Goal: Task Accomplishment & Management: Manage account settings

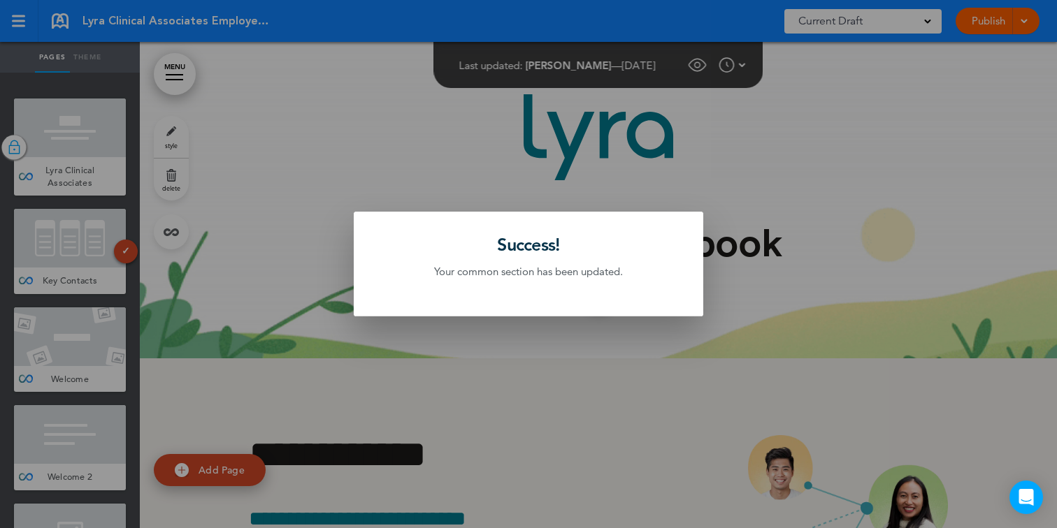
scroll to position [76226, 0]
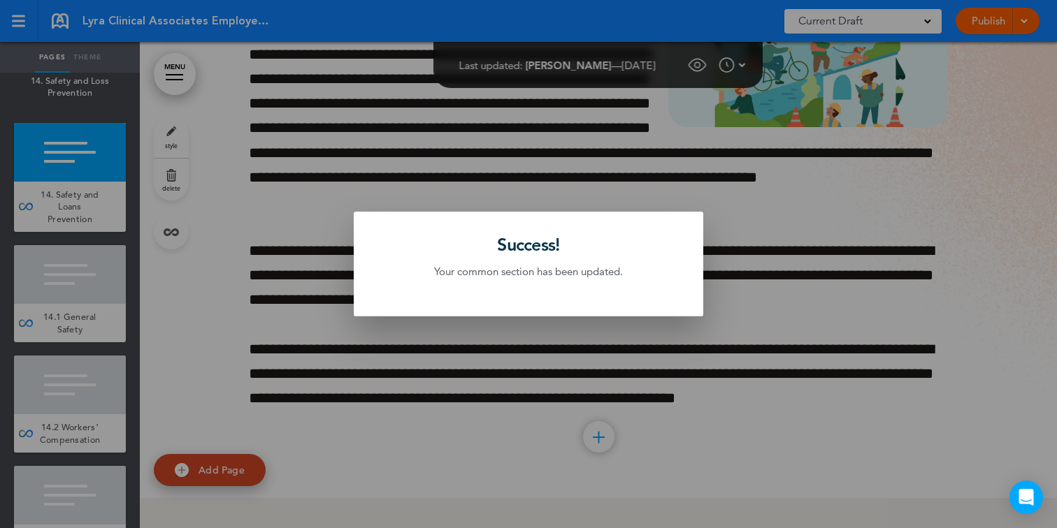
click at [390, 113] on div at bounding box center [528, 264] width 1057 height 528
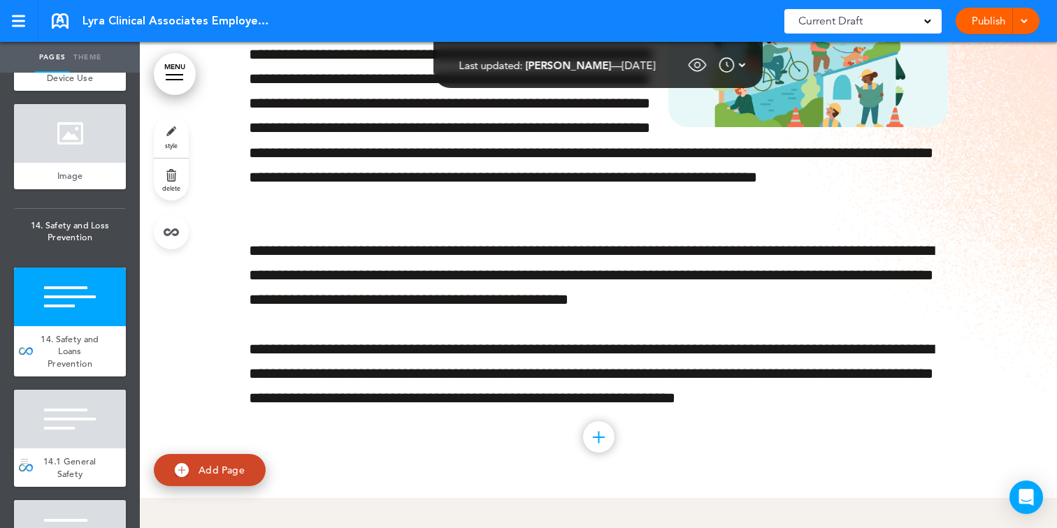
scroll to position [11078, 0]
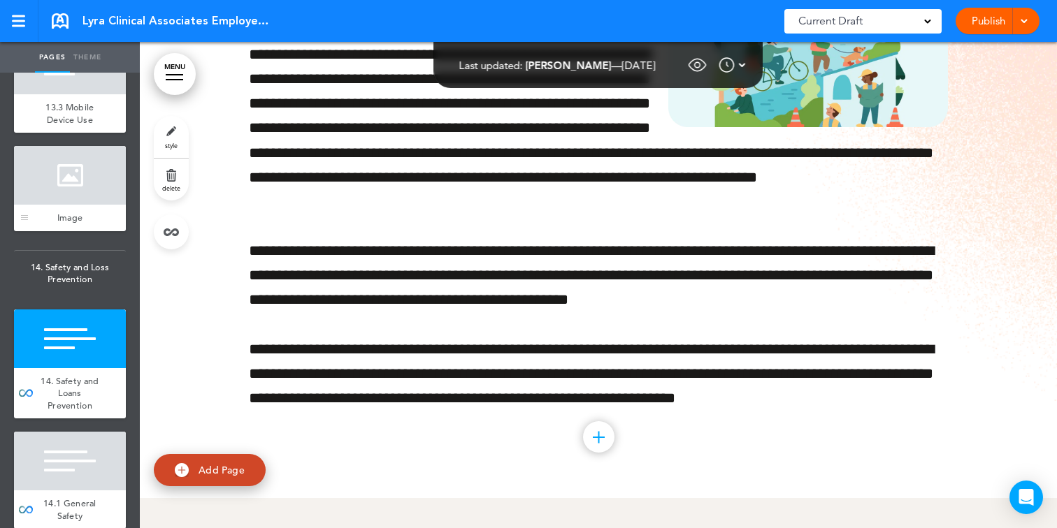
click at [77, 200] on div at bounding box center [70, 175] width 112 height 59
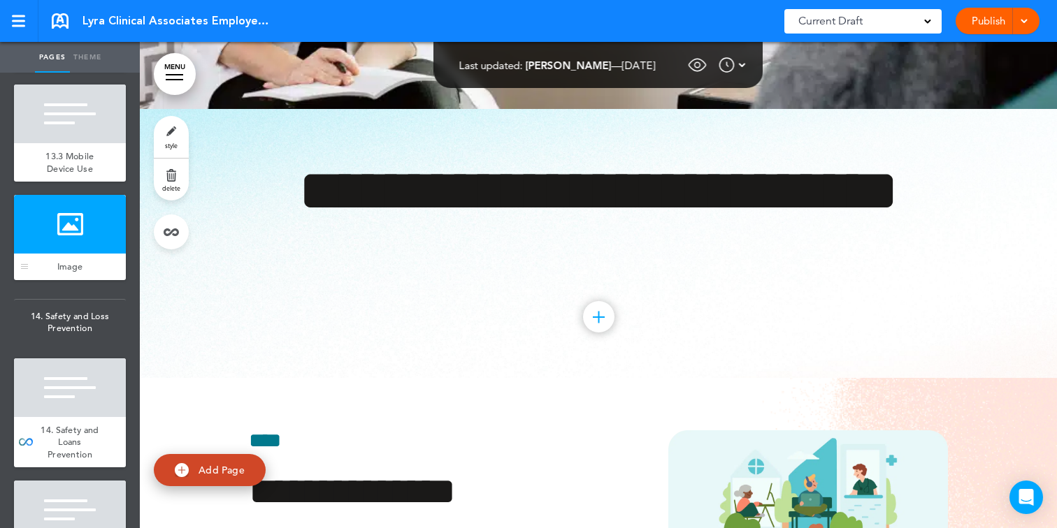
scroll to position [11014, 0]
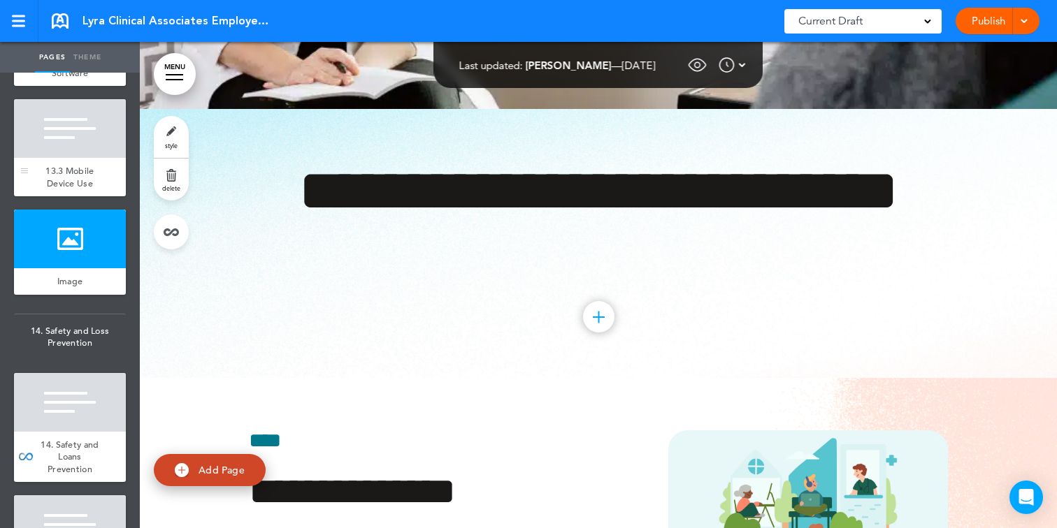
click at [83, 174] on div "13.3 Mobile Device Use" at bounding box center [70, 177] width 112 height 38
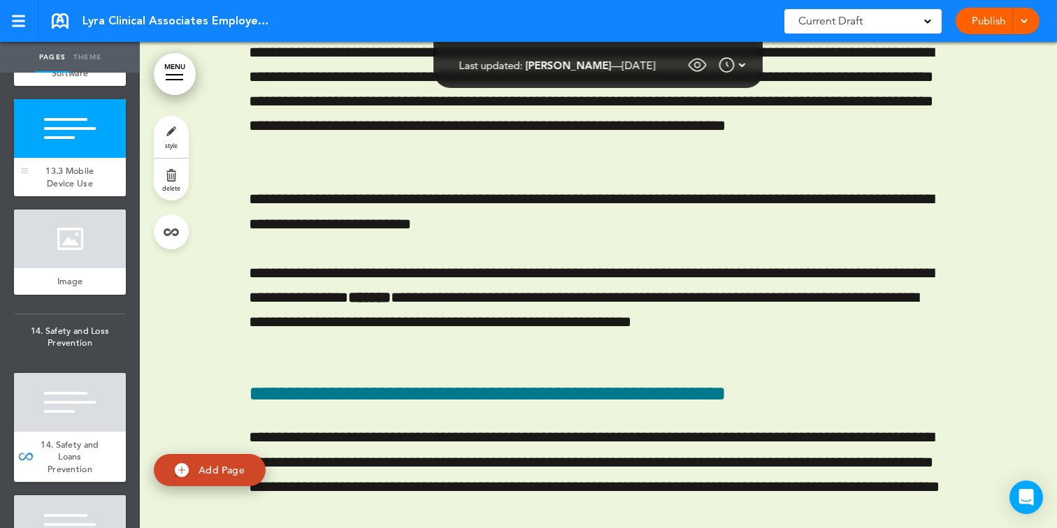
scroll to position [74324, 0]
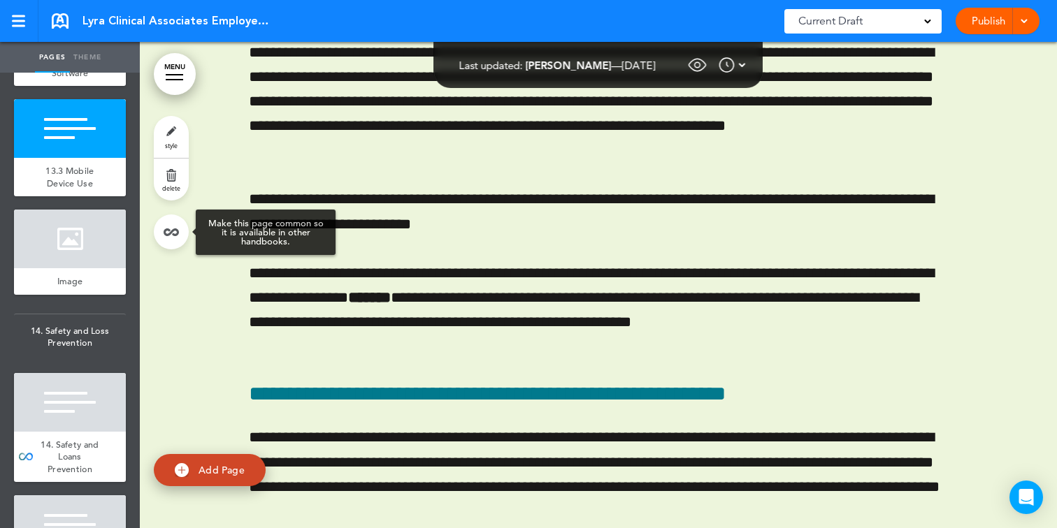
click at [171, 238] on link at bounding box center [171, 232] width 35 height 35
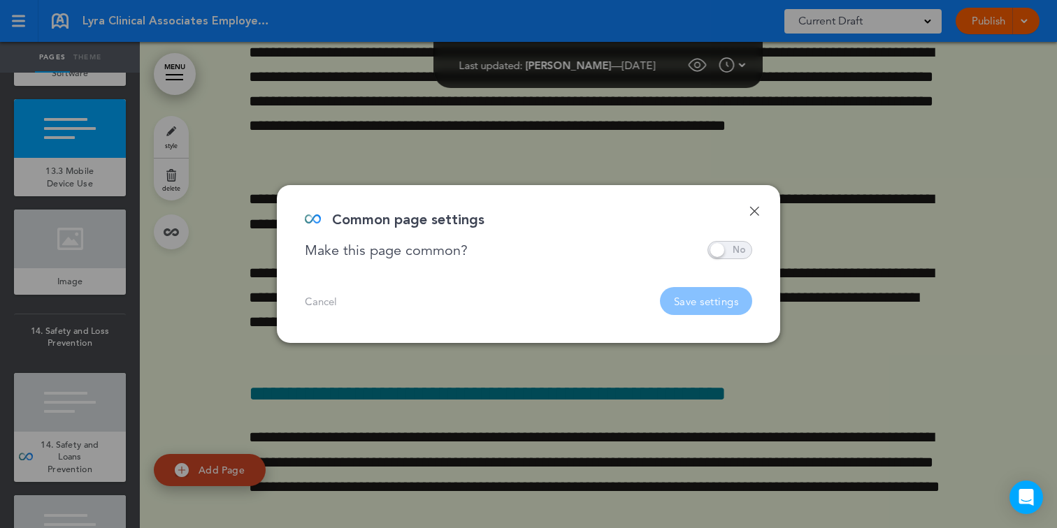
click at [720, 247] on span at bounding box center [729, 250] width 45 height 18
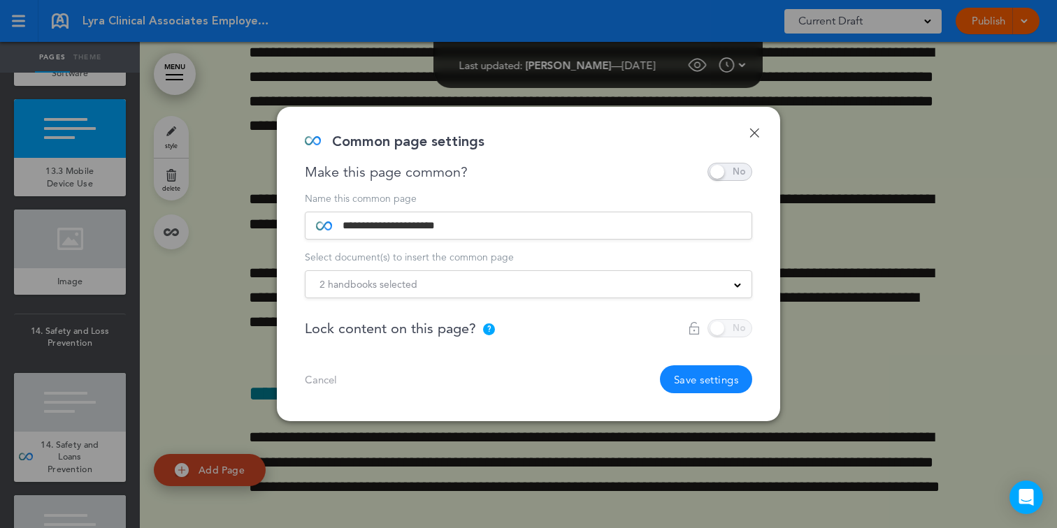
click at [617, 282] on div "2 handbooks selected" at bounding box center [528, 284] width 446 height 15
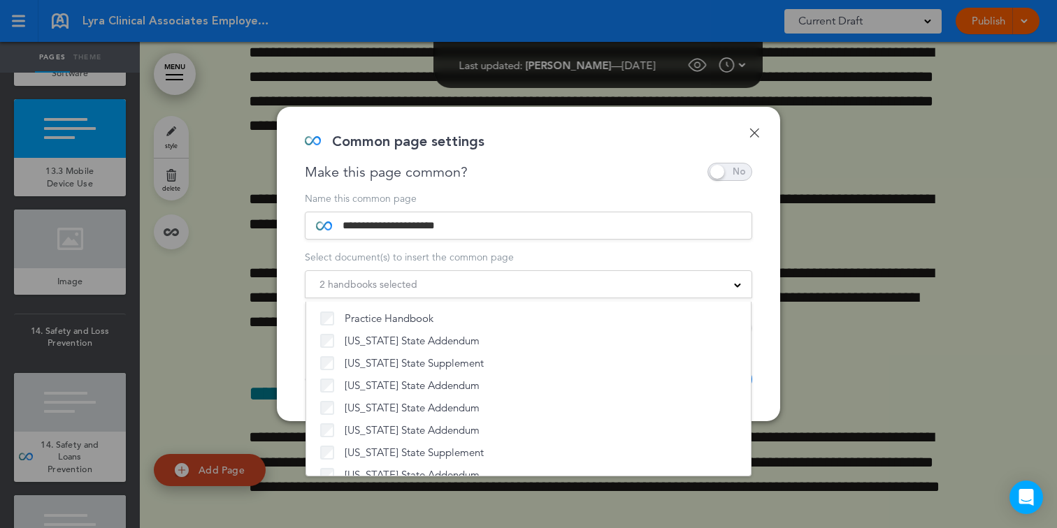
click at [683, 294] on div "2 handbooks selected Practice Handbook Indiana State Addendum New York State Su…" at bounding box center [528, 284] width 447 height 28
click at [687, 287] on div "2 handbooks selected" at bounding box center [528, 284] width 446 height 15
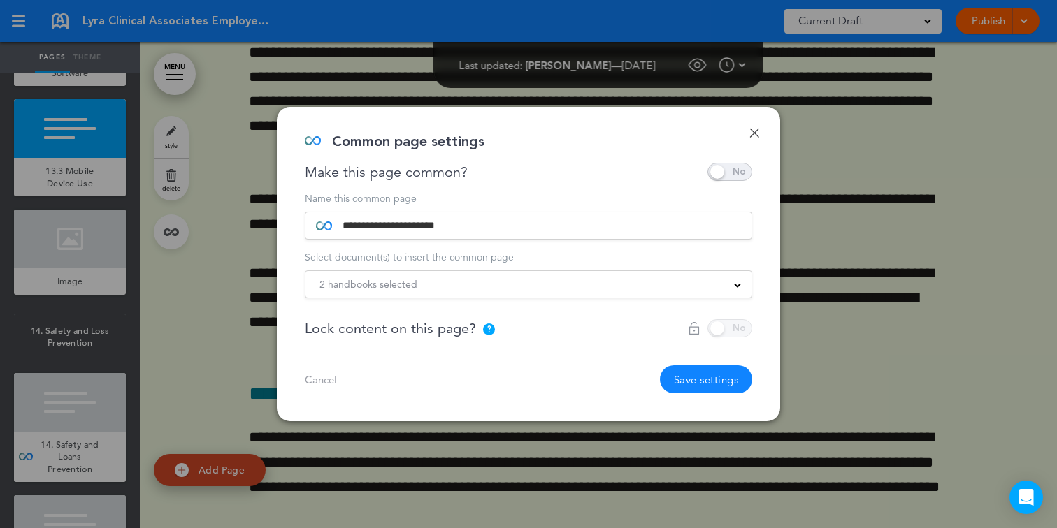
click at [713, 373] on button "Save settings" at bounding box center [706, 380] width 93 height 28
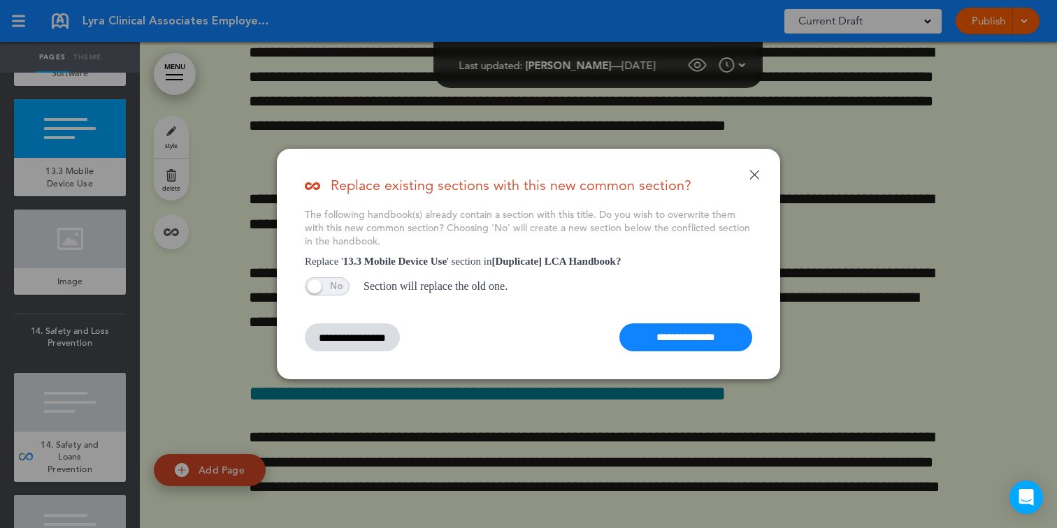
click at [696, 327] on input "**********" at bounding box center [685, 338] width 133 height 28
click at [656, 333] on input "**********" at bounding box center [685, 338] width 133 height 28
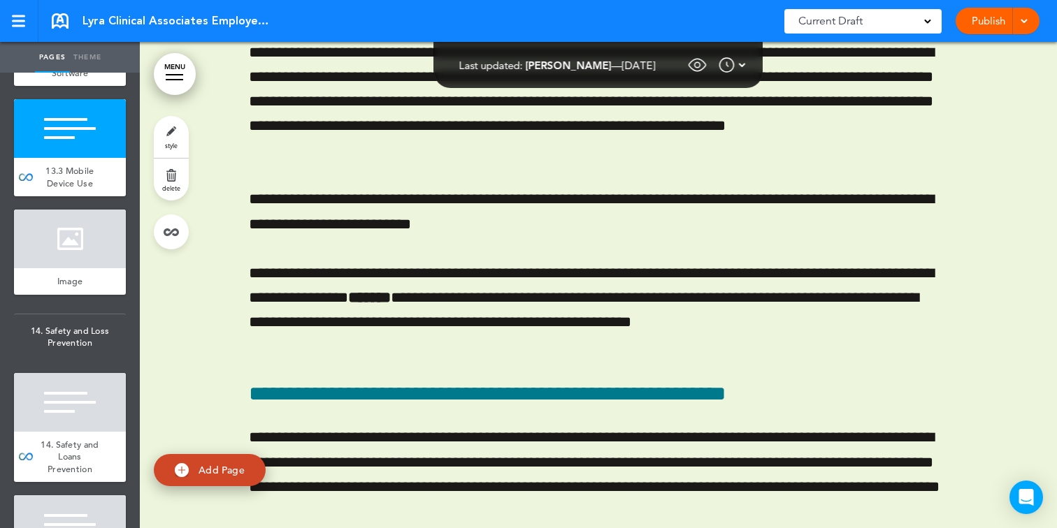
click at [0, 0] on div at bounding box center [0, 0] width 0 height 0
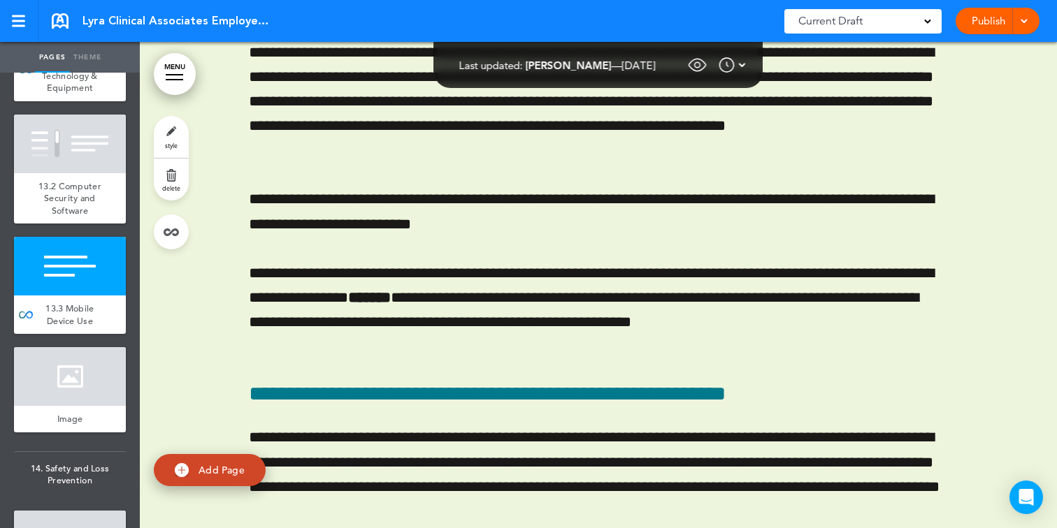
scroll to position [10859, 0]
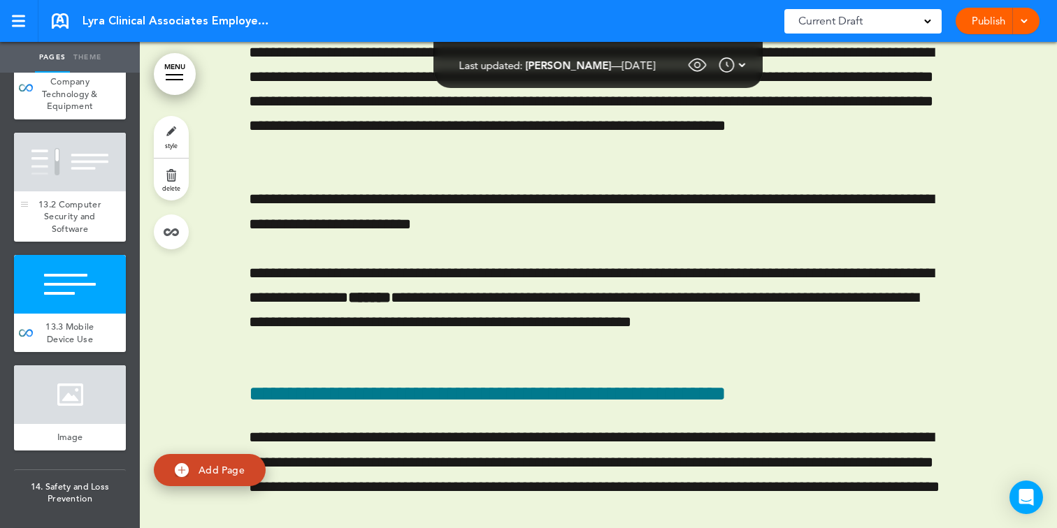
click at [73, 191] on div at bounding box center [70, 162] width 112 height 59
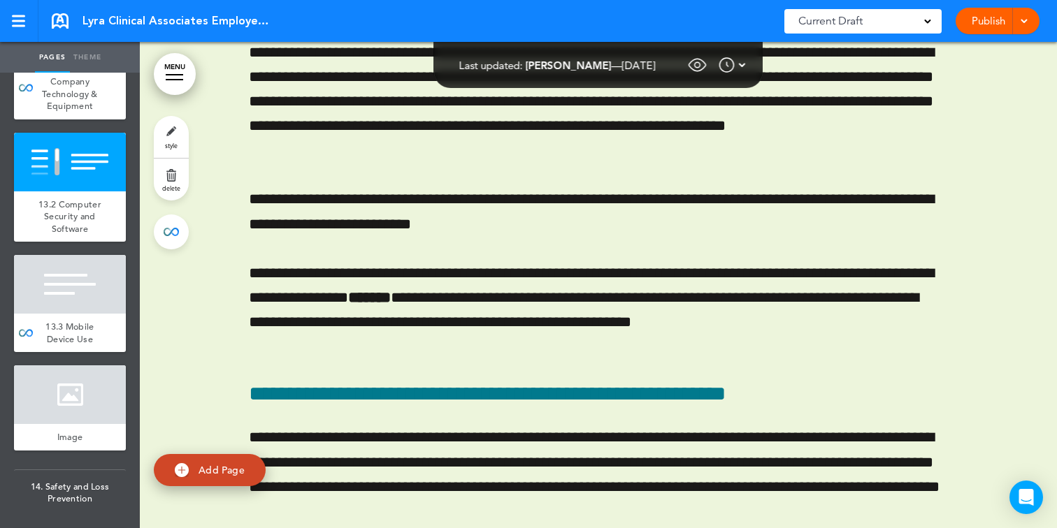
click at [169, 227] on link at bounding box center [171, 232] width 35 height 35
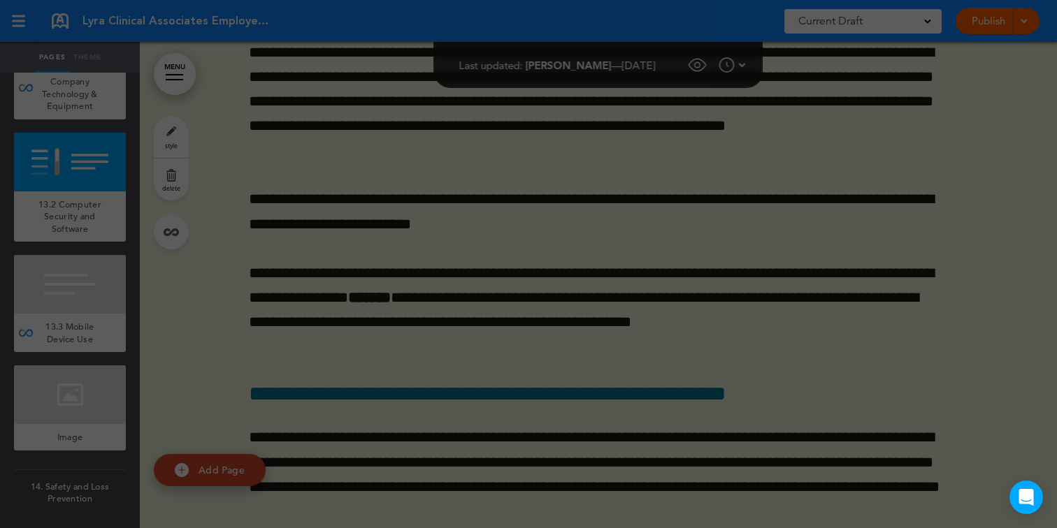
scroll to position [73446, 0]
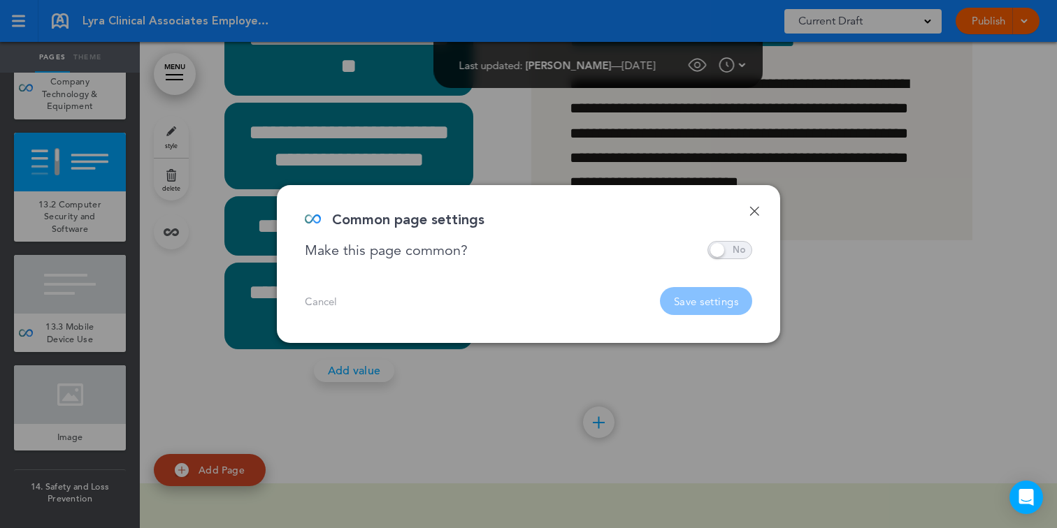
click at [719, 259] on span at bounding box center [729, 250] width 45 height 18
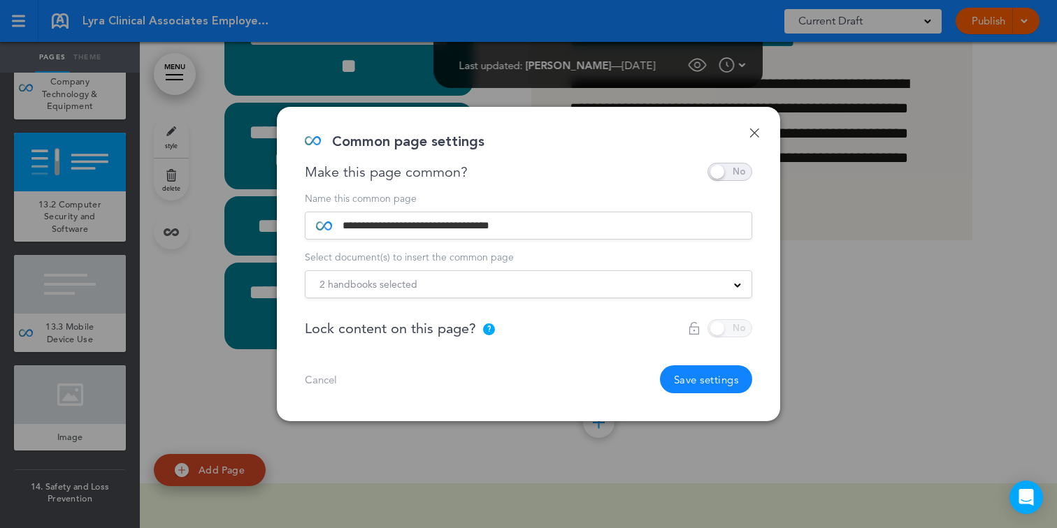
click at [720, 287] on div "2 handbooks selected" at bounding box center [528, 284] width 446 height 15
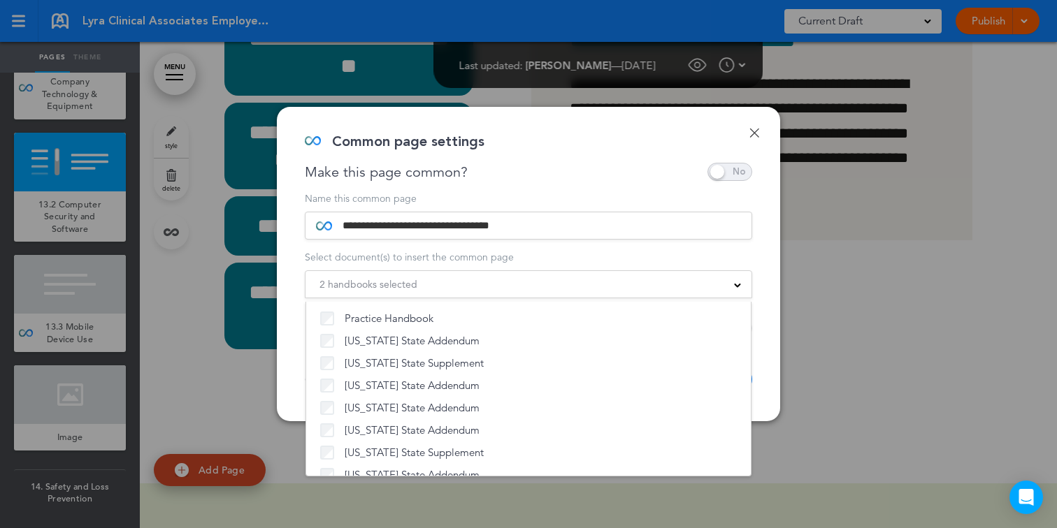
click at [709, 279] on div "2 handbooks selected" at bounding box center [528, 284] width 446 height 15
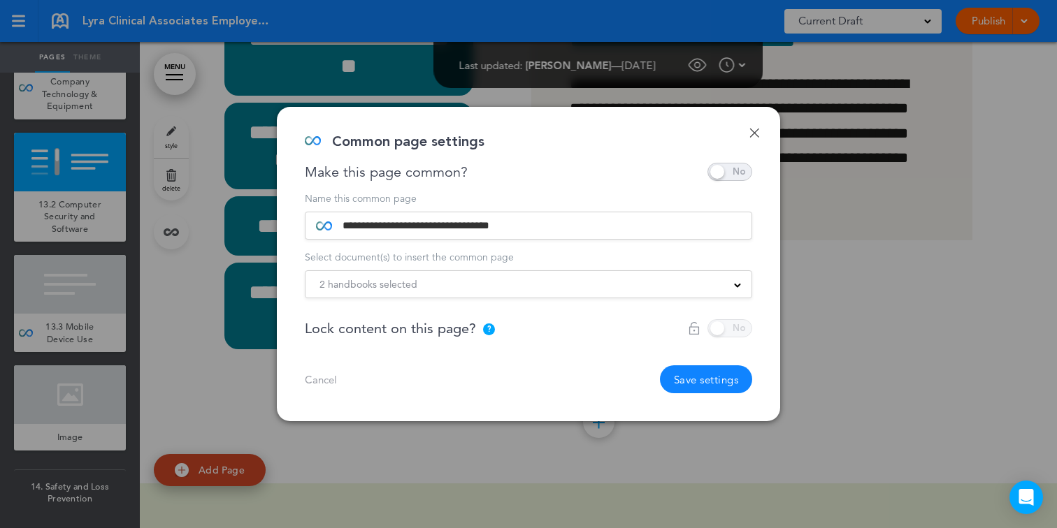
click at [702, 379] on button "Save settings" at bounding box center [706, 380] width 93 height 28
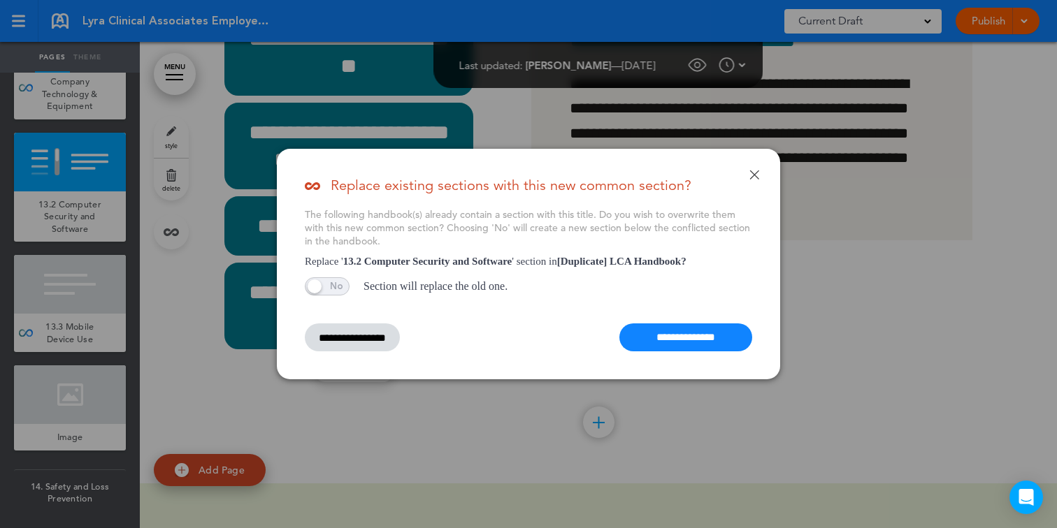
click at [674, 330] on input "**********" at bounding box center [685, 338] width 133 height 28
click at [655, 336] on input "**********" at bounding box center [685, 338] width 133 height 28
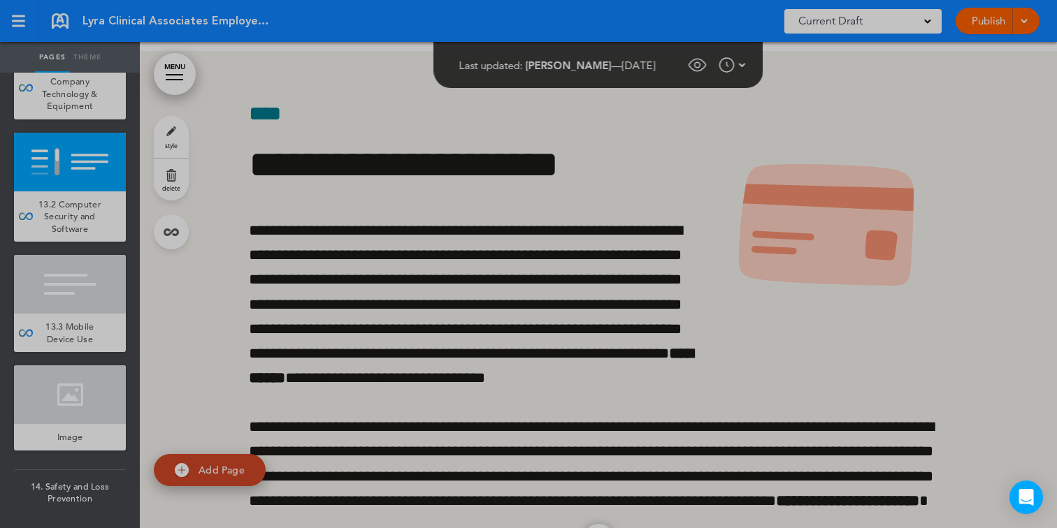
click at [58, 101] on div at bounding box center [528, 264] width 1057 height 528
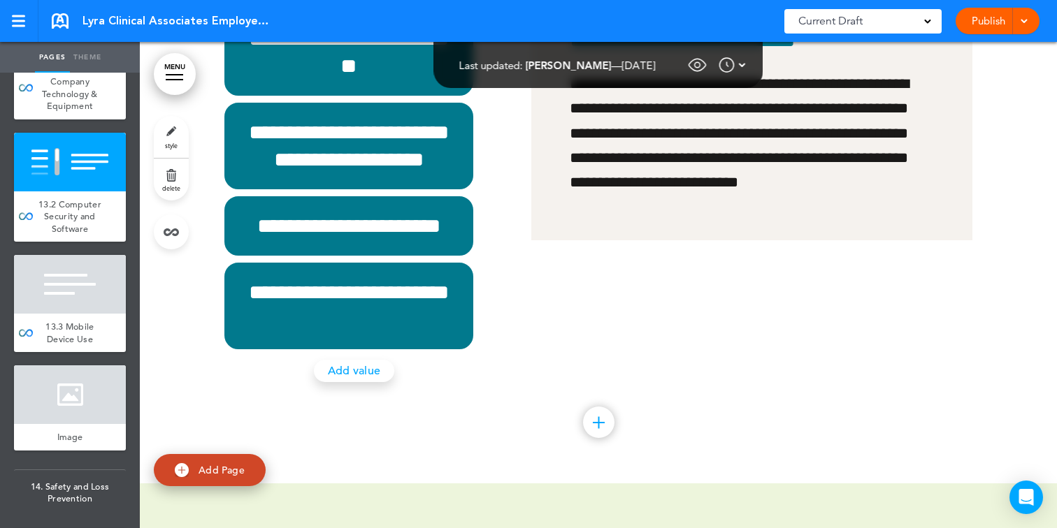
click at [79, 113] on span "13.1 Use of Company Technology & Equipment" at bounding box center [70, 88] width 56 height 49
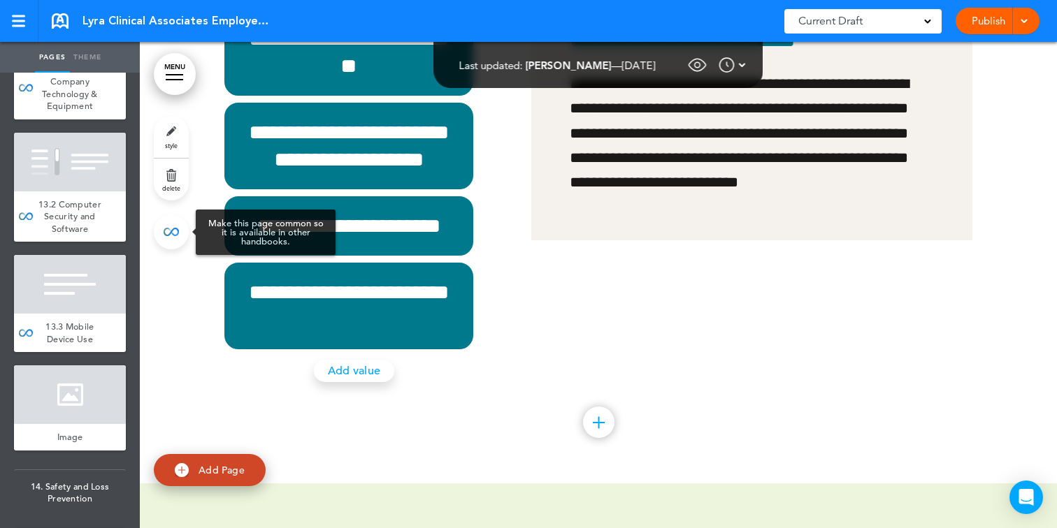
click at [175, 238] on link at bounding box center [171, 232] width 35 height 35
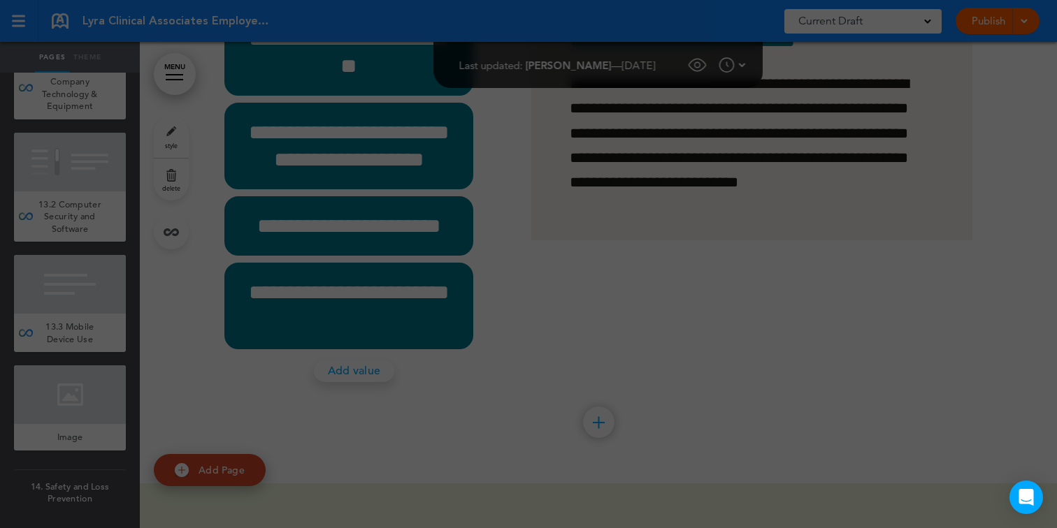
scroll to position [10622, 0]
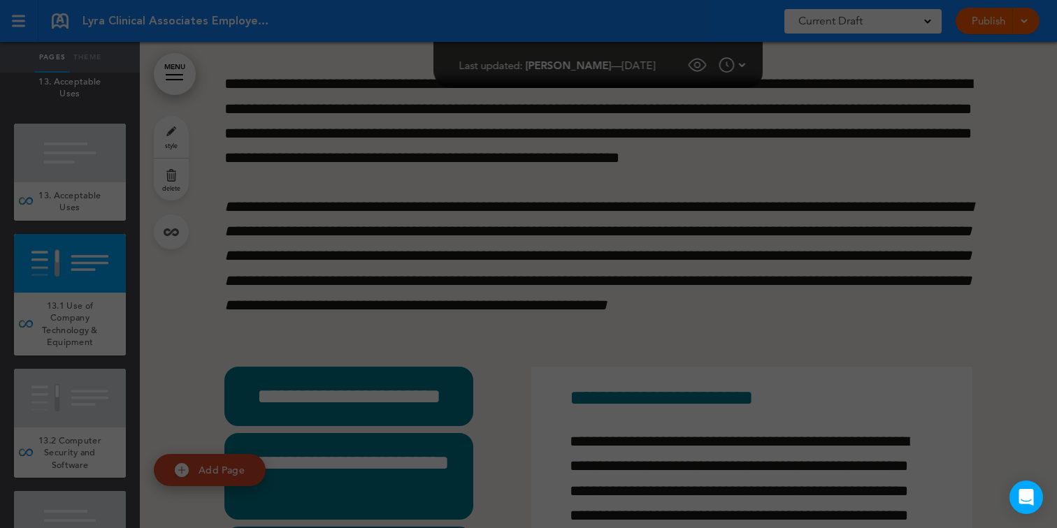
type input "**********"
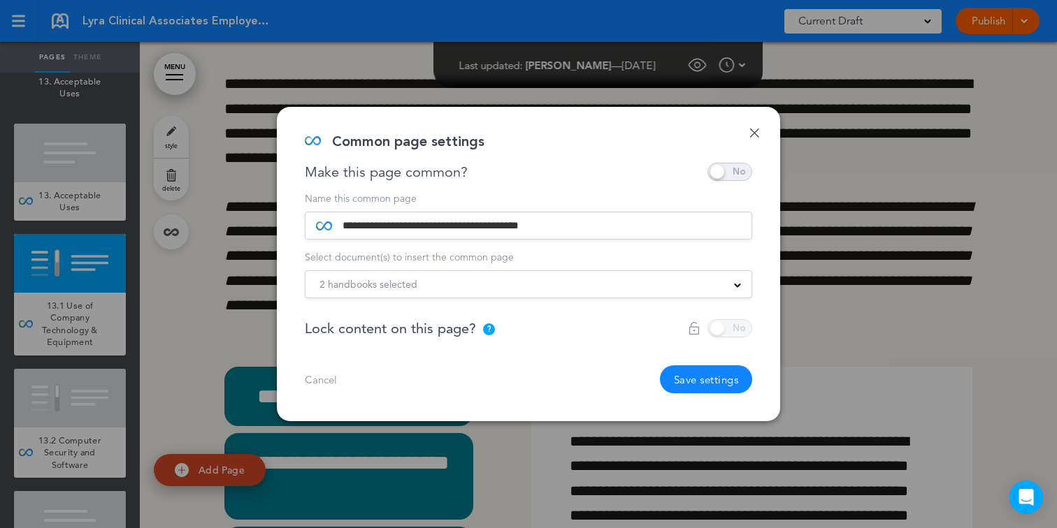
click at [547, 271] on div "2 handbooks selected Practice Handbook [US_STATE] State Addendum [US_STATE] Sta…" at bounding box center [528, 284] width 447 height 28
click at [554, 279] on div "2 handbooks selected" at bounding box center [528, 284] width 446 height 15
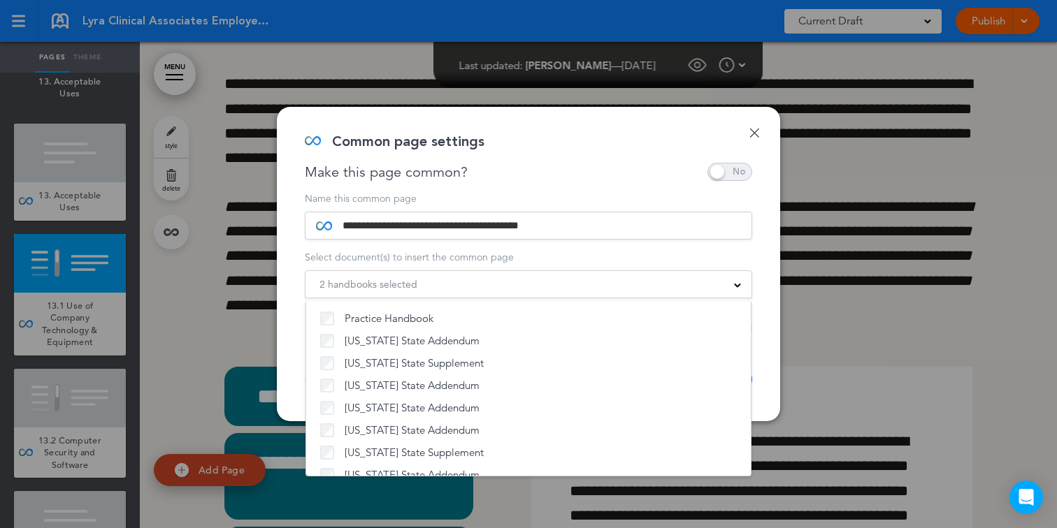
click at [535, 283] on div "2 handbooks selected" at bounding box center [528, 284] width 446 height 15
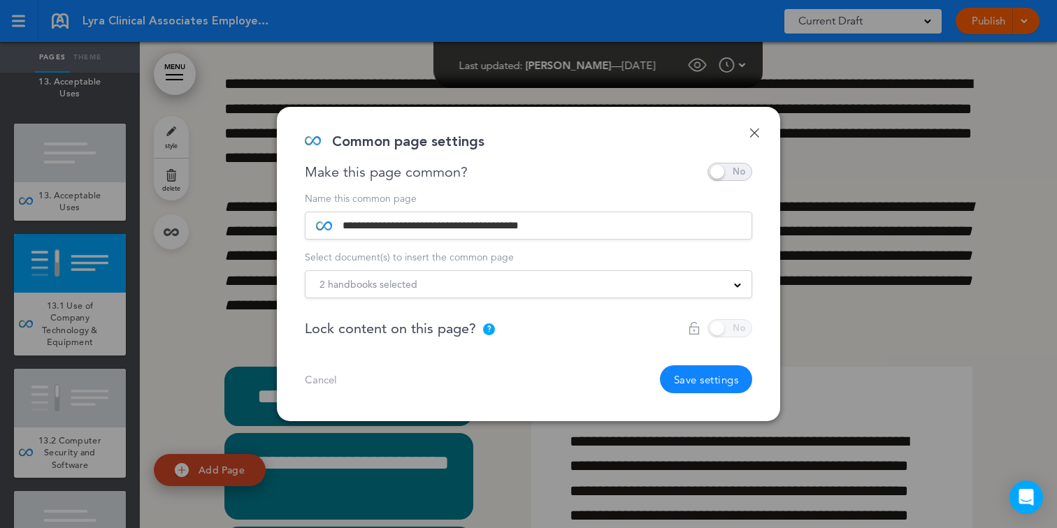
click at [701, 378] on button "Save settings" at bounding box center [706, 380] width 93 height 28
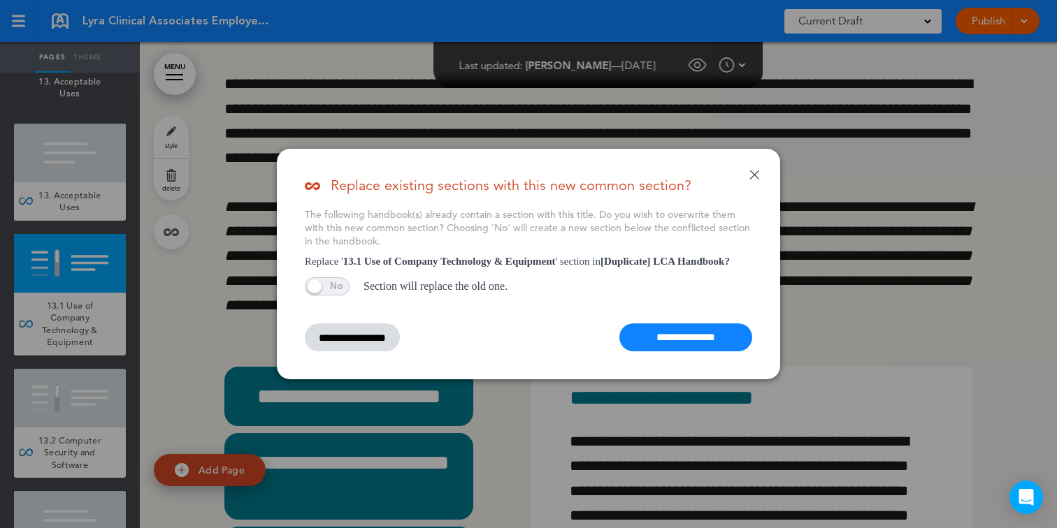
click at [661, 329] on input "**********" at bounding box center [685, 338] width 133 height 28
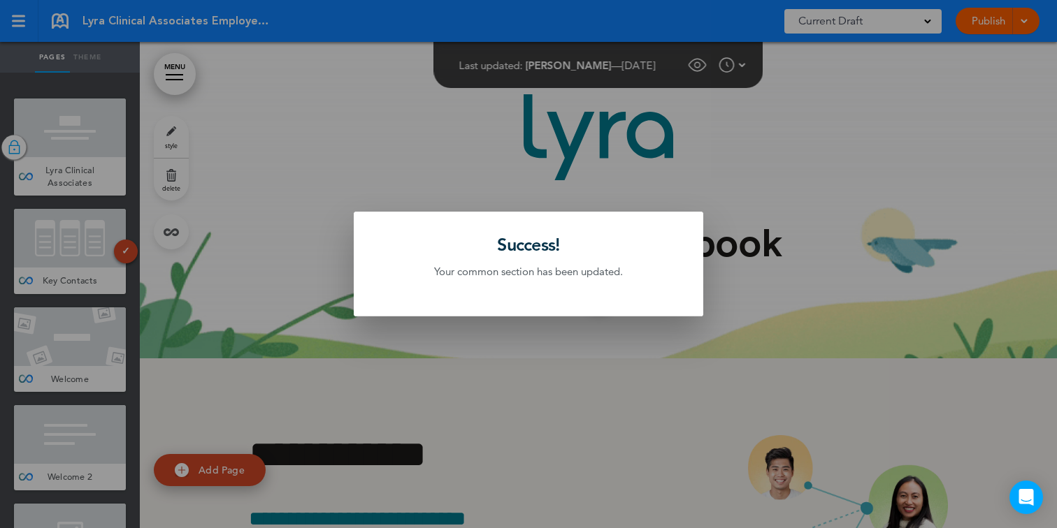
scroll to position [72099, 0]
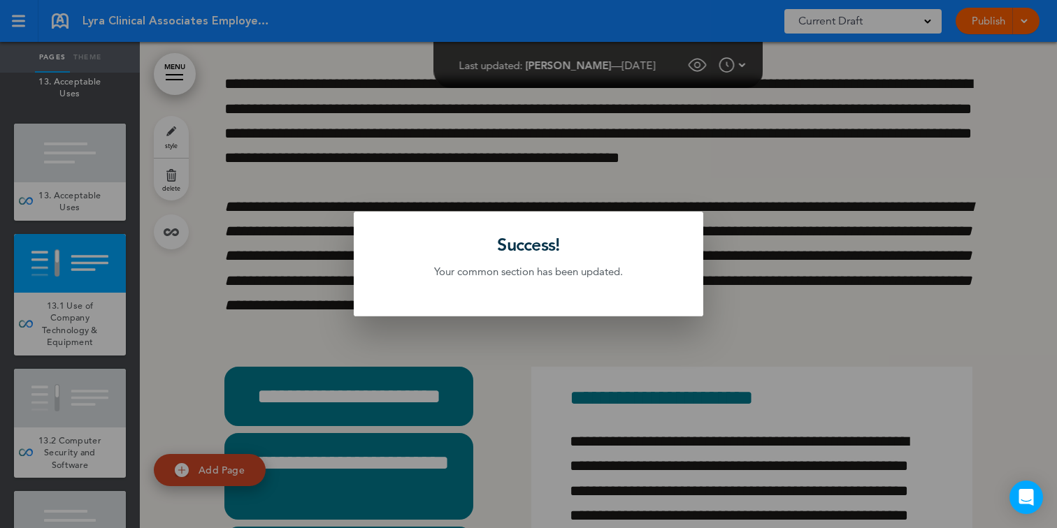
click at [27, 126] on div at bounding box center [528, 264] width 1057 height 528
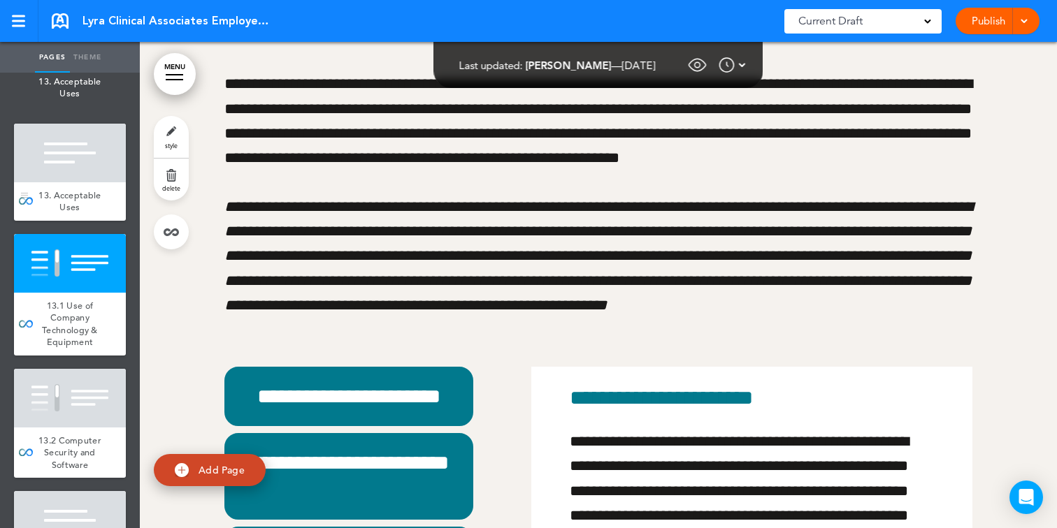
click at [45, 146] on div at bounding box center [70, 153] width 112 height 59
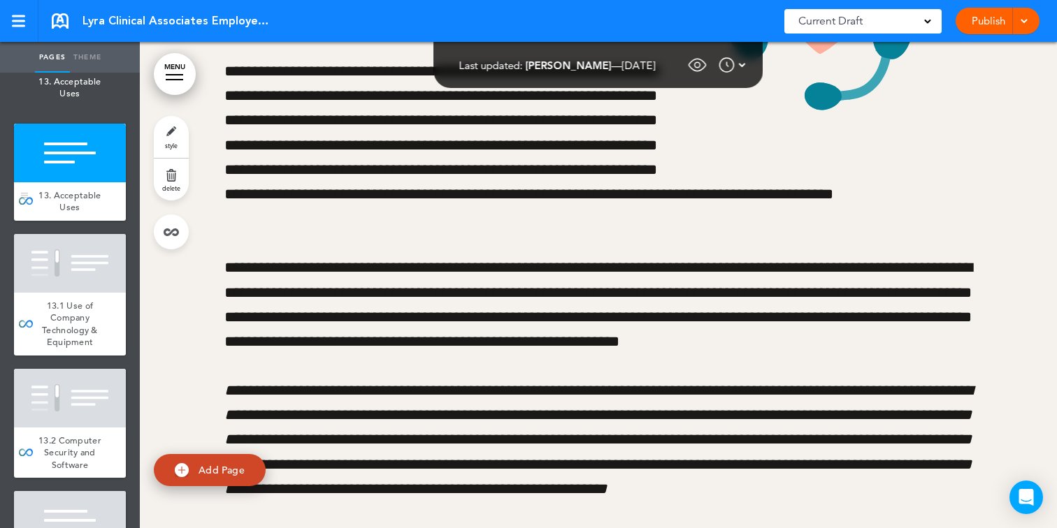
scroll to position [71889, 0]
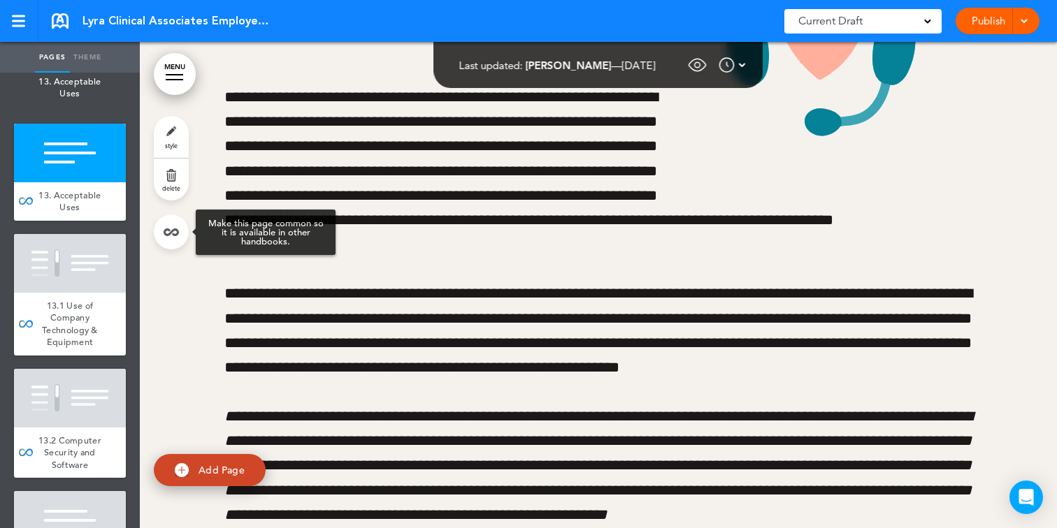
drag, startPoint x: 182, startPoint y: 240, endPoint x: 396, endPoint y: 258, distance: 215.3
click at [182, 240] on link at bounding box center [171, 232] width 35 height 35
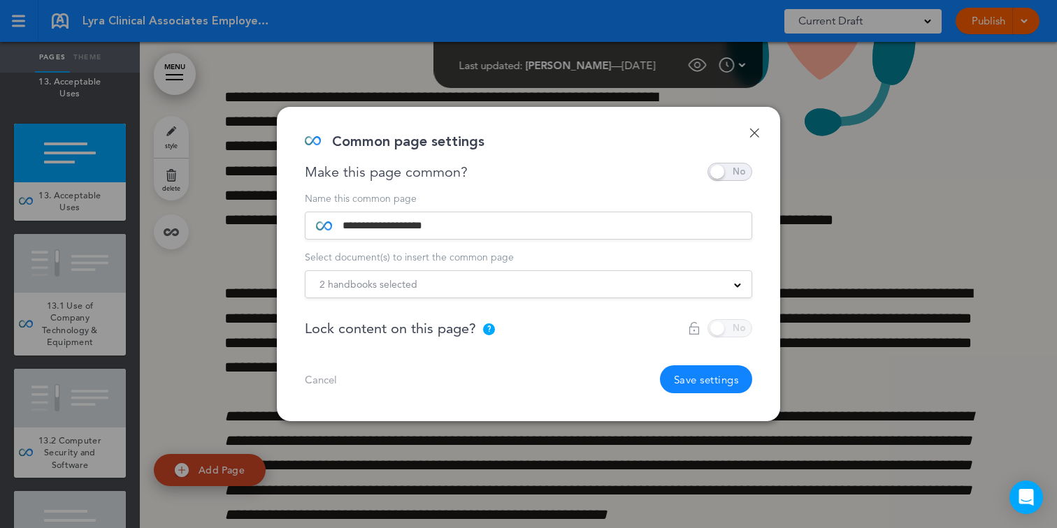
click at [435, 298] on div "2 handbooks selected Practice Handbook Indiana State Addendum New York State Su…" at bounding box center [528, 284] width 447 height 28
click at [463, 287] on div "2 handbooks selected" at bounding box center [528, 284] width 446 height 15
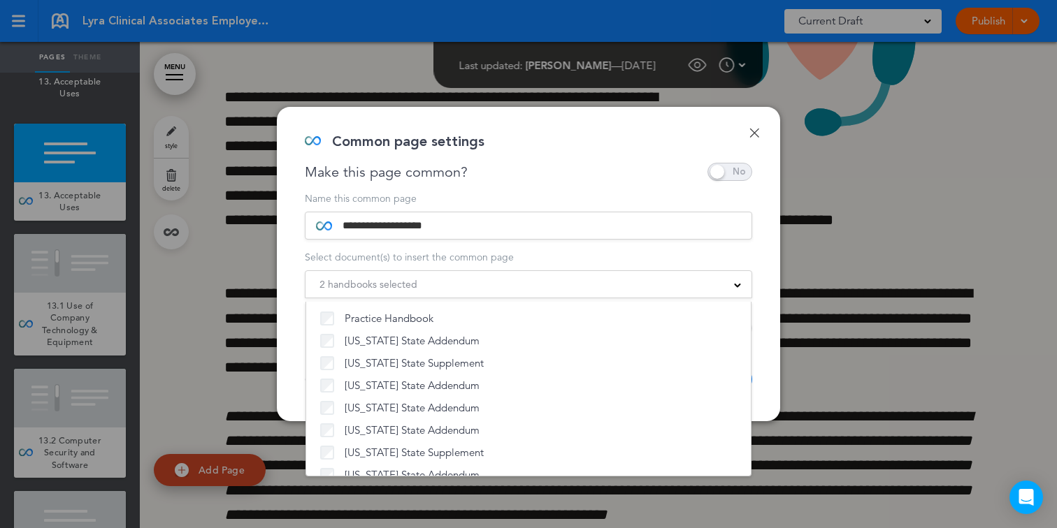
click at [553, 190] on div "**********" at bounding box center [528, 264] width 503 height 314
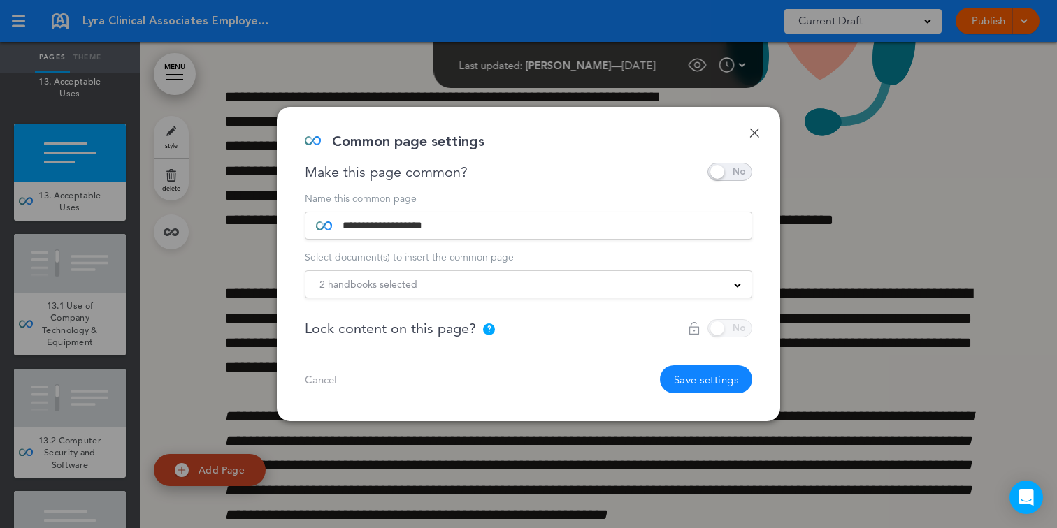
click at [689, 390] on button "Save settings" at bounding box center [706, 380] width 93 height 28
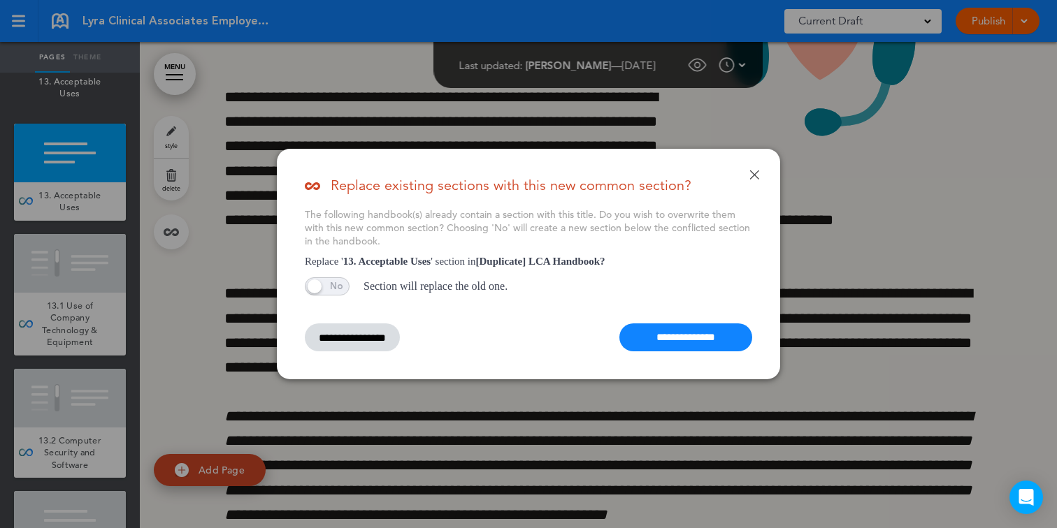
click at [649, 333] on input "**********" at bounding box center [685, 338] width 133 height 28
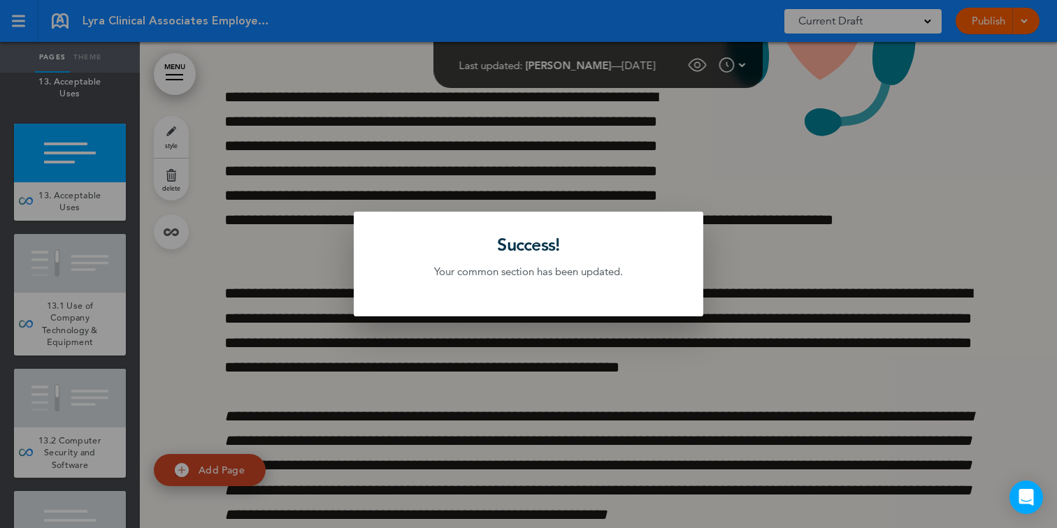
click at [106, 189] on div at bounding box center [528, 264] width 1057 height 528
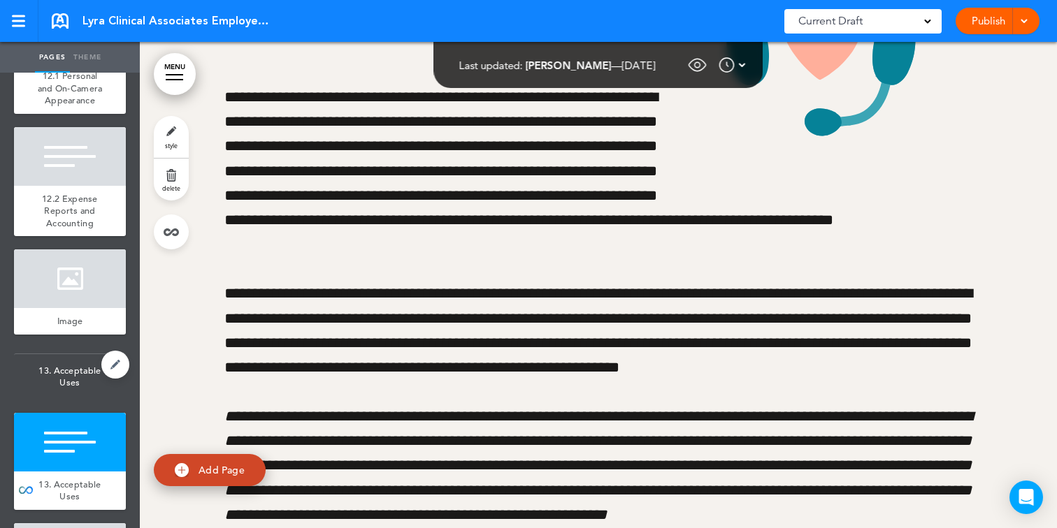
scroll to position [10323, 0]
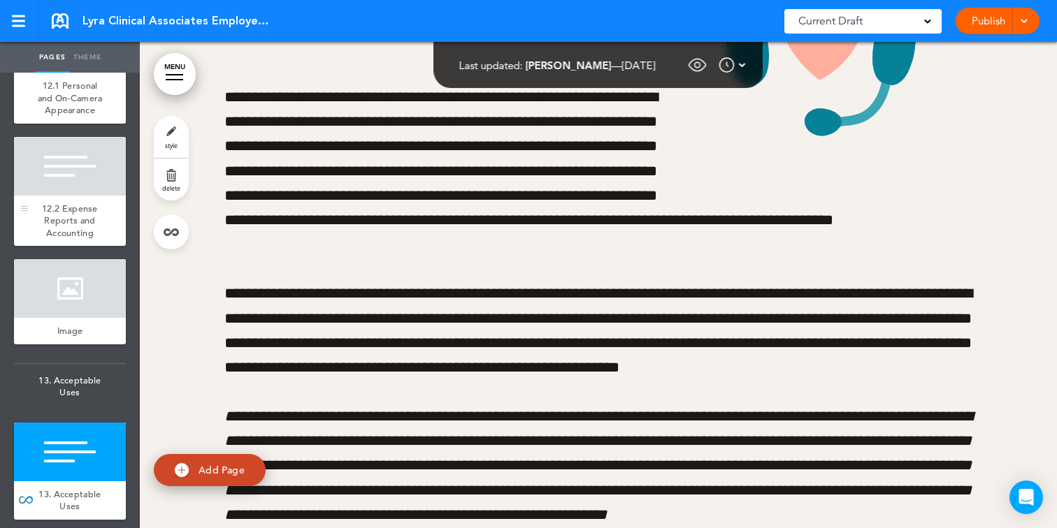
click at [80, 181] on div at bounding box center [70, 166] width 112 height 59
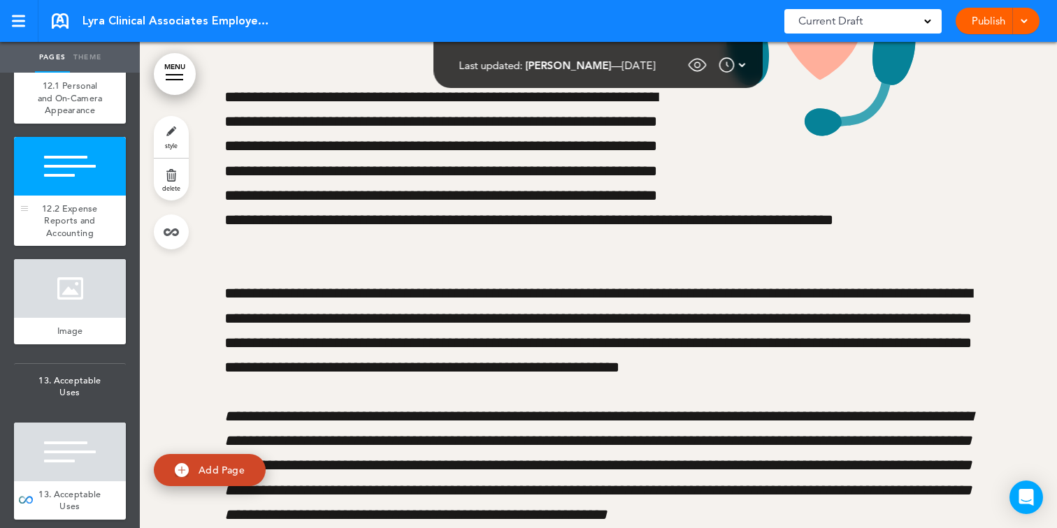
scroll to position [70356, 0]
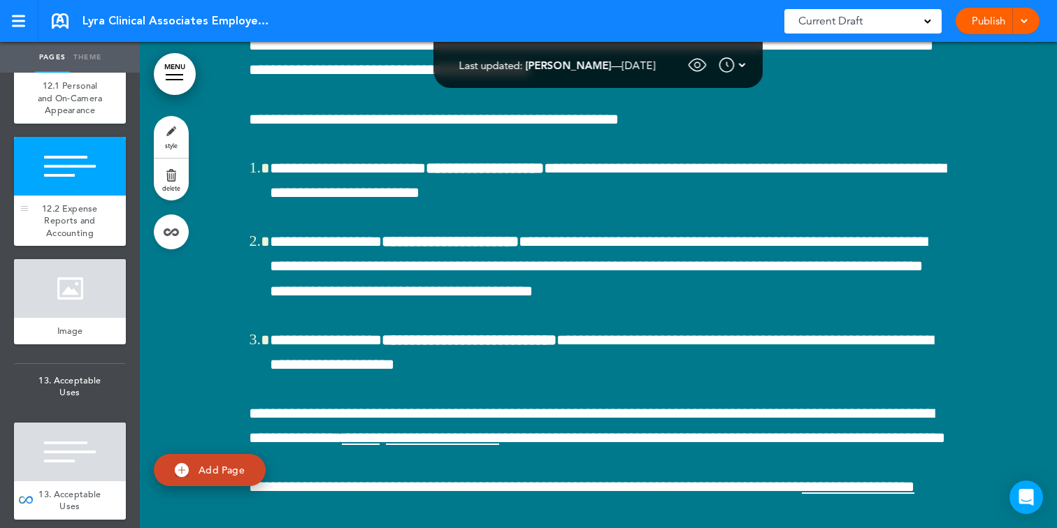
click at [85, 196] on div at bounding box center [70, 166] width 112 height 59
click at [177, 236] on link at bounding box center [171, 232] width 35 height 35
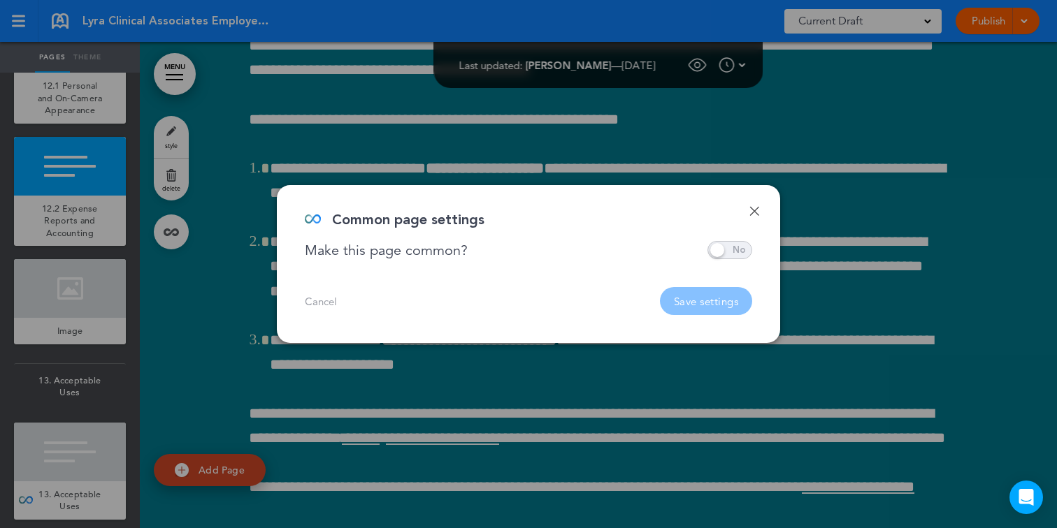
click at [740, 254] on span at bounding box center [729, 250] width 45 height 18
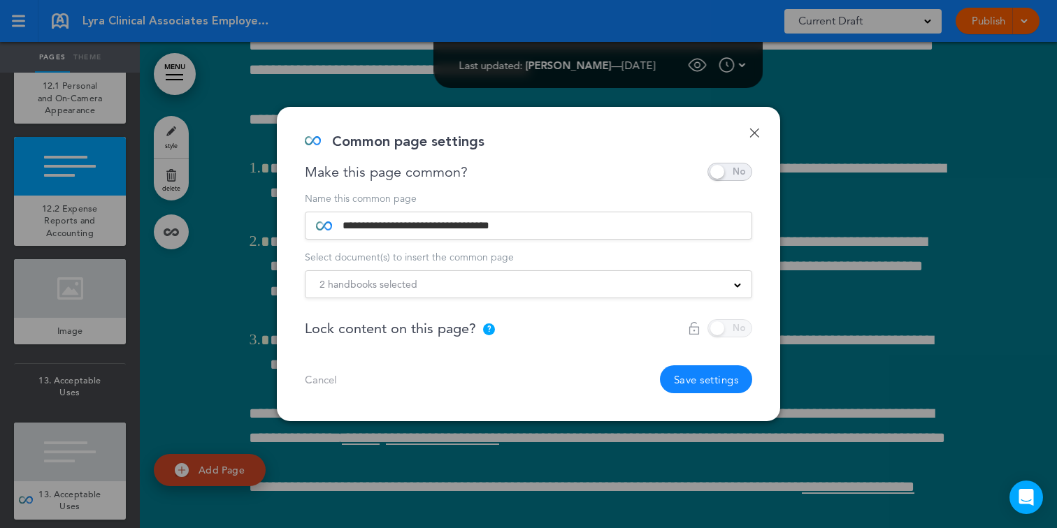
click at [663, 289] on div "2 handbooks selected" at bounding box center [528, 284] width 446 height 15
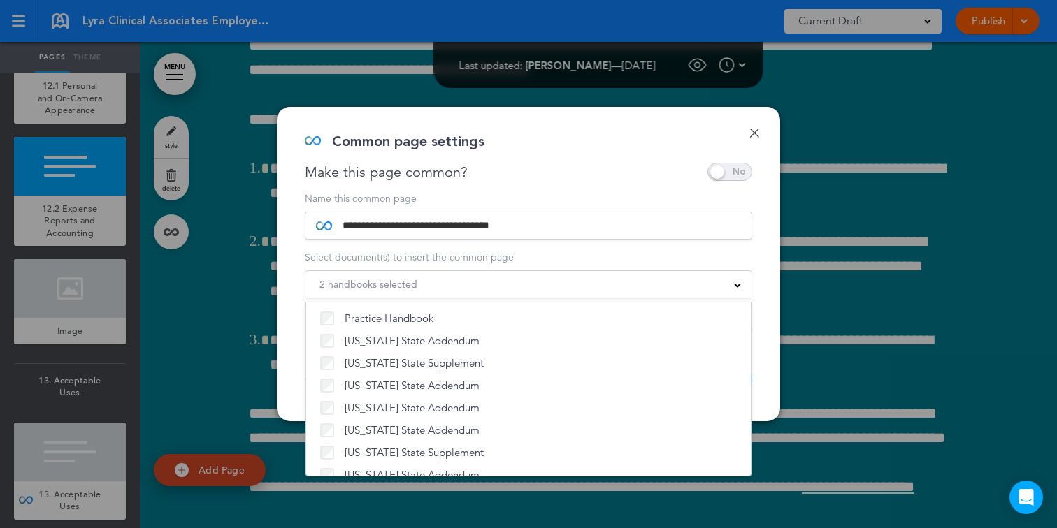
click at [588, 287] on div "2 handbooks selected" at bounding box center [528, 284] width 446 height 15
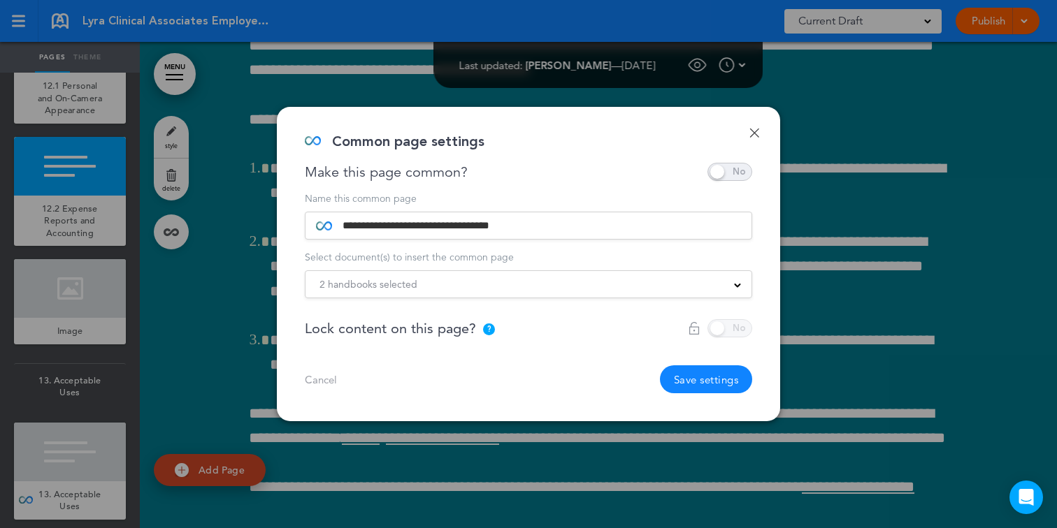
click at [674, 390] on button "Save settings" at bounding box center [706, 380] width 93 height 28
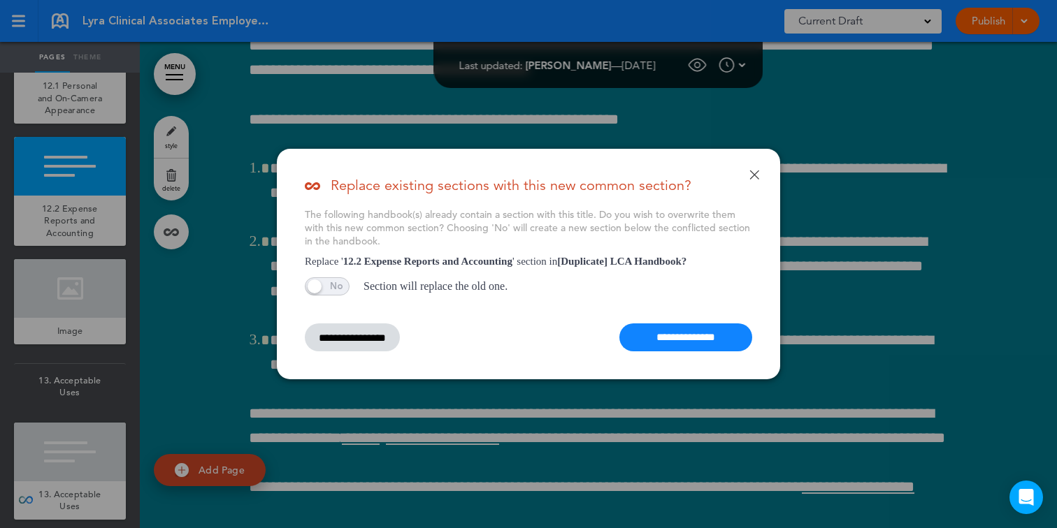
click at [669, 345] on input "**********" at bounding box center [685, 338] width 133 height 28
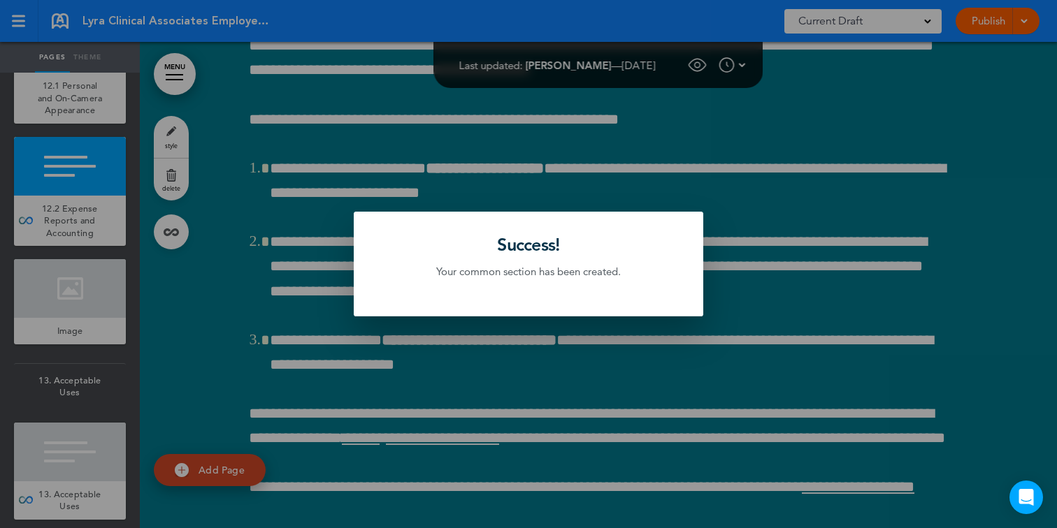
click at [20, 204] on div at bounding box center [528, 264] width 1057 height 528
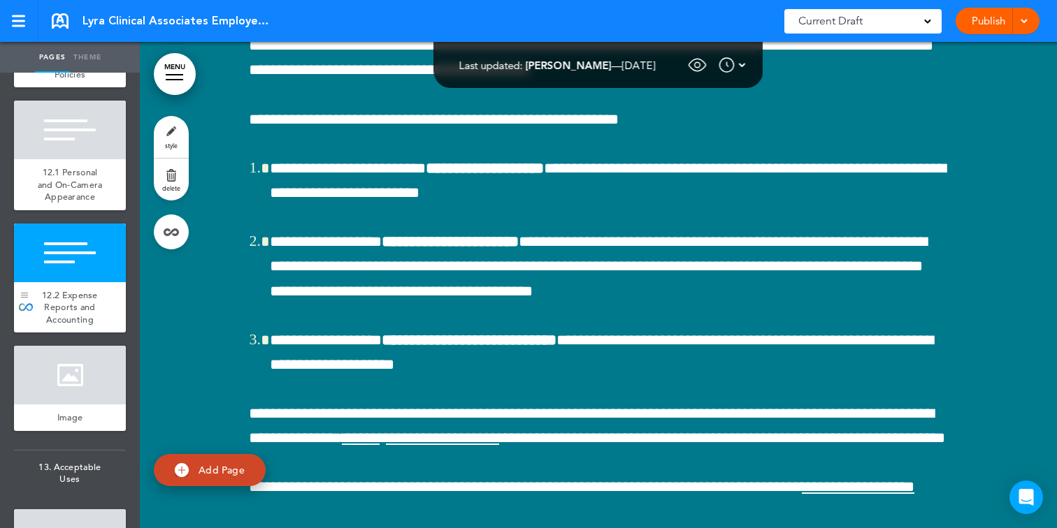
scroll to position [10199, 0]
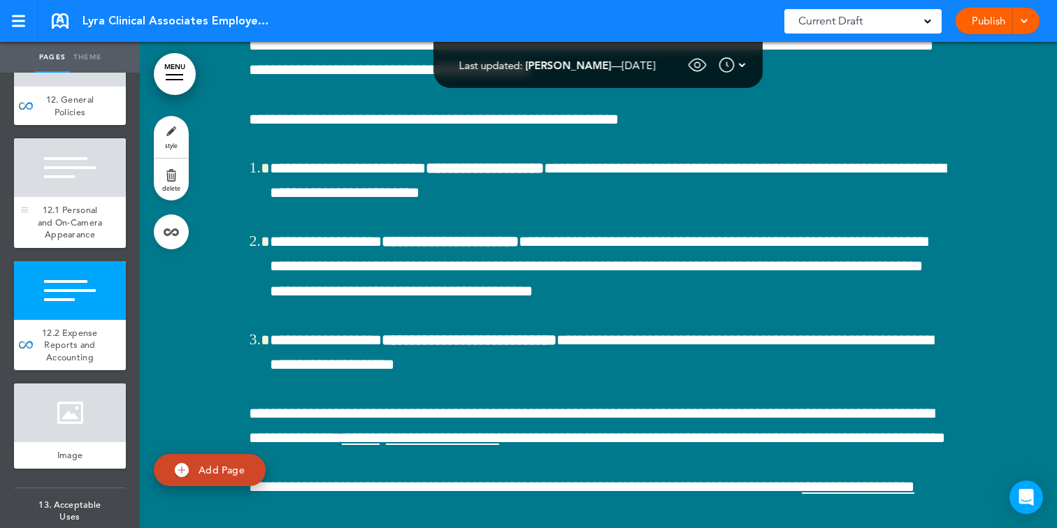
click at [42, 191] on div at bounding box center [70, 167] width 112 height 59
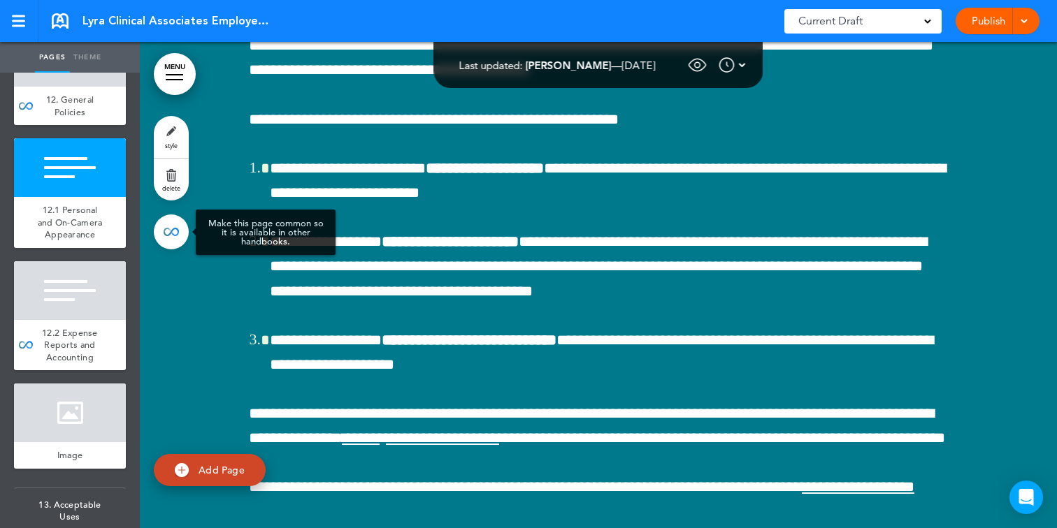
click at [166, 236] on link at bounding box center [171, 232] width 35 height 35
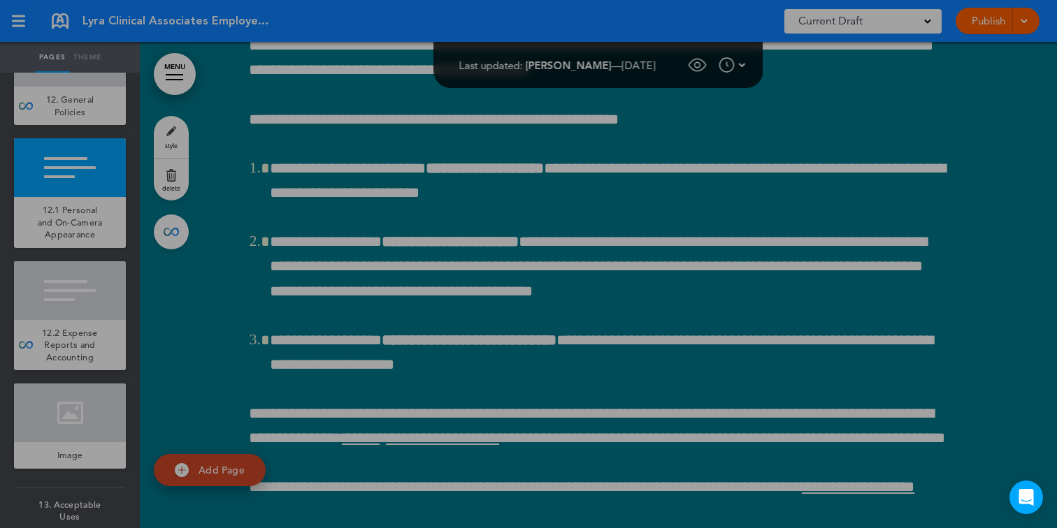
scroll to position [67384, 0]
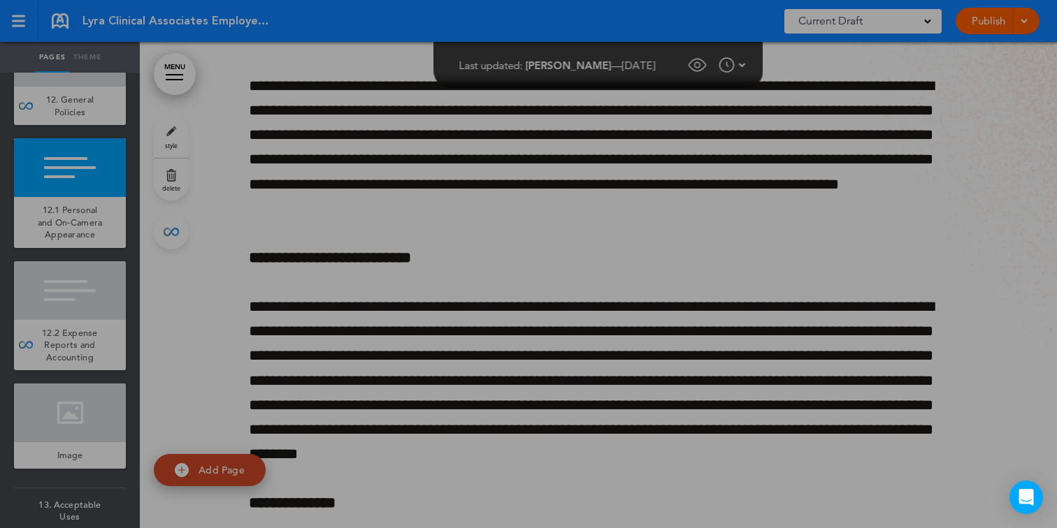
type input "**********"
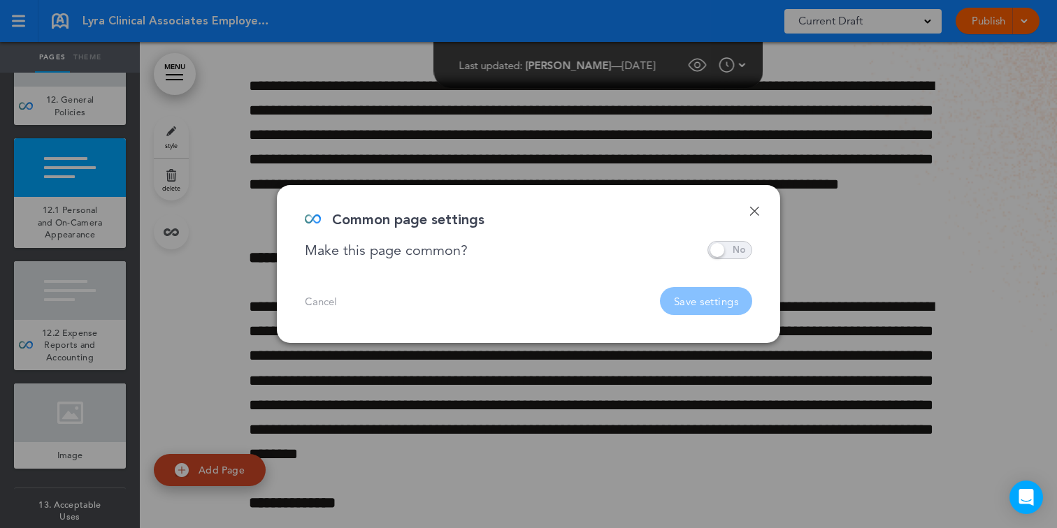
click at [710, 243] on span at bounding box center [729, 250] width 45 height 18
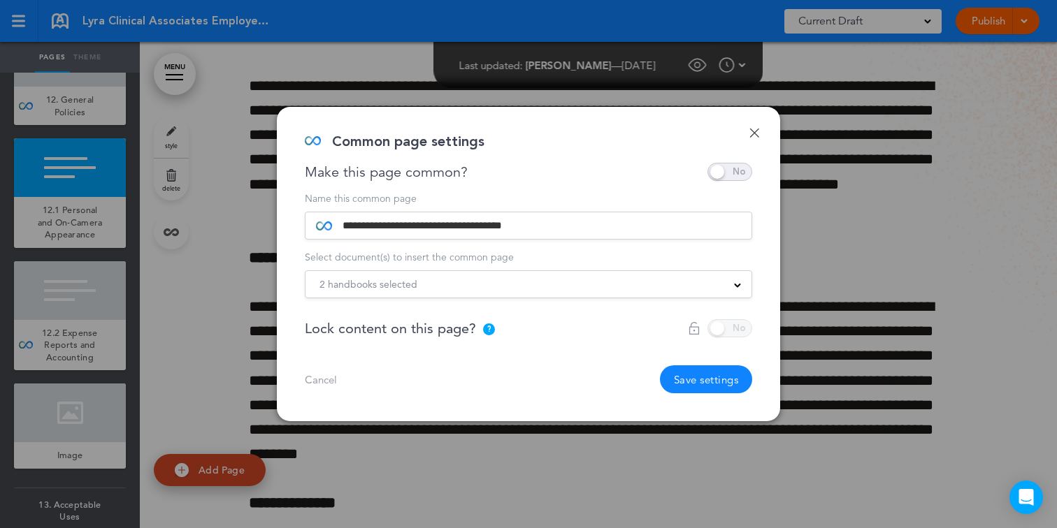
click at [671, 288] on div "2 handbooks selected" at bounding box center [528, 284] width 446 height 15
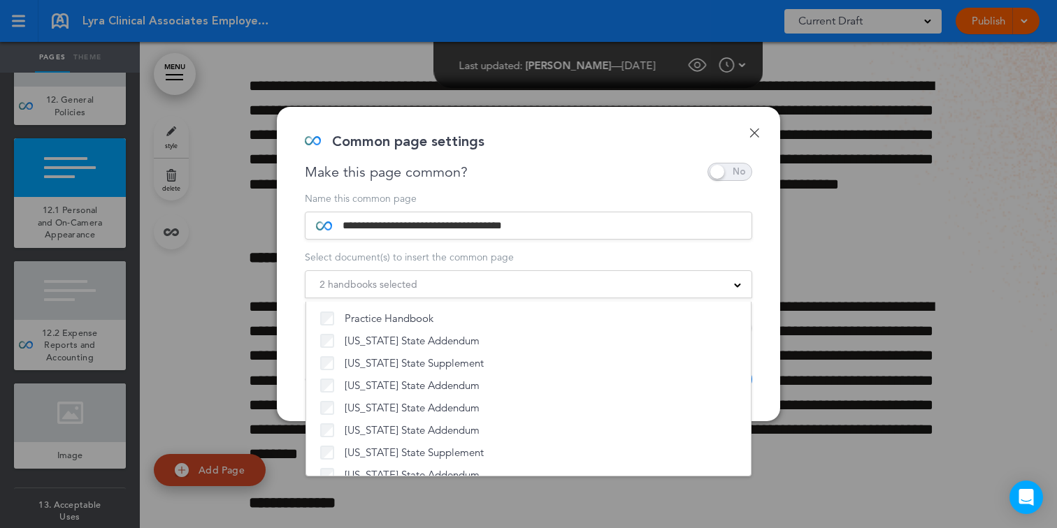
click at [491, 271] on div "2 handbooks selected Practice Handbook [US_STATE] State Addendum [US_STATE] Sta…" at bounding box center [528, 284] width 447 height 28
click at [498, 276] on div "2 handbooks selected Practice Handbook [US_STATE] State Addendum [US_STATE] Sta…" at bounding box center [528, 284] width 447 height 28
click at [544, 279] on div "2 handbooks selected" at bounding box center [528, 284] width 446 height 15
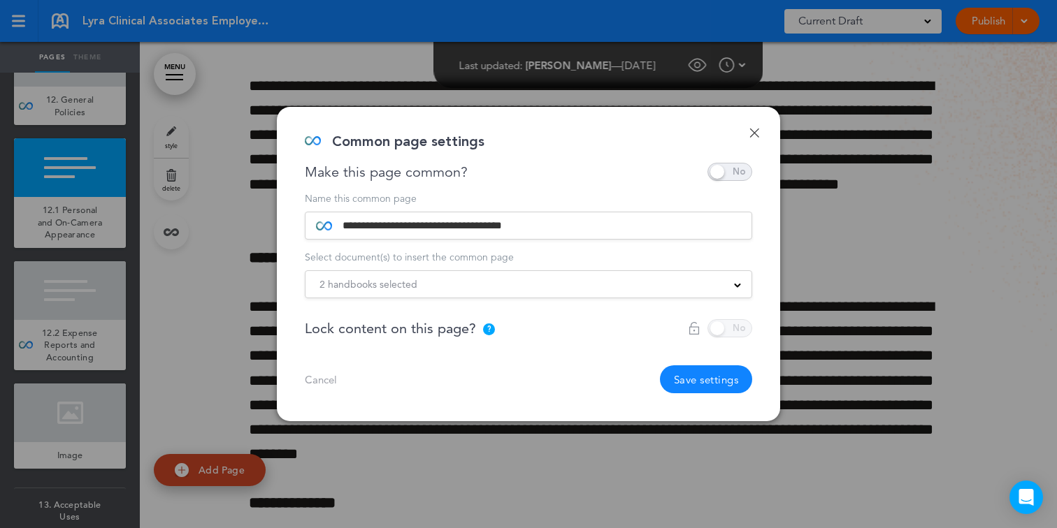
click at [669, 375] on button "Save settings" at bounding box center [706, 380] width 93 height 28
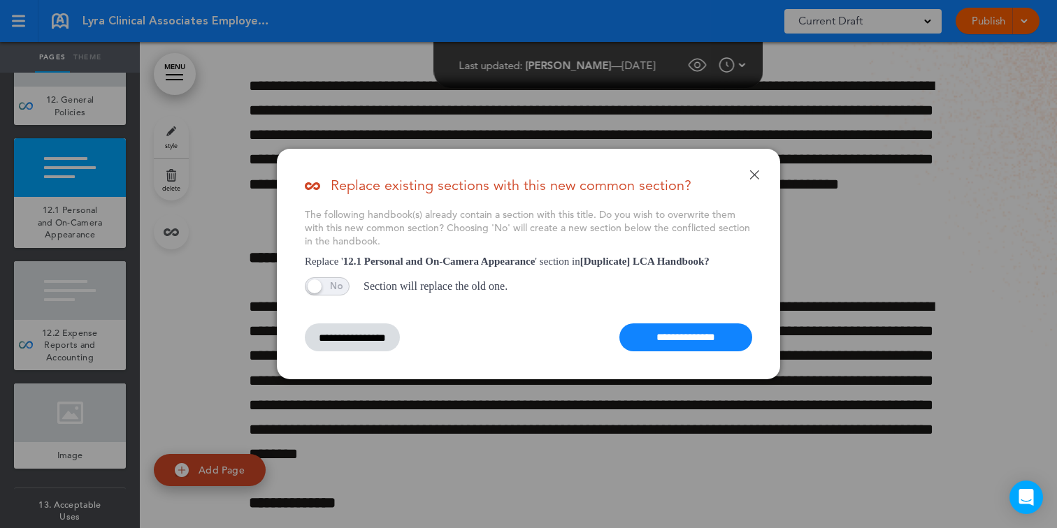
click at [680, 340] on input "**********" at bounding box center [685, 338] width 133 height 28
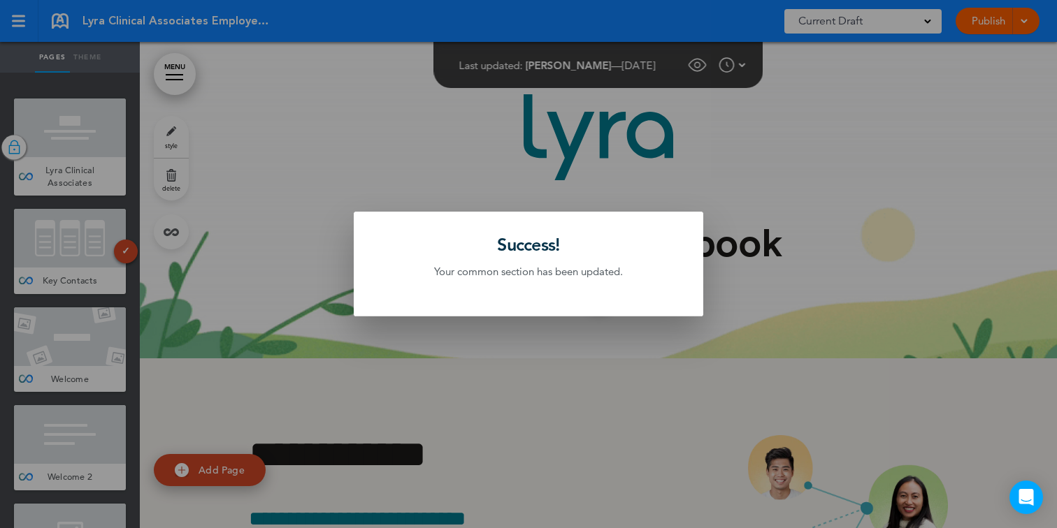
scroll to position [67384, 0]
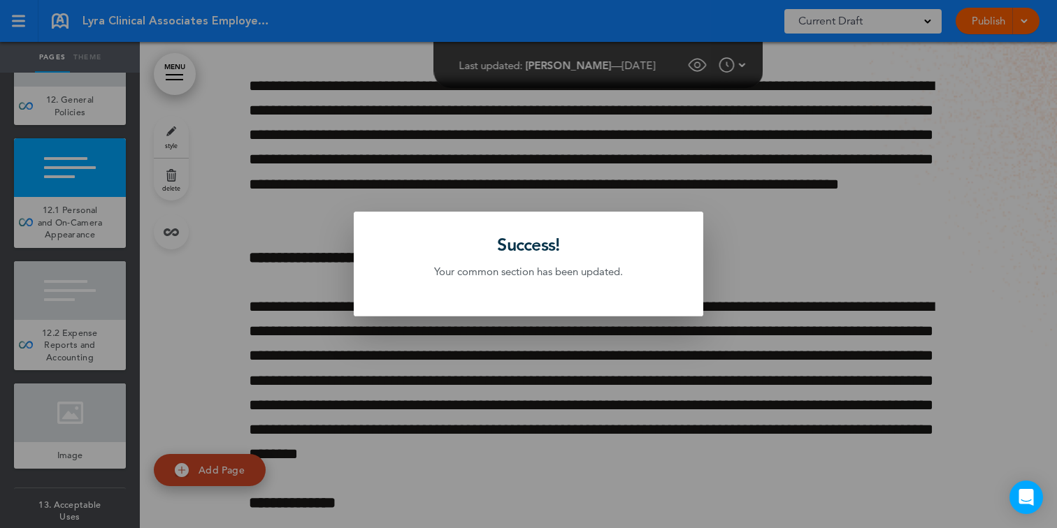
click at [236, 336] on div at bounding box center [528, 264] width 1057 height 528
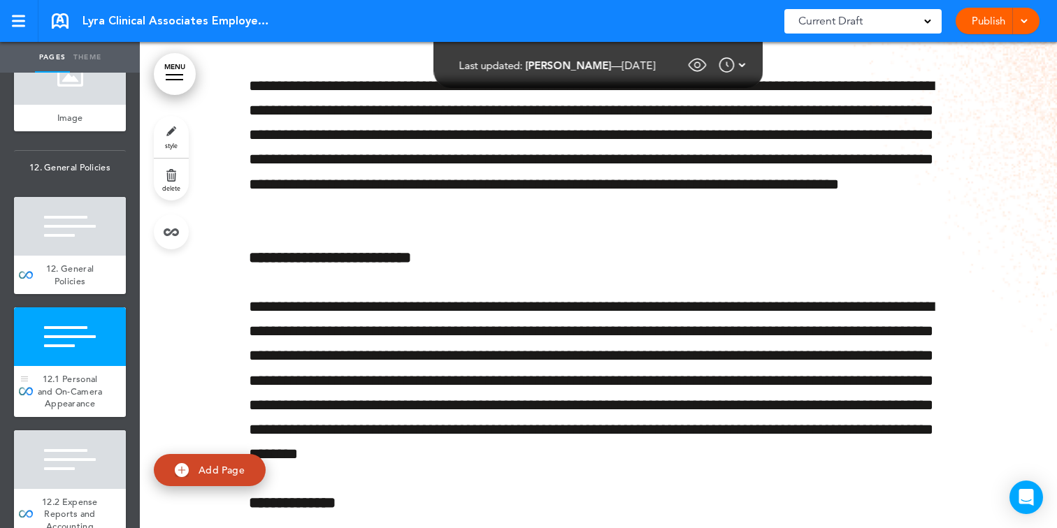
scroll to position [9986, 0]
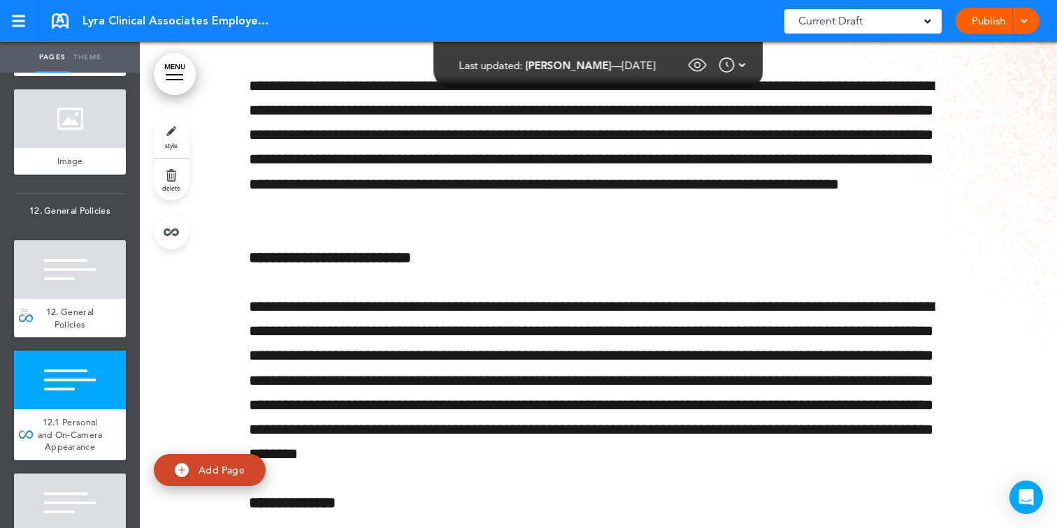
click at [56, 287] on div at bounding box center [70, 269] width 112 height 59
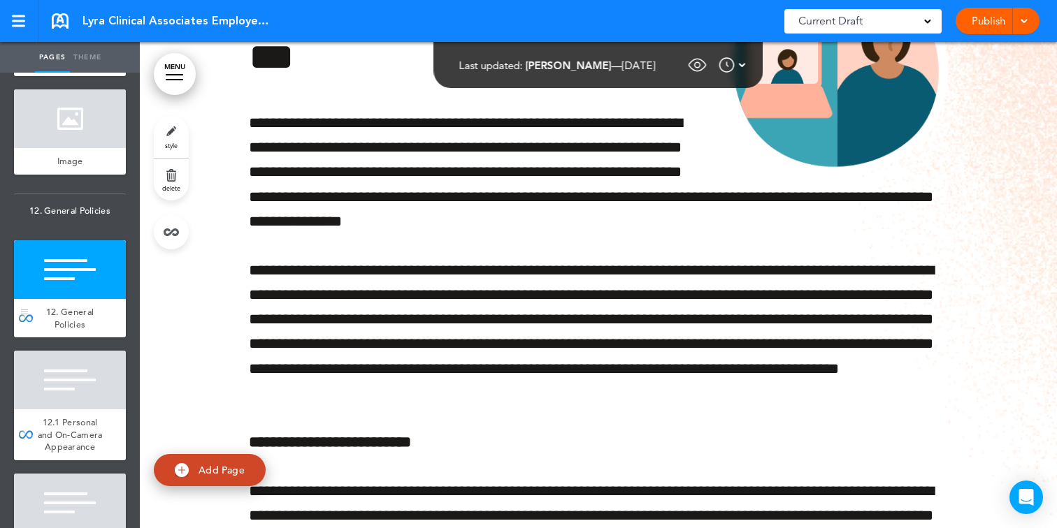
scroll to position [67174, 0]
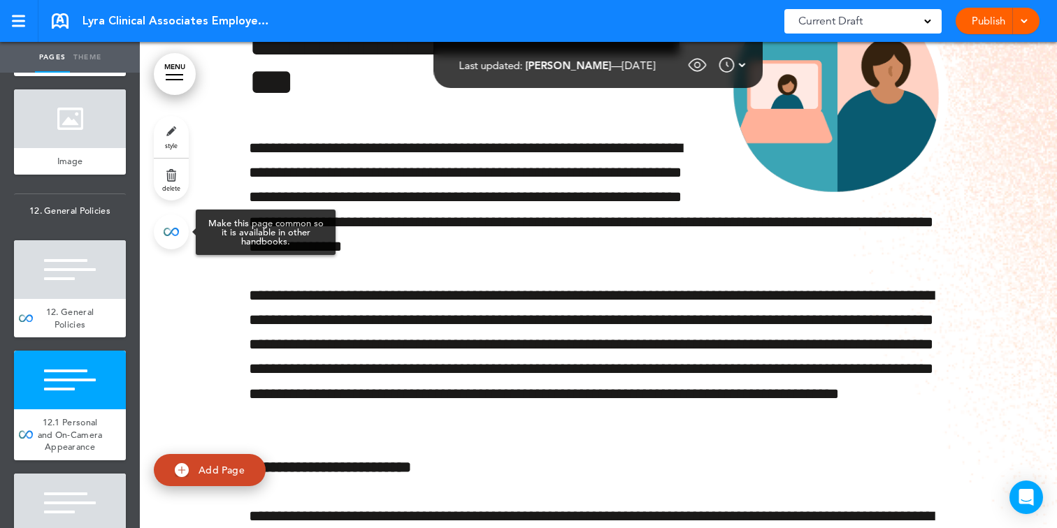
click at [173, 236] on link at bounding box center [171, 232] width 35 height 35
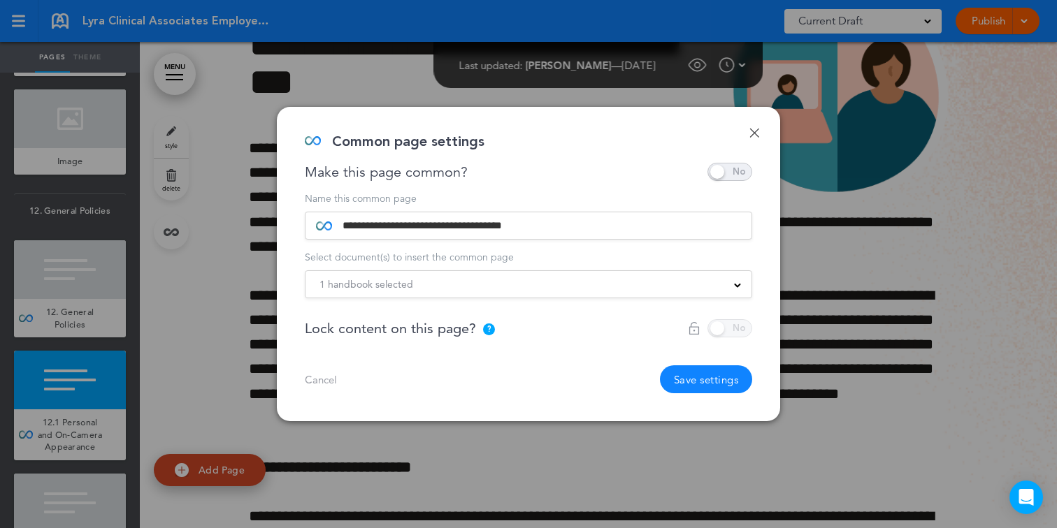
click at [467, 288] on div "1 handbook selected" at bounding box center [528, 284] width 446 height 15
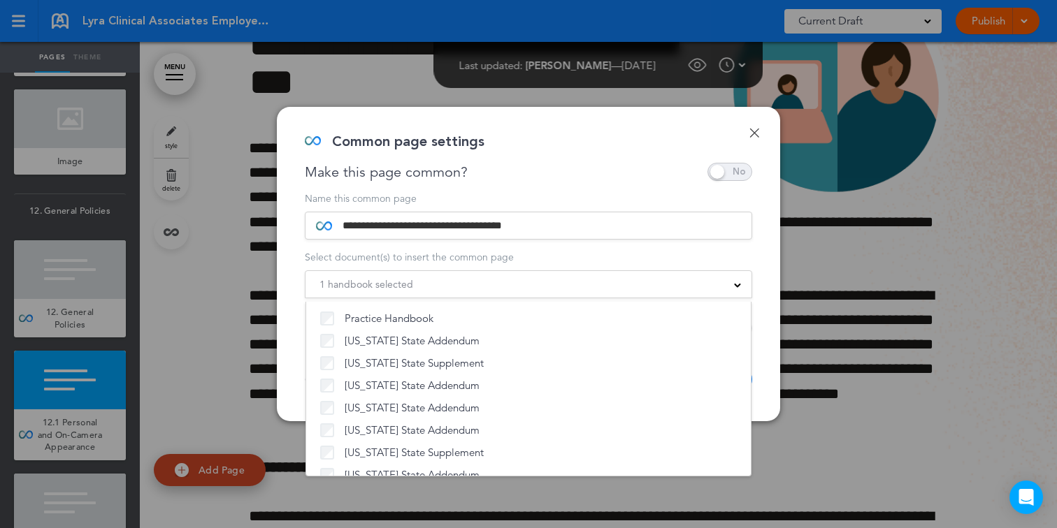
click at [757, 129] on link "Done" at bounding box center [754, 133] width 10 height 10
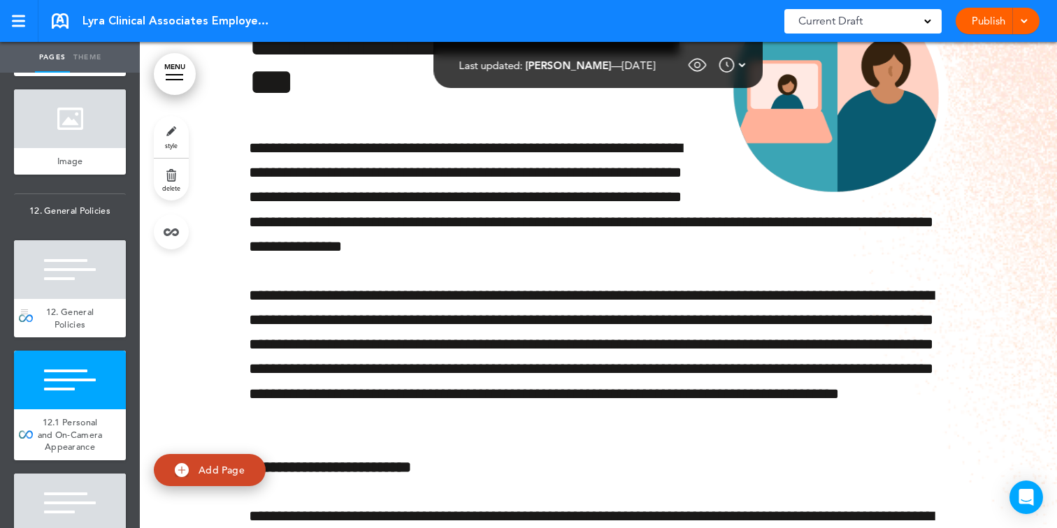
click at [58, 299] on div at bounding box center [70, 269] width 112 height 59
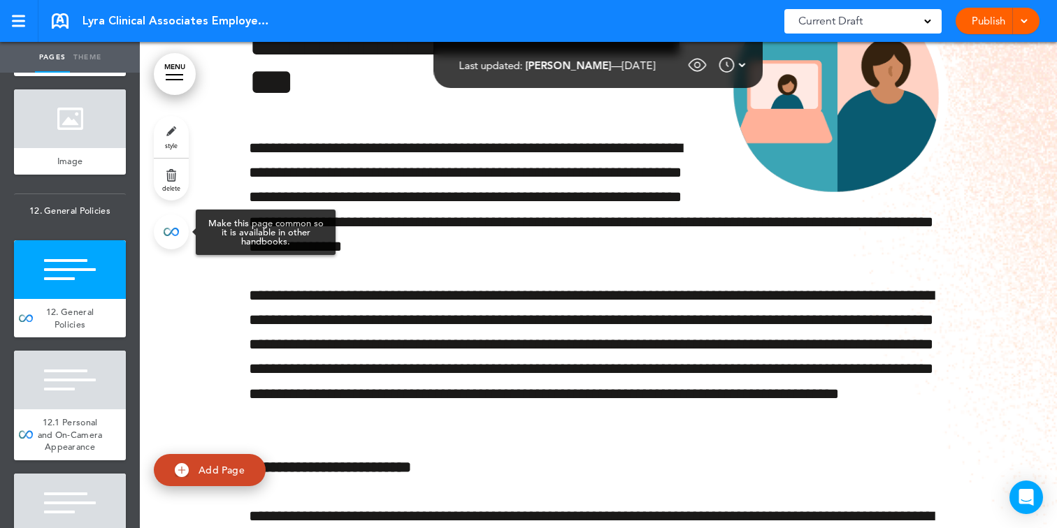
click at [166, 233] on link at bounding box center [171, 232] width 35 height 35
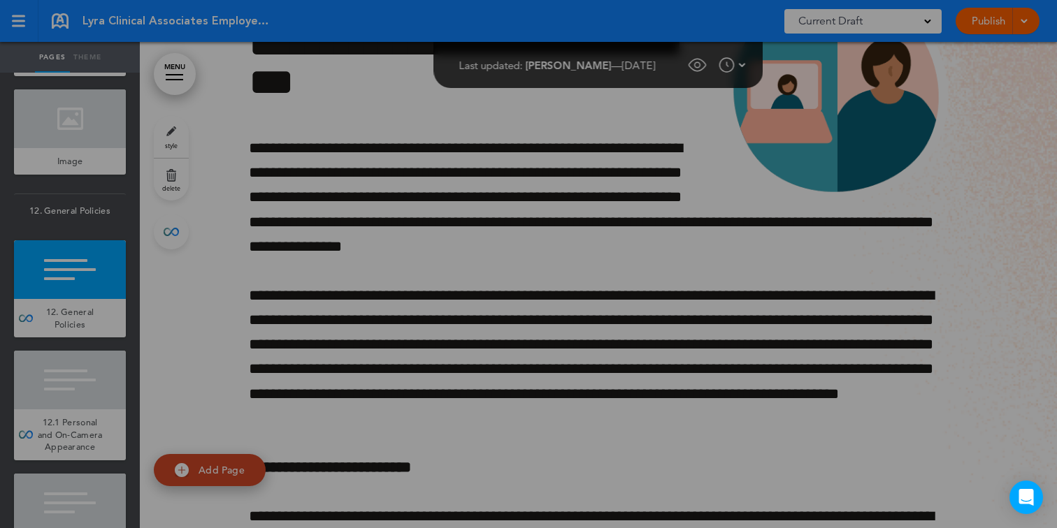
type input "**********"
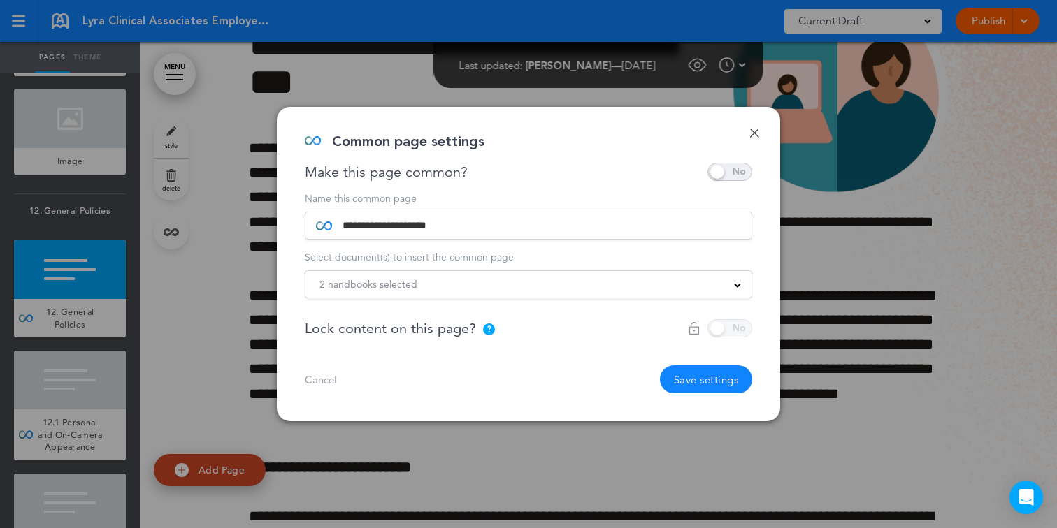
click at [359, 288] on span "2 handbooks selected" at bounding box center [368, 285] width 98 height 20
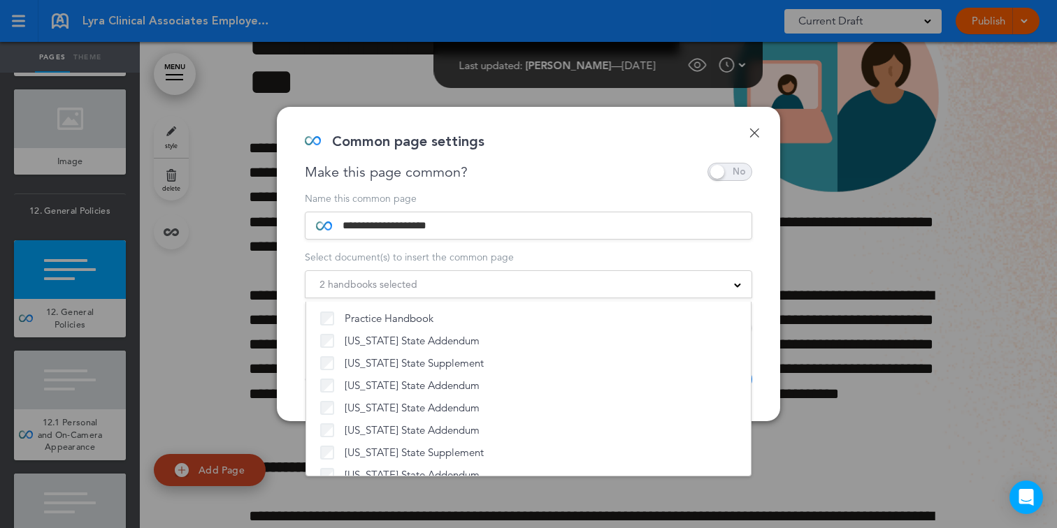
click at [596, 281] on div "2 handbooks selected" at bounding box center [528, 284] width 446 height 15
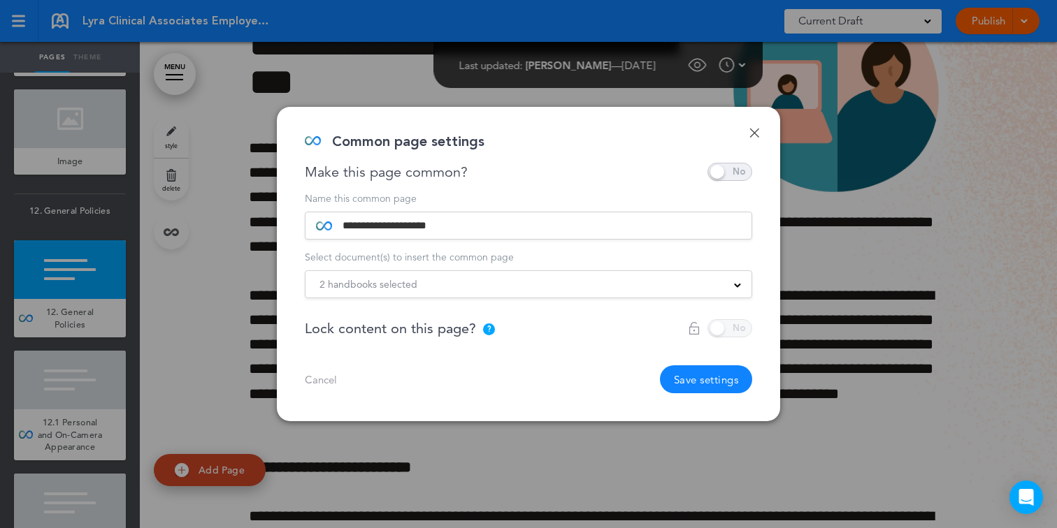
click at [697, 378] on button "Save settings" at bounding box center [706, 380] width 93 height 28
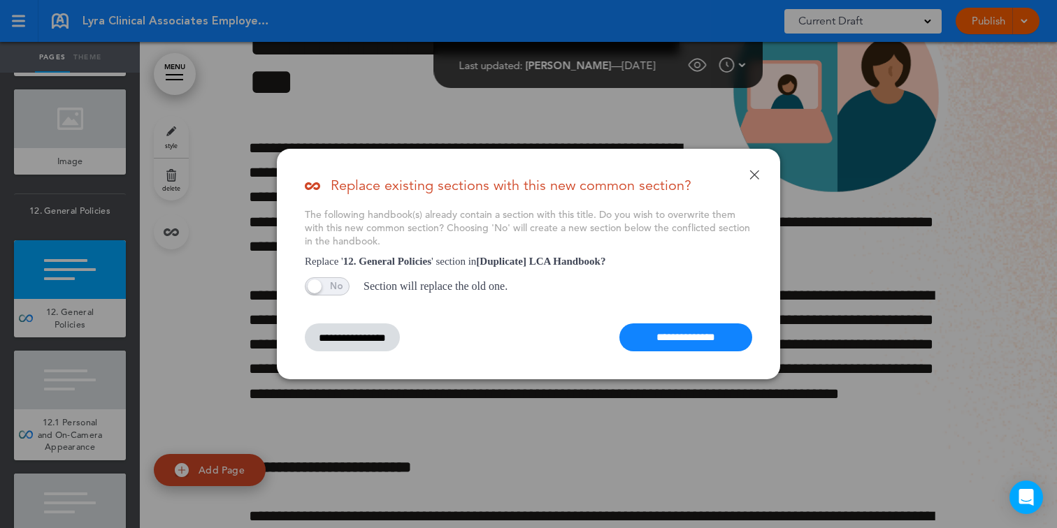
click at [660, 335] on input "**********" at bounding box center [685, 338] width 133 height 28
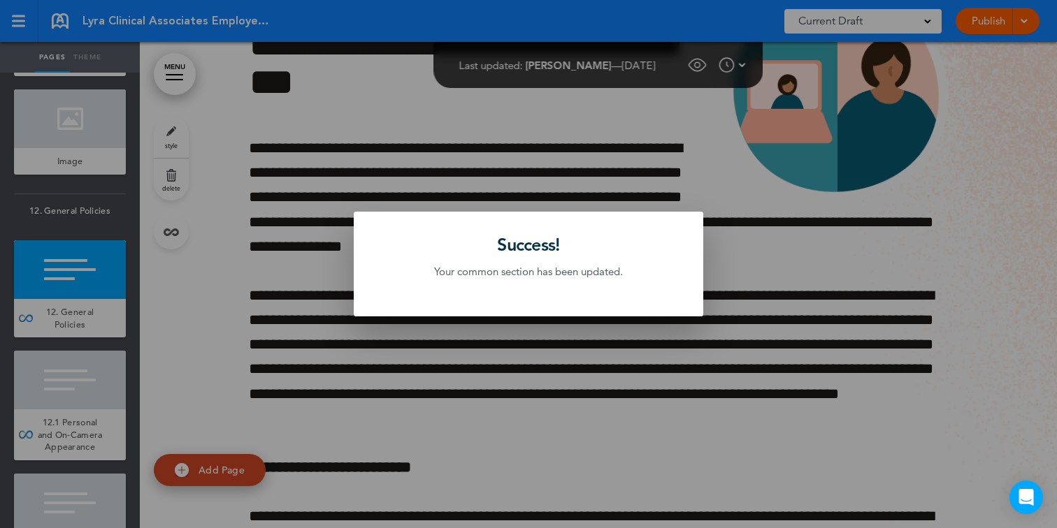
click at [269, 291] on div at bounding box center [528, 264] width 1057 height 528
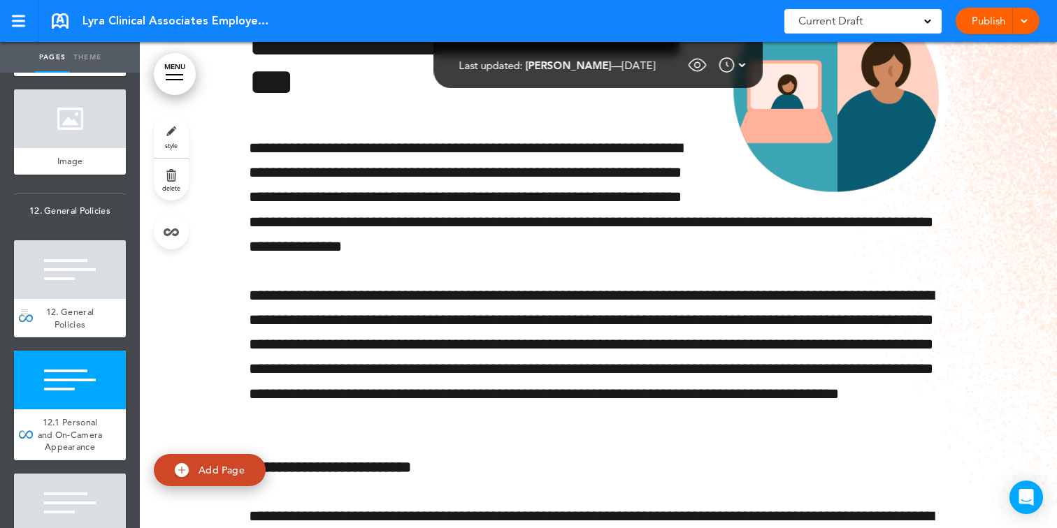
click at [76, 280] on div at bounding box center [70, 269] width 112 height 59
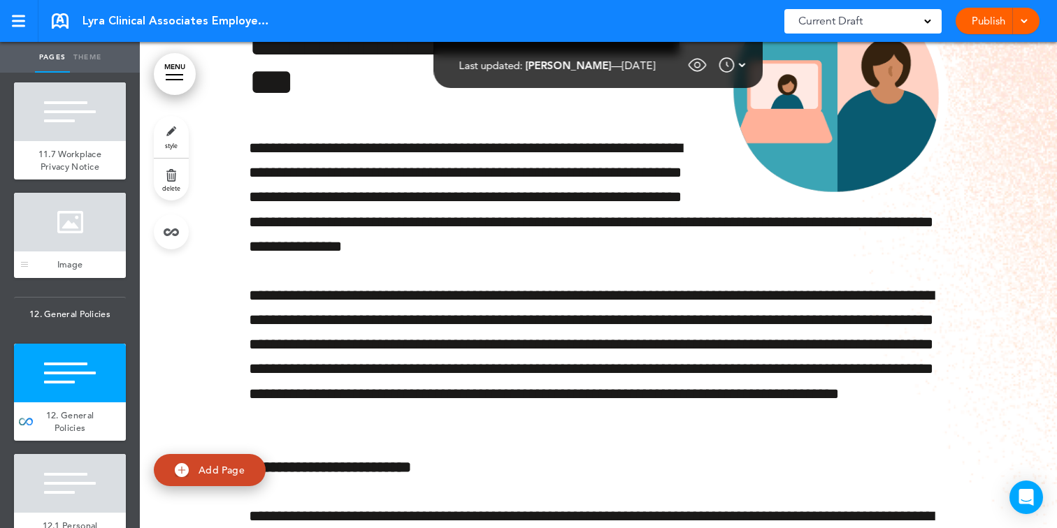
scroll to position [9828, 0]
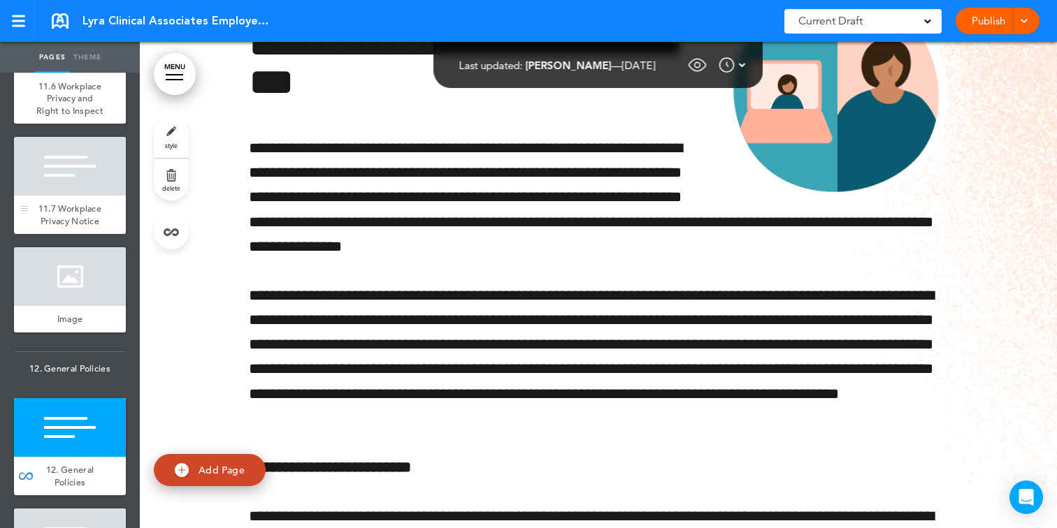
click at [87, 182] on div at bounding box center [70, 166] width 112 height 59
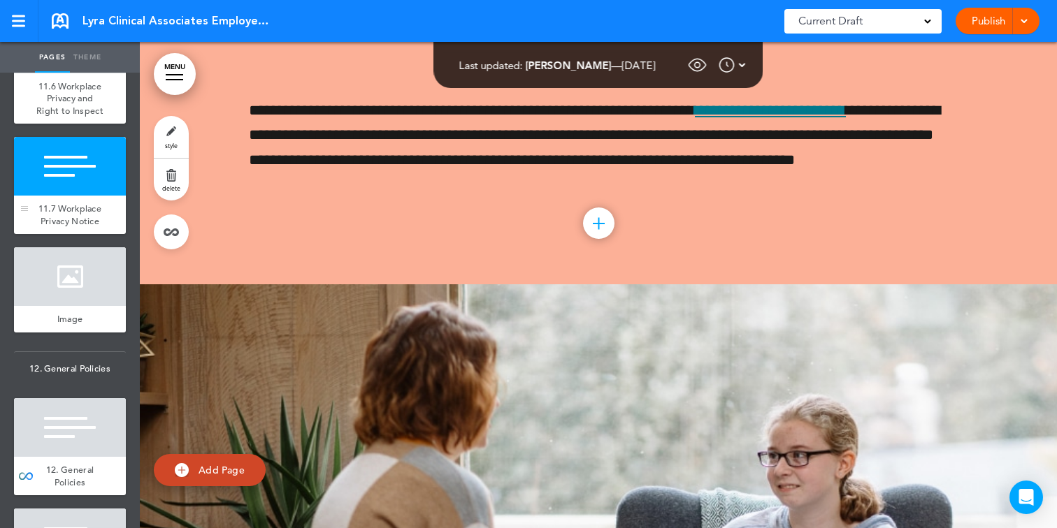
scroll to position [65914, 0]
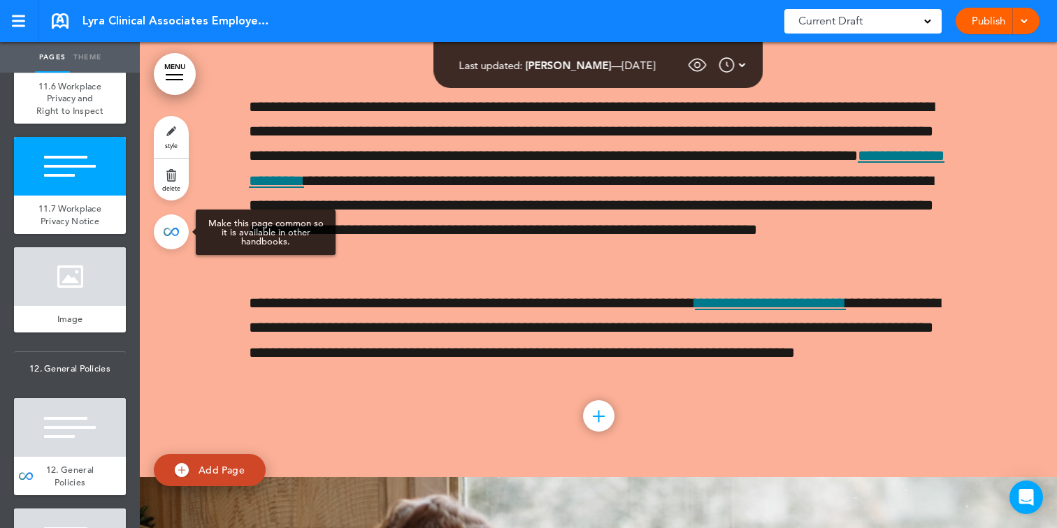
click at [168, 237] on link at bounding box center [171, 232] width 35 height 35
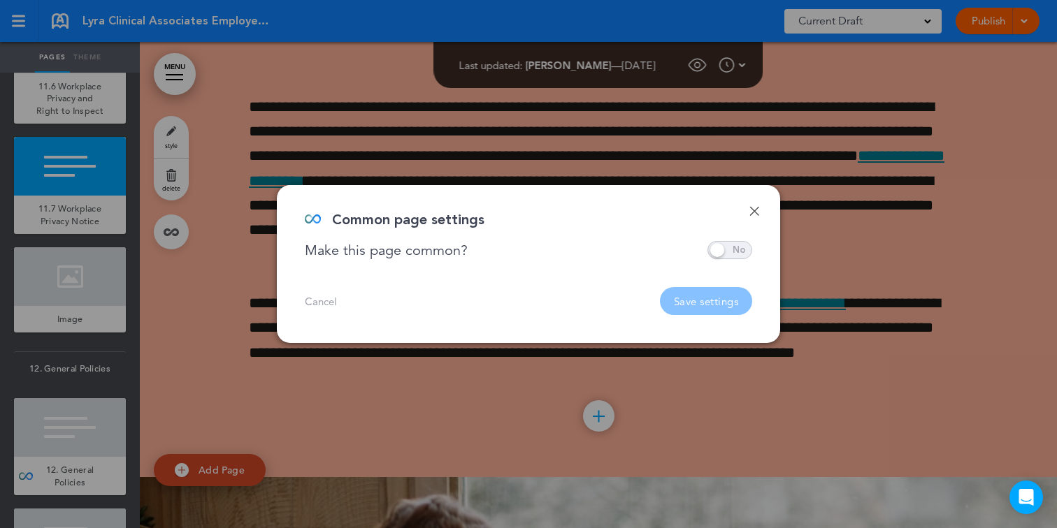
click at [739, 255] on span at bounding box center [729, 250] width 45 height 18
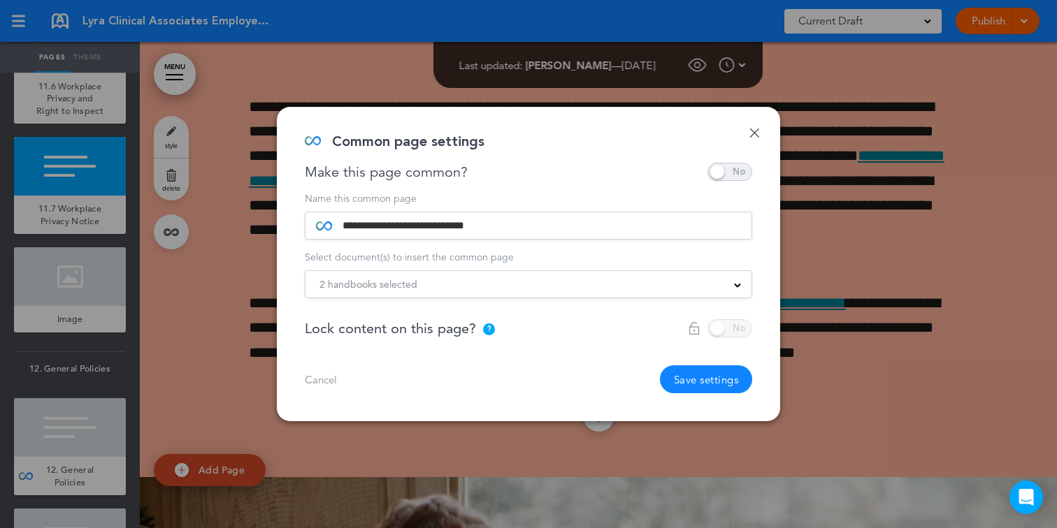
click at [669, 284] on div "2 handbooks selected" at bounding box center [528, 284] width 446 height 15
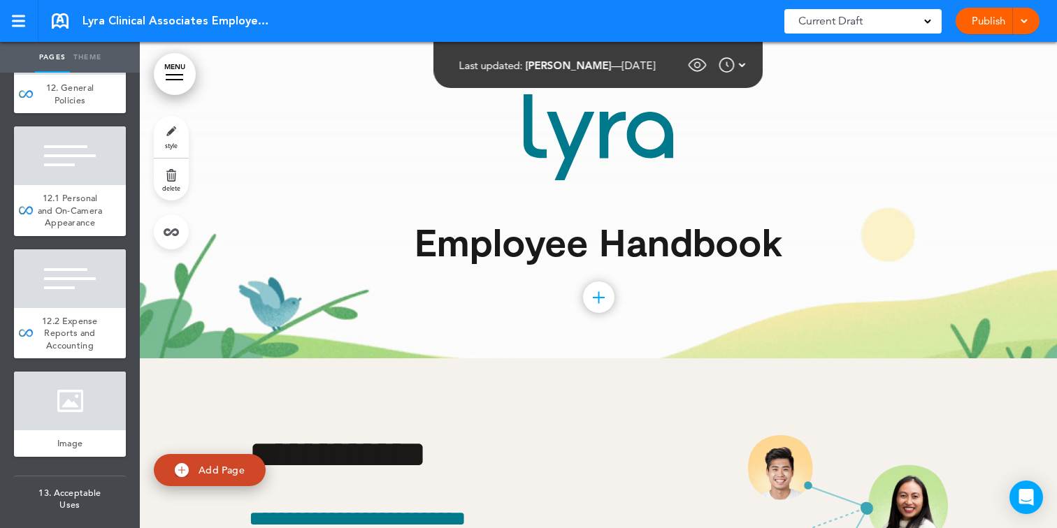
scroll to position [10144, 0]
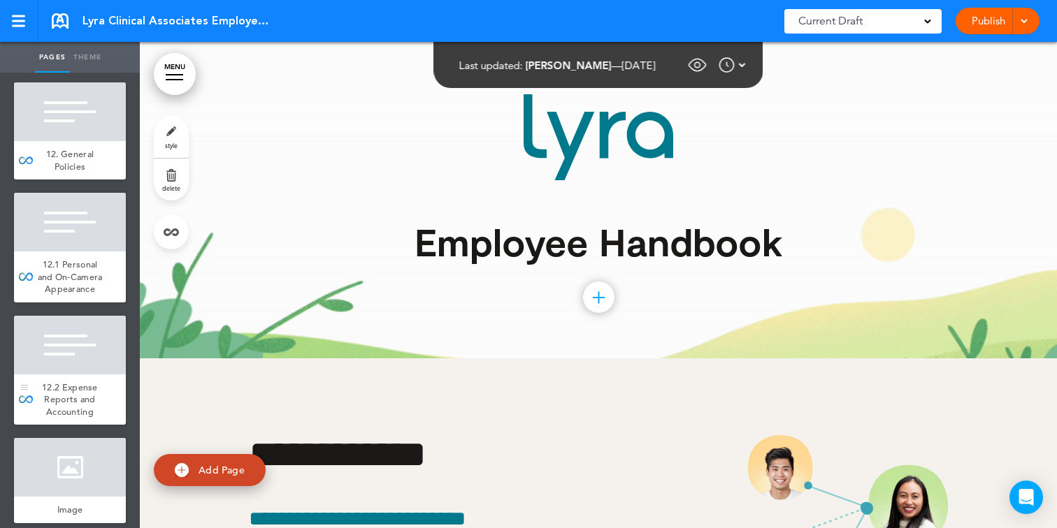
click at [76, 352] on div at bounding box center [70, 345] width 112 height 59
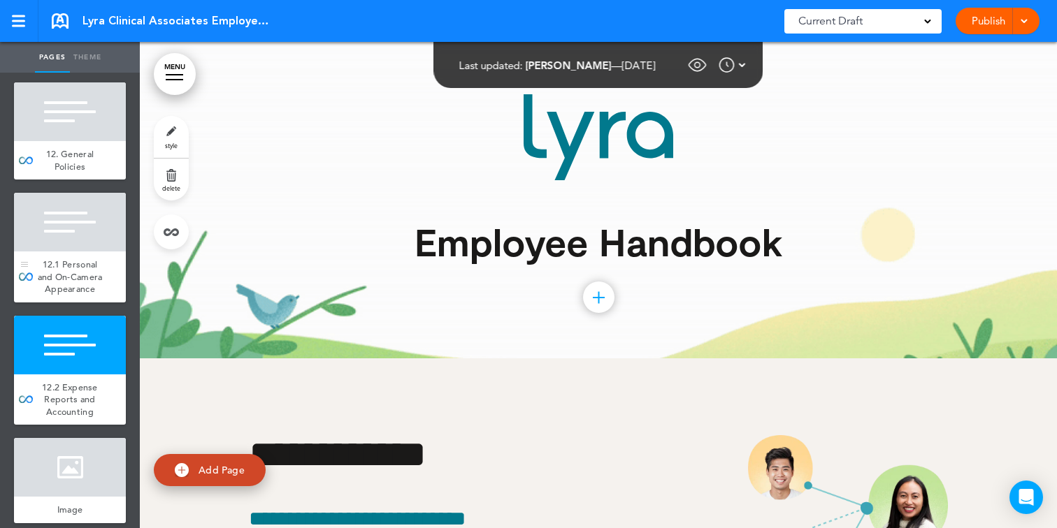
click at [96, 247] on div at bounding box center [70, 222] width 112 height 59
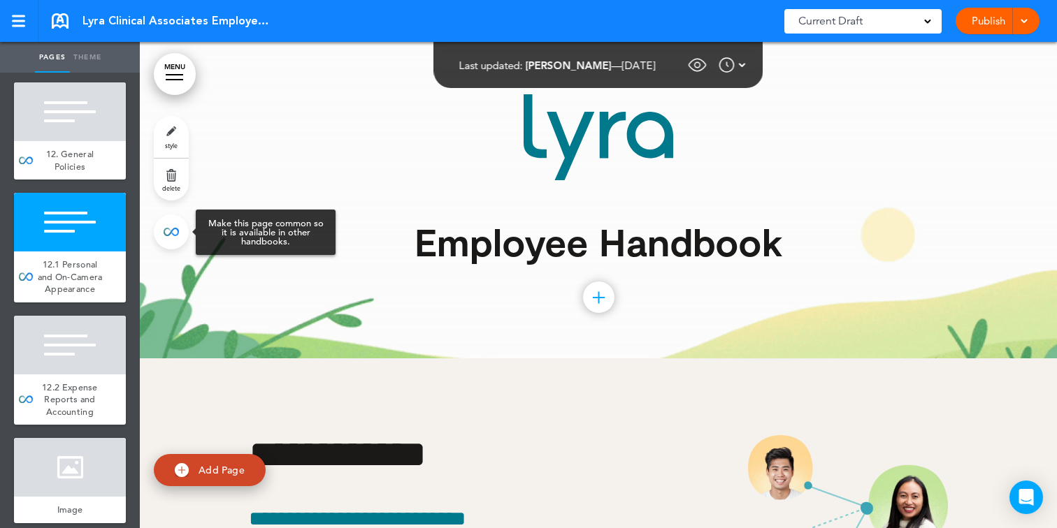
click at [171, 225] on link at bounding box center [171, 232] width 35 height 35
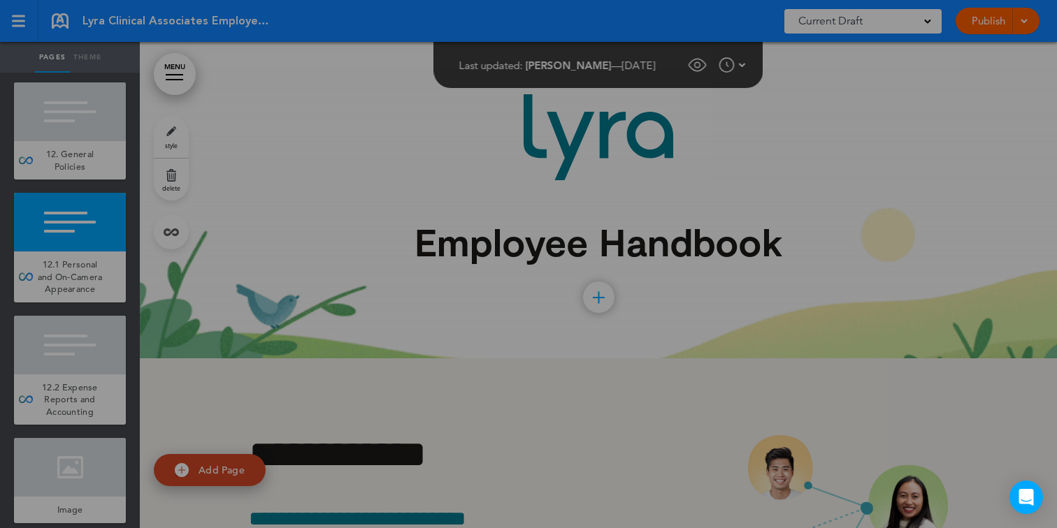
scroll to position [10623, 0]
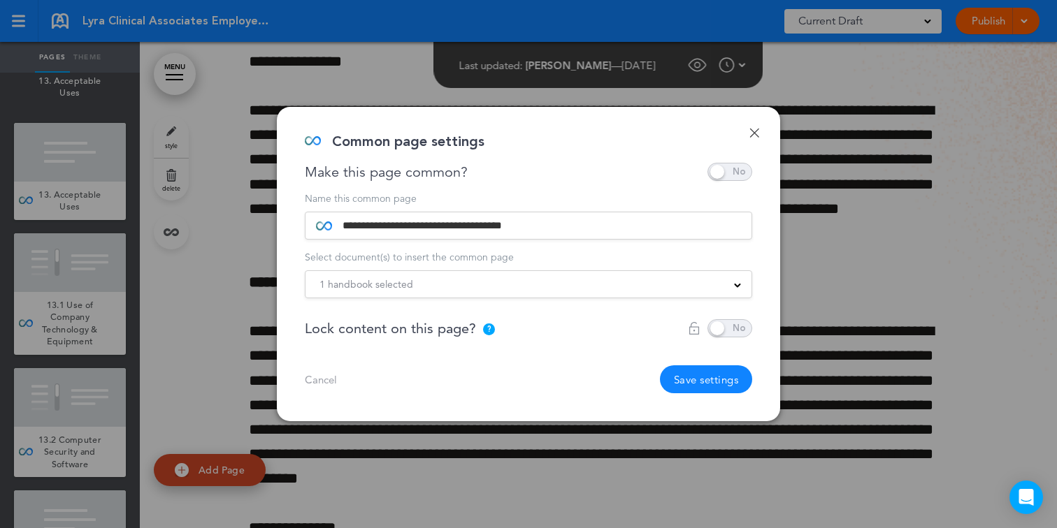
click at [468, 283] on div "1 handbook selected" at bounding box center [528, 284] width 446 height 15
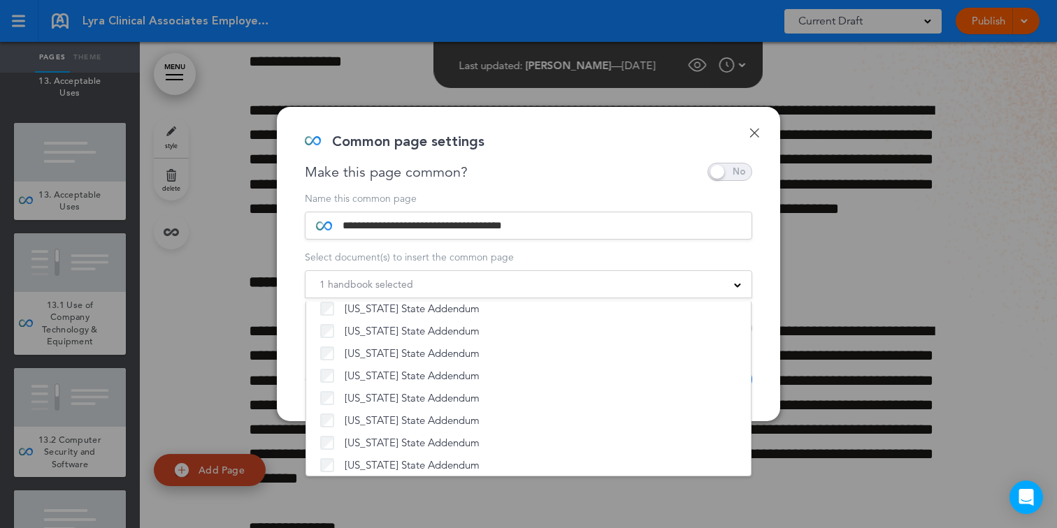
scroll to position [1067, 0]
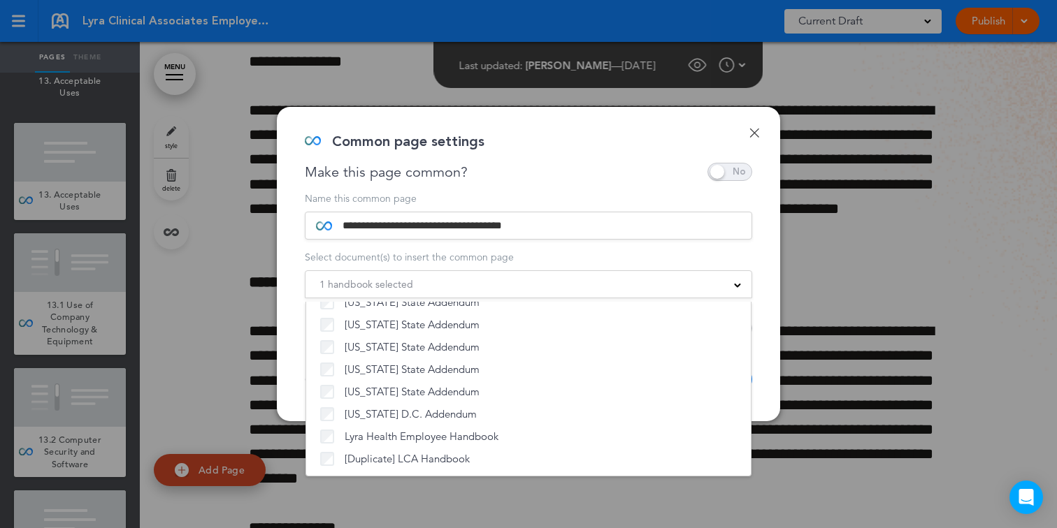
click at [751, 125] on div "**********" at bounding box center [528, 264] width 503 height 314
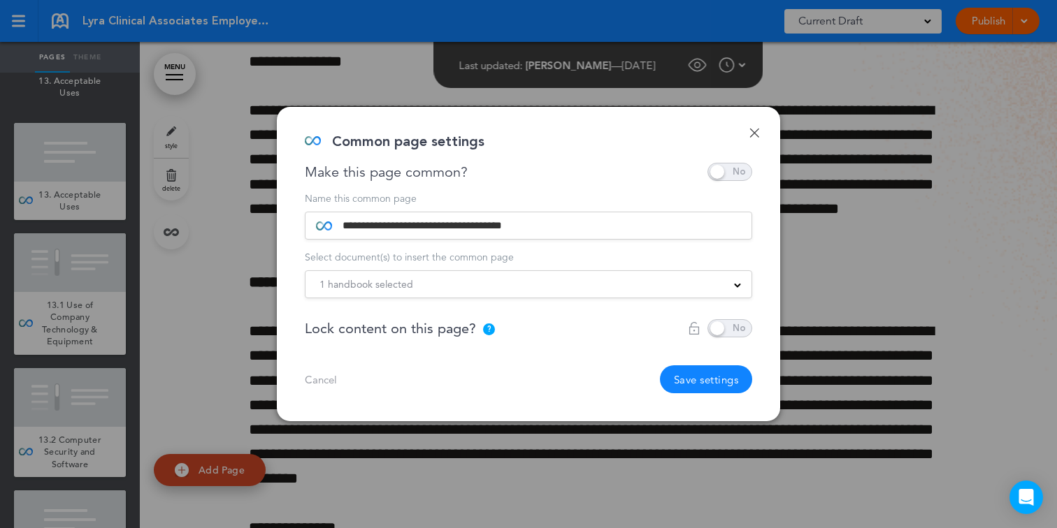
click at [762, 128] on div "**********" at bounding box center [528, 264] width 503 height 314
click at [756, 136] on link "Done" at bounding box center [754, 133] width 10 height 10
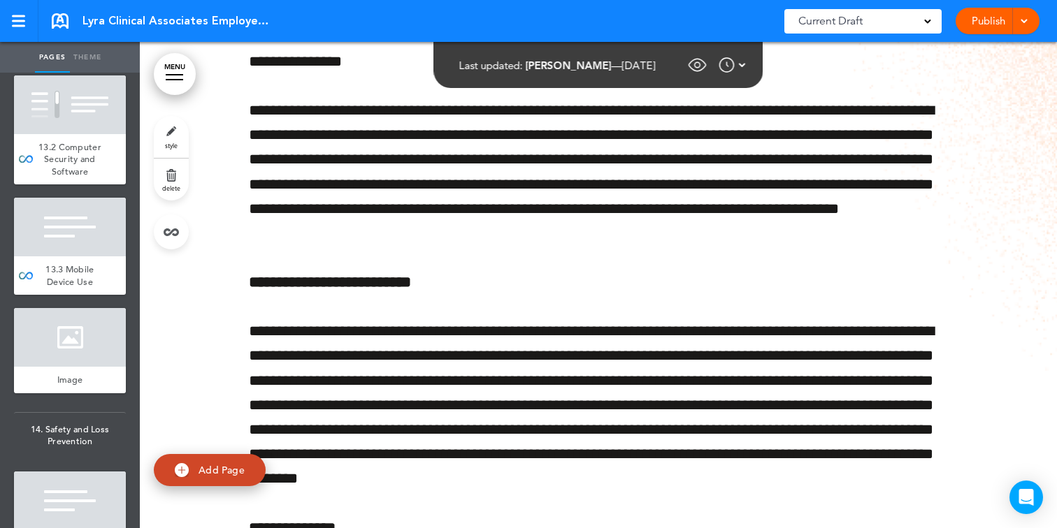
scroll to position [10901, 0]
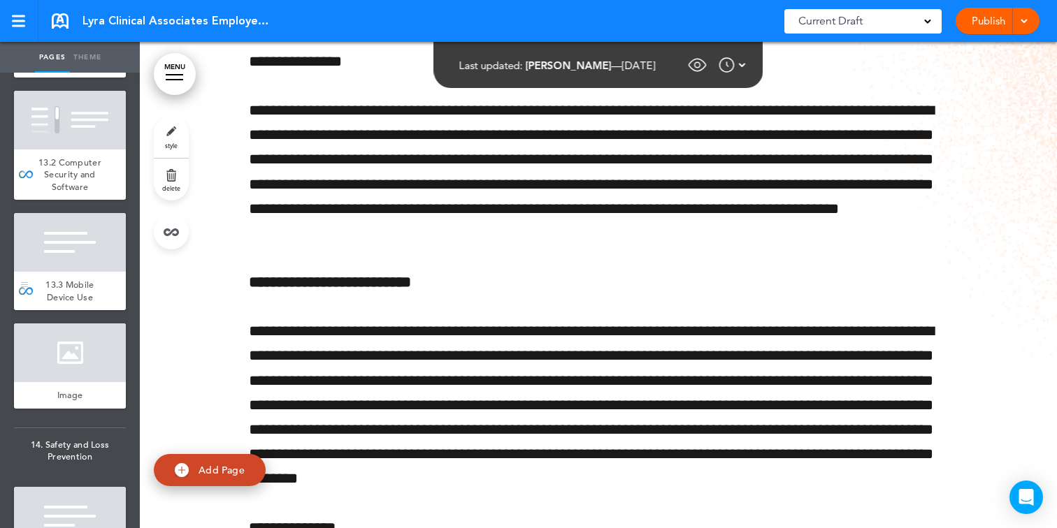
click at [82, 259] on div at bounding box center [70, 242] width 112 height 59
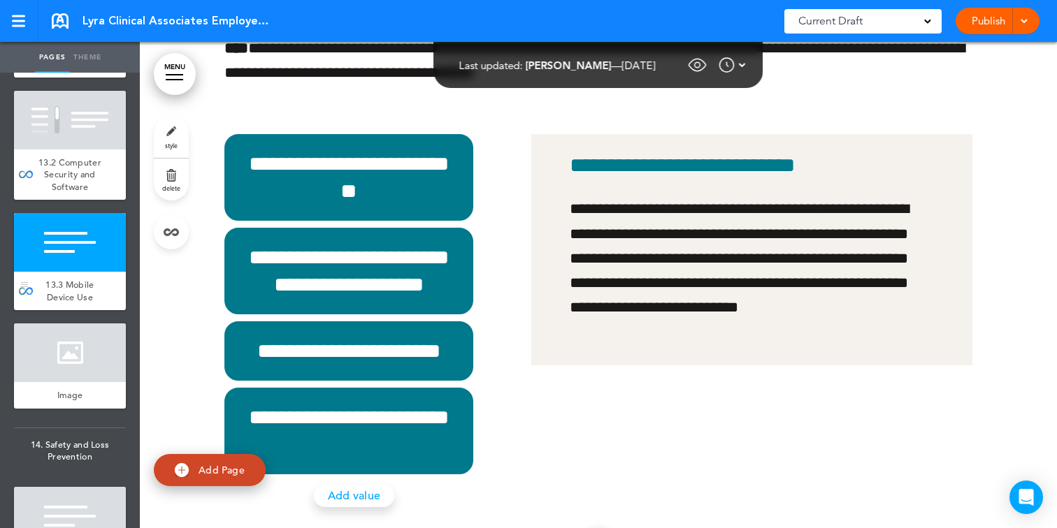
scroll to position [74324, 0]
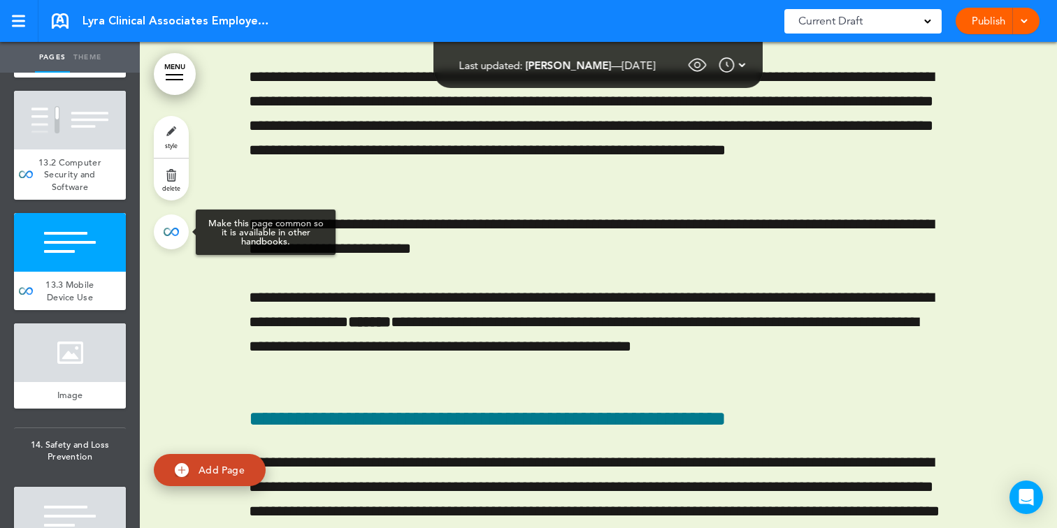
click at [175, 233] on link at bounding box center [171, 232] width 35 height 35
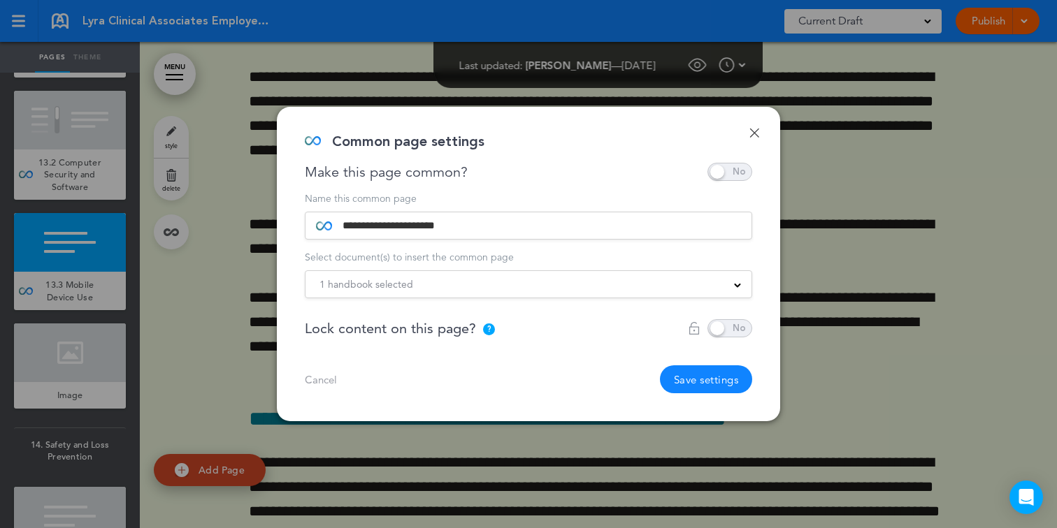
click at [451, 296] on div "1 handbook selected Practice Handbook Indiana State Addendum New York State Sup…" at bounding box center [528, 284] width 447 height 28
click at [454, 288] on div "1 handbook selected" at bounding box center [528, 284] width 446 height 15
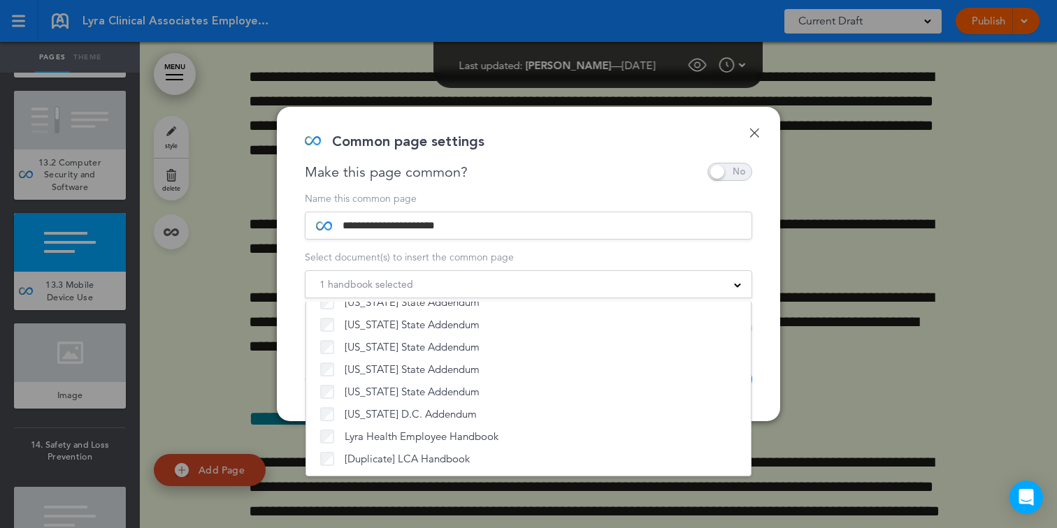
click at [753, 129] on link "Done" at bounding box center [754, 133] width 10 height 10
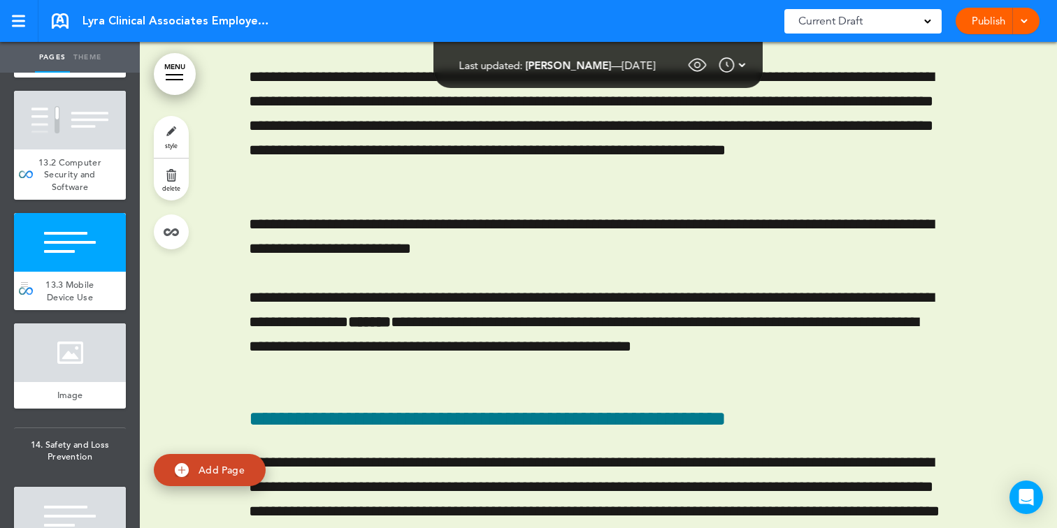
scroll to position [10657, 0]
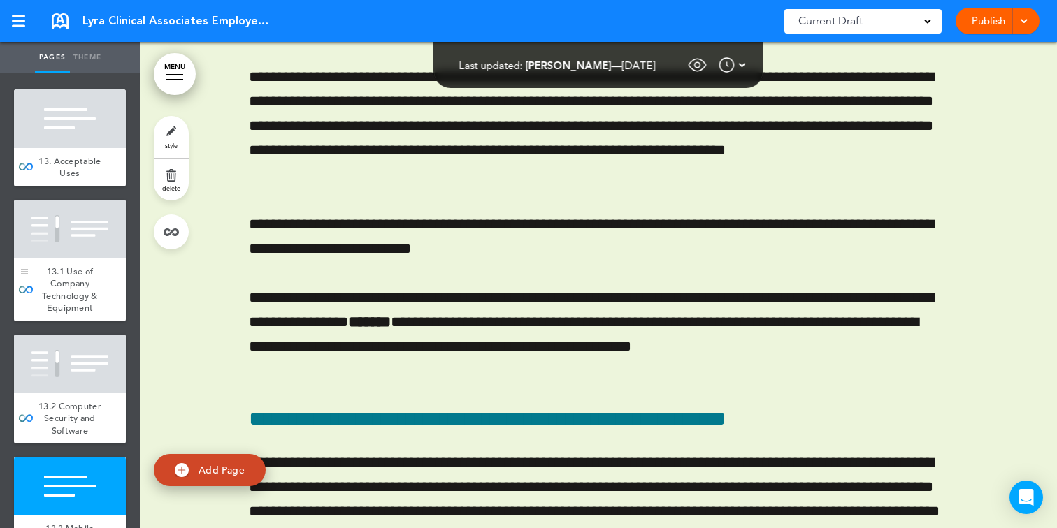
click at [81, 223] on div at bounding box center [70, 229] width 112 height 59
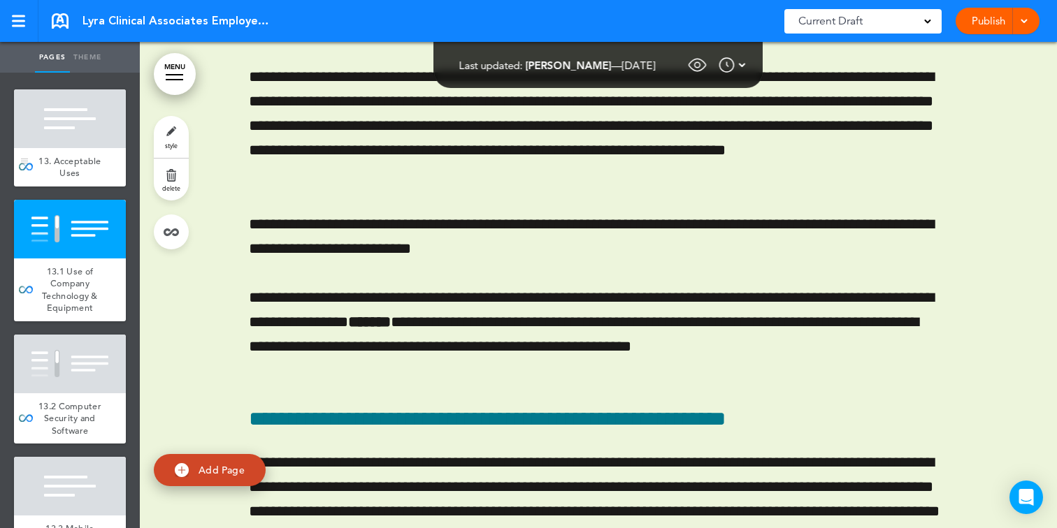
click at [95, 148] on div at bounding box center [70, 118] width 112 height 59
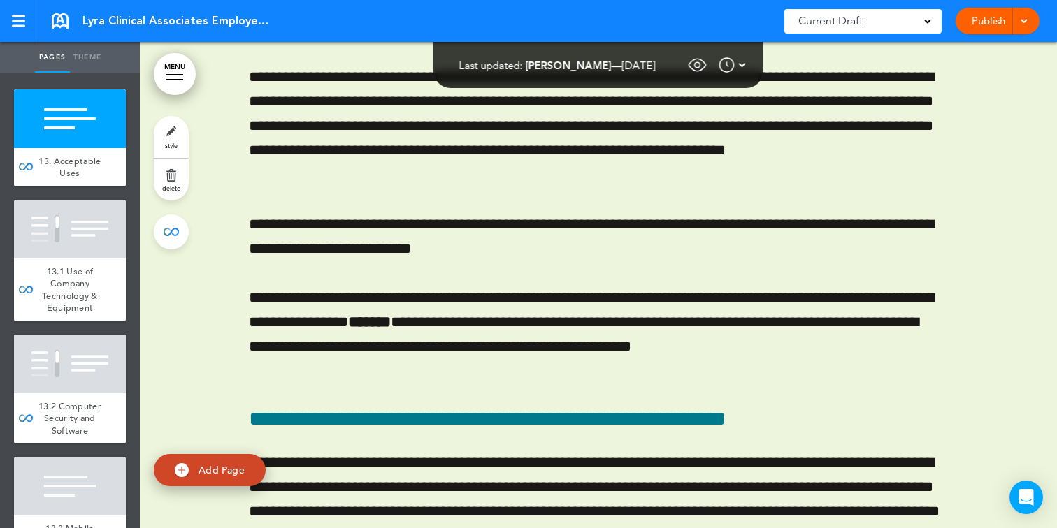
click at [177, 234] on link at bounding box center [171, 232] width 35 height 35
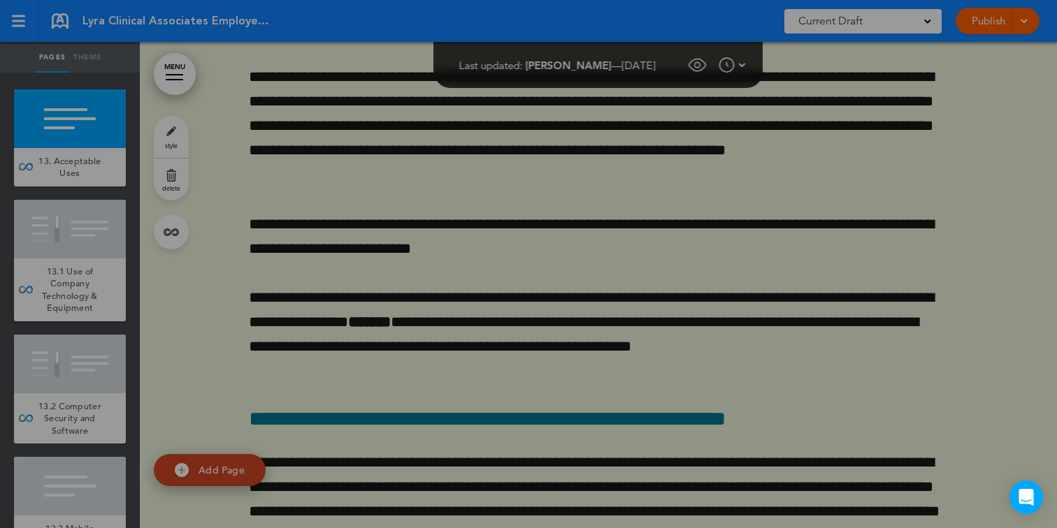
scroll to position [71889, 0]
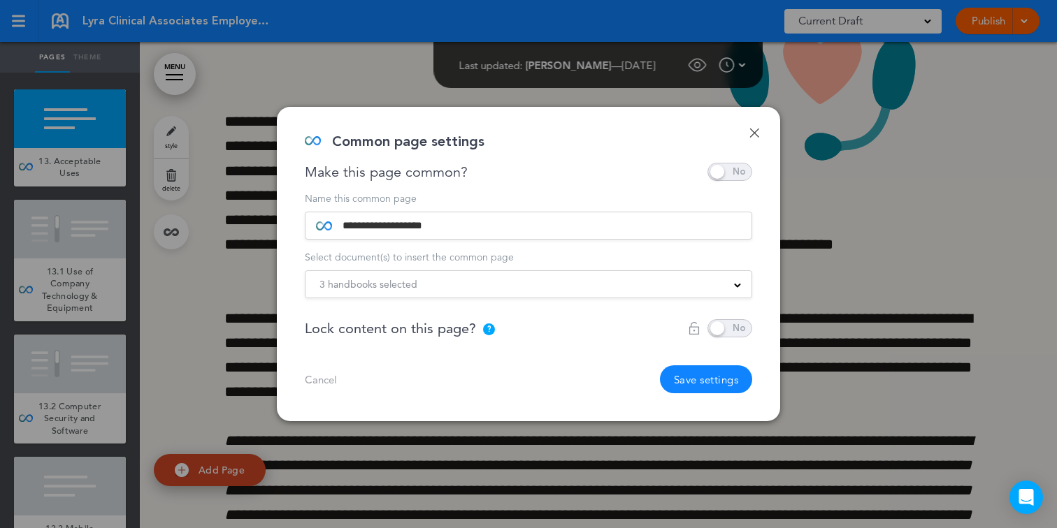
click at [392, 291] on span "3 handbooks selected" at bounding box center [368, 285] width 98 height 20
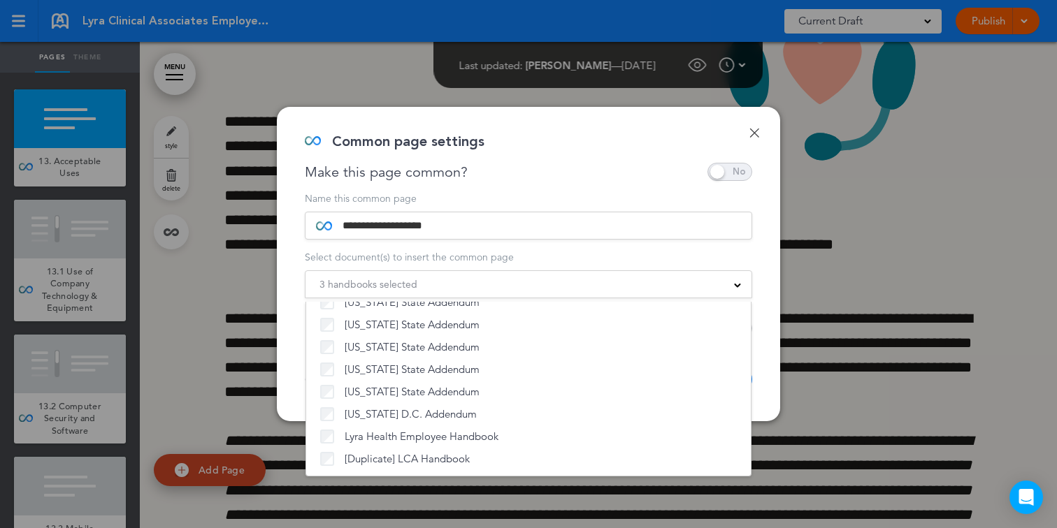
click at [750, 132] on link "Done" at bounding box center [754, 133] width 10 height 10
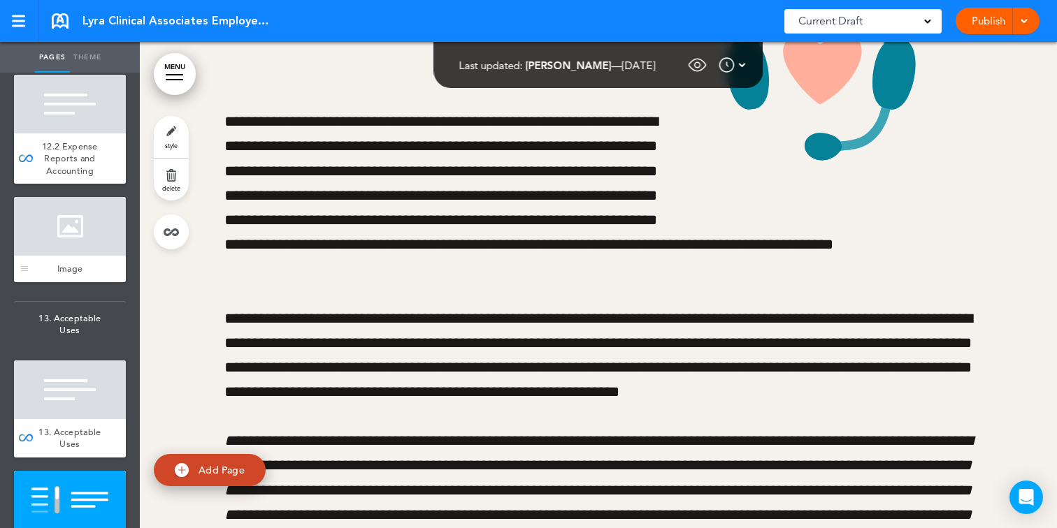
scroll to position [10308, 0]
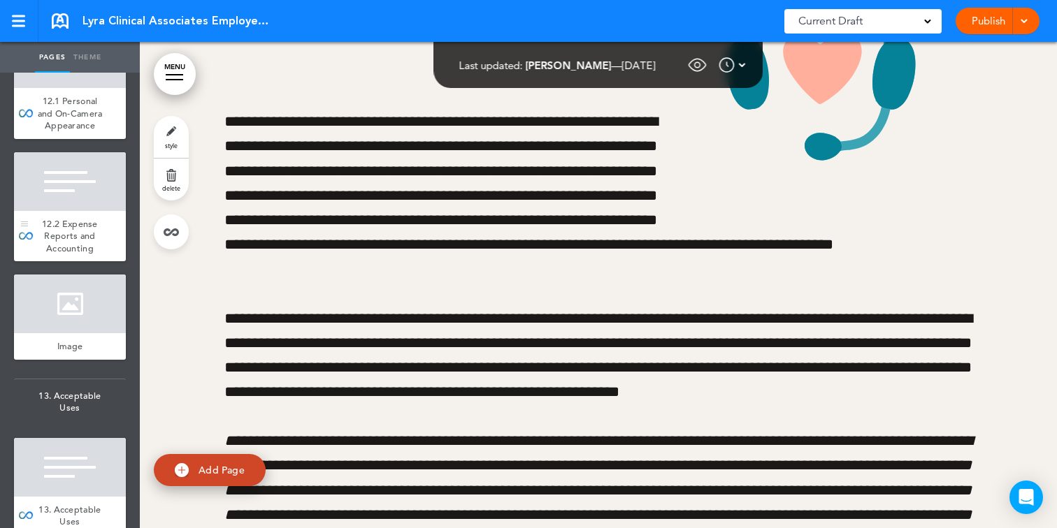
click at [83, 180] on div at bounding box center [70, 181] width 112 height 59
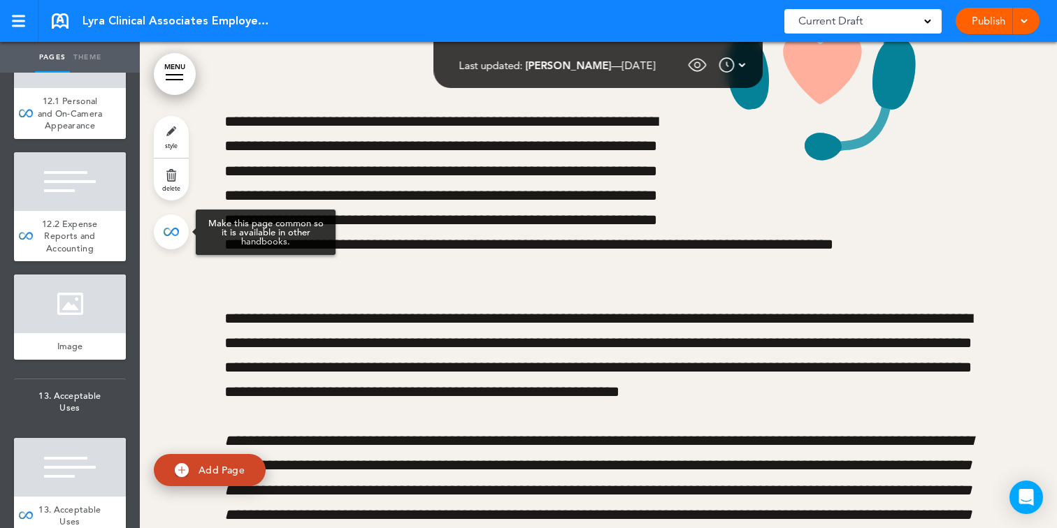
click at [162, 226] on link at bounding box center [171, 232] width 35 height 35
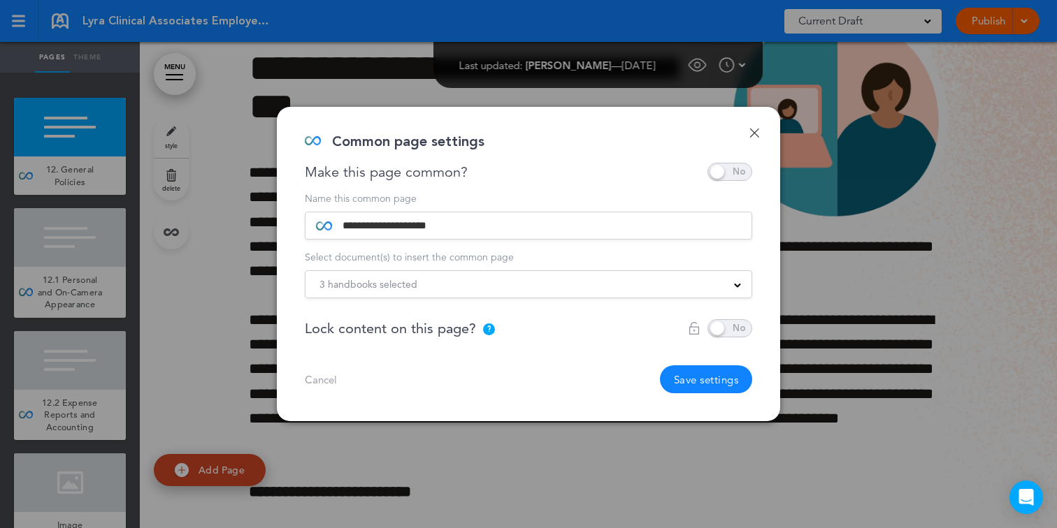
click at [658, 284] on div "3 handbooks selected" at bounding box center [528, 284] width 446 height 15
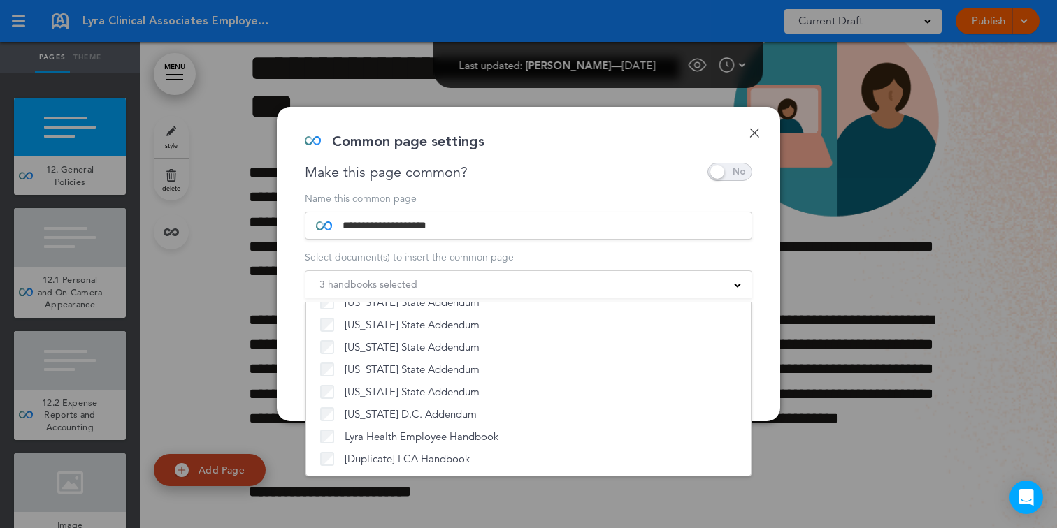
click at [747, 137] on div "**********" at bounding box center [528, 264] width 503 height 314
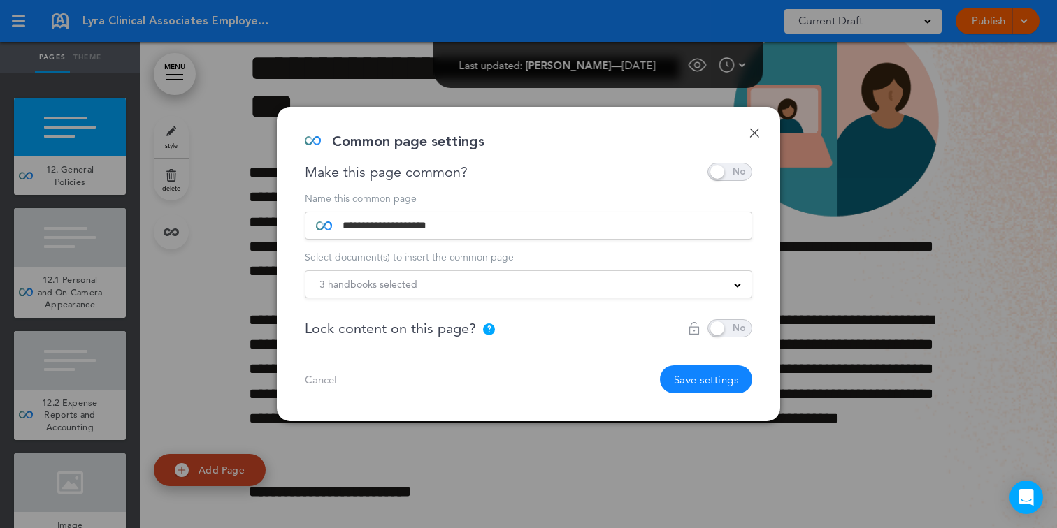
click at [749, 135] on link "Done" at bounding box center [754, 133] width 10 height 10
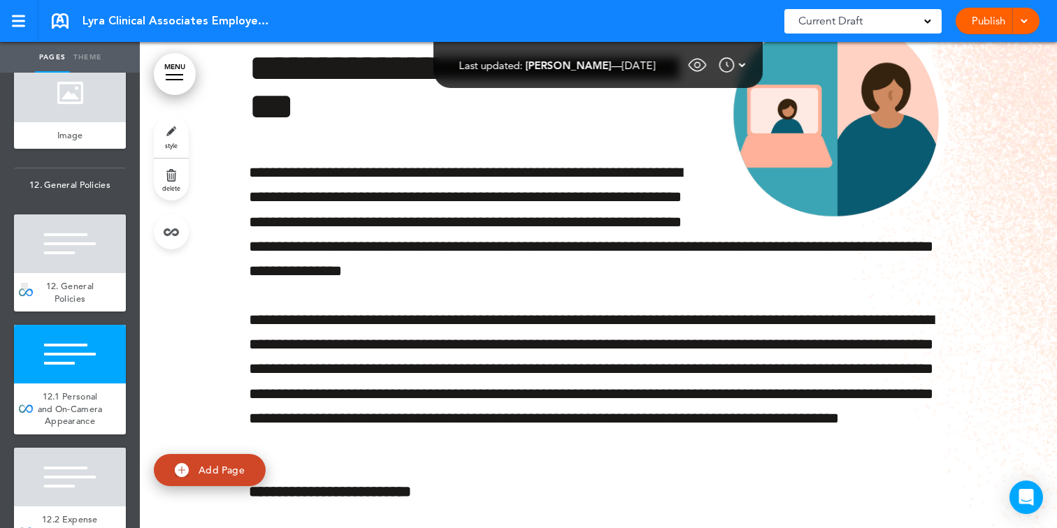
click at [79, 251] on div at bounding box center [70, 244] width 112 height 59
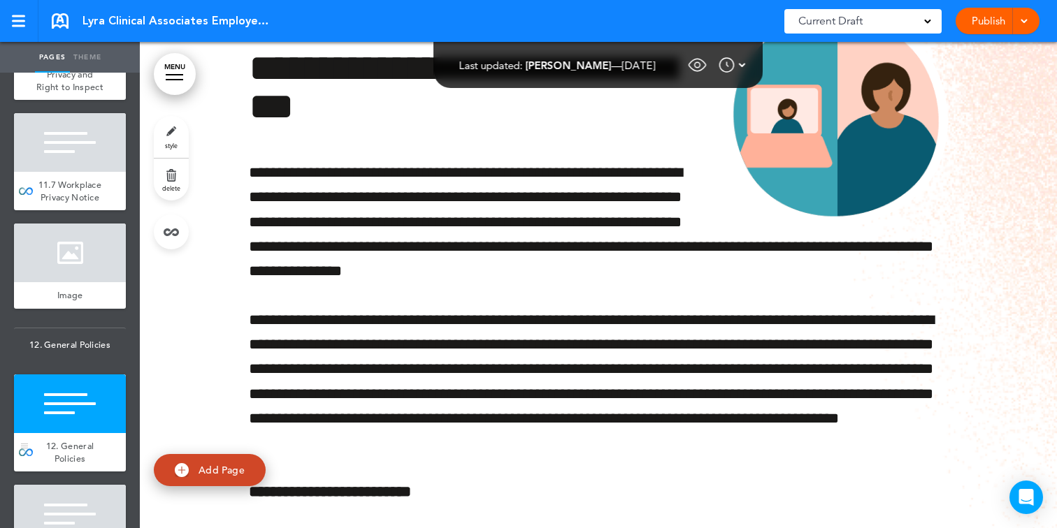
scroll to position [9784, 0]
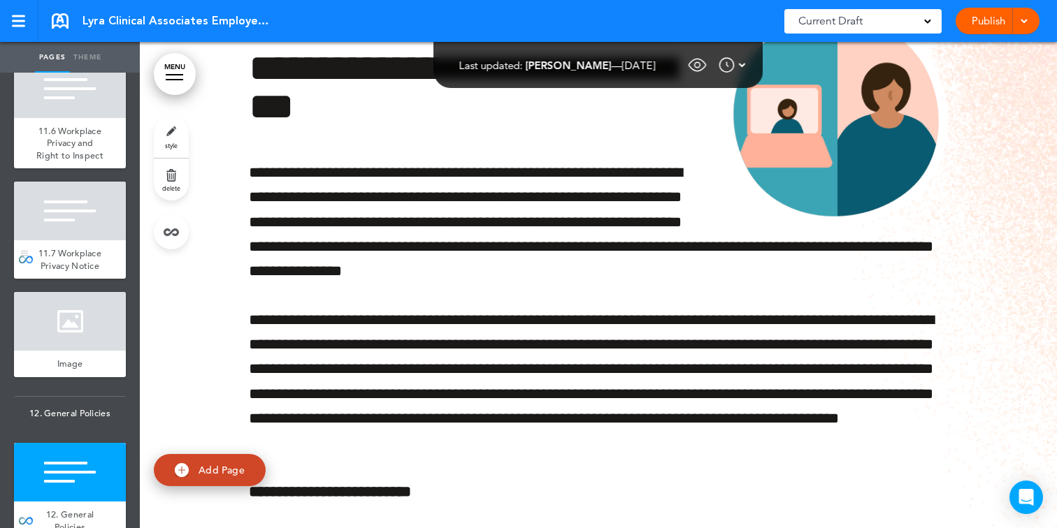
click at [83, 233] on div at bounding box center [70, 211] width 112 height 59
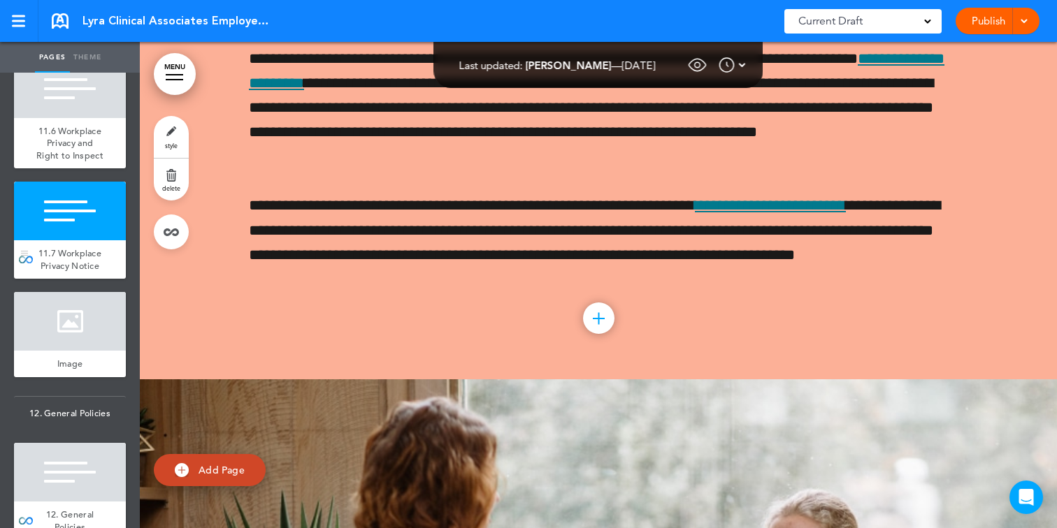
scroll to position [65914, 0]
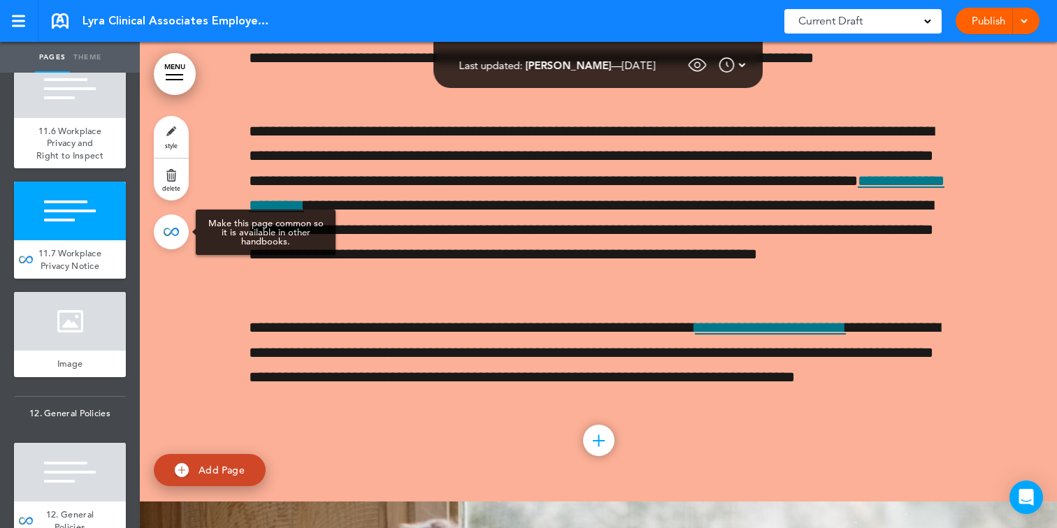
click at [171, 239] on link at bounding box center [171, 232] width 35 height 35
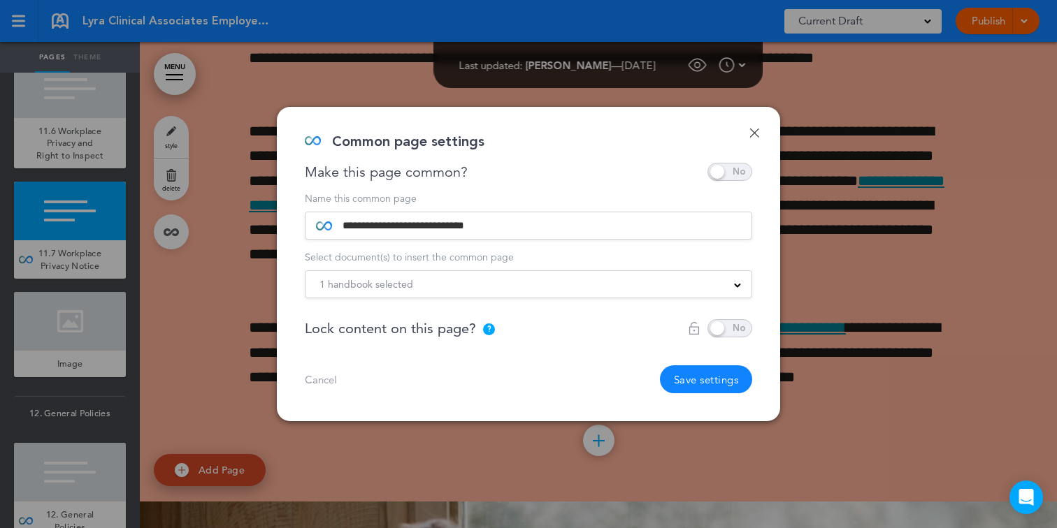
click at [443, 272] on div "1 handbook selected Practice Handbook Indiana State Addendum New York State Sup…" at bounding box center [528, 284] width 447 height 28
click at [443, 283] on div "1 handbook selected" at bounding box center [528, 284] width 446 height 15
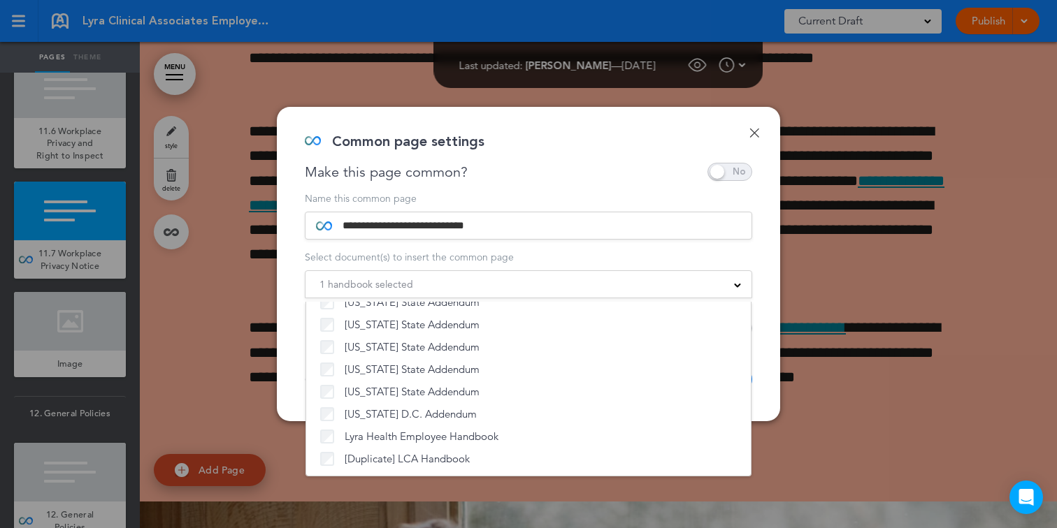
click at [751, 131] on link "Done" at bounding box center [754, 133] width 10 height 10
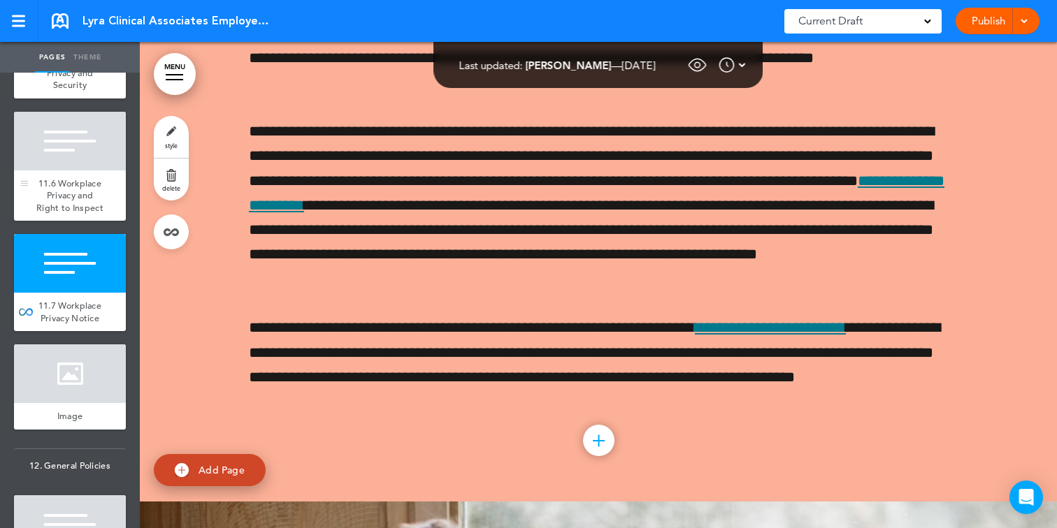
scroll to position [9722, 0]
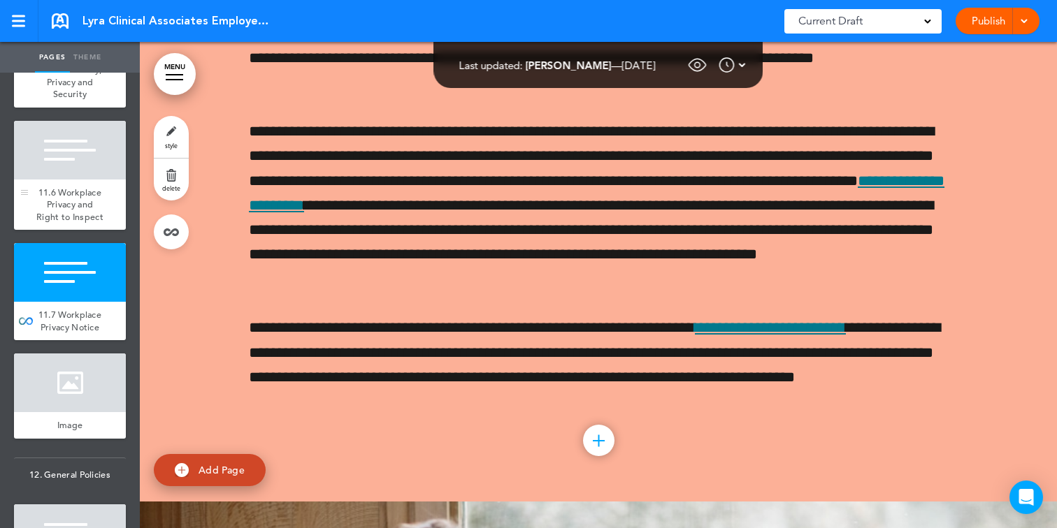
click at [101, 152] on div at bounding box center [70, 150] width 112 height 59
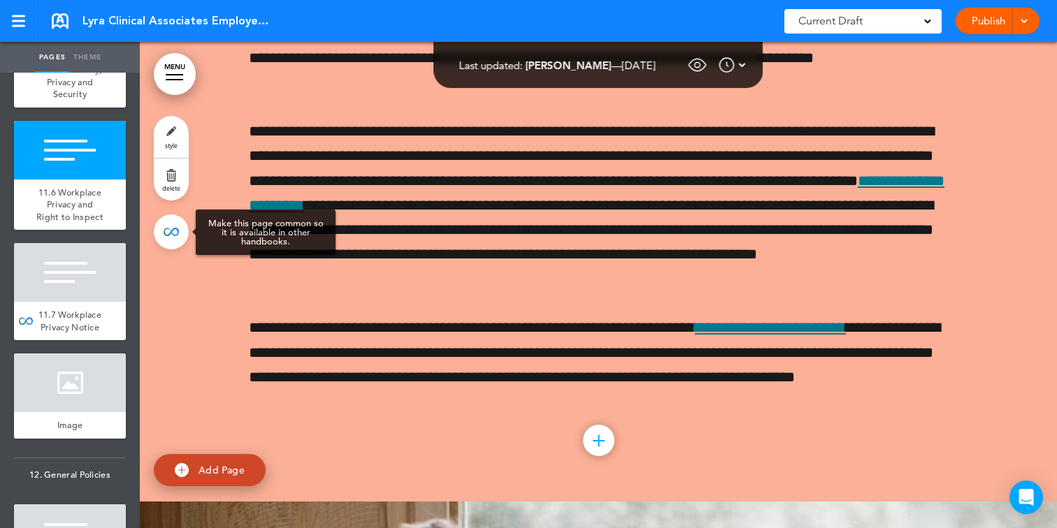
click at [173, 222] on link at bounding box center [171, 232] width 35 height 35
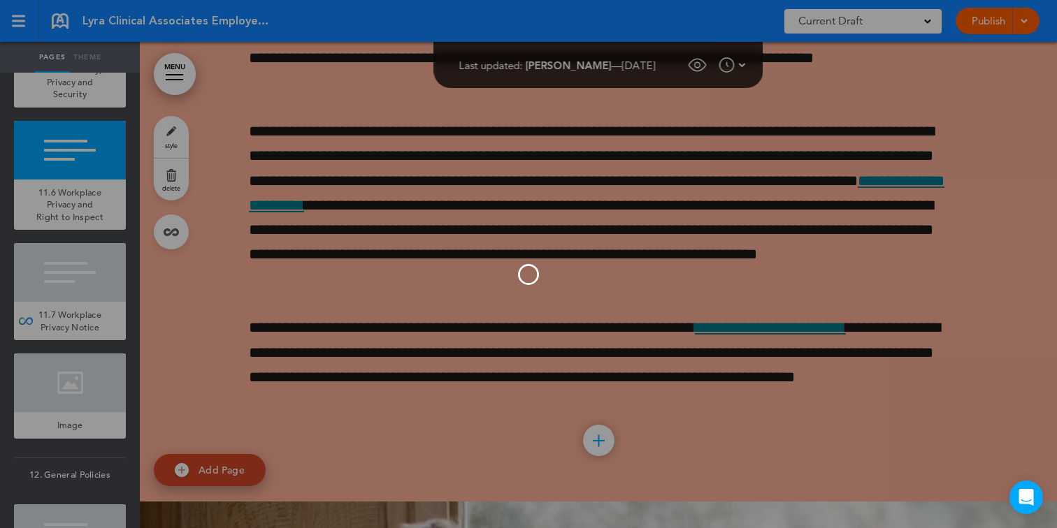
scroll to position [64382, 0]
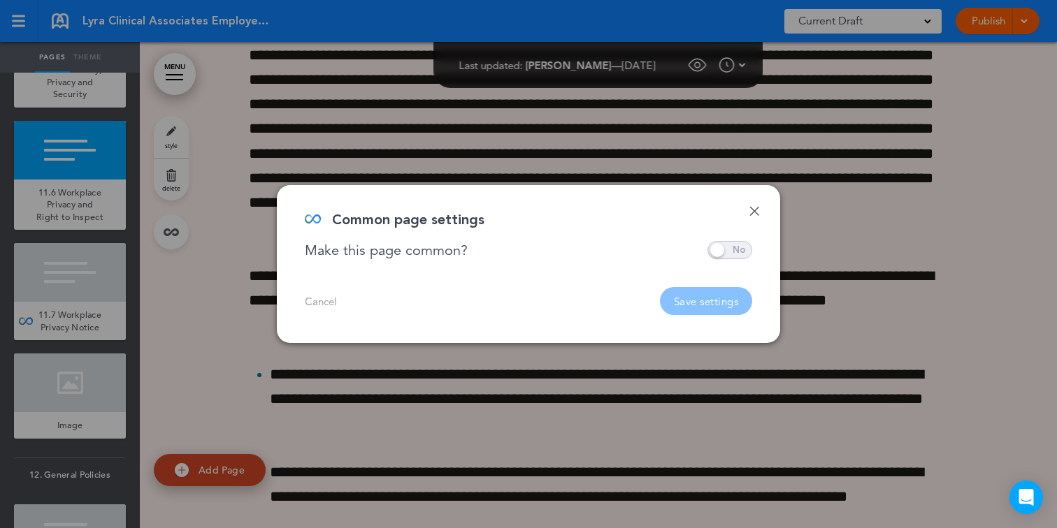
click at [728, 243] on span at bounding box center [729, 250] width 45 height 18
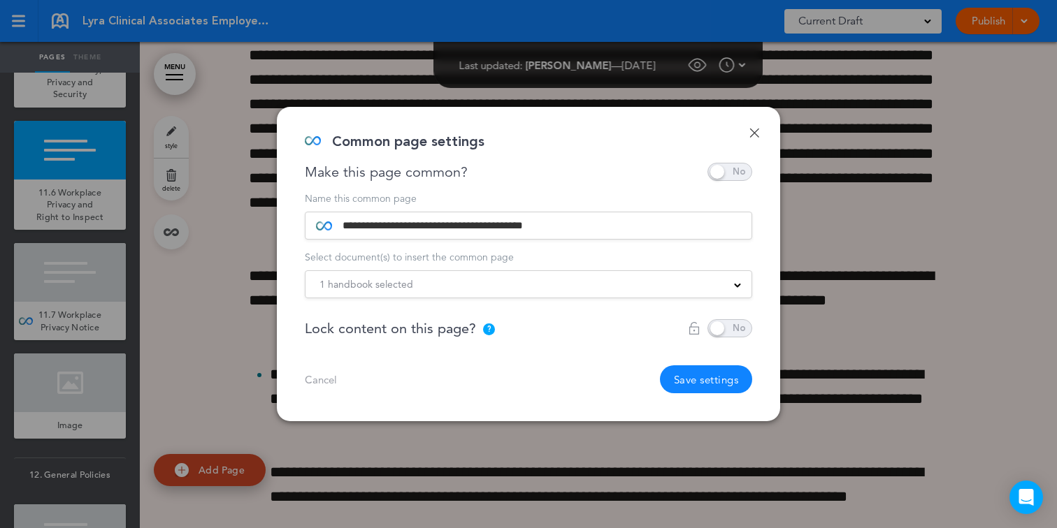
click at [670, 282] on div "1 handbook selected" at bounding box center [528, 284] width 446 height 15
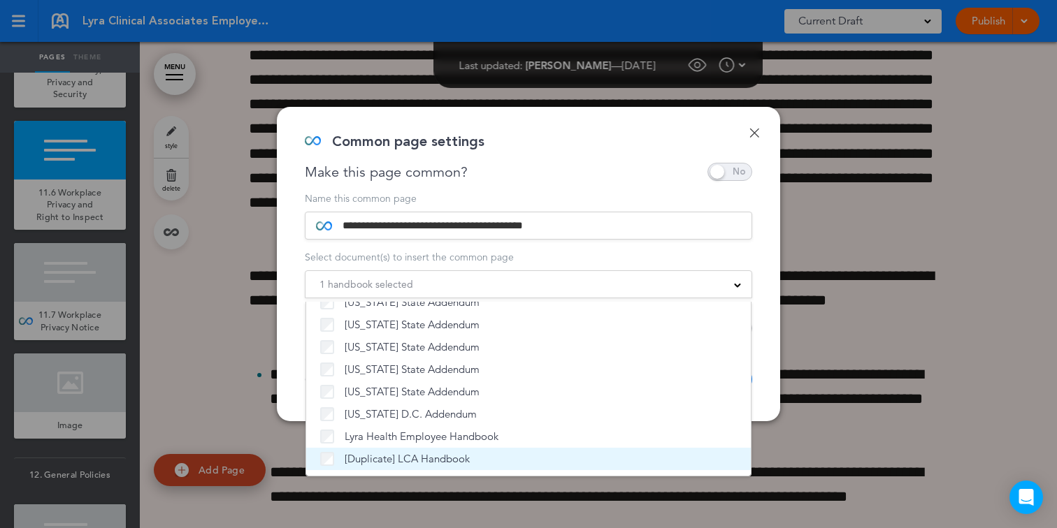
click at [536, 461] on label "[Duplicate] LCA Handbook" at bounding box center [528, 459] width 417 height 14
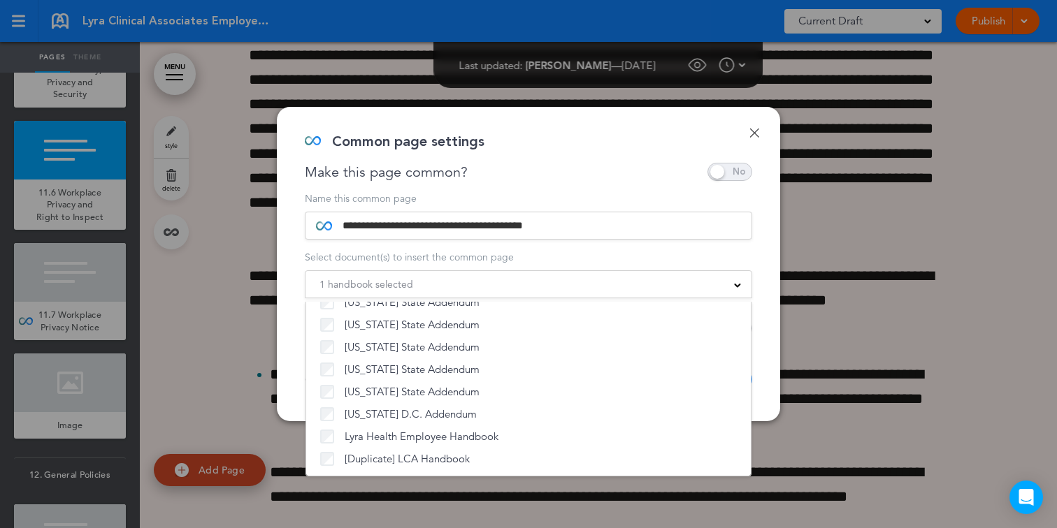
click at [646, 293] on div "1 handbook selected Practice Handbook Indiana State Addendum New York State Sup…" at bounding box center [528, 284] width 447 height 28
click at [648, 289] on div "1 handbook selected" at bounding box center [528, 284] width 446 height 15
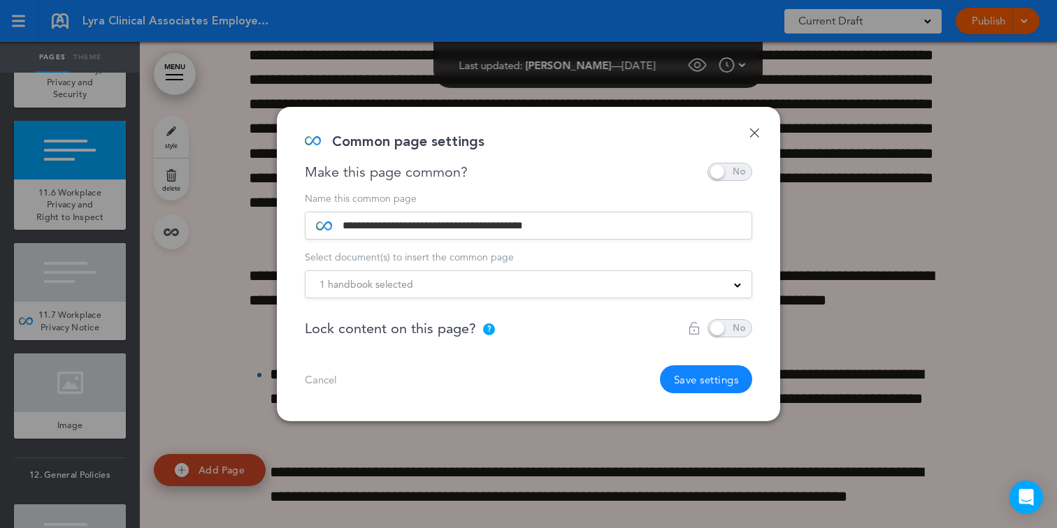
click at [692, 389] on button "Save settings" at bounding box center [706, 380] width 93 height 28
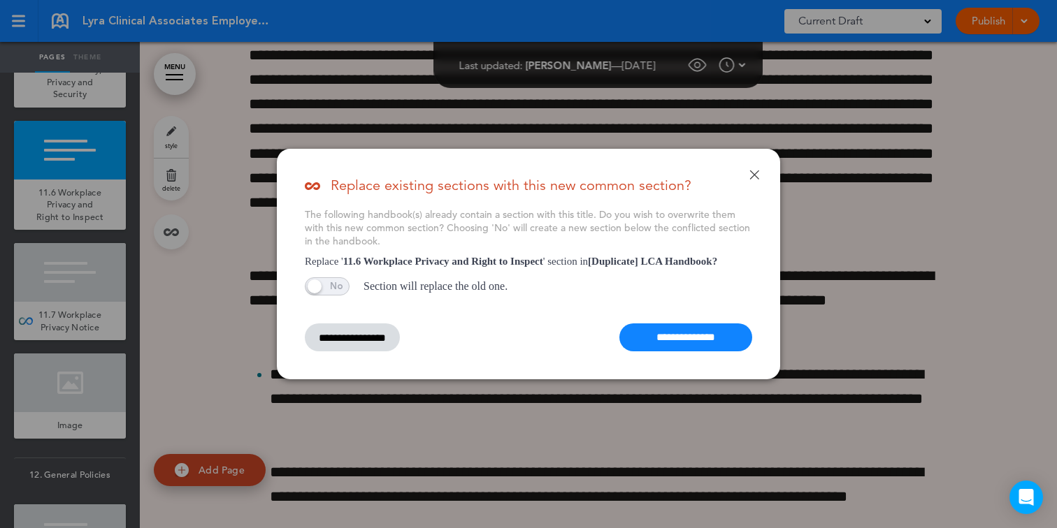
click at [683, 340] on input "**********" at bounding box center [685, 338] width 133 height 28
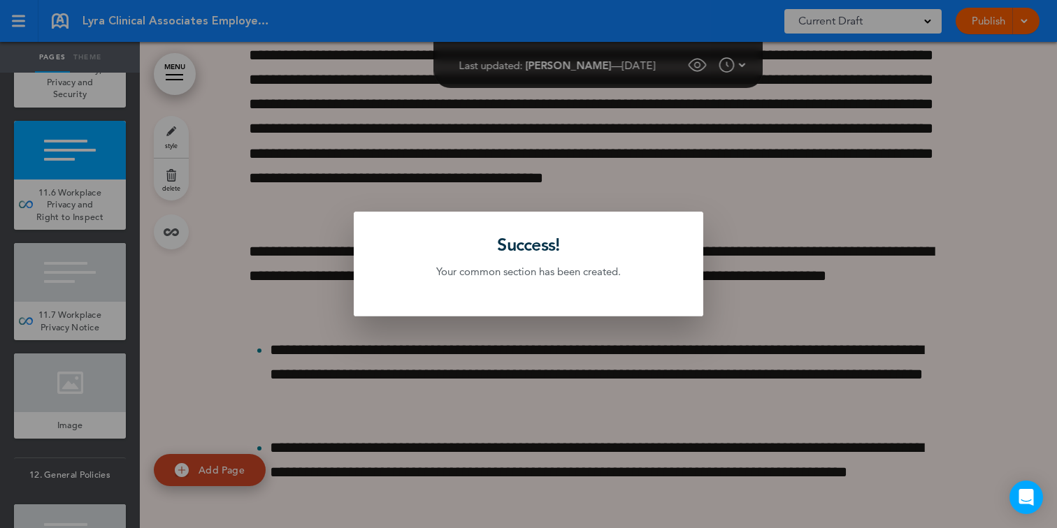
click at [102, 198] on div at bounding box center [528, 264] width 1057 height 528
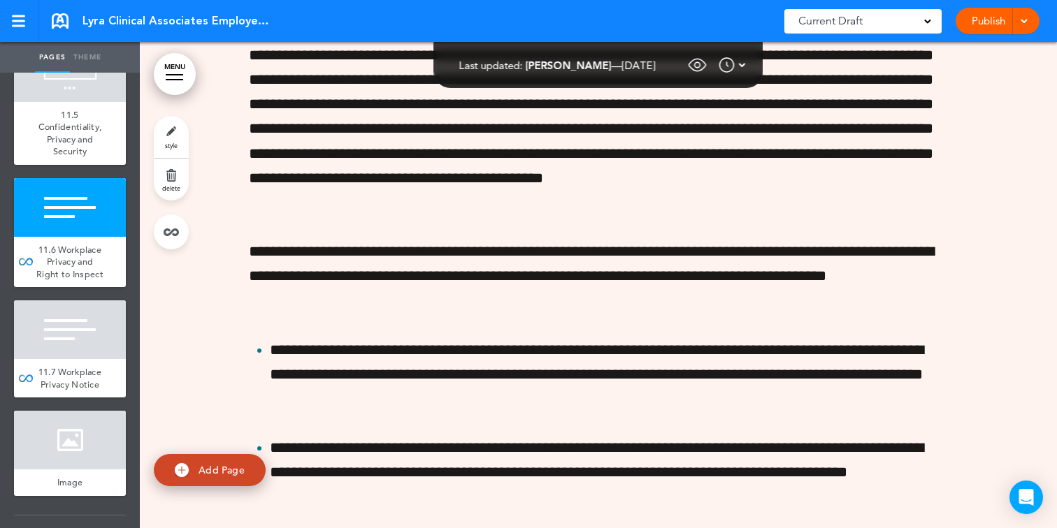
scroll to position [9575, 0]
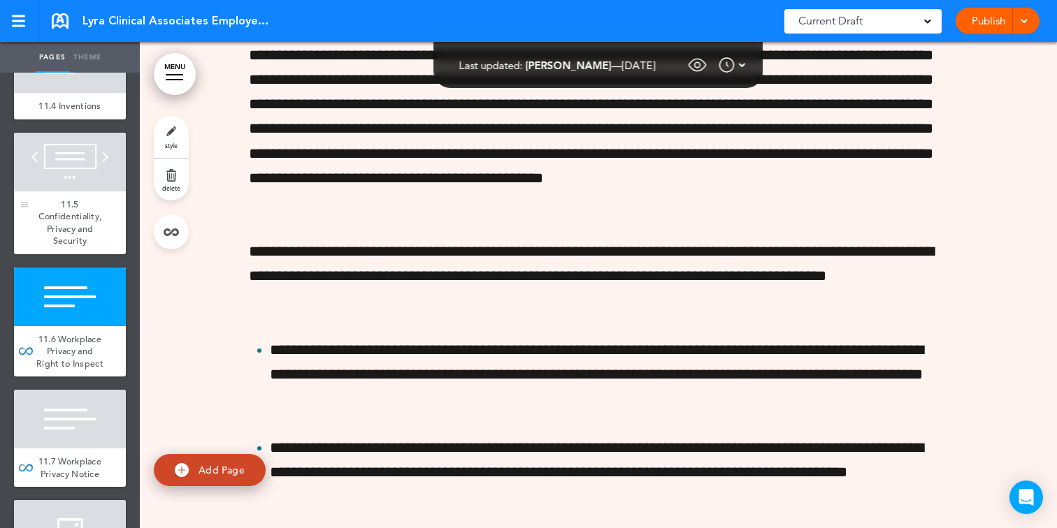
click at [90, 187] on div at bounding box center [70, 162] width 112 height 59
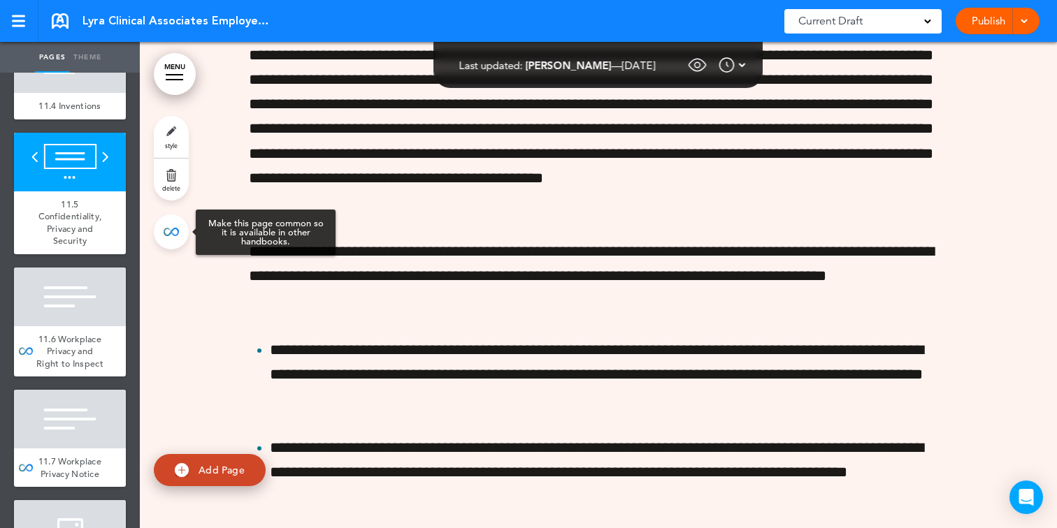
click at [167, 237] on link at bounding box center [171, 232] width 35 height 35
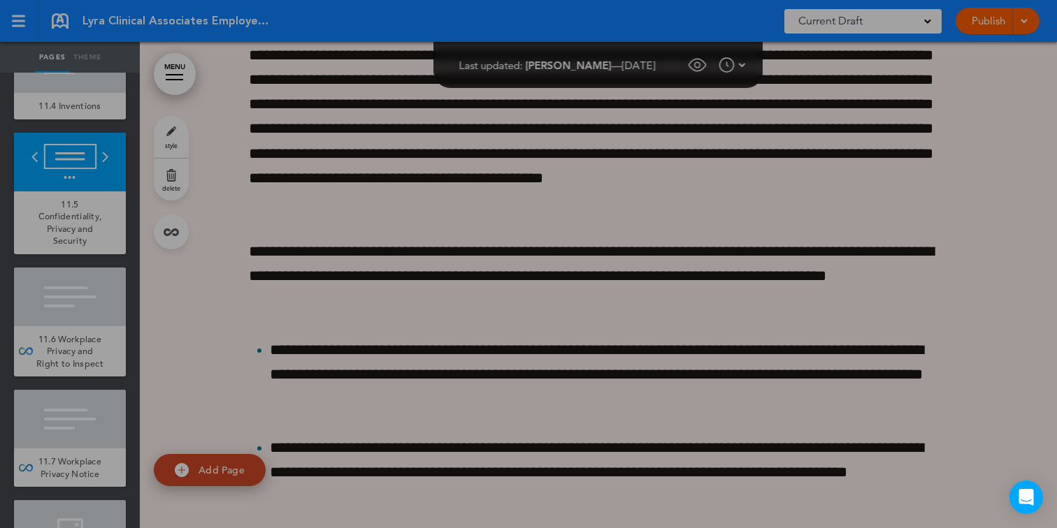
scroll to position [62107, 0]
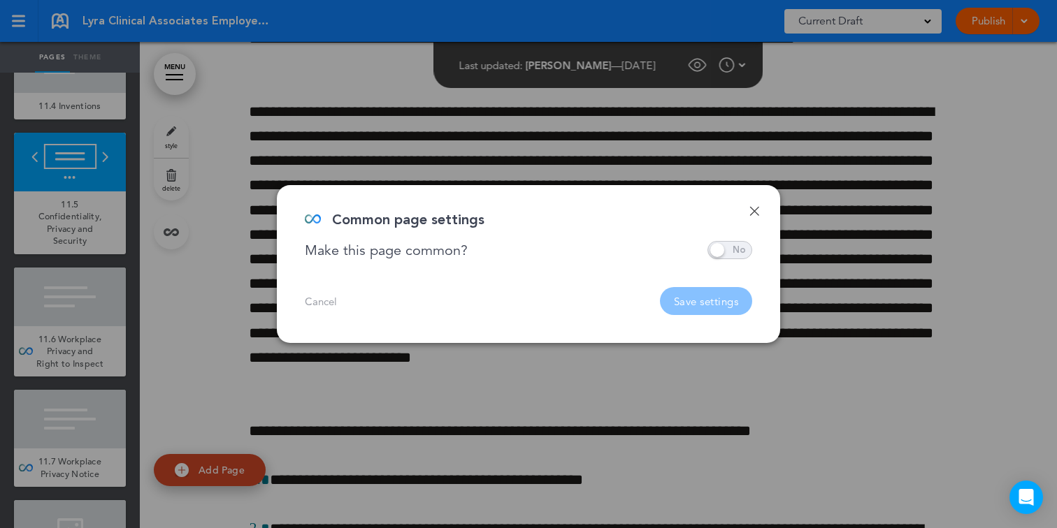
click at [724, 243] on span at bounding box center [729, 250] width 45 height 18
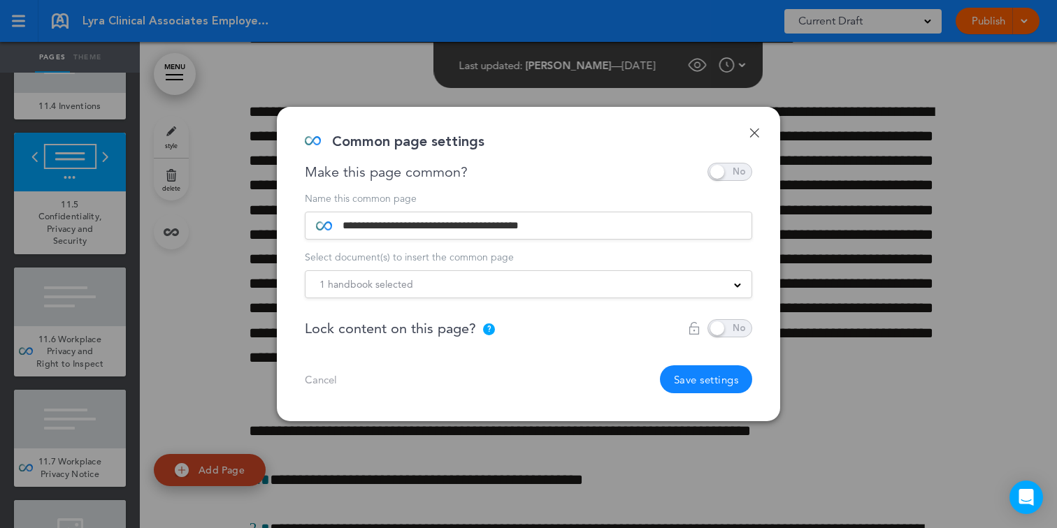
click at [509, 274] on div "1 handbook selected Practice Handbook Indiana State Addendum New York State Sup…" at bounding box center [528, 284] width 447 height 28
click at [509, 286] on div "1 handbook selected" at bounding box center [528, 284] width 446 height 15
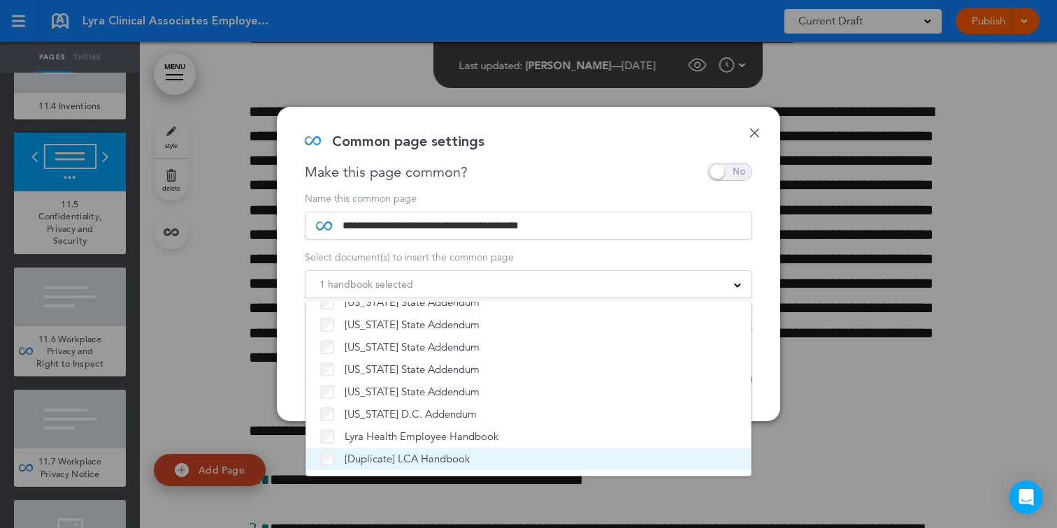
click at [446, 452] on span "[Duplicate] LCA Handbook" at bounding box center [407, 459] width 125 height 14
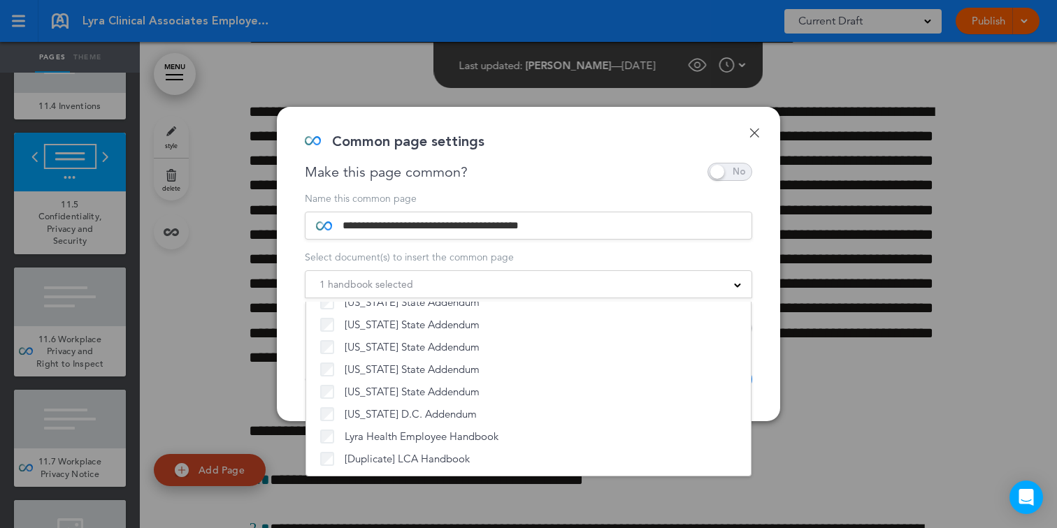
click at [559, 286] on div "1 handbook selected" at bounding box center [528, 284] width 446 height 15
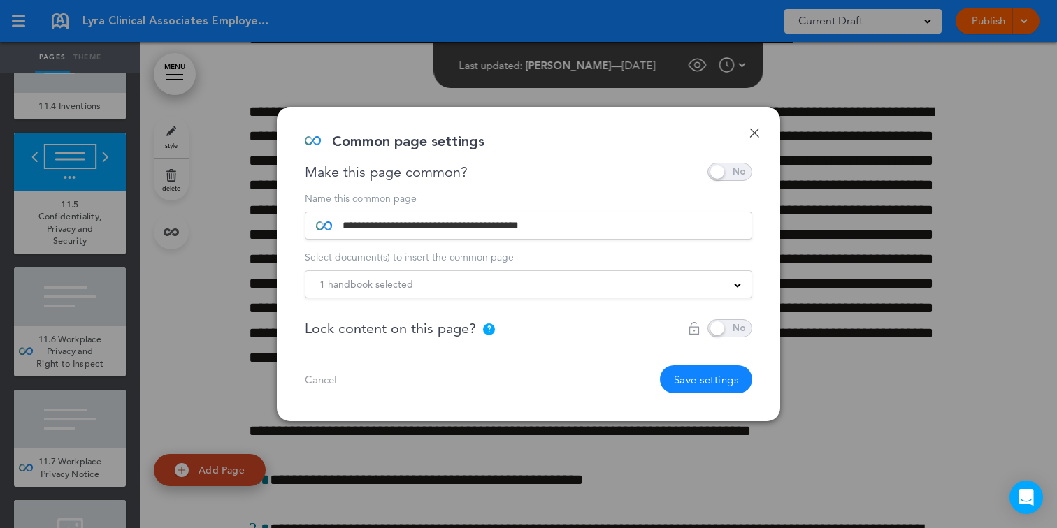
click at [555, 282] on div "1 handbook selected" at bounding box center [528, 284] width 446 height 15
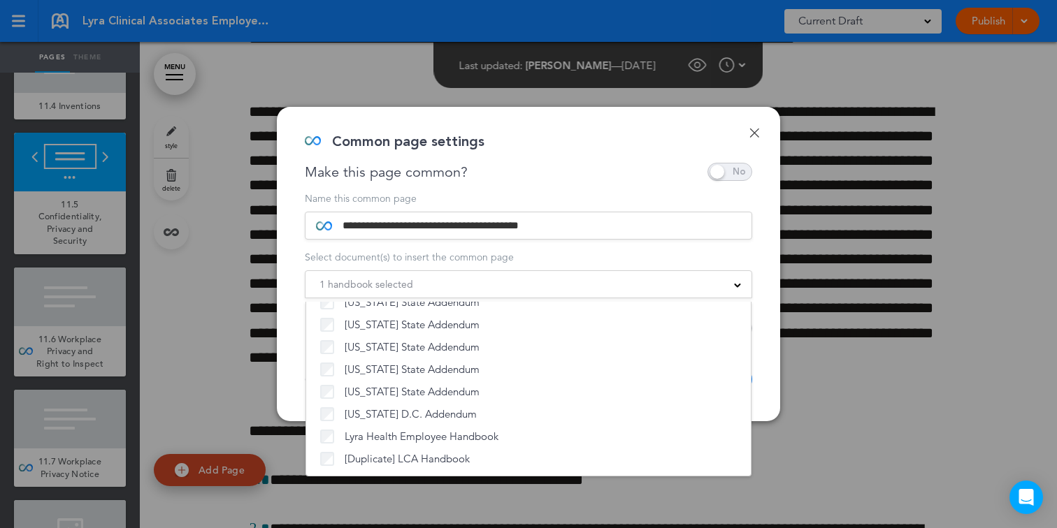
click at [618, 286] on div "1 handbook selected" at bounding box center [528, 284] width 446 height 15
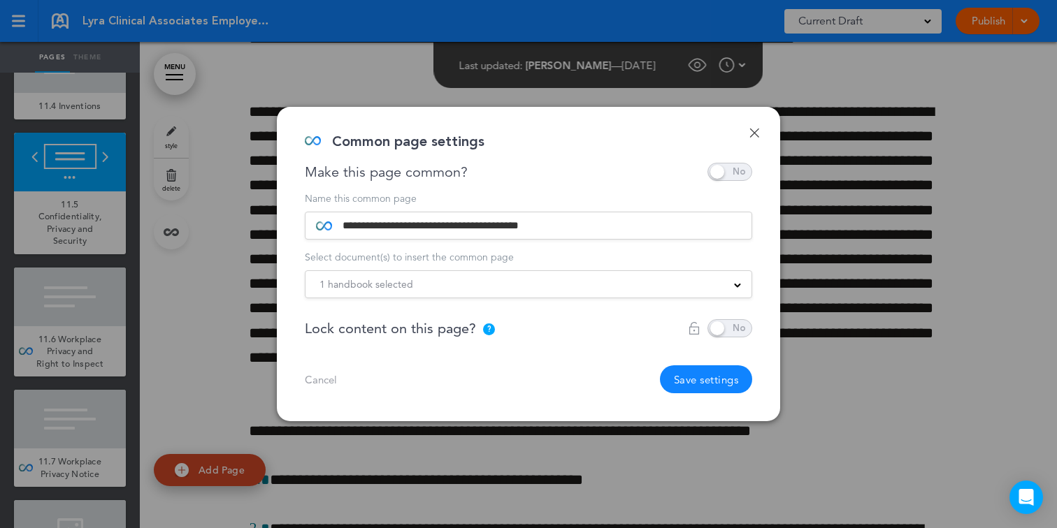
click at [700, 384] on button "Save settings" at bounding box center [706, 380] width 93 height 28
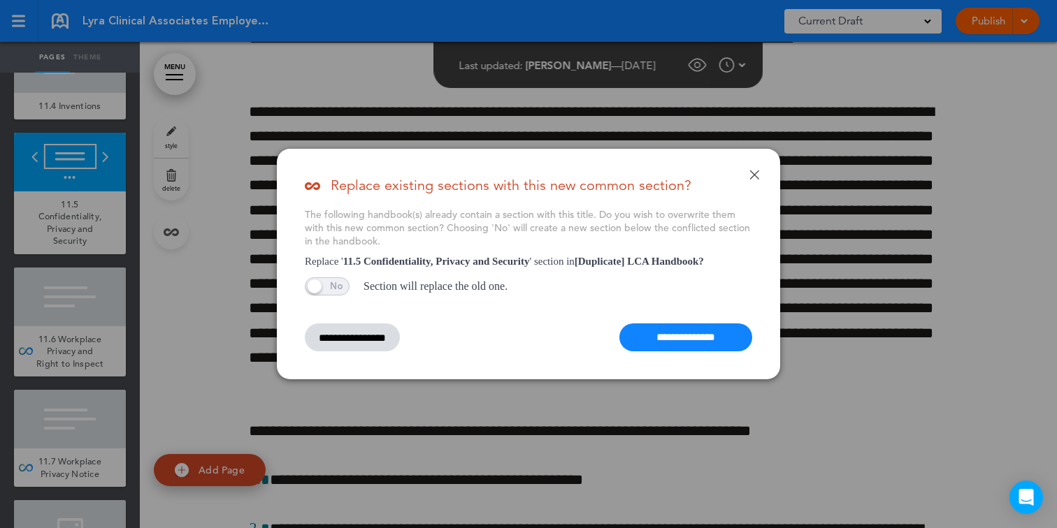
click at [675, 330] on input "**********" at bounding box center [685, 338] width 133 height 28
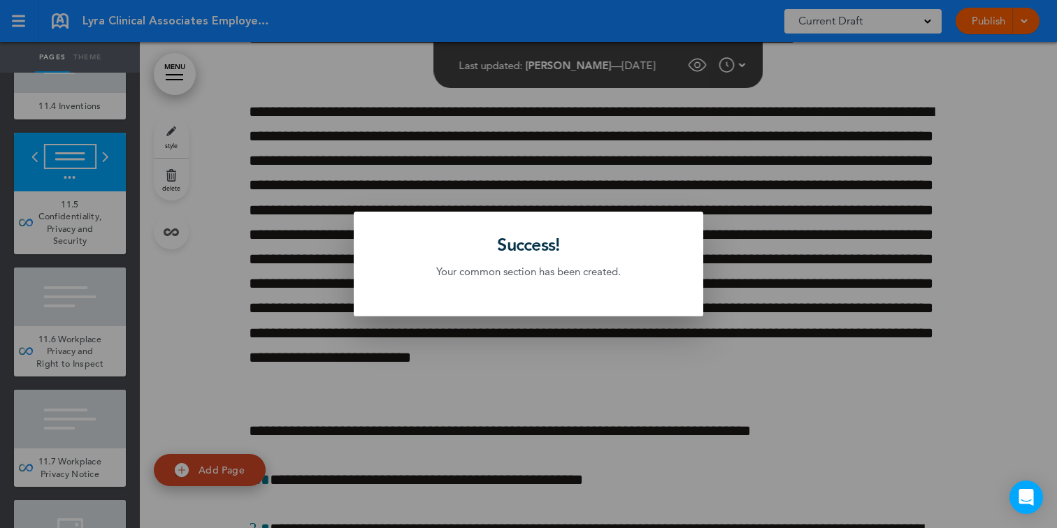
click at [174, 310] on div at bounding box center [528, 264] width 1057 height 528
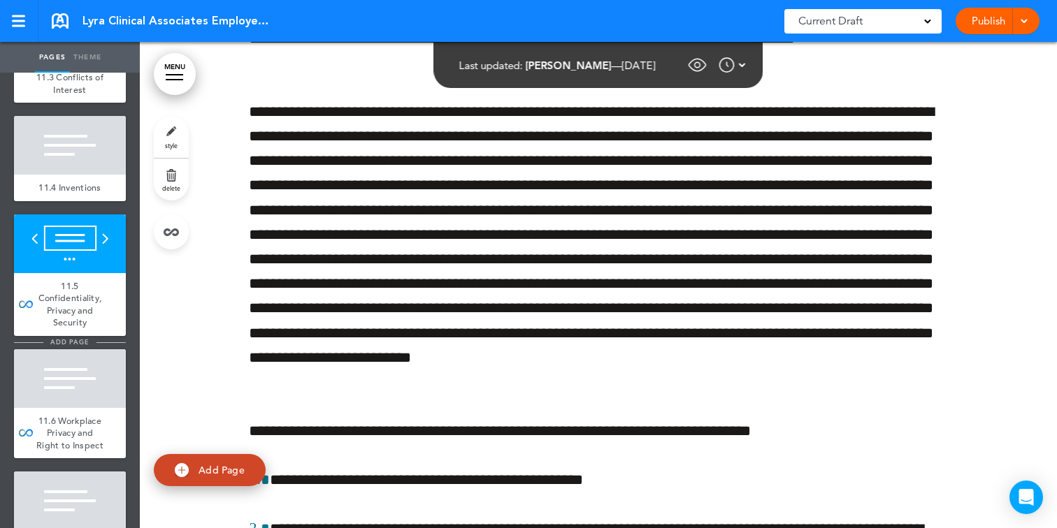
scroll to position [9466, 0]
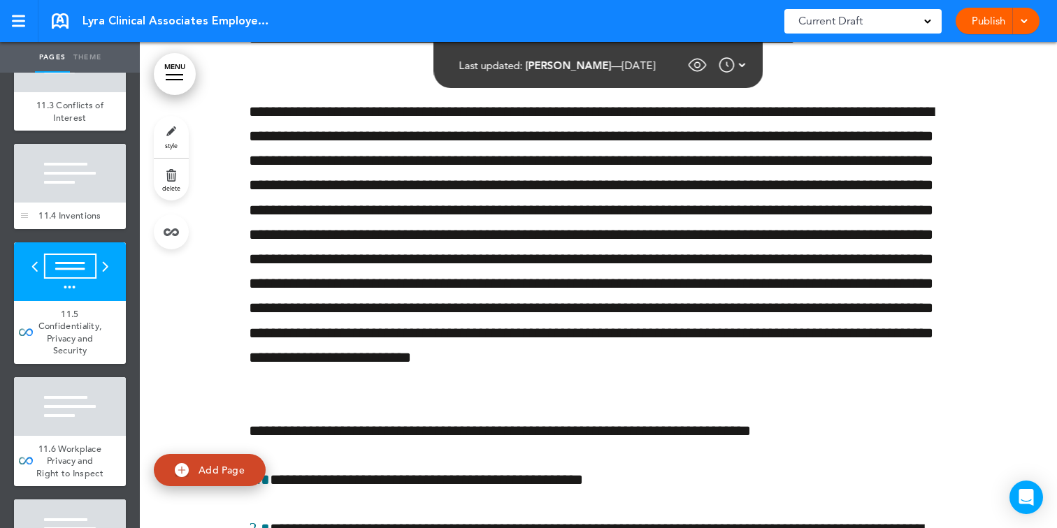
click at [92, 217] on div "11.4 Inventions" at bounding box center [70, 216] width 112 height 27
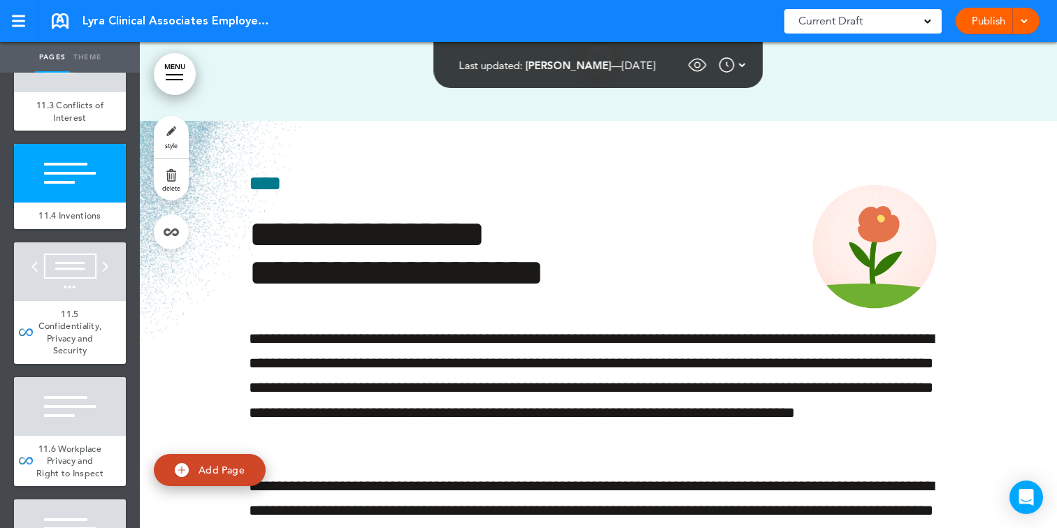
scroll to position [61680, 0]
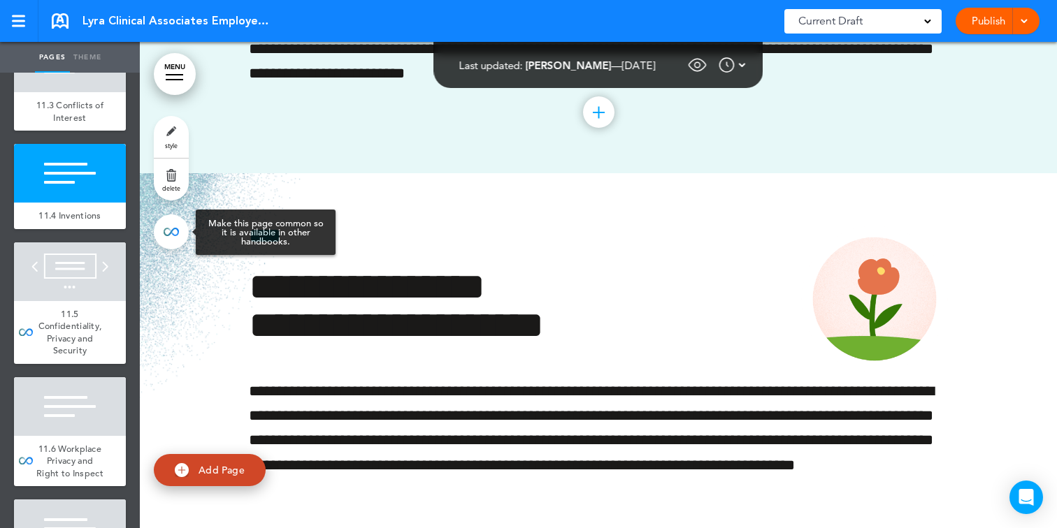
click at [180, 236] on link at bounding box center [171, 232] width 35 height 35
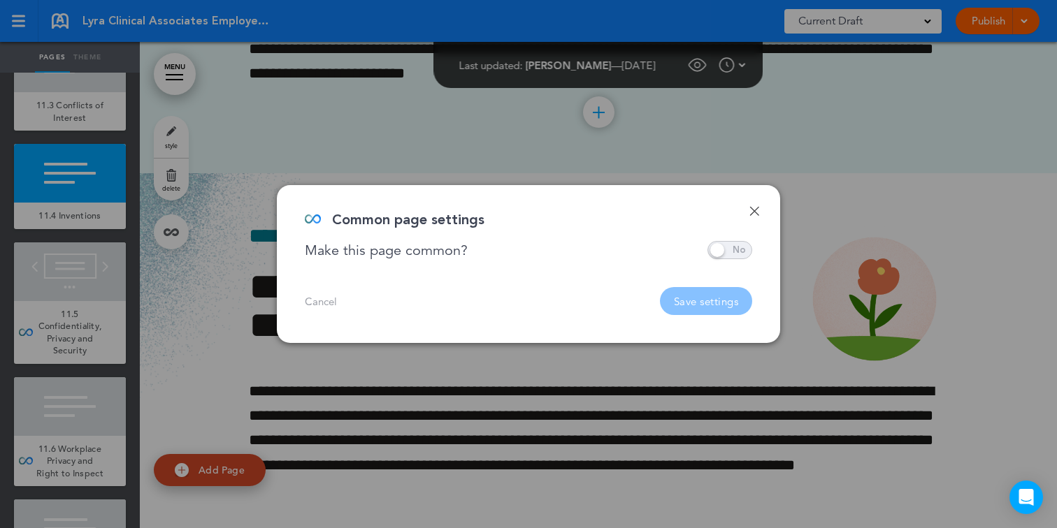
click at [729, 253] on span at bounding box center [729, 250] width 45 height 18
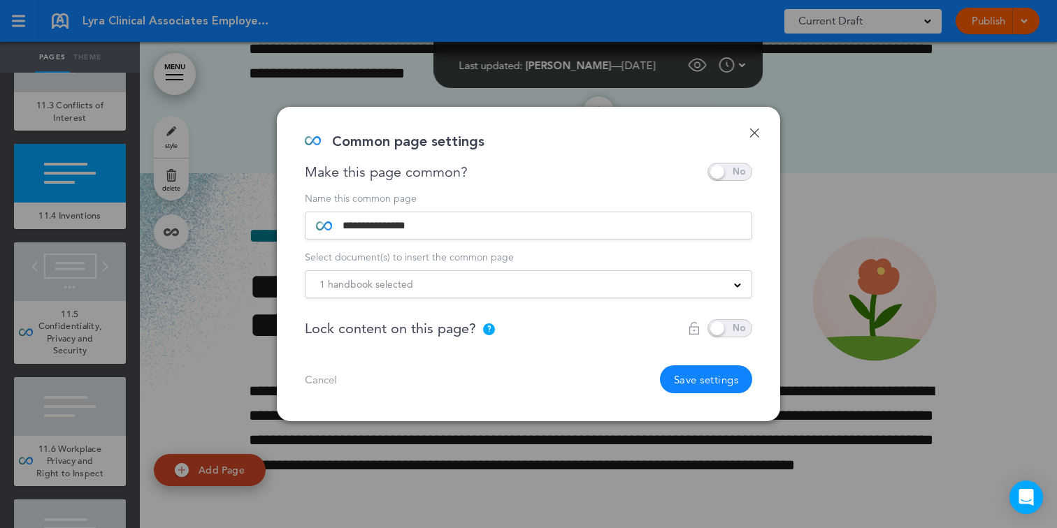
click at [632, 293] on div "1 handbook selected Practice Handbook Indiana State Addendum New York State Sup…" at bounding box center [528, 284] width 447 height 28
click at [626, 279] on div "1 handbook selected" at bounding box center [528, 284] width 446 height 15
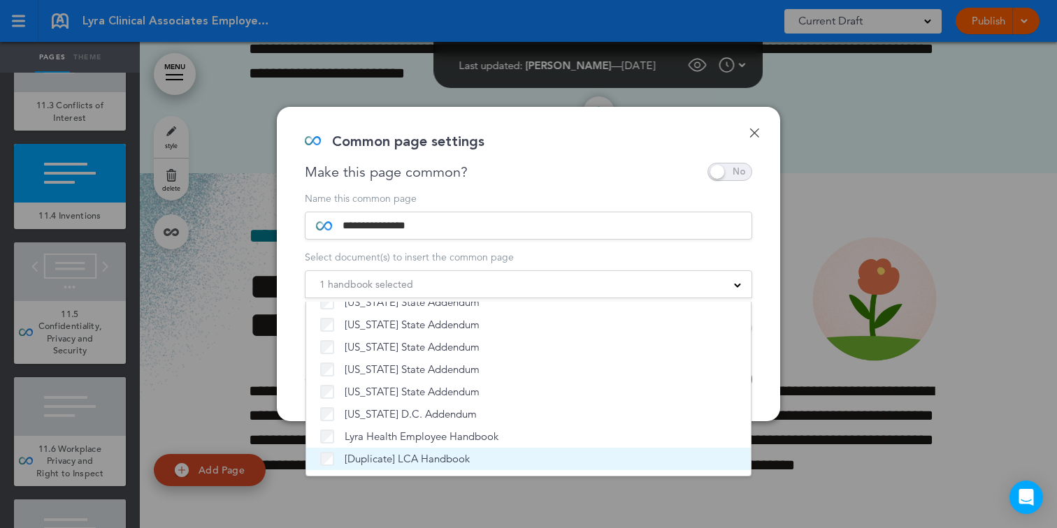
click at [541, 458] on label "[Duplicate] LCA Handbook" at bounding box center [528, 459] width 417 height 14
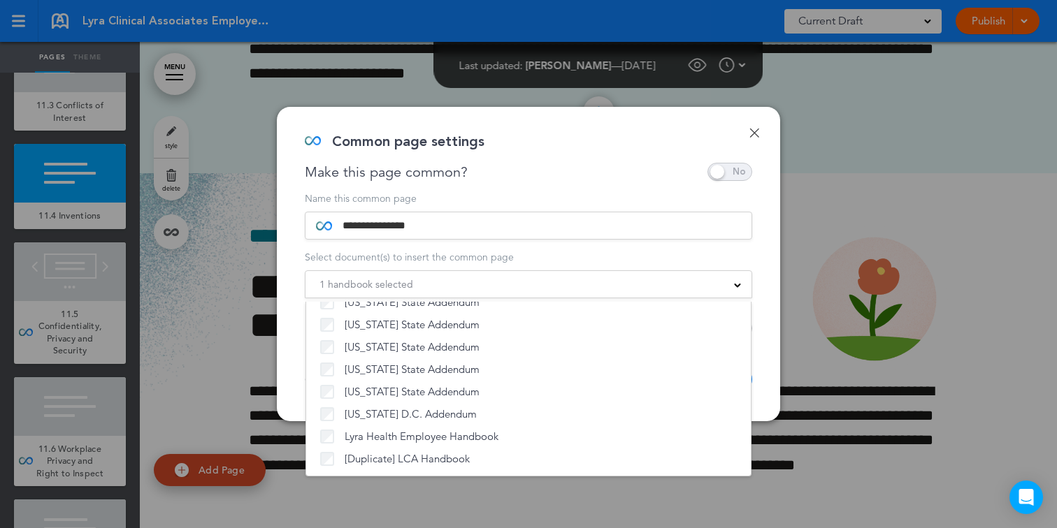
click at [667, 272] on div "1 handbook selected Practice Handbook Indiana State Addendum New York State Sup…" at bounding box center [528, 284] width 447 height 28
click at [665, 277] on div "1 handbook selected" at bounding box center [528, 284] width 446 height 15
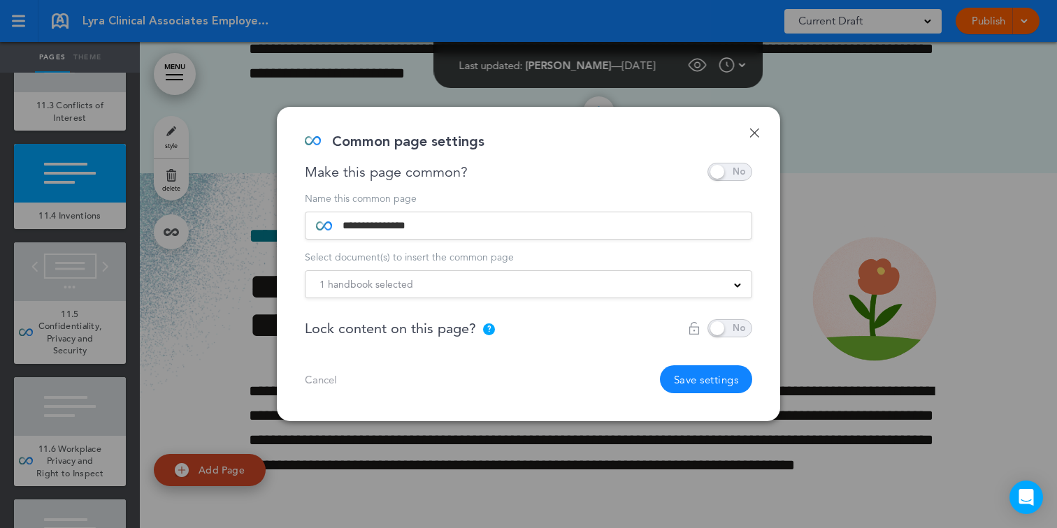
click at [698, 376] on button "Save settings" at bounding box center [706, 380] width 93 height 28
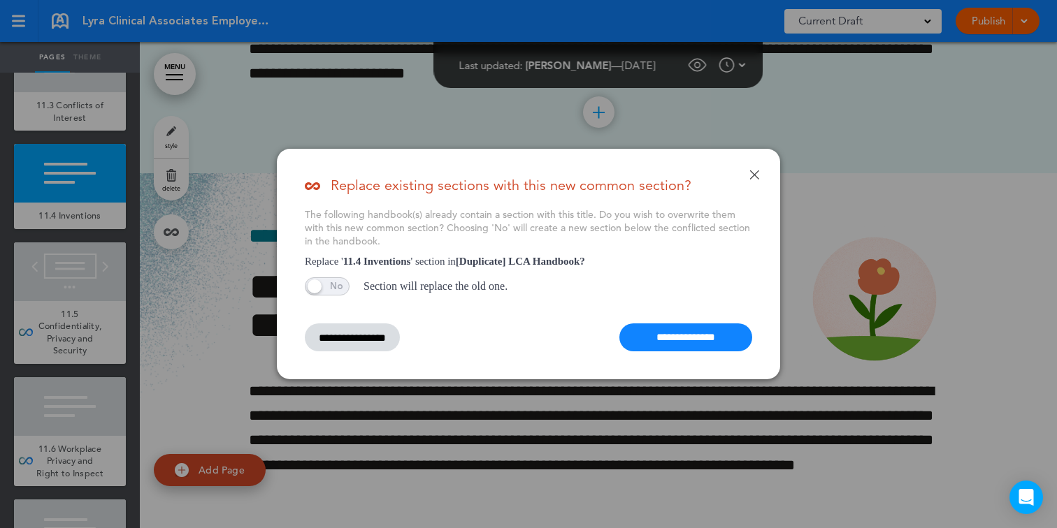
click at [697, 338] on input "**********" at bounding box center [685, 338] width 133 height 28
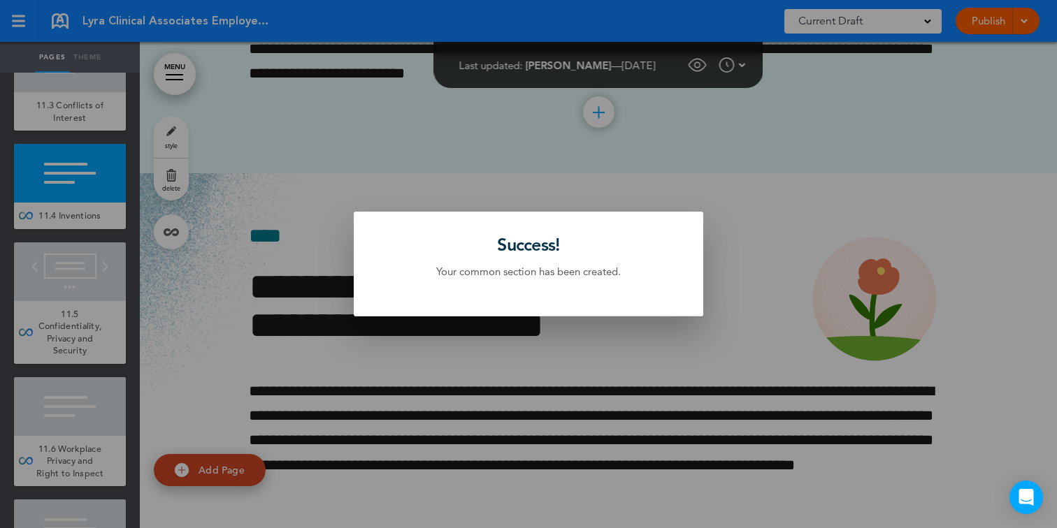
click at [77, 117] on div at bounding box center [528, 264] width 1057 height 528
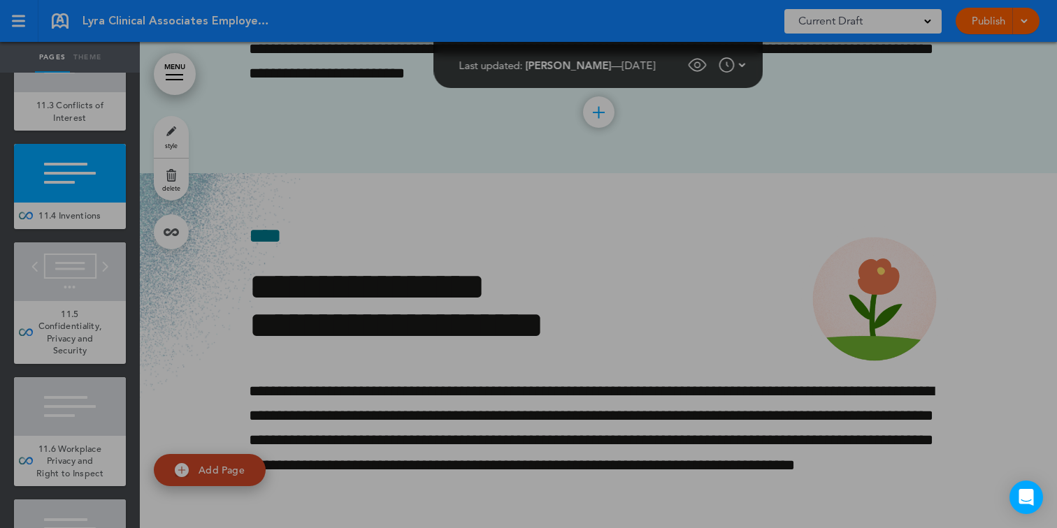
click at [77, 117] on body "Make this page common so it is available in other handbooks. This handbook Prev…" at bounding box center [528, 264] width 1057 height 528
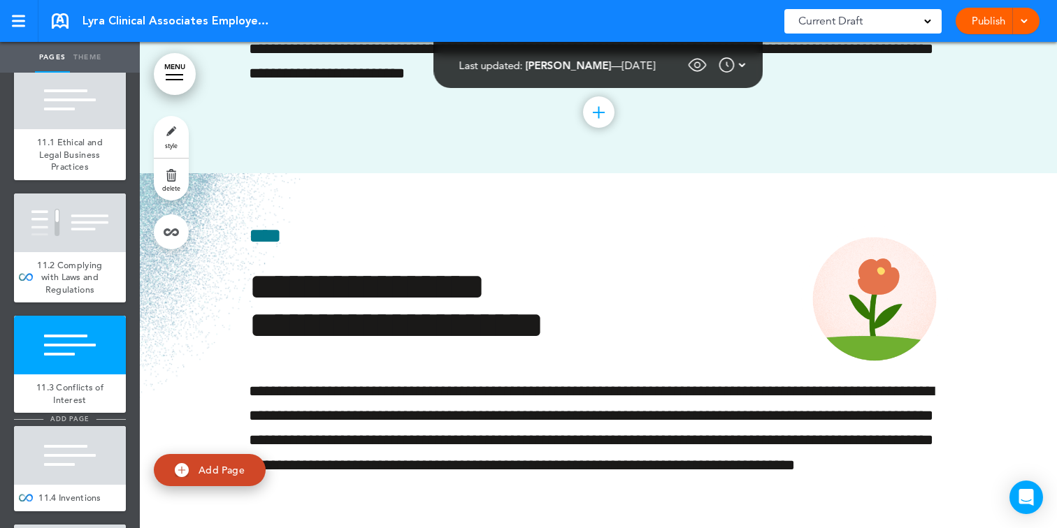
scroll to position [9176, 0]
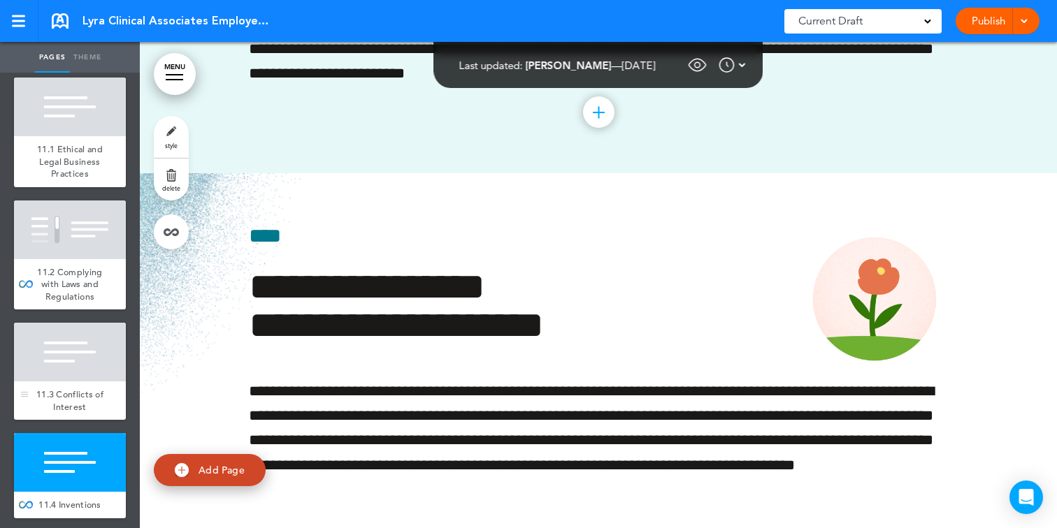
click at [97, 382] on div at bounding box center [70, 352] width 112 height 59
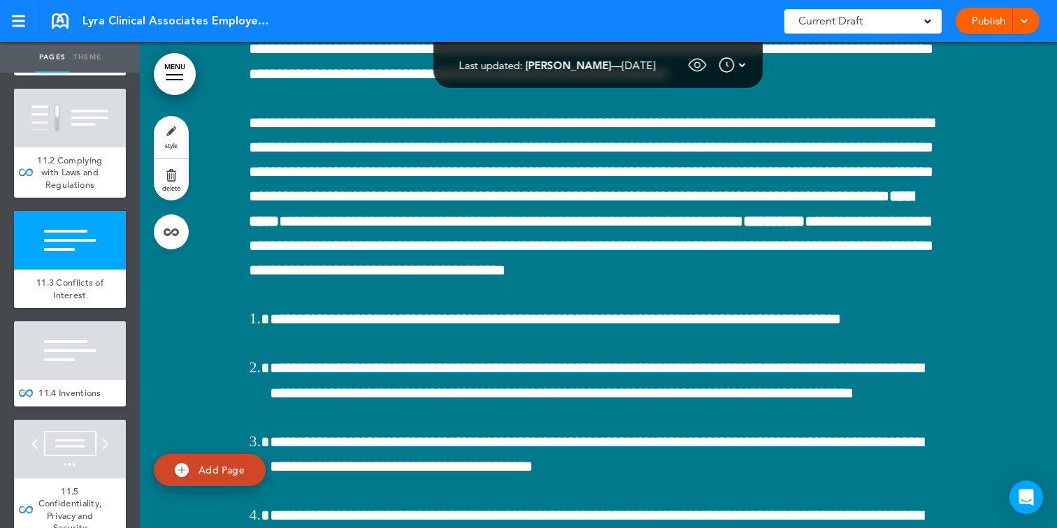
scroll to position [9305, 0]
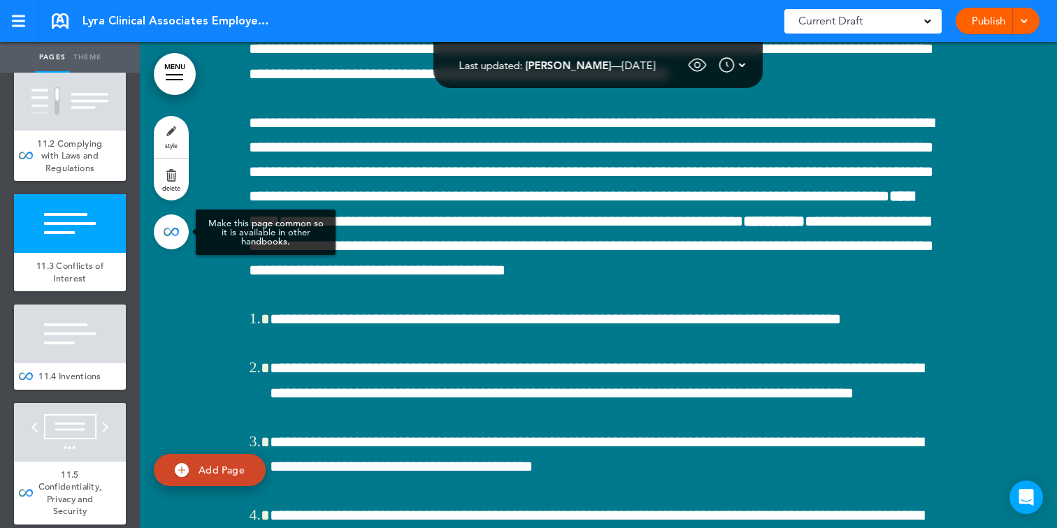
click at [172, 247] on link at bounding box center [171, 232] width 35 height 35
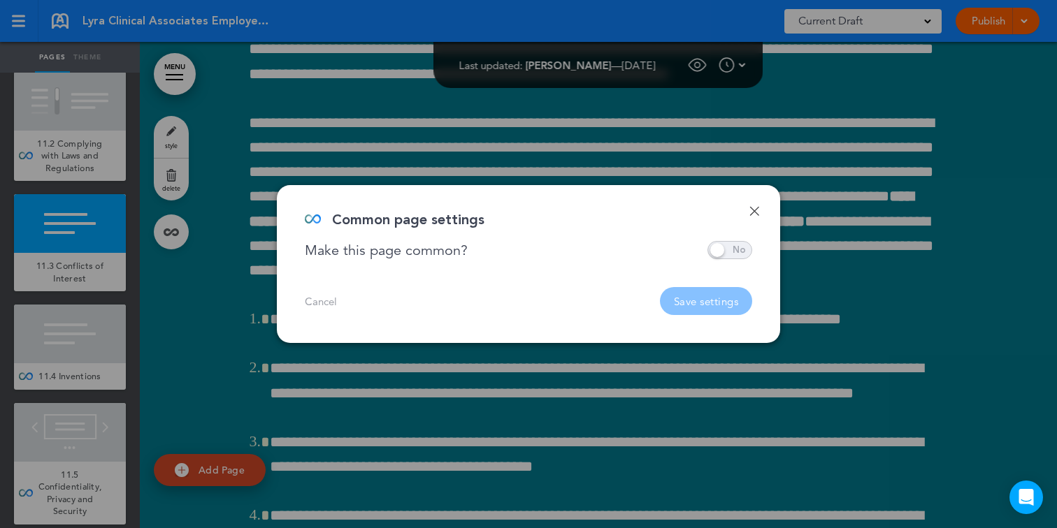
click at [730, 242] on span at bounding box center [729, 250] width 45 height 18
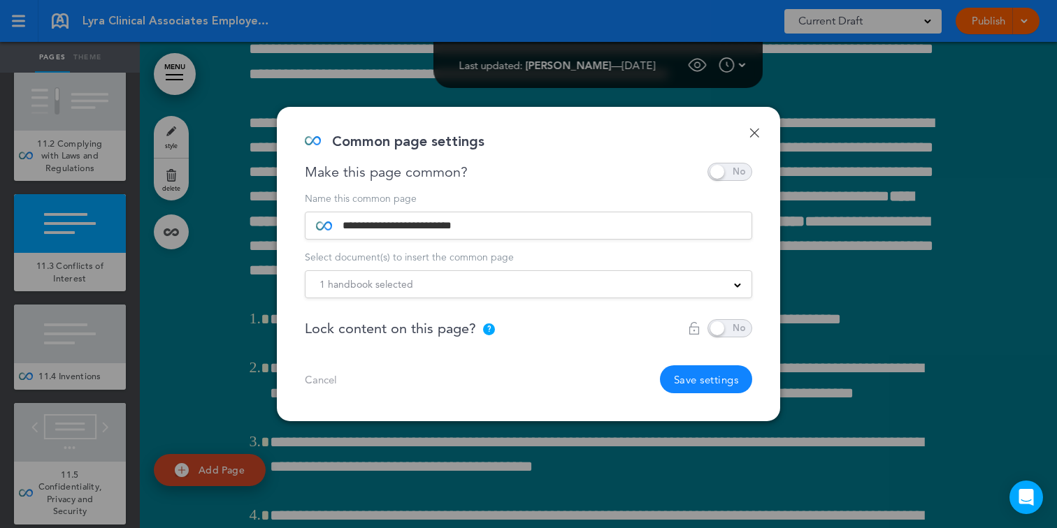
click at [677, 288] on div "1 handbook selected" at bounding box center [528, 284] width 446 height 15
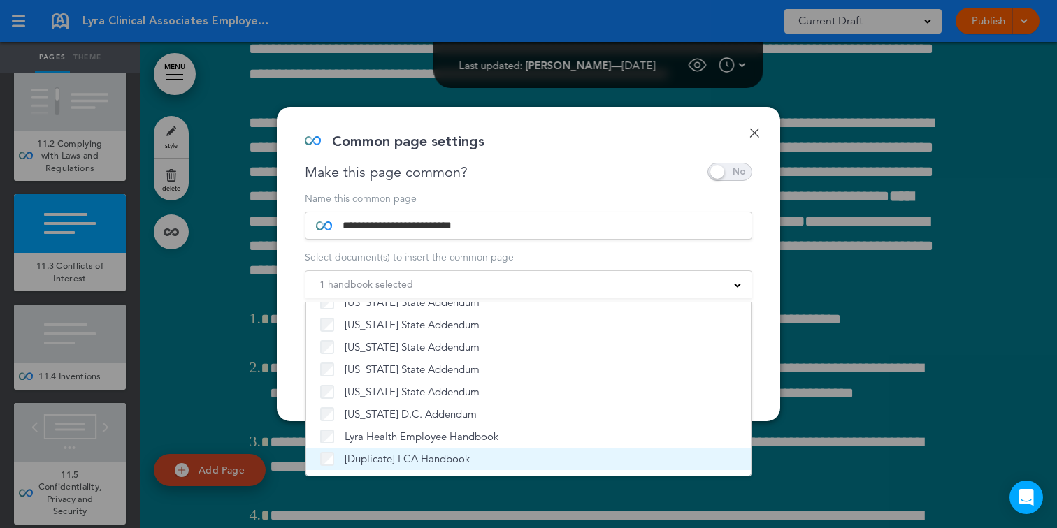
click at [570, 454] on label "[Duplicate] LCA Handbook" at bounding box center [528, 459] width 417 height 14
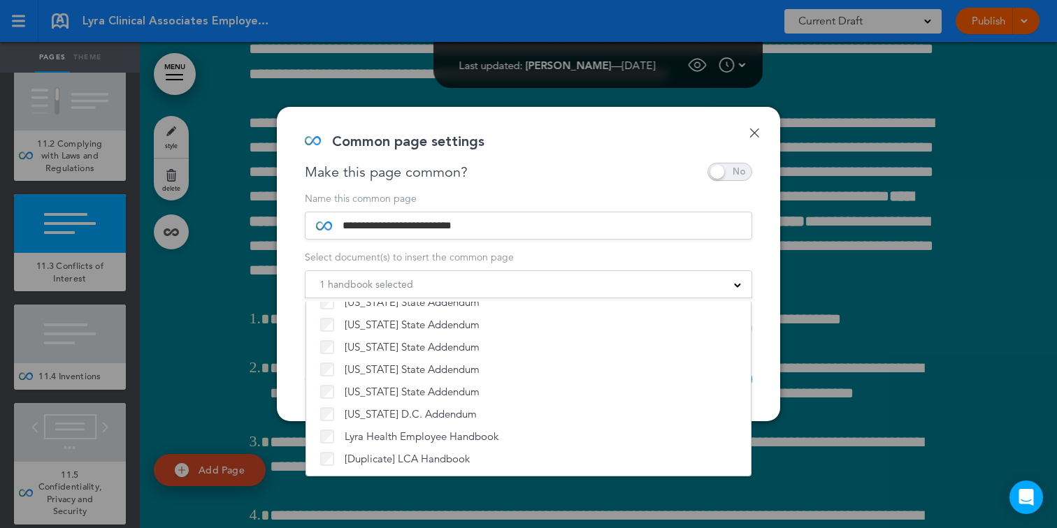
click at [639, 273] on div "1 handbook selected Practice Handbook Indiana State Addendum New York State Sup…" at bounding box center [528, 284] width 447 height 28
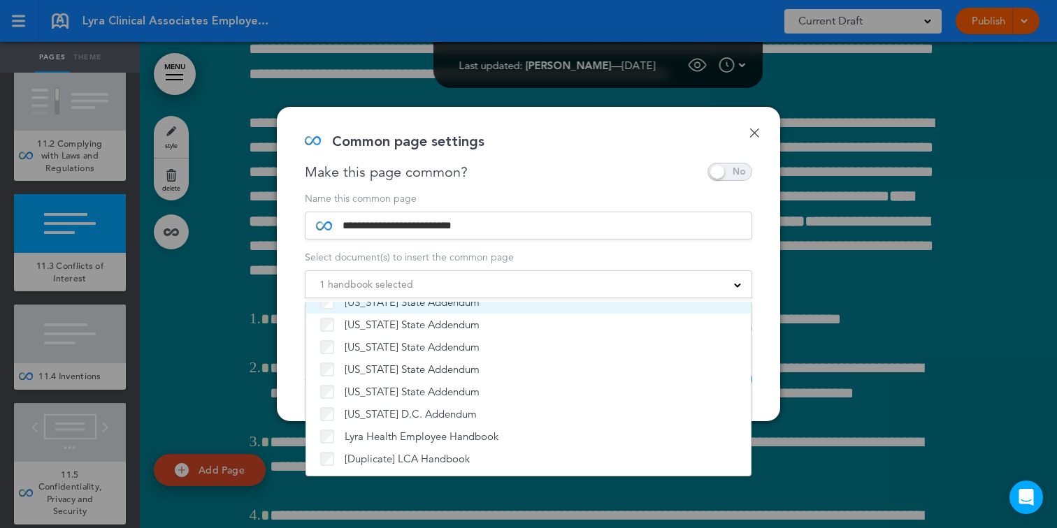
click at [656, 303] on label "[US_STATE] State Addendum" at bounding box center [528, 303] width 417 height 14
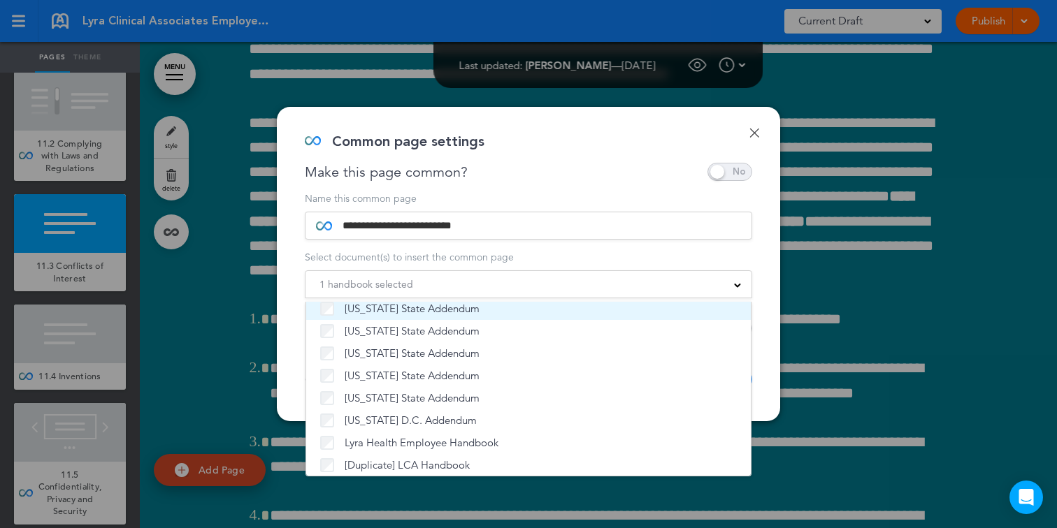
click at [653, 305] on label "[US_STATE] State Addendum" at bounding box center [528, 309] width 417 height 14
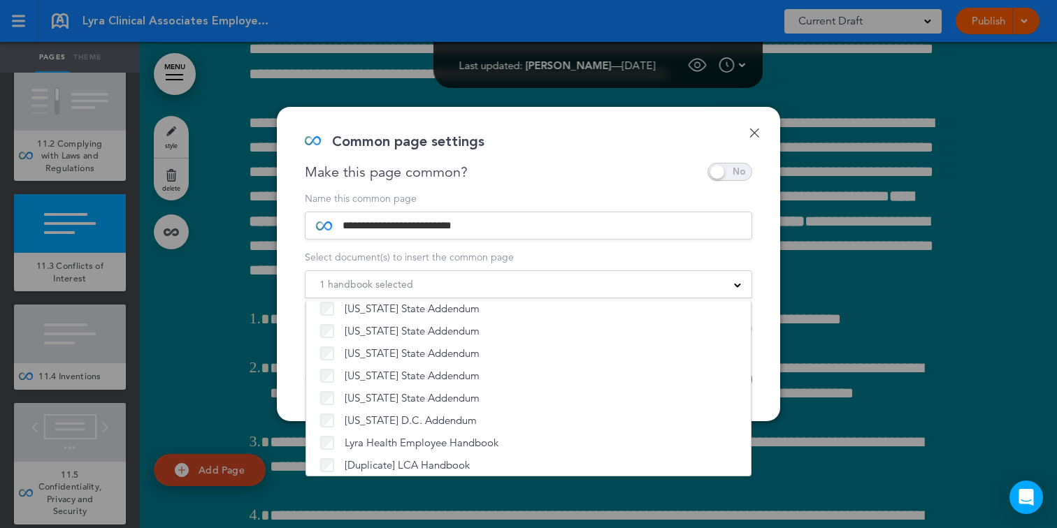
click at [656, 281] on div "1 handbook selected" at bounding box center [528, 284] width 446 height 15
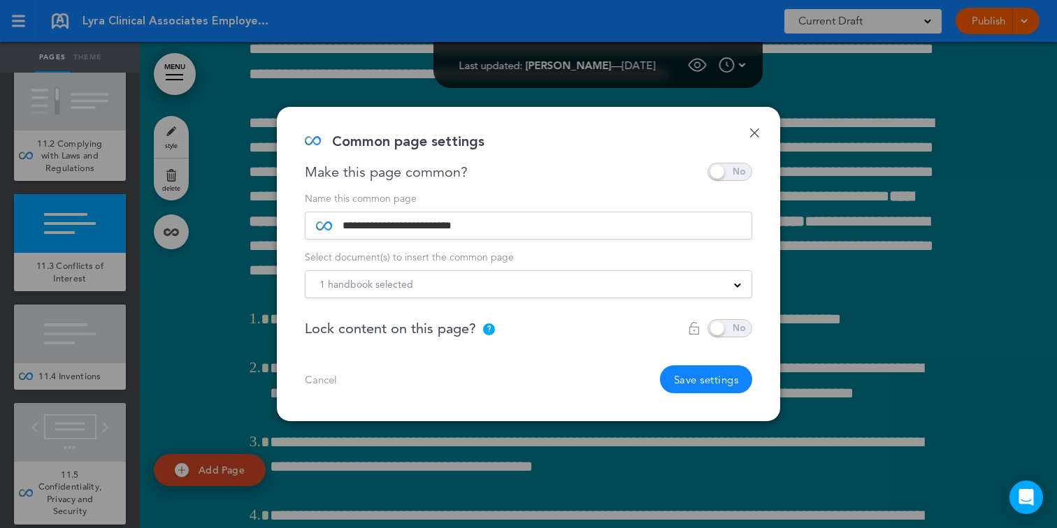
click at [694, 375] on button "Save settings" at bounding box center [706, 380] width 93 height 28
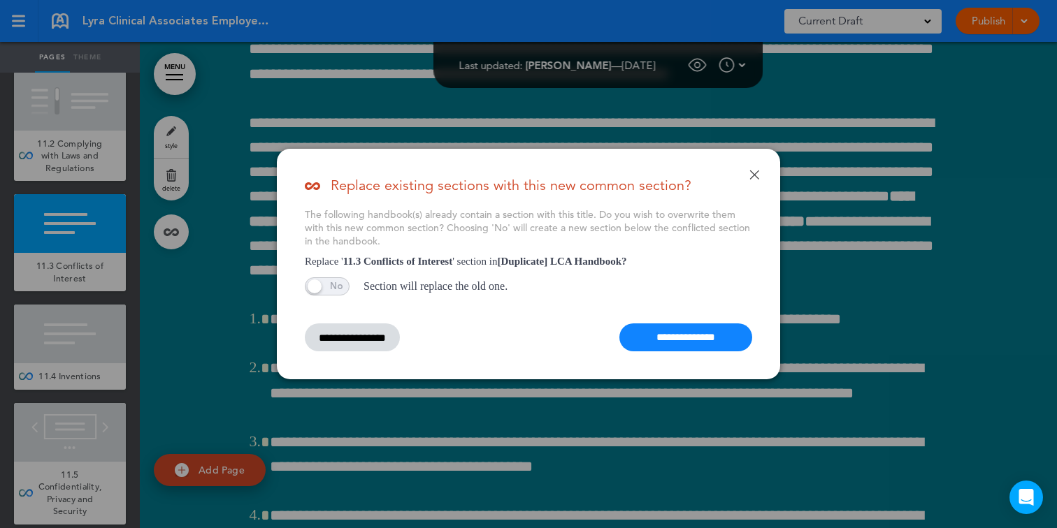
click at [688, 333] on input "**********" at bounding box center [685, 338] width 133 height 28
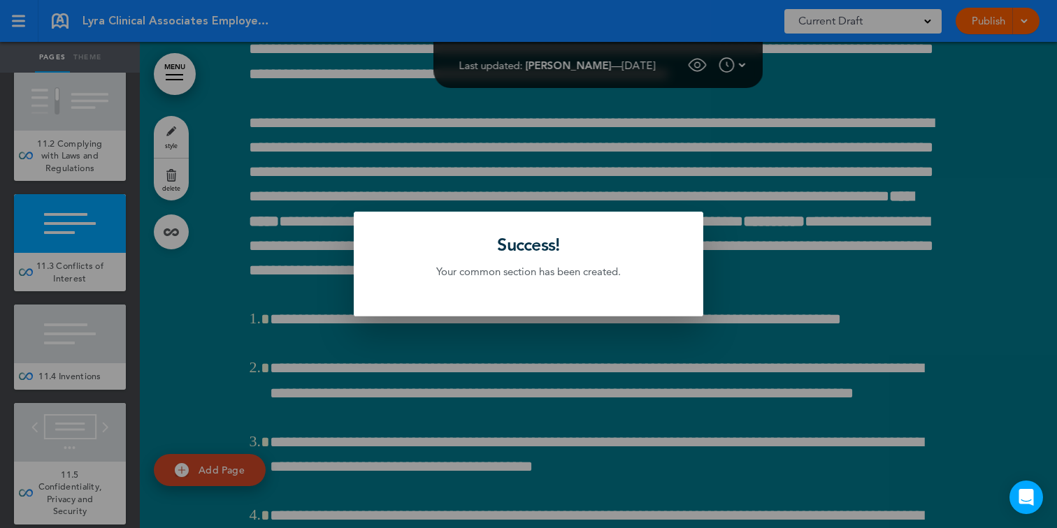
click at [261, 243] on div at bounding box center [528, 264] width 1057 height 528
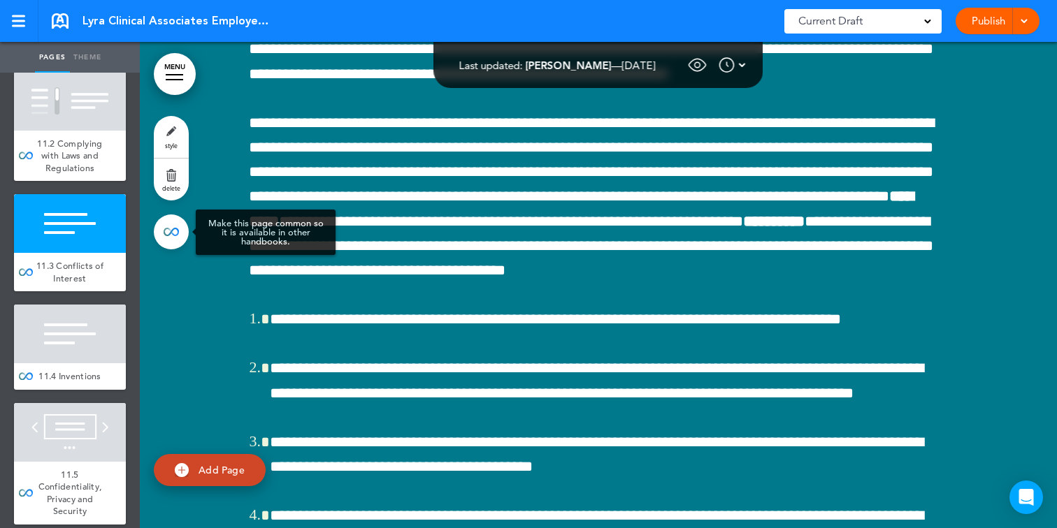
click at [169, 227] on link at bounding box center [171, 232] width 35 height 35
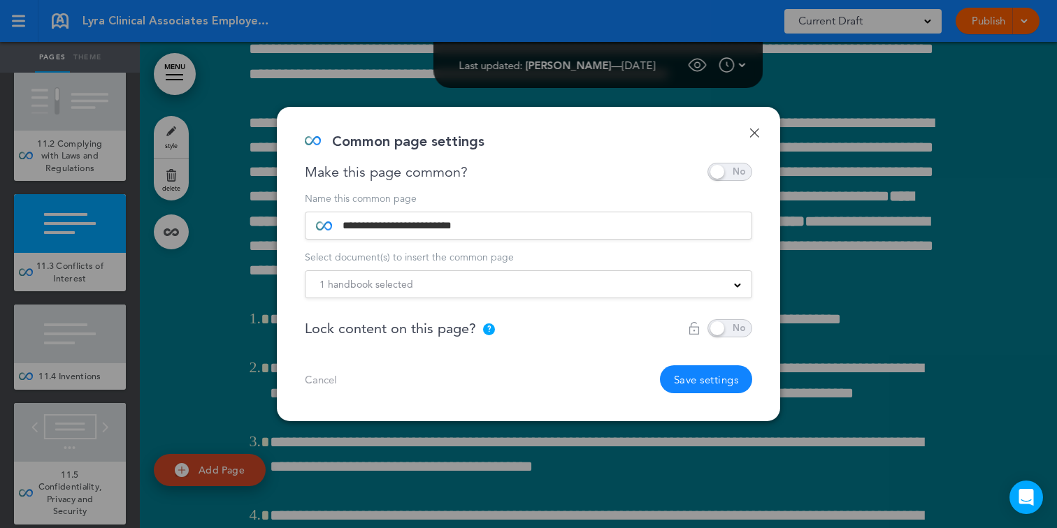
click at [341, 287] on span "1 handbook selected" at bounding box center [366, 285] width 94 height 20
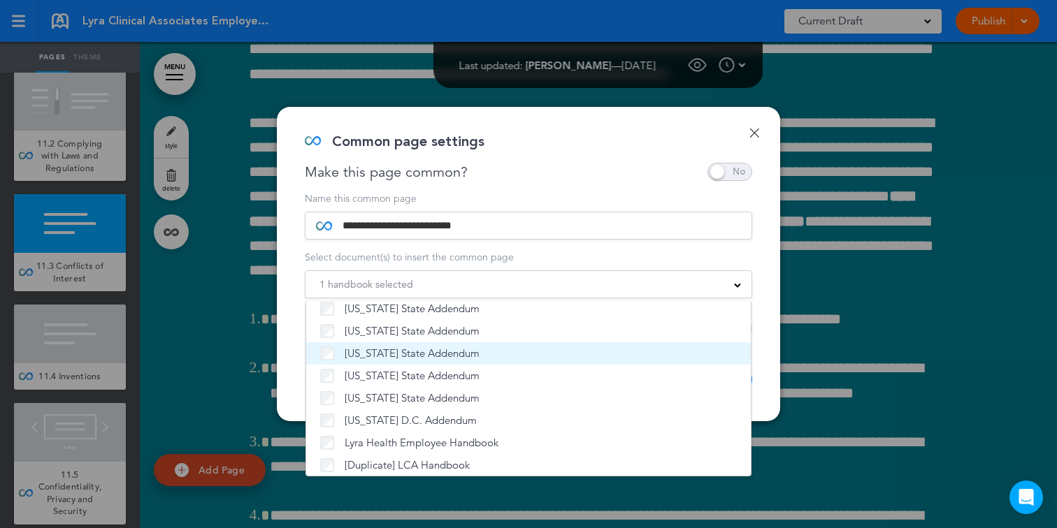
scroll to position [1067, 0]
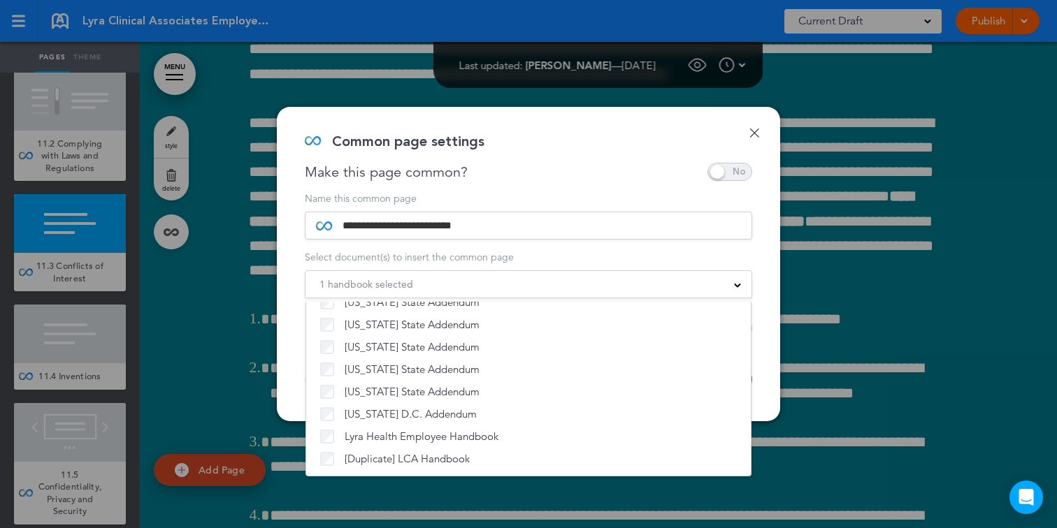
click at [756, 126] on div "**********" at bounding box center [528, 264] width 503 height 314
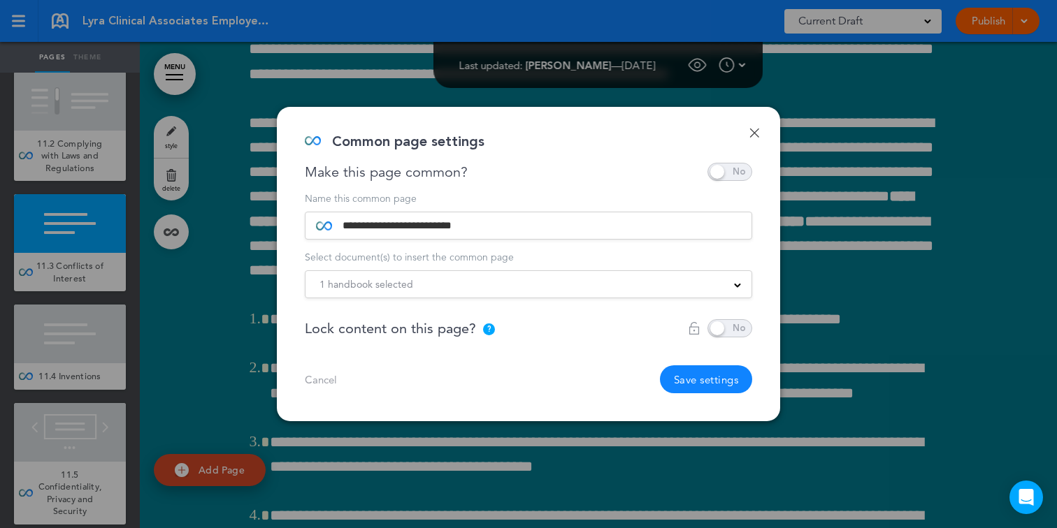
click at [751, 129] on link "Done" at bounding box center [754, 133] width 10 height 10
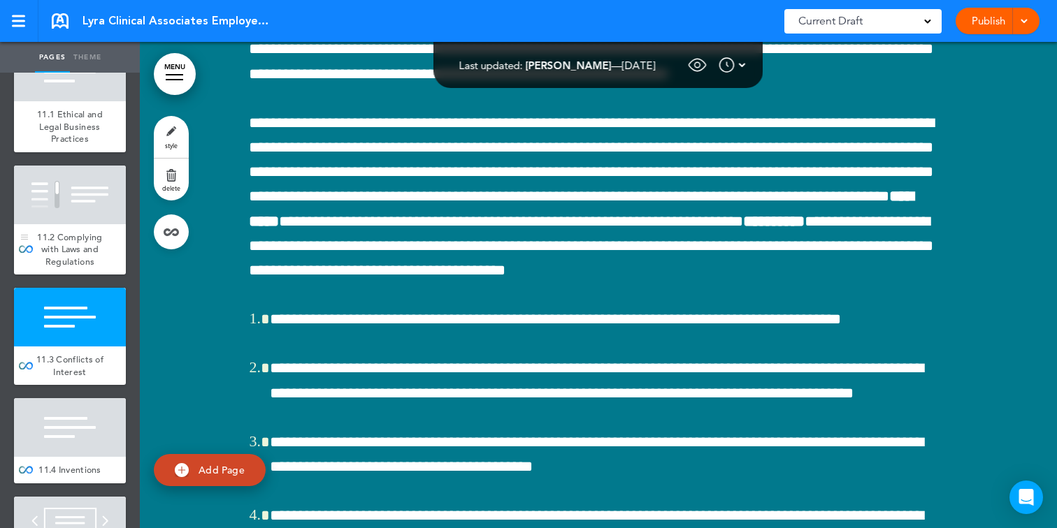
scroll to position [9197, 0]
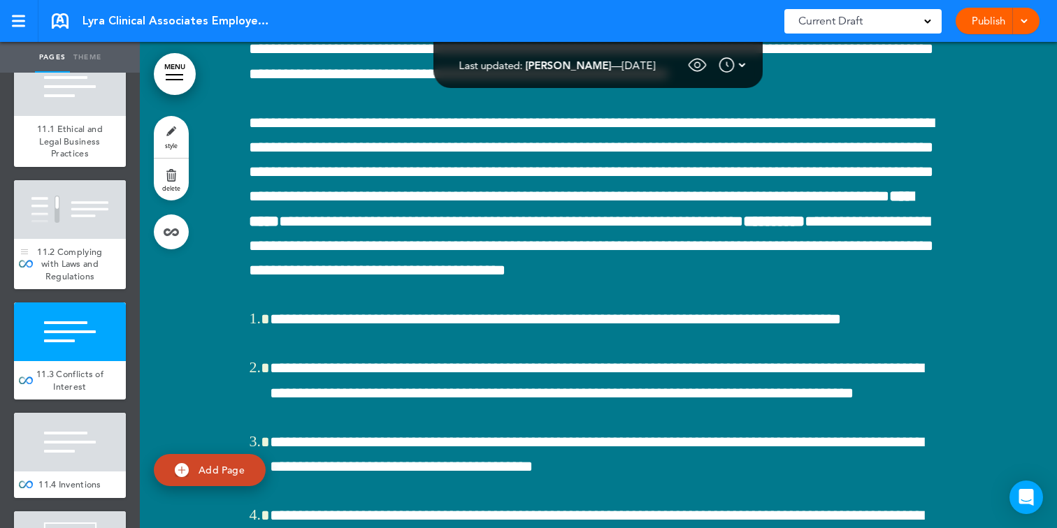
click at [59, 228] on div at bounding box center [70, 209] width 112 height 59
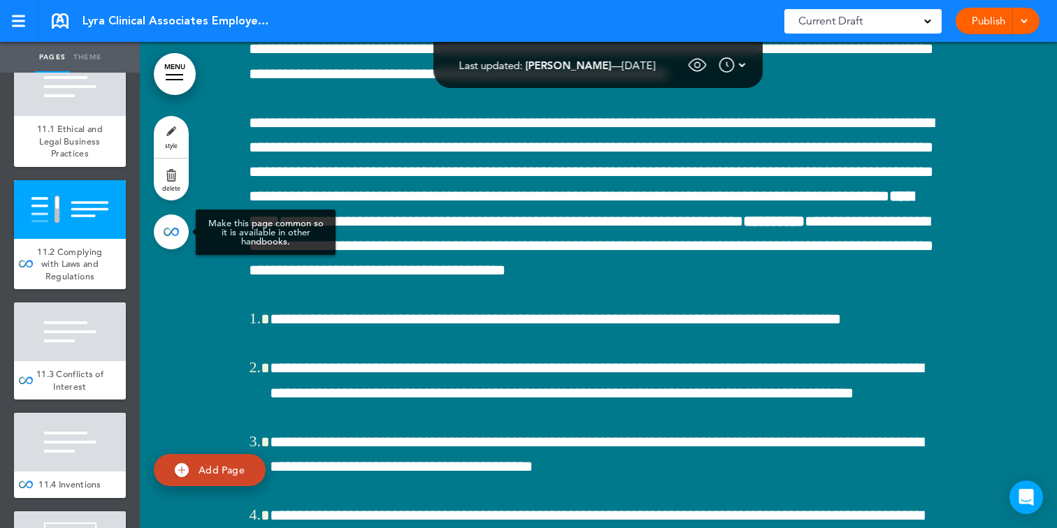
click at [161, 231] on link at bounding box center [171, 232] width 35 height 35
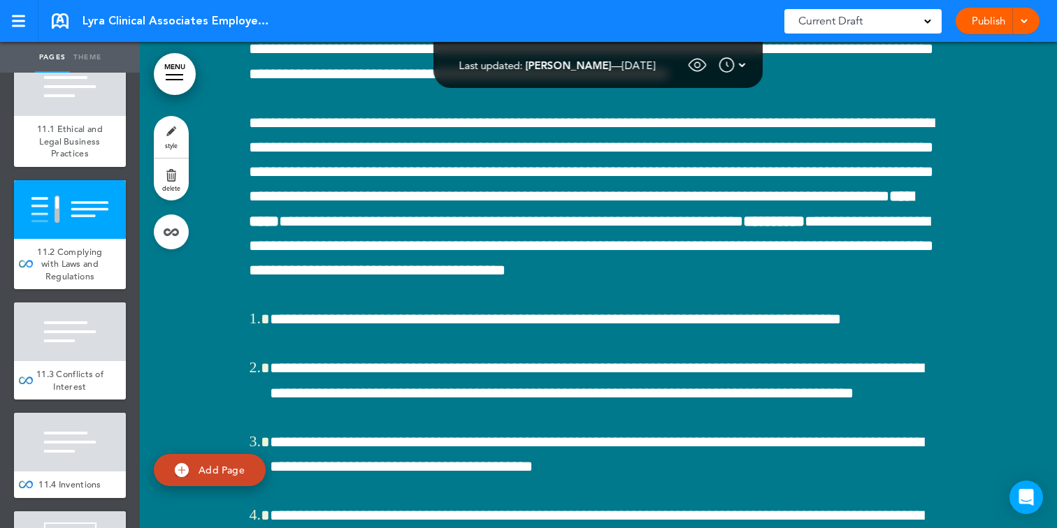
scroll to position [59361, 0]
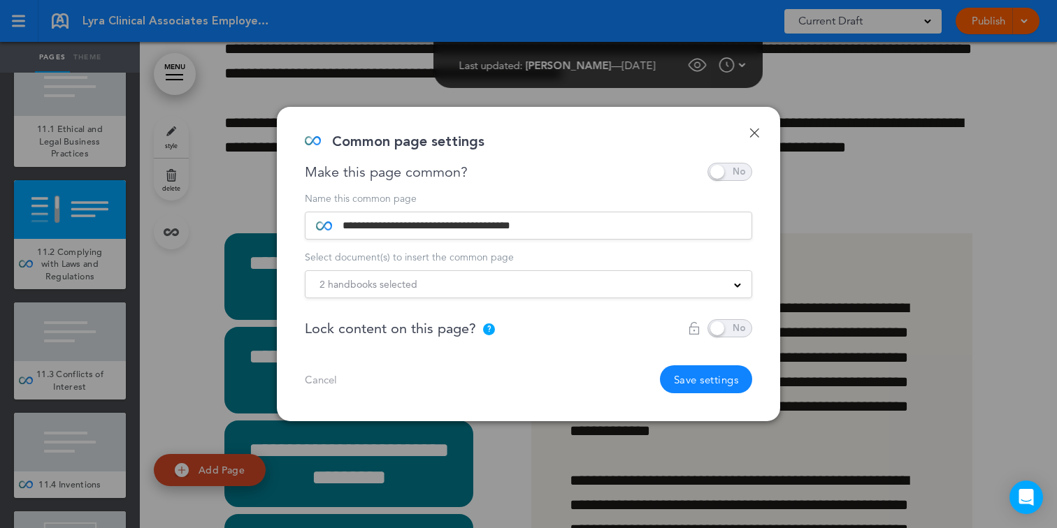
click at [398, 283] on span "2 handbooks selected" at bounding box center [368, 285] width 98 height 20
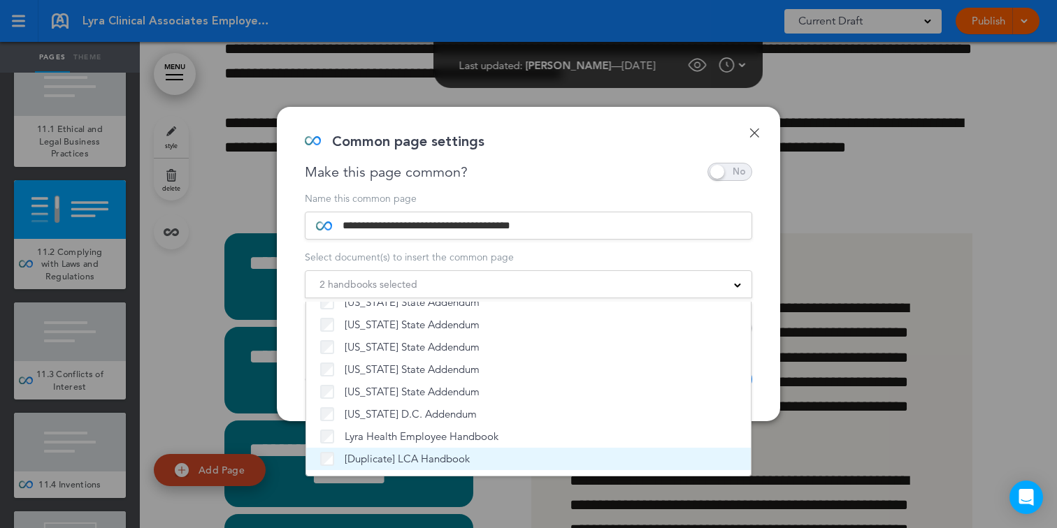
click at [375, 457] on span "[Duplicate] LCA Handbook" at bounding box center [407, 459] width 125 height 14
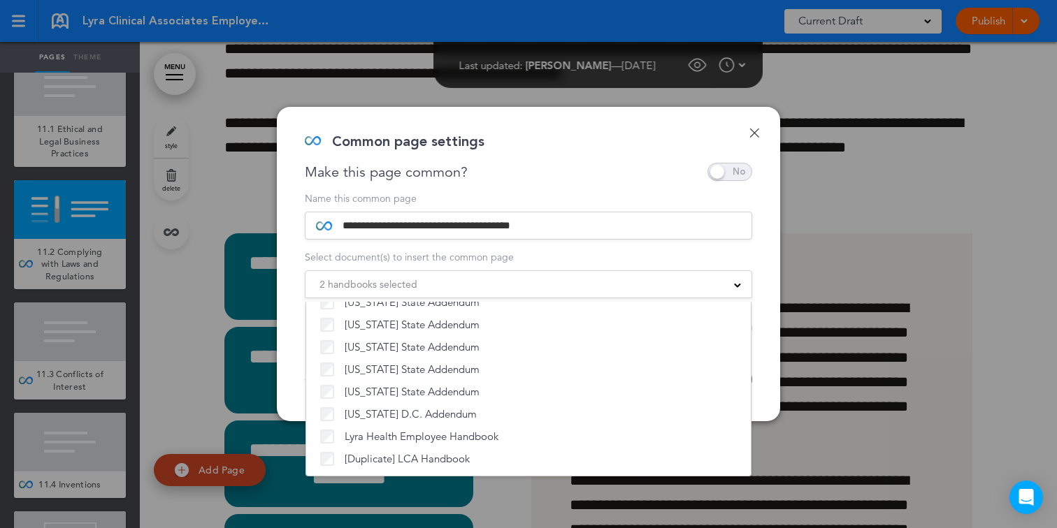
click at [638, 279] on div "2 handbooks selected" at bounding box center [528, 284] width 446 height 15
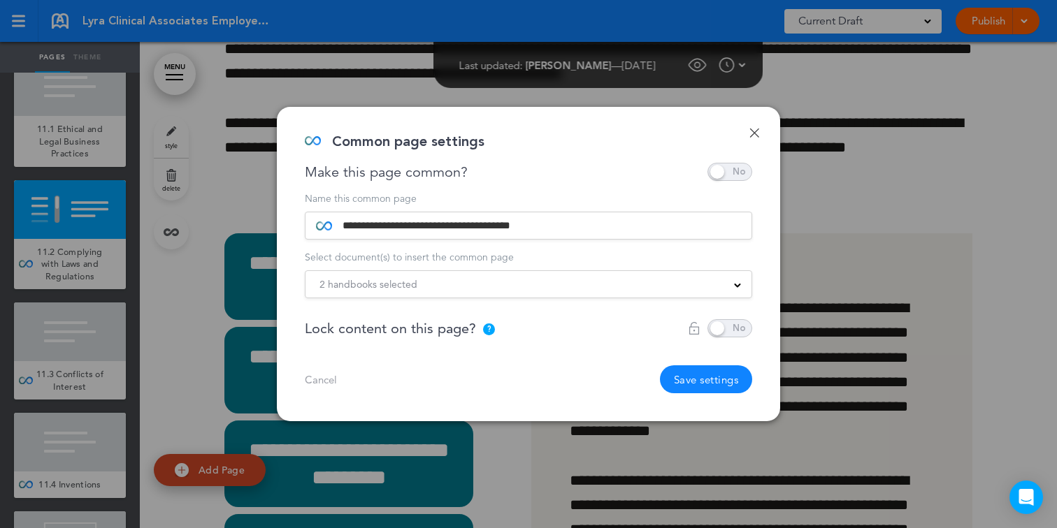
click at [709, 377] on button "Save settings" at bounding box center [706, 380] width 93 height 28
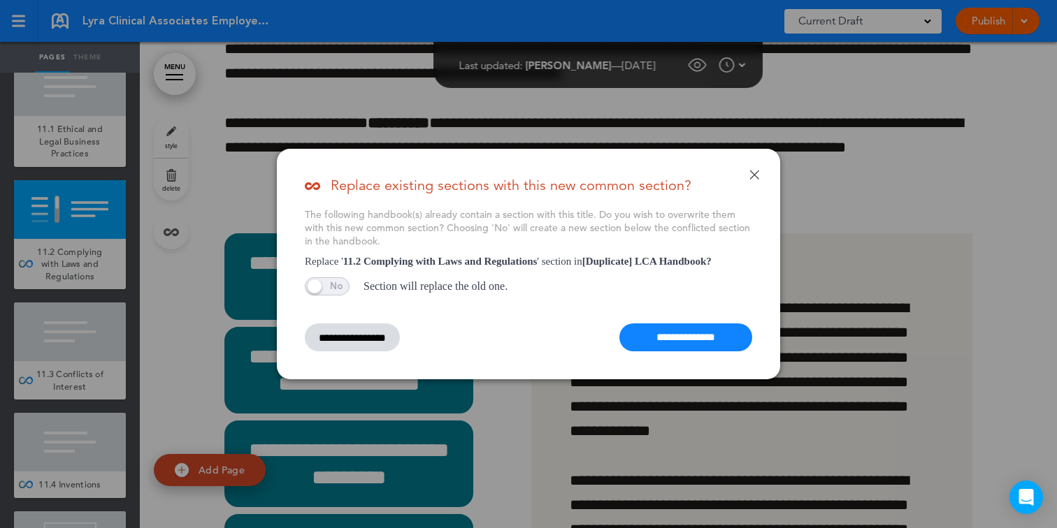
click at [707, 339] on input "**********" at bounding box center [685, 338] width 133 height 28
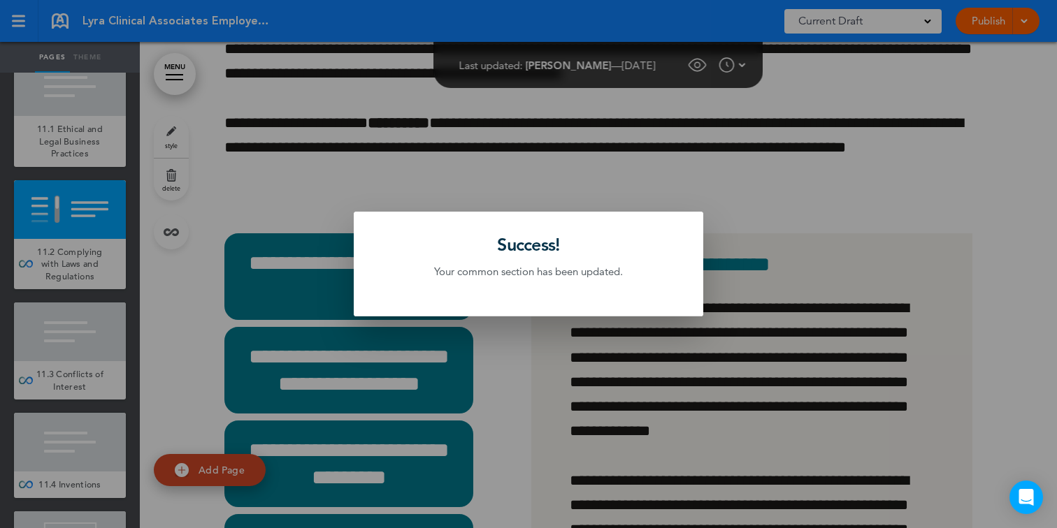
click at [116, 339] on div at bounding box center [528, 264] width 1057 height 528
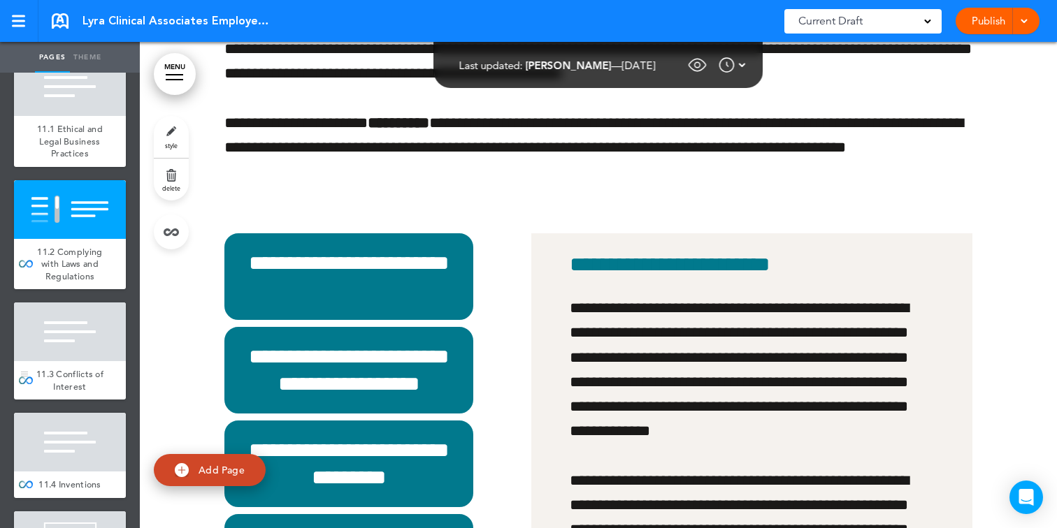
click at [72, 340] on div at bounding box center [70, 332] width 112 height 59
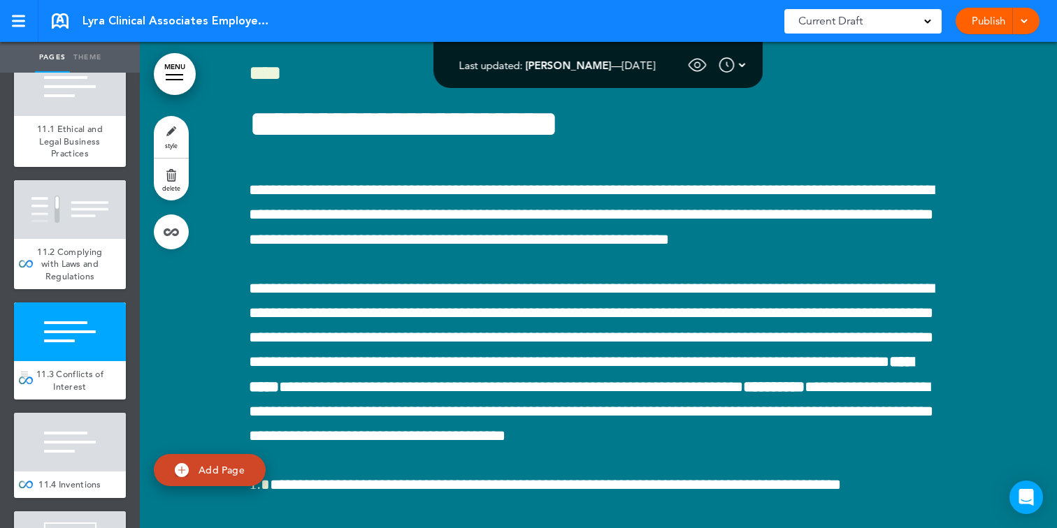
scroll to position [60443, 0]
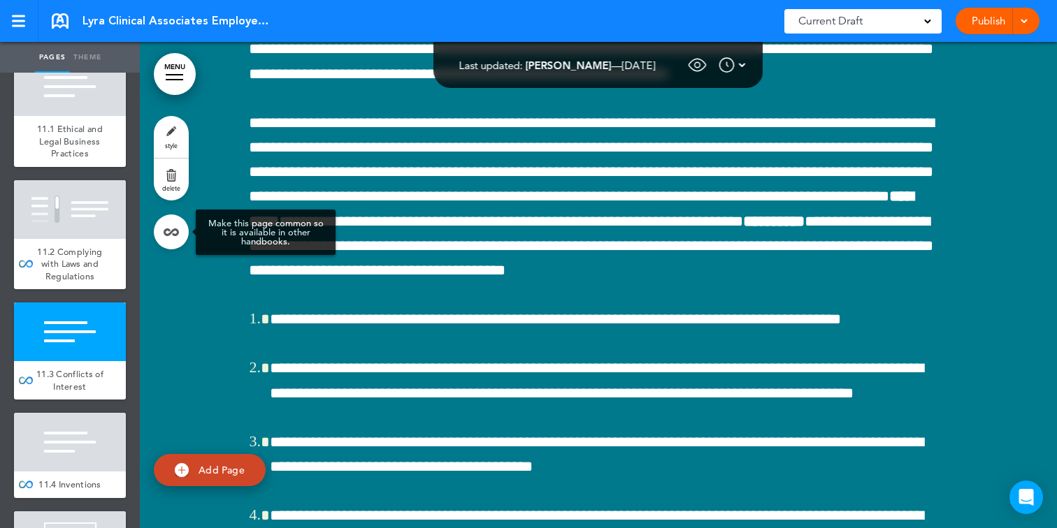
click at [178, 233] on link at bounding box center [171, 232] width 35 height 35
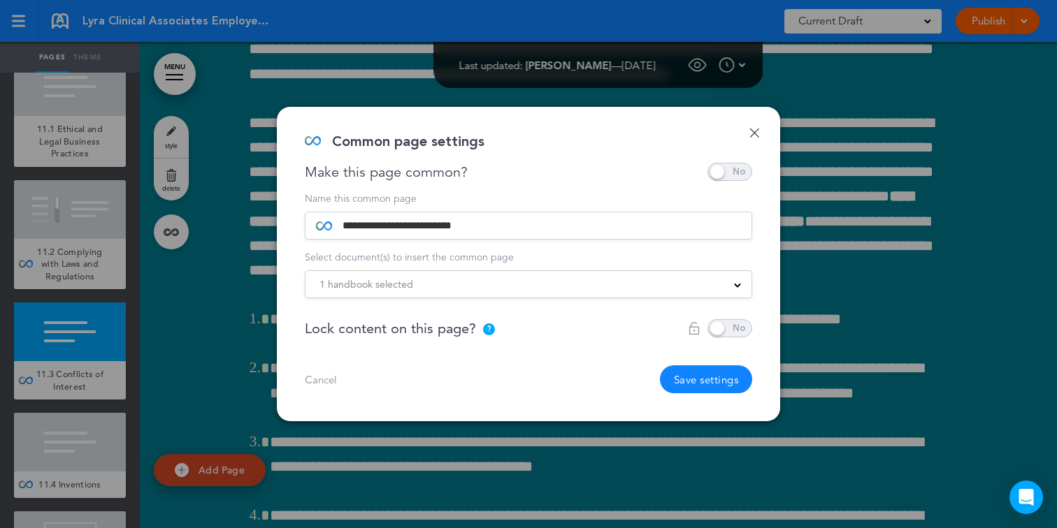
click at [403, 285] on span "1 handbook selected" at bounding box center [366, 285] width 94 height 20
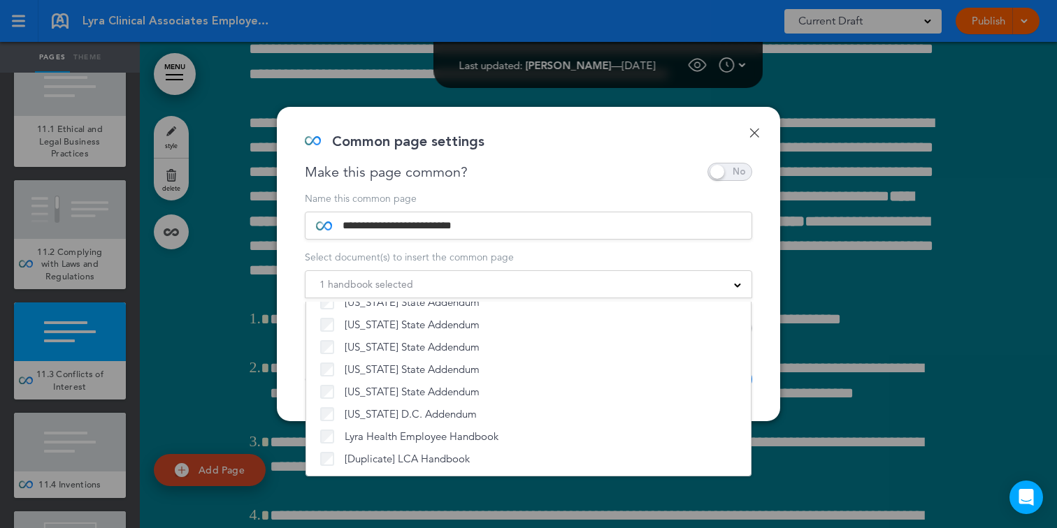
click at [762, 122] on div "**********" at bounding box center [528, 264] width 503 height 314
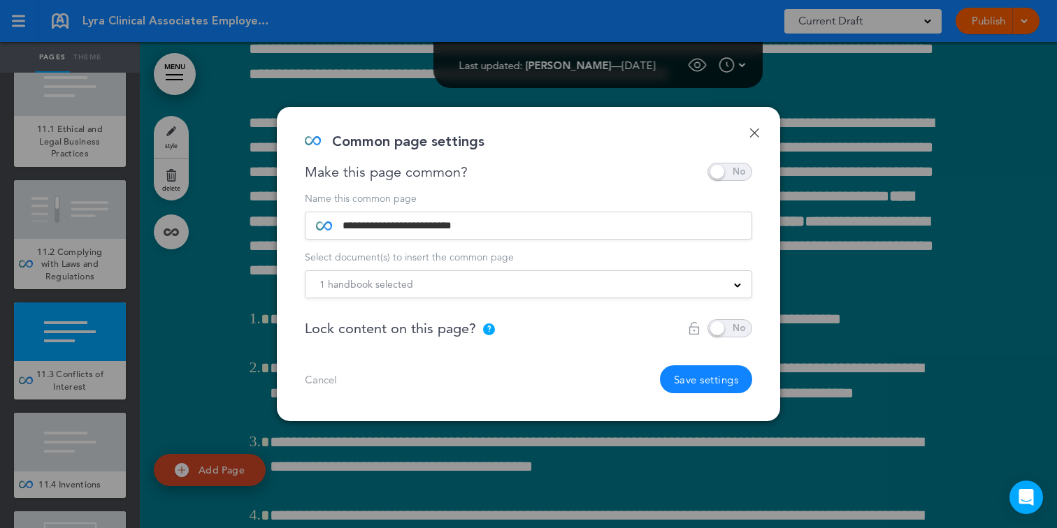
click at [749, 127] on div "**********" at bounding box center [528, 264] width 503 height 314
click at [750, 129] on link "Done" at bounding box center [754, 133] width 10 height 10
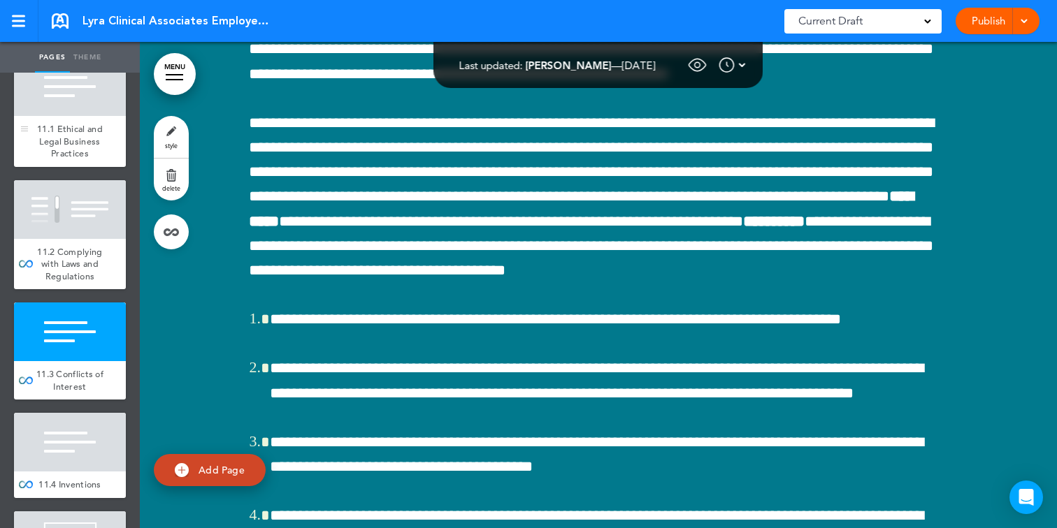
click at [80, 136] on span "11.1 Ethical and Legal Business Practices" at bounding box center [70, 141] width 66 height 36
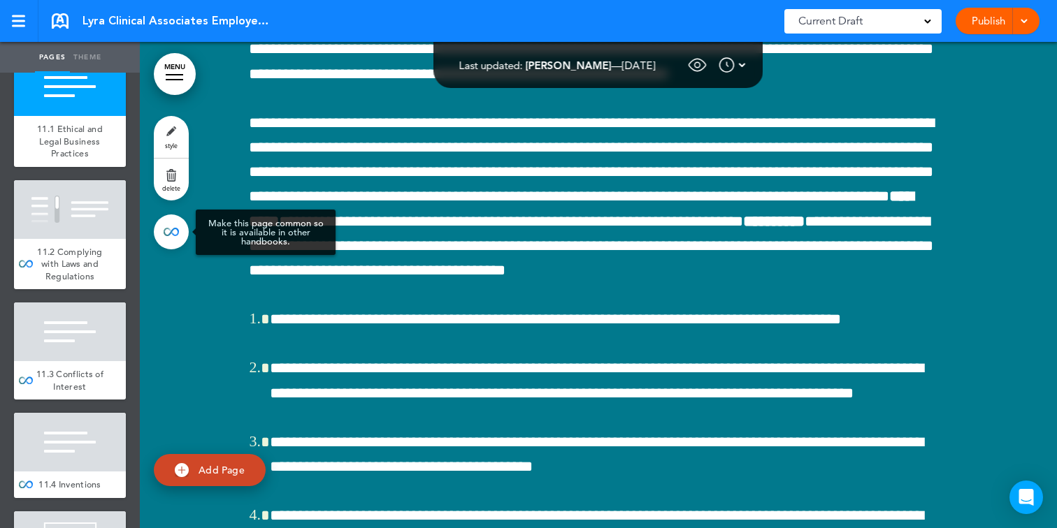
click at [166, 238] on link at bounding box center [171, 232] width 35 height 35
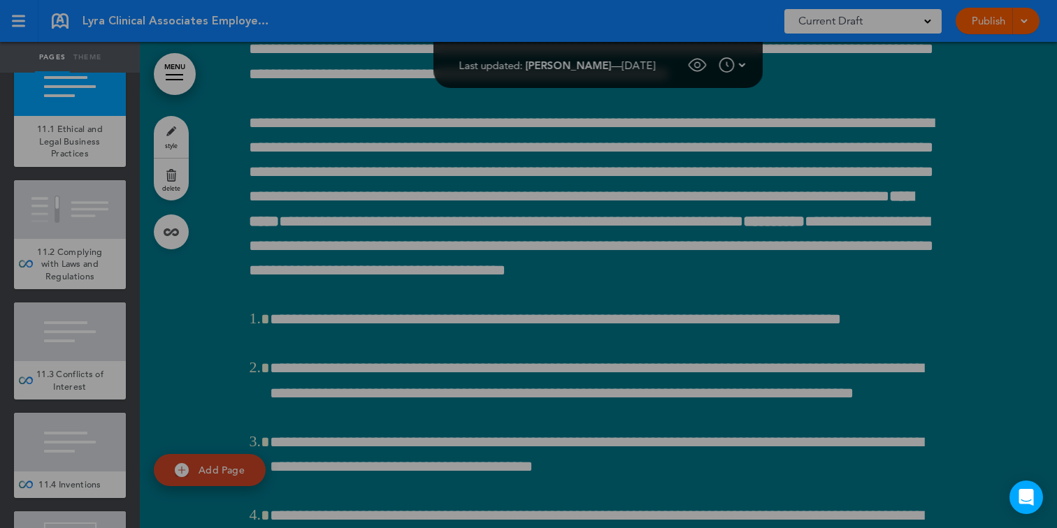
scroll to position [58698, 0]
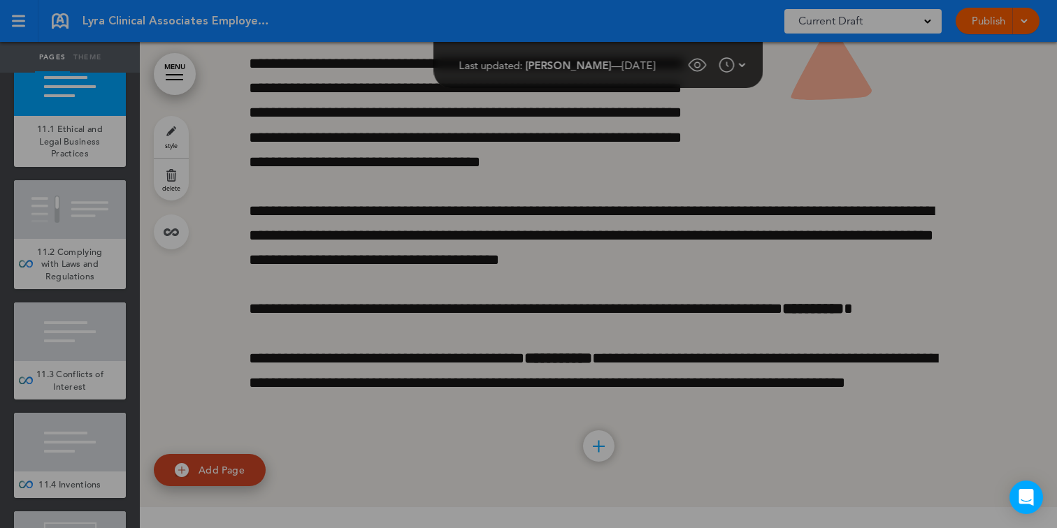
type input "**********"
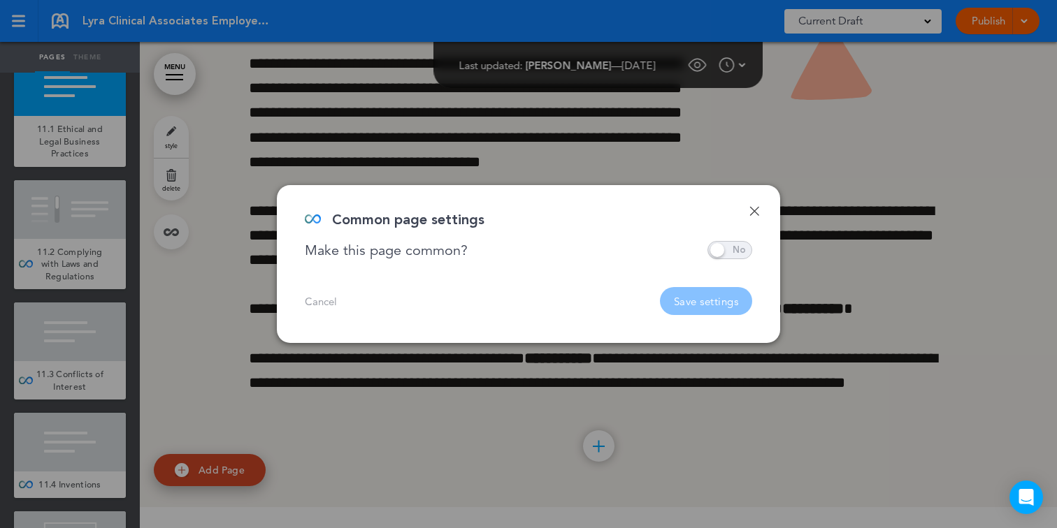
click at [719, 258] on span at bounding box center [729, 250] width 45 height 18
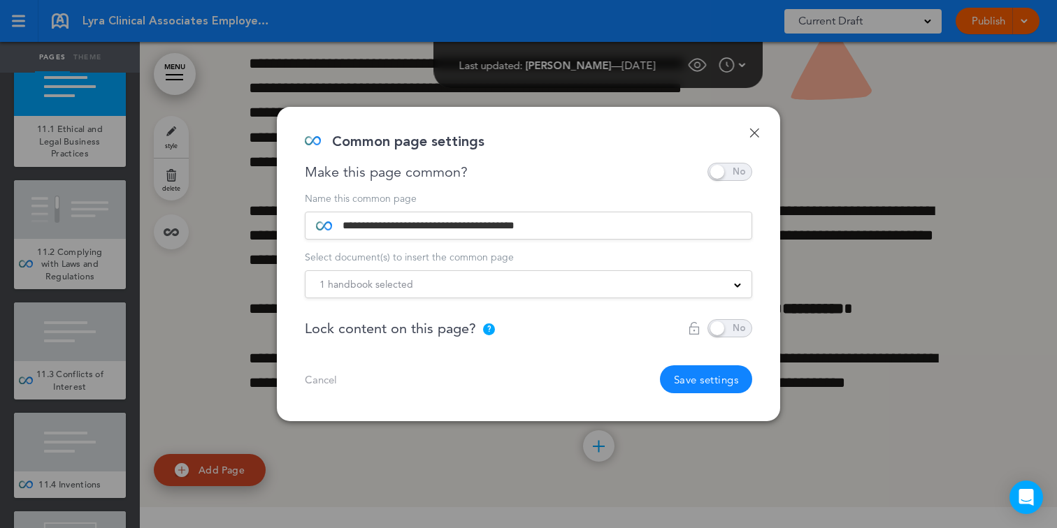
click at [557, 288] on div "1 handbook selected" at bounding box center [528, 284] width 446 height 15
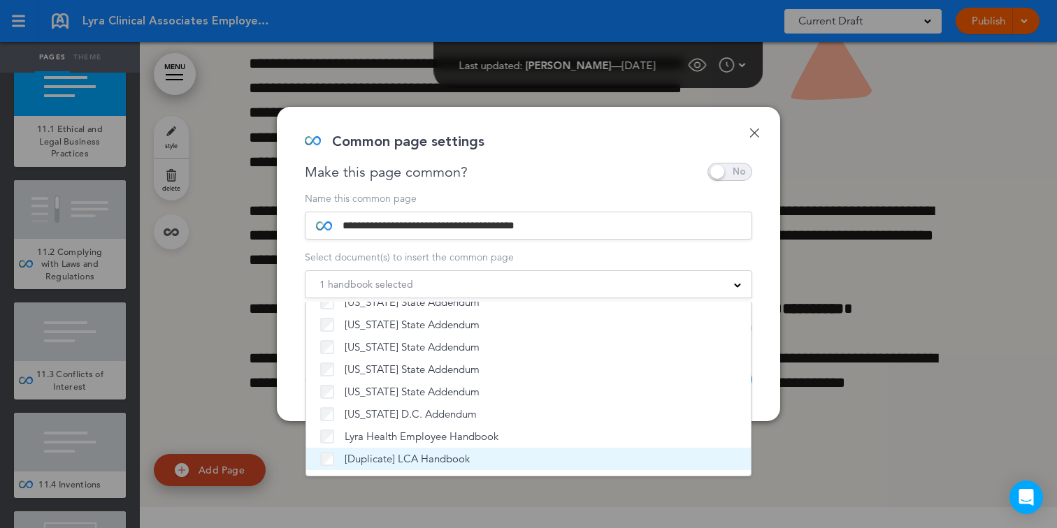
click at [462, 456] on span "[Duplicate] LCA Handbook" at bounding box center [407, 459] width 125 height 14
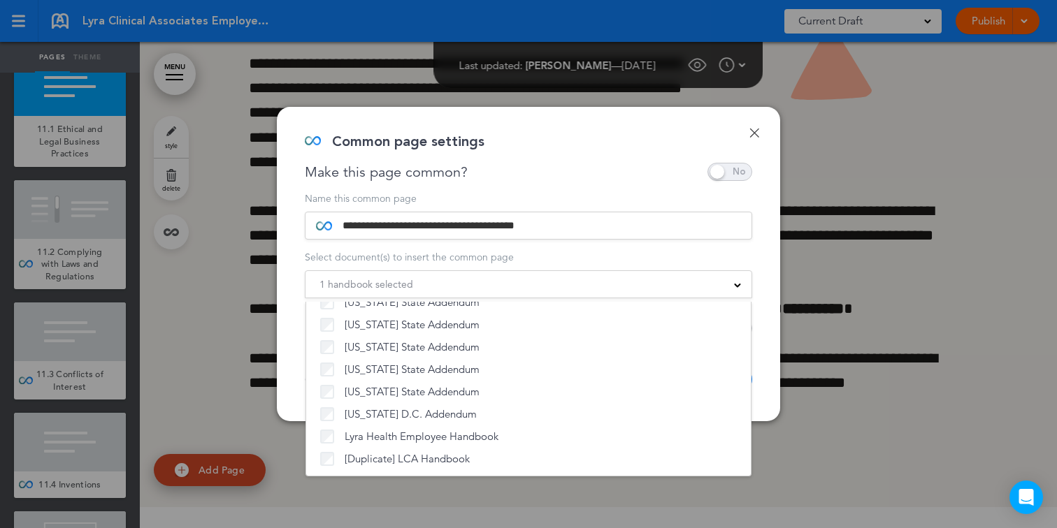
click at [587, 278] on div "1 handbook selected" at bounding box center [528, 284] width 446 height 15
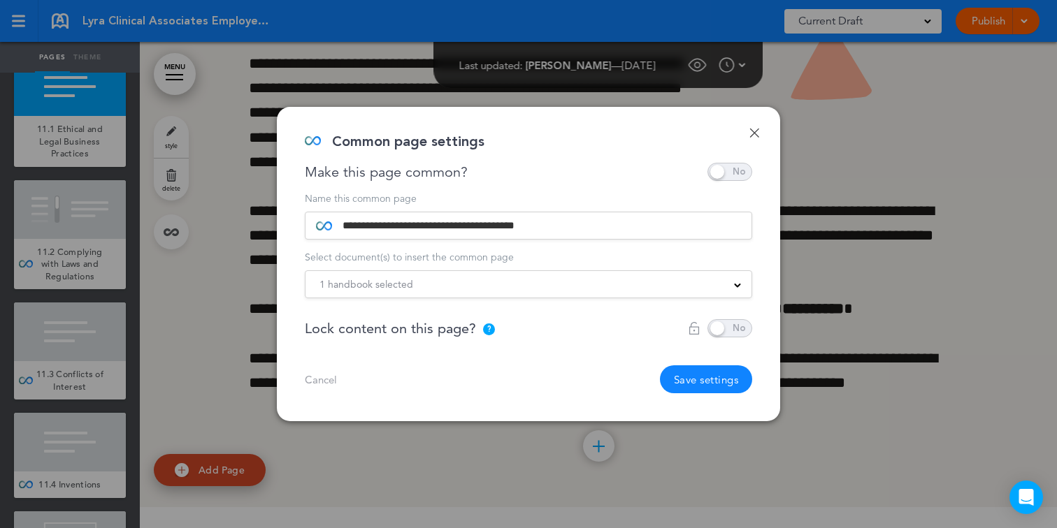
click at [705, 386] on button "Save settings" at bounding box center [706, 380] width 93 height 28
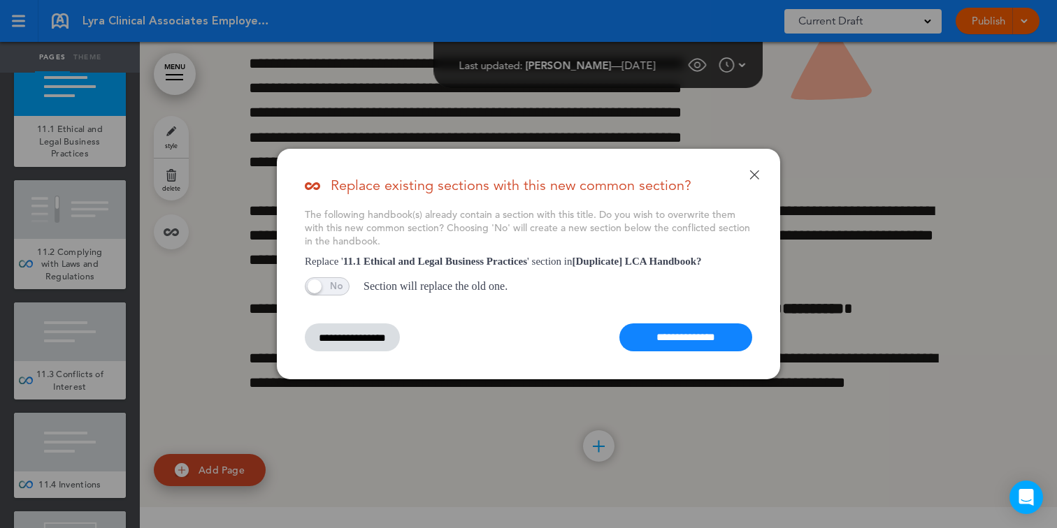
click at [668, 344] on input "**********" at bounding box center [685, 338] width 133 height 28
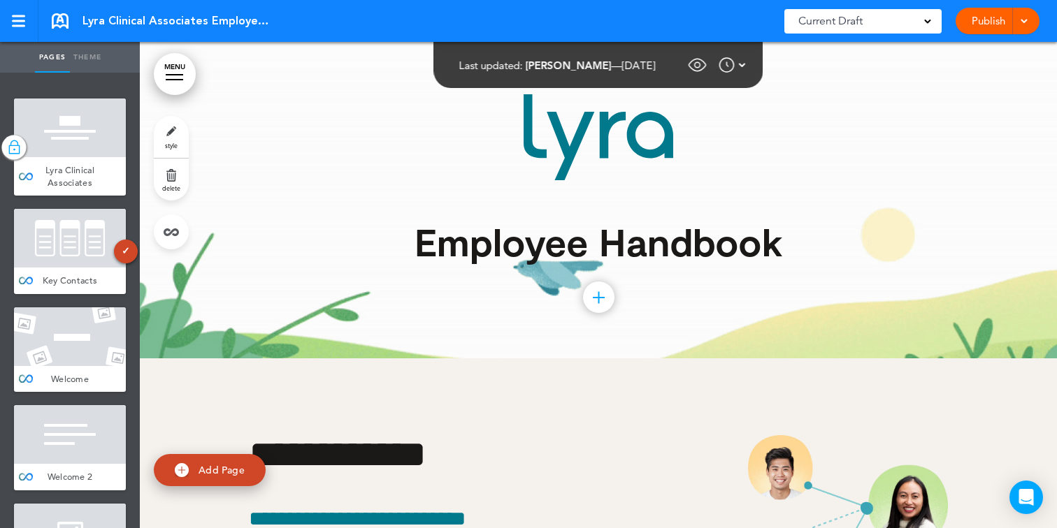
scroll to position [58429, 0]
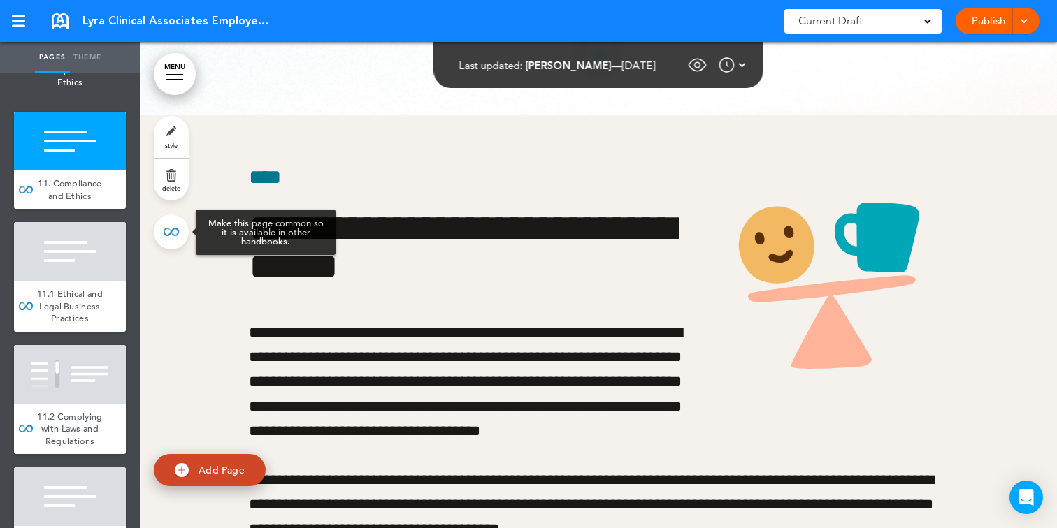
click at [178, 236] on link at bounding box center [171, 232] width 35 height 35
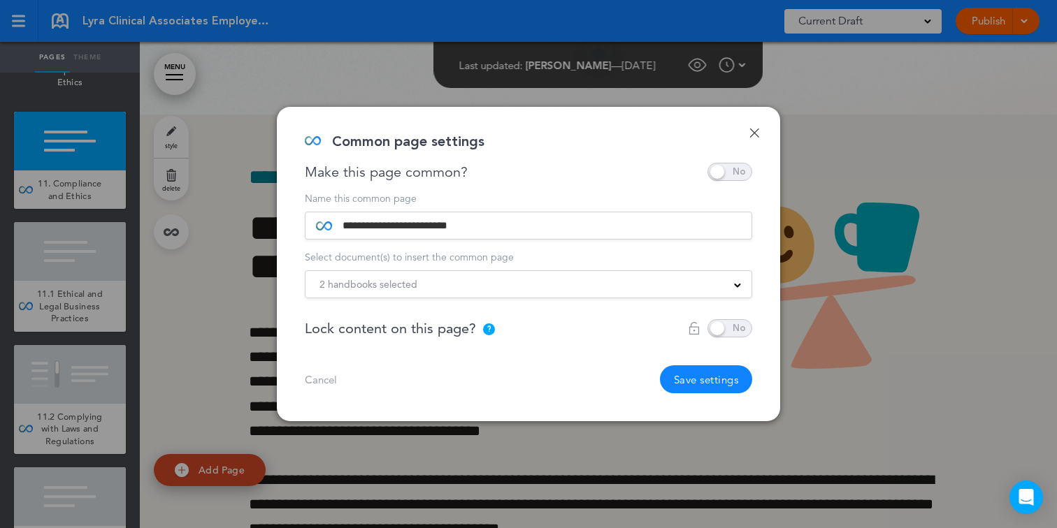
click at [350, 287] on span "2 handbooks selected" at bounding box center [368, 285] width 98 height 20
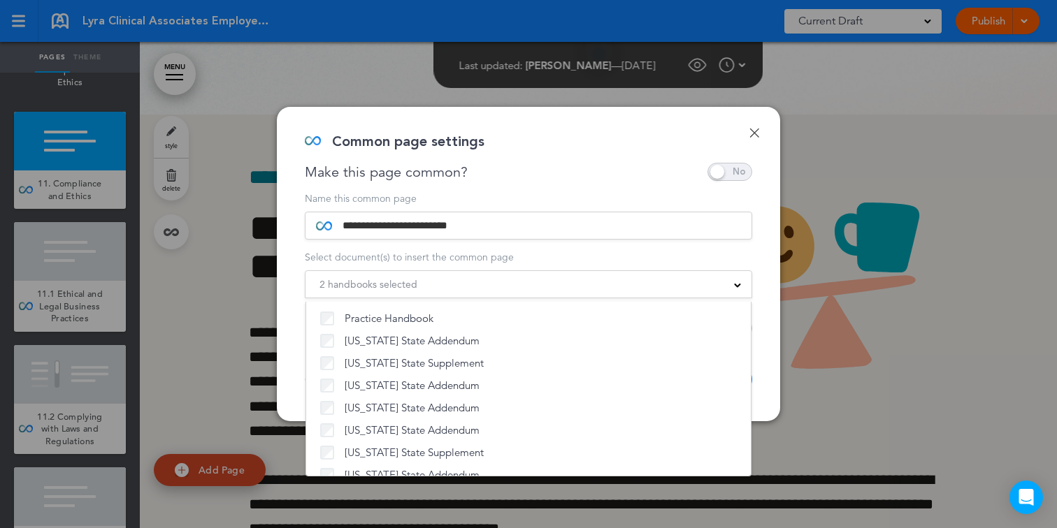
click at [503, 274] on div "2 handbooks selected Practice Handbook [US_STATE] State Addendum [US_STATE] Sta…" at bounding box center [528, 284] width 447 height 28
click at [661, 287] on div "2 handbooks selected" at bounding box center [528, 284] width 446 height 15
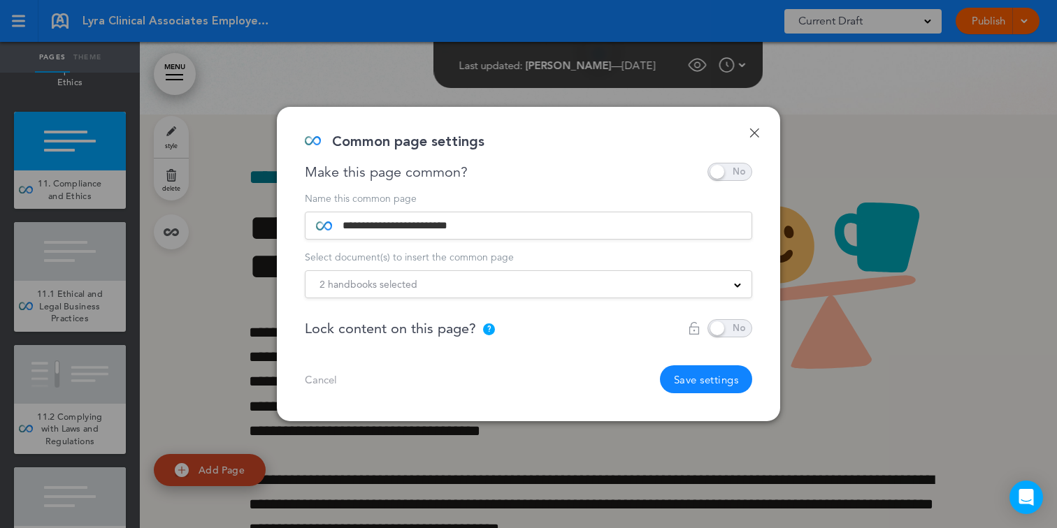
click at [709, 379] on button "Save settings" at bounding box center [706, 380] width 93 height 28
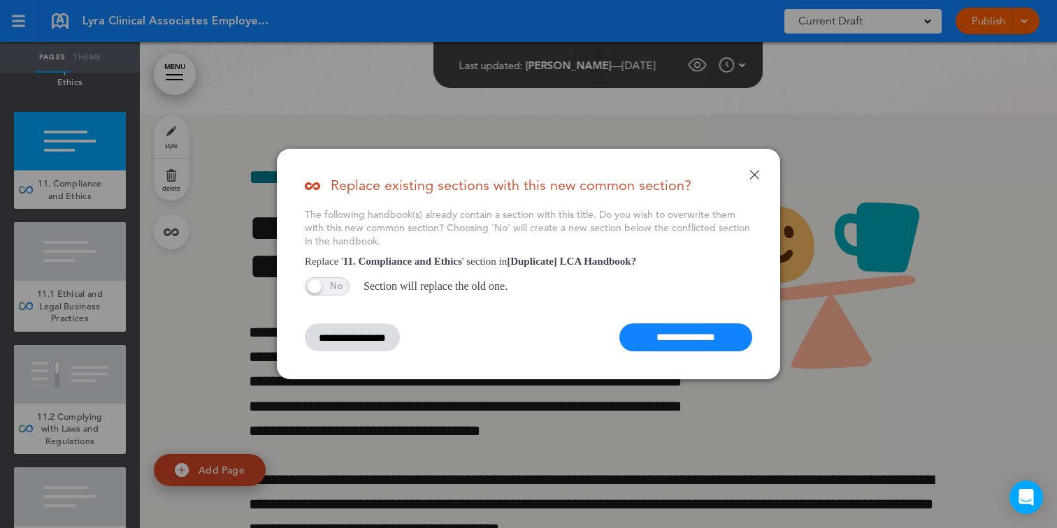
click at [644, 340] on input "**********" at bounding box center [685, 338] width 133 height 28
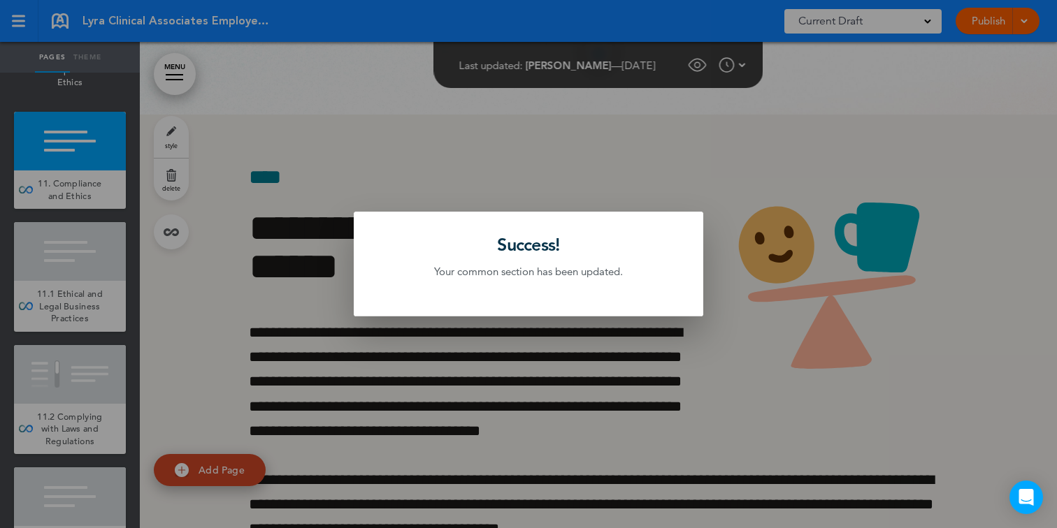
click at [75, 161] on div at bounding box center [528, 264] width 1057 height 528
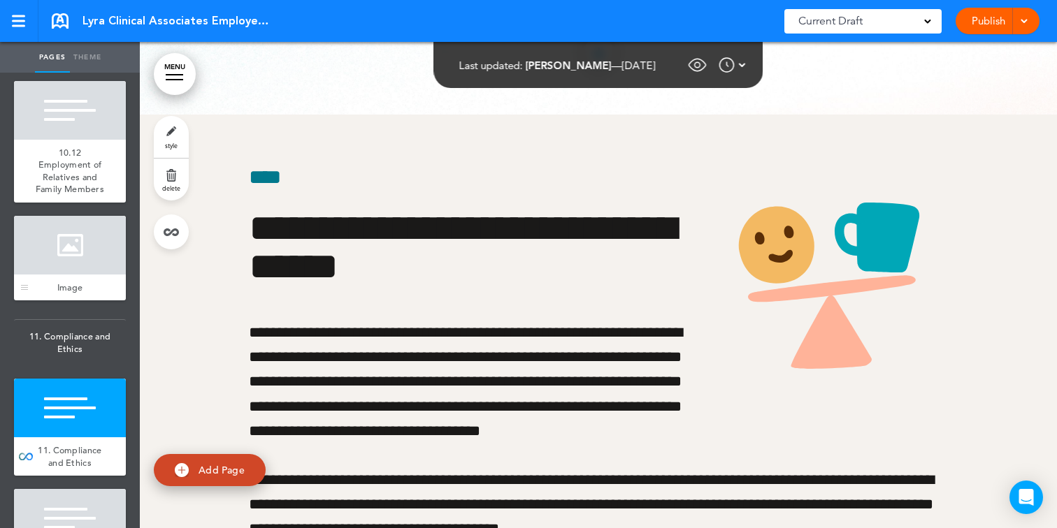
scroll to position [8752, 0]
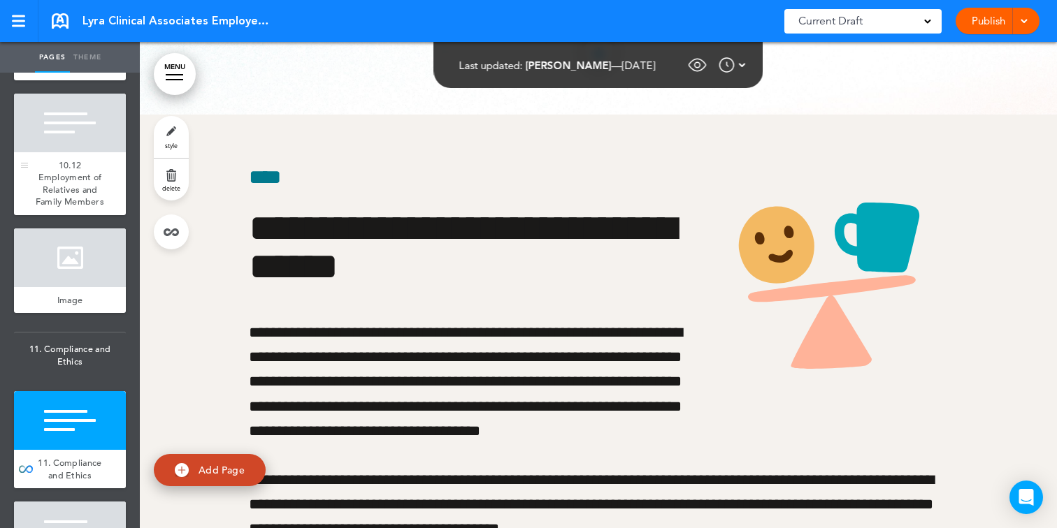
click at [76, 165] on div "10.12 Employment of Relatives and Family Members" at bounding box center [70, 183] width 112 height 63
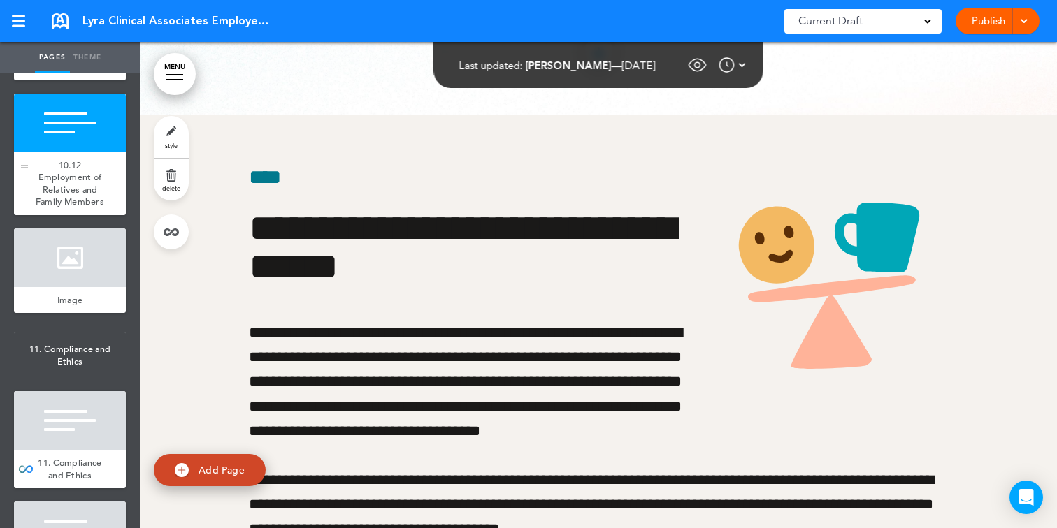
scroll to position [56527, 0]
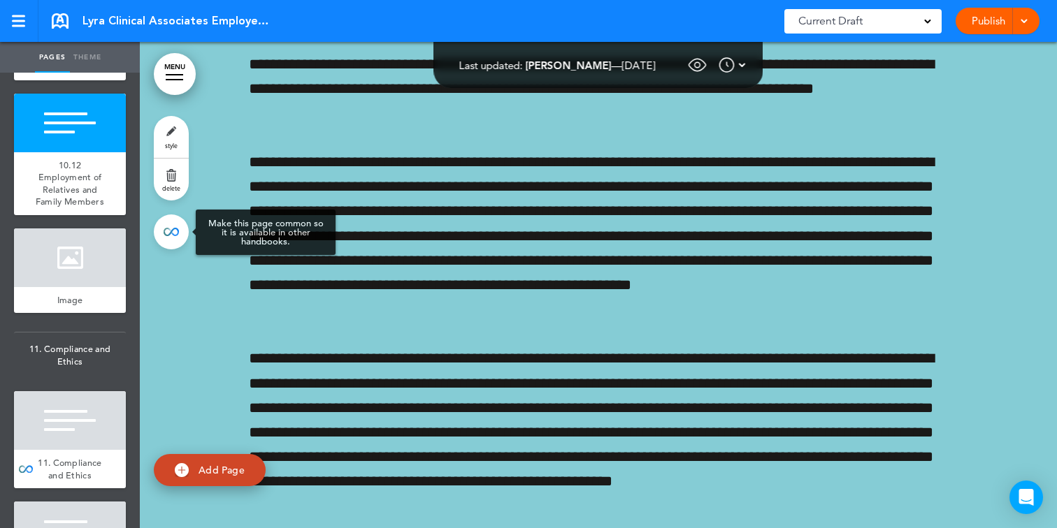
click at [164, 231] on link at bounding box center [171, 232] width 35 height 35
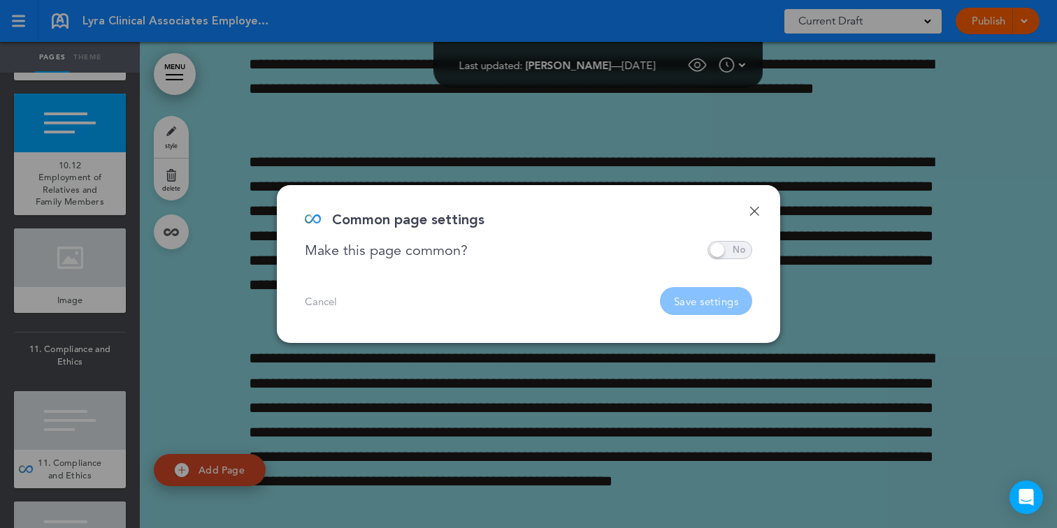
click at [735, 252] on span at bounding box center [729, 250] width 45 height 18
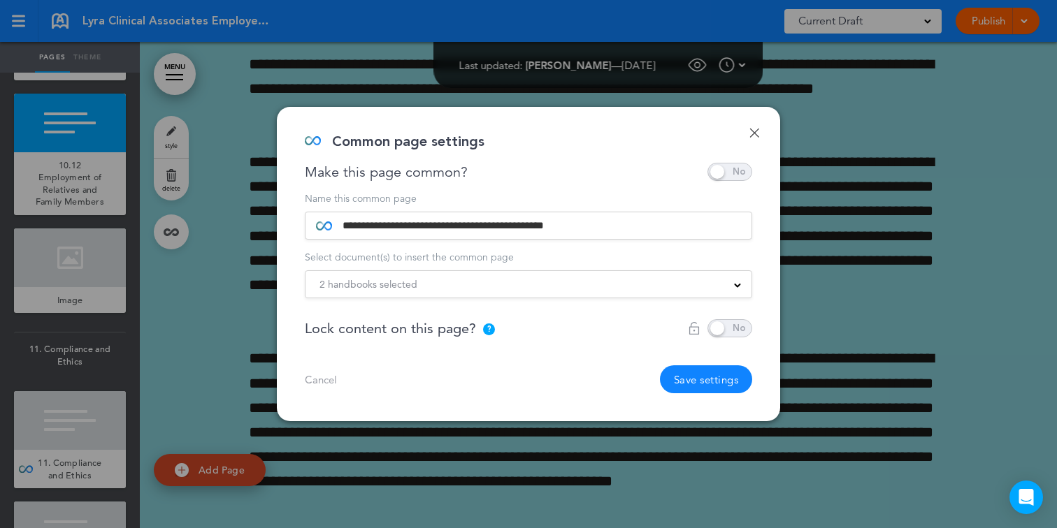
click at [714, 272] on div "2 handbooks selected Practice Handbook [US_STATE] State Addendum [US_STATE] Sta…" at bounding box center [528, 284] width 447 height 28
click at [700, 285] on div "2 handbooks selected" at bounding box center [528, 284] width 446 height 15
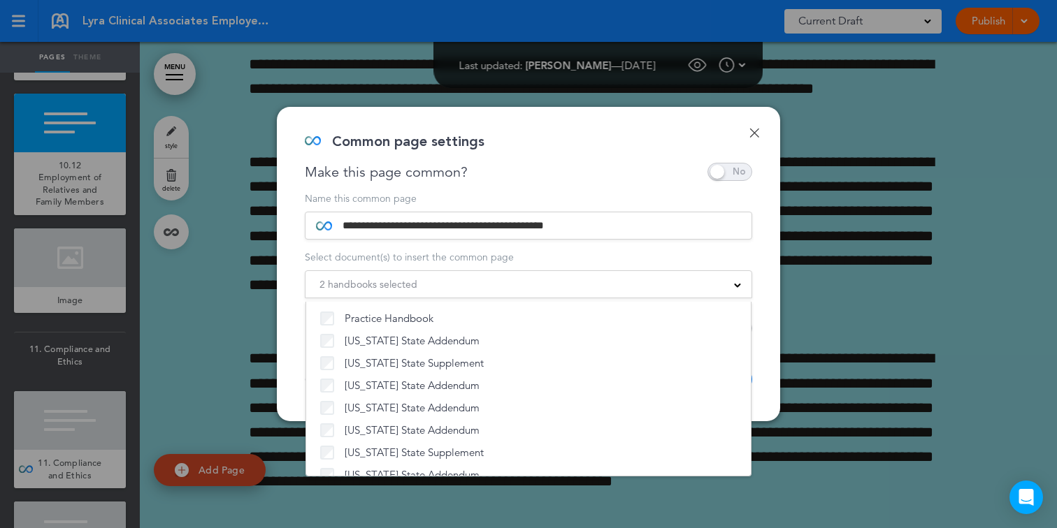
click at [481, 289] on div "2 handbooks selected" at bounding box center [528, 284] width 446 height 15
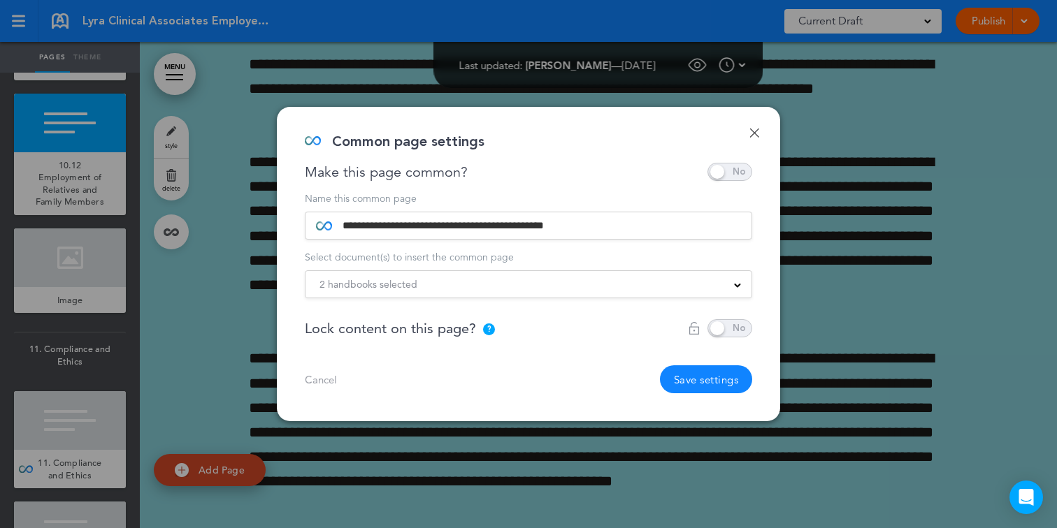
click at [481, 289] on div "2 handbooks selected" at bounding box center [528, 284] width 446 height 15
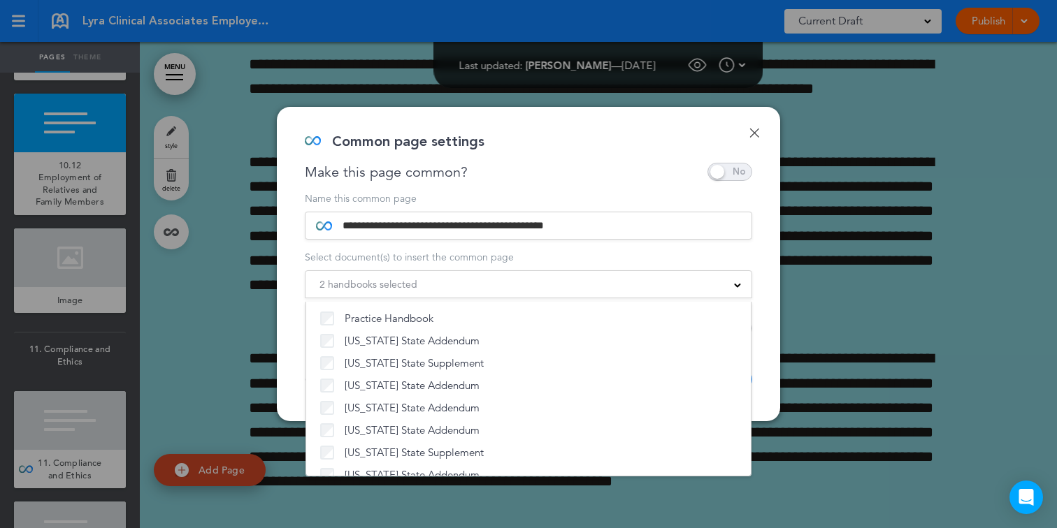
click at [557, 294] on div "2 handbooks selected Practice Handbook [US_STATE] State Addendum [US_STATE] Sta…" at bounding box center [528, 284] width 447 height 28
click at [561, 286] on div "2 handbooks selected" at bounding box center [528, 284] width 446 height 15
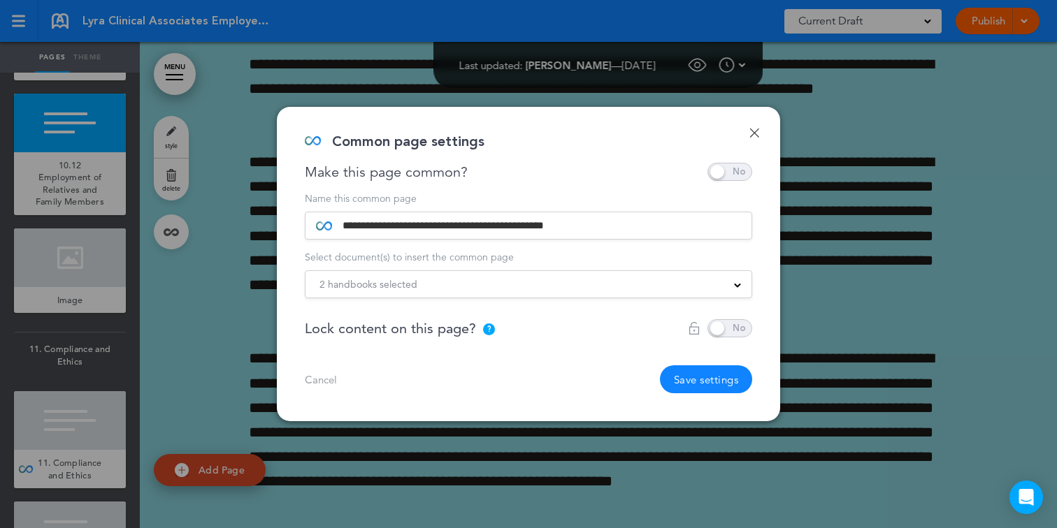
click at [704, 386] on button "Save settings" at bounding box center [706, 380] width 93 height 28
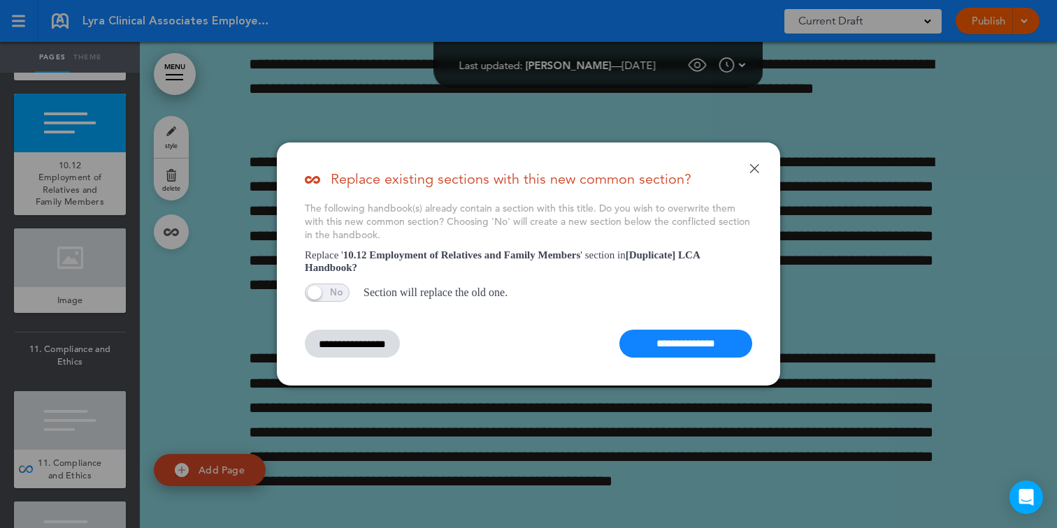
click at [686, 347] on input "**********" at bounding box center [685, 344] width 133 height 28
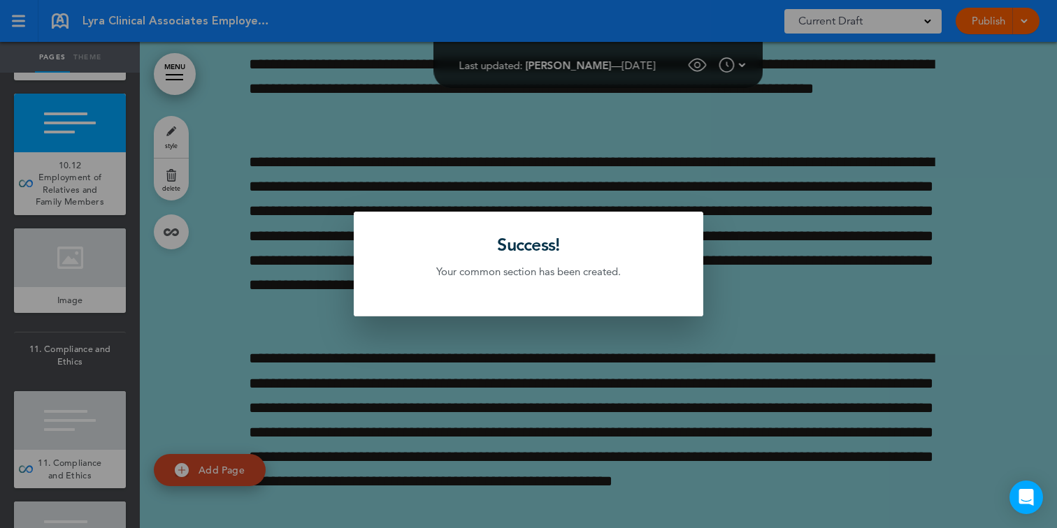
click at [45, 208] on div at bounding box center [528, 264] width 1057 height 528
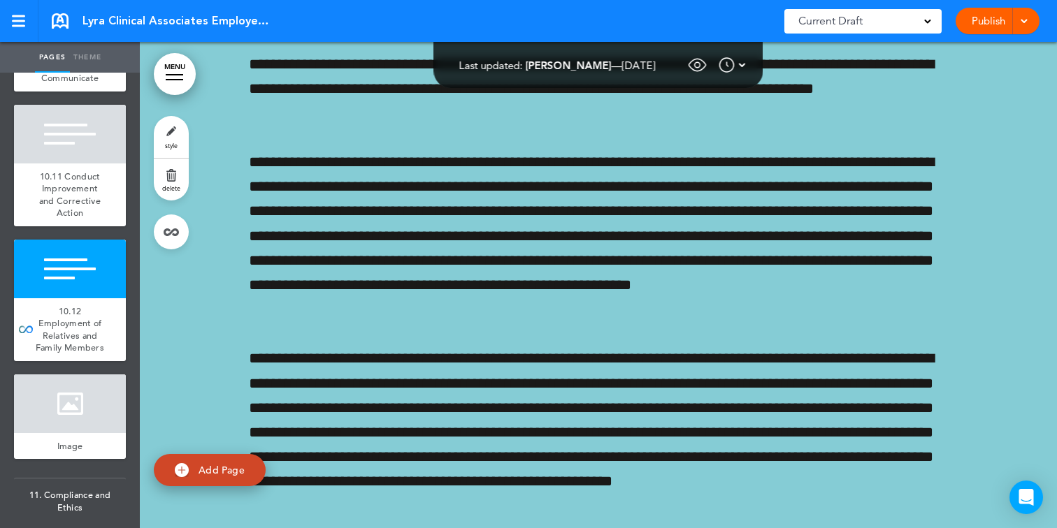
scroll to position [8538, 0]
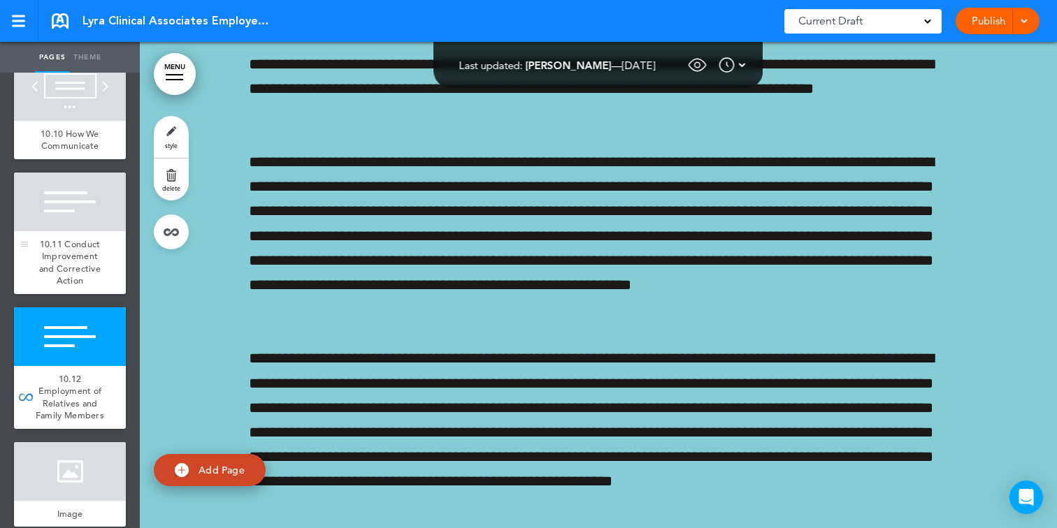
click at [62, 210] on div at bounding box center [70, 202] width 112 height 59
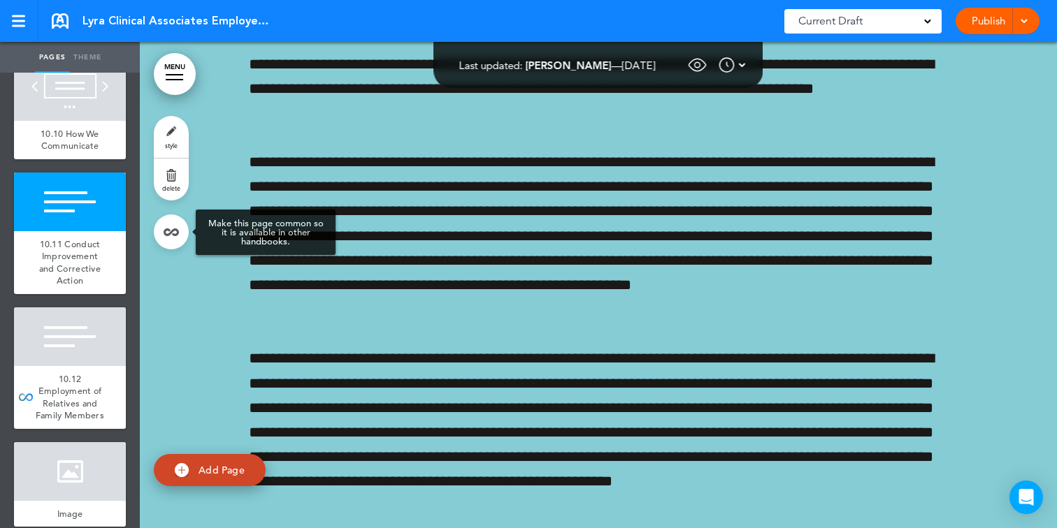
click at [175, 227] on link at bounding box center [171, 232] width 35 height 35
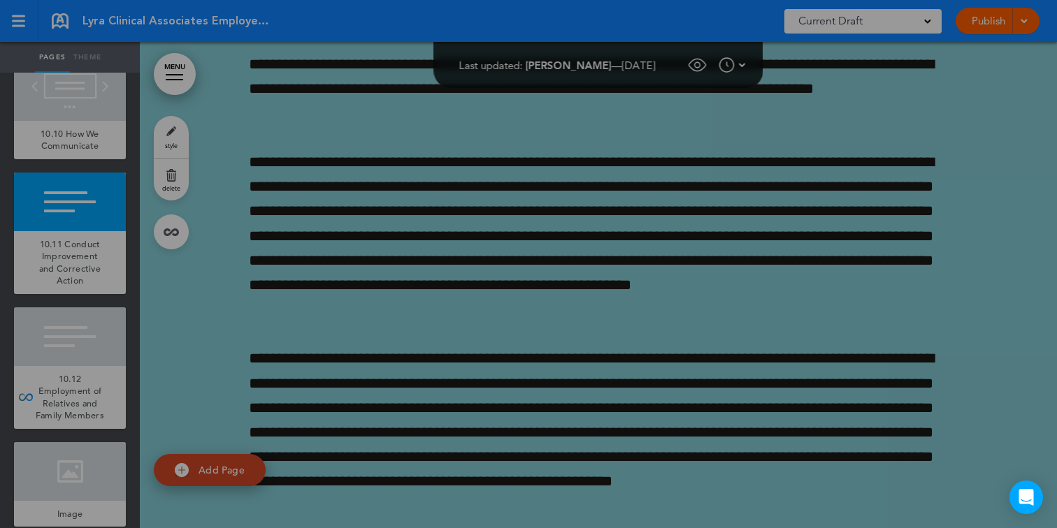
scroll to position [55703, 0]
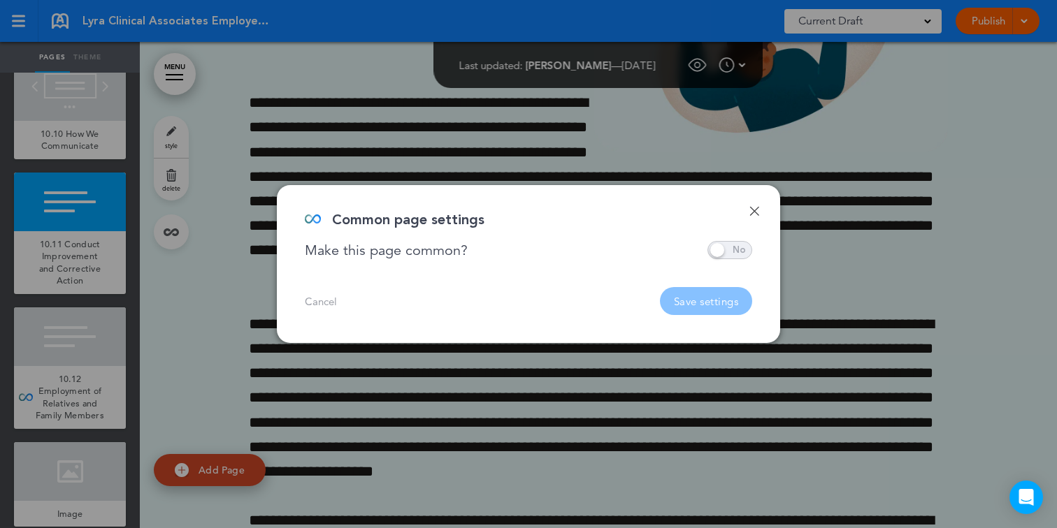
click at [737, 263] on div "**********" at bounding box center [528, 264] width 503 height 158
click at [735, 252] on span at bounding box center [729, 250] width 45 height 18
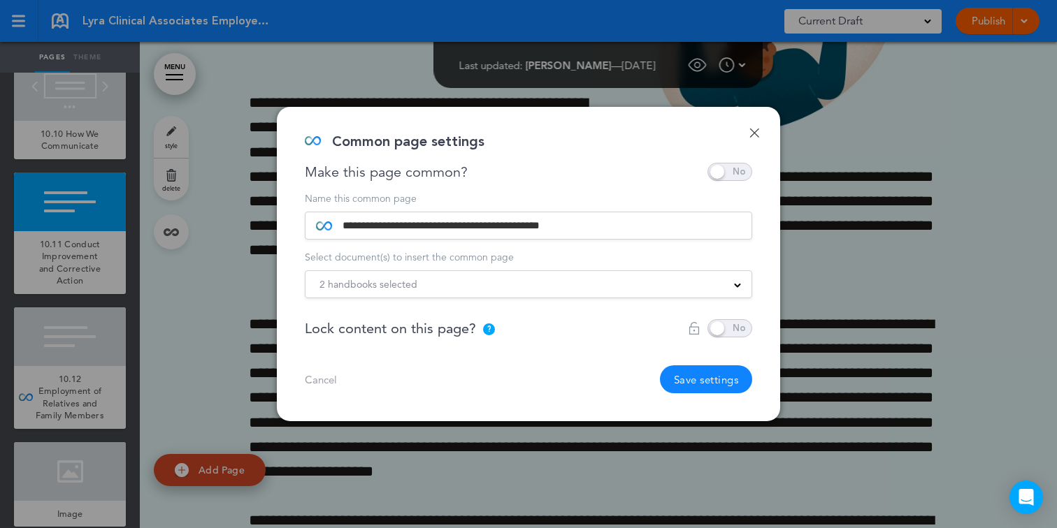
click at [462, 287] on div "2 handbooks selected" at bounding box center [528, 284] width 446 height 15
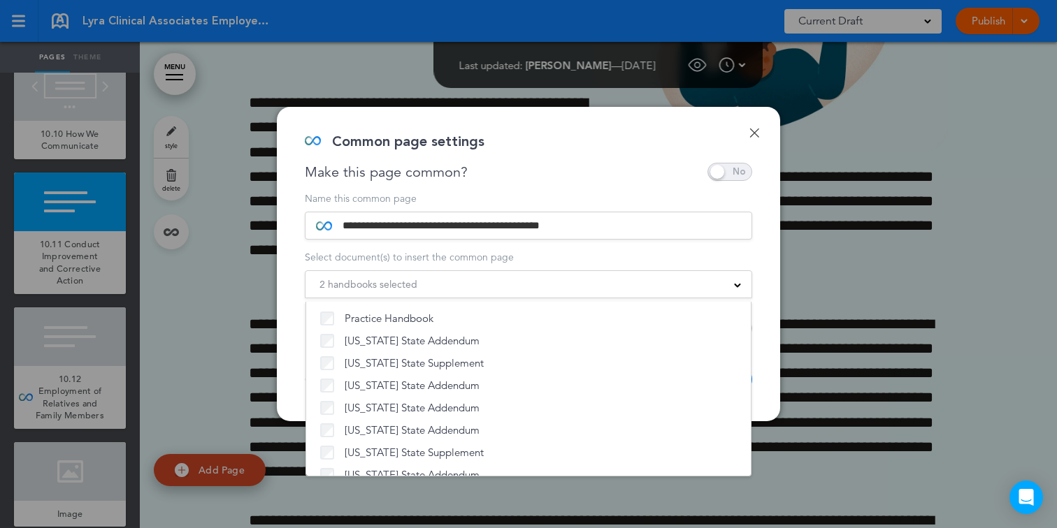
click at [475, 284] on div "2 handbooks selected" at bounding box center [528, 284] width 446 height 15
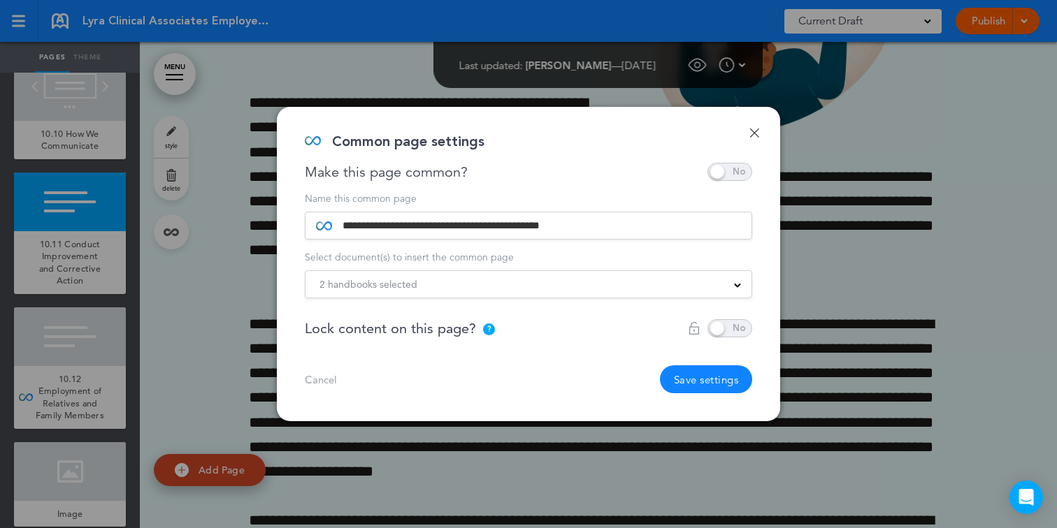
click at [660, 372] on button "Save settings" at bounding box center [706, 380] width 93 height 28
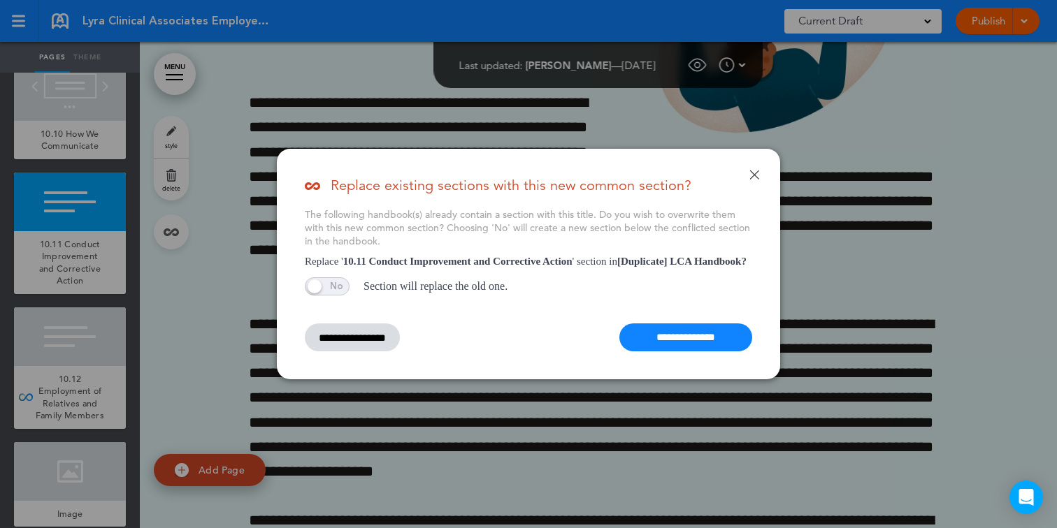
click at [665, 331] on input "**********" at bounding box center [685, 338] width 133 height 28
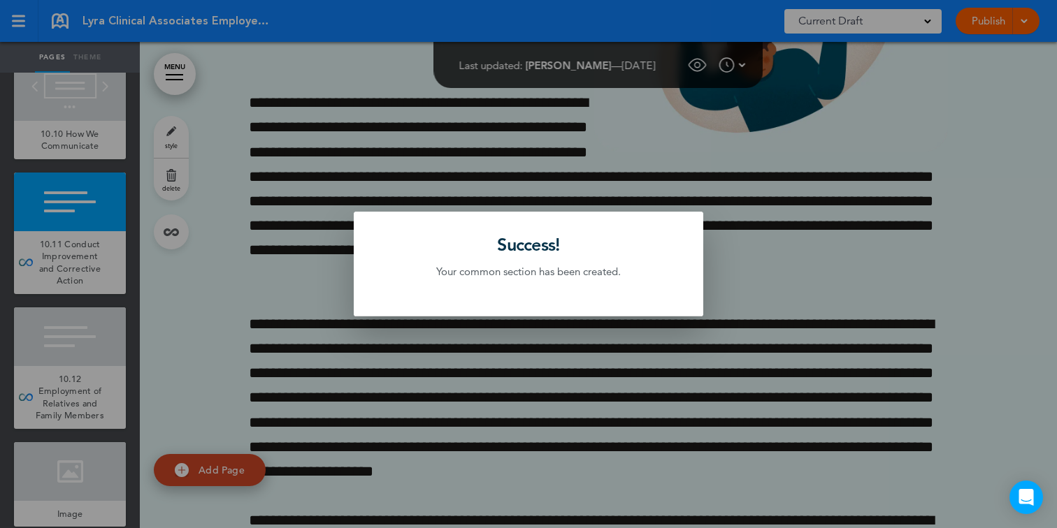
click at [53, 144] on div at bounding box center [528, 264] width 1057 height 528
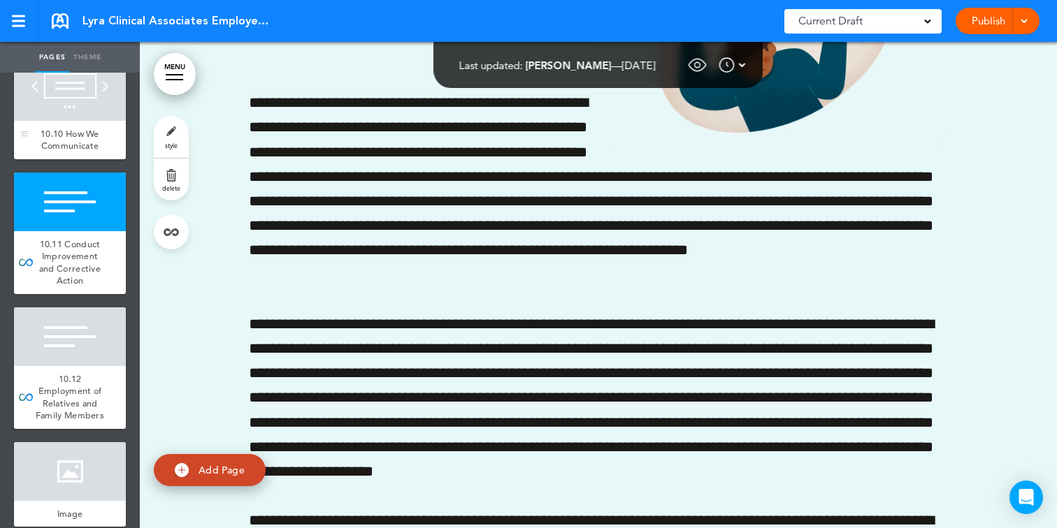
click at [62, 140] on span "10.10 How We Communicate" at bounding box center [70, 140] width 59 height 24
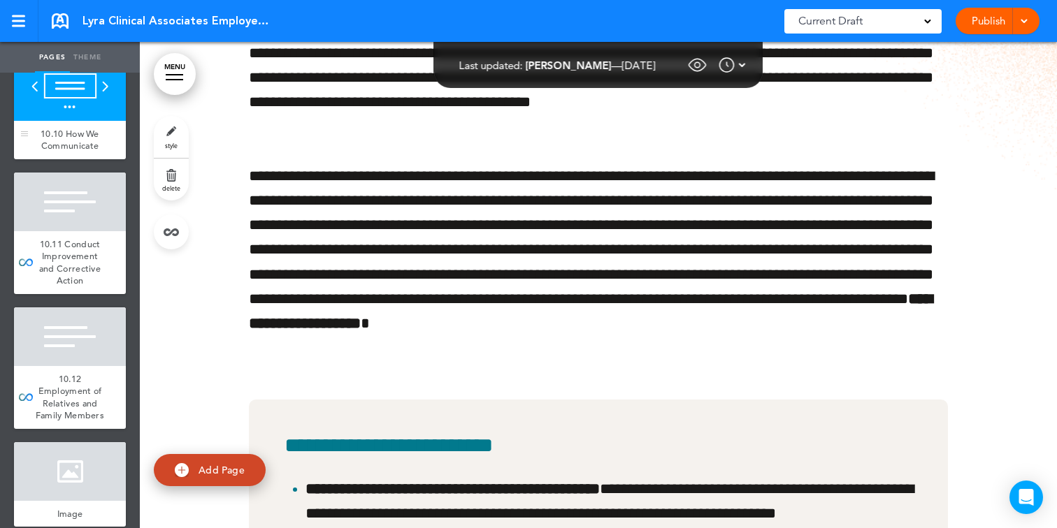
scroll to position [54436, 0]
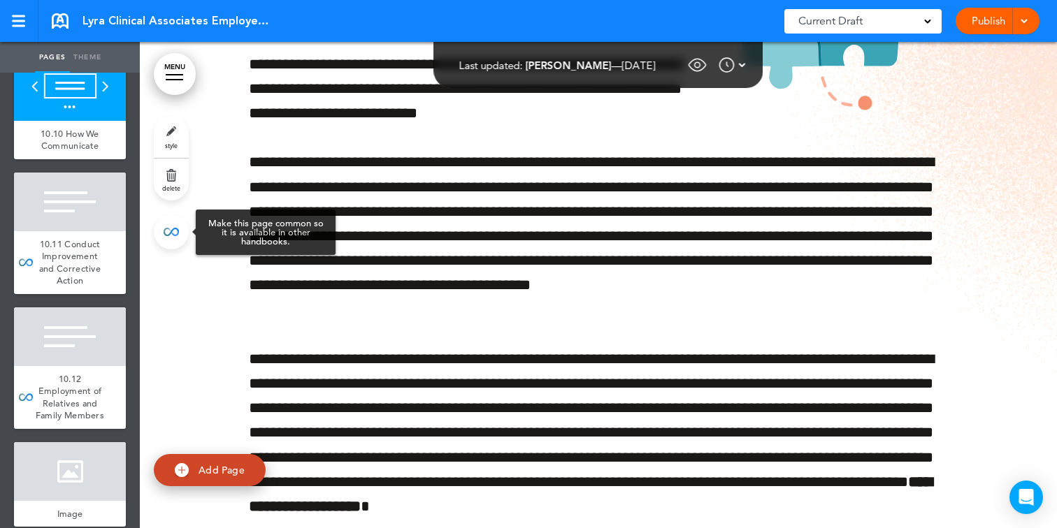
click at [165, 229] on link at bounding box center [171, 232] width 35 height 35
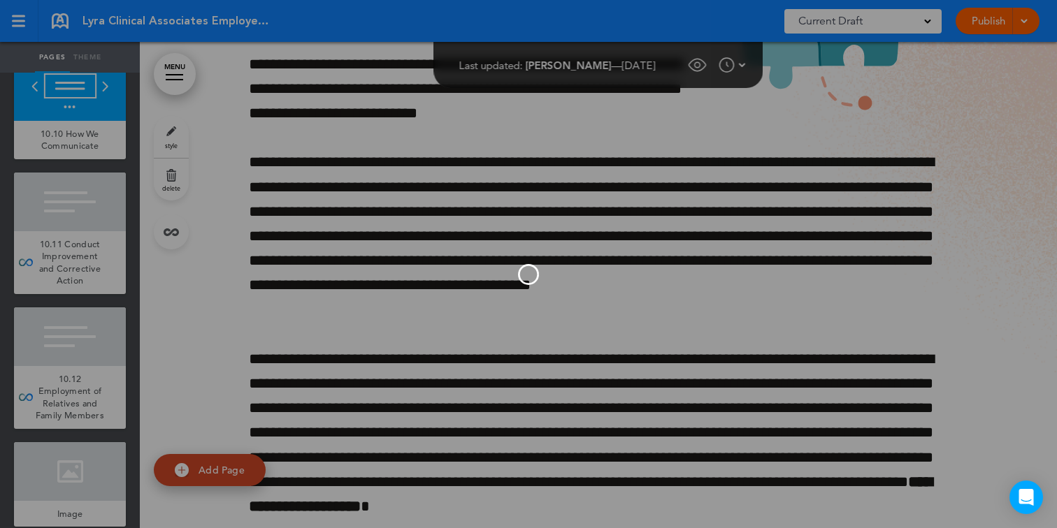
type input "**********"
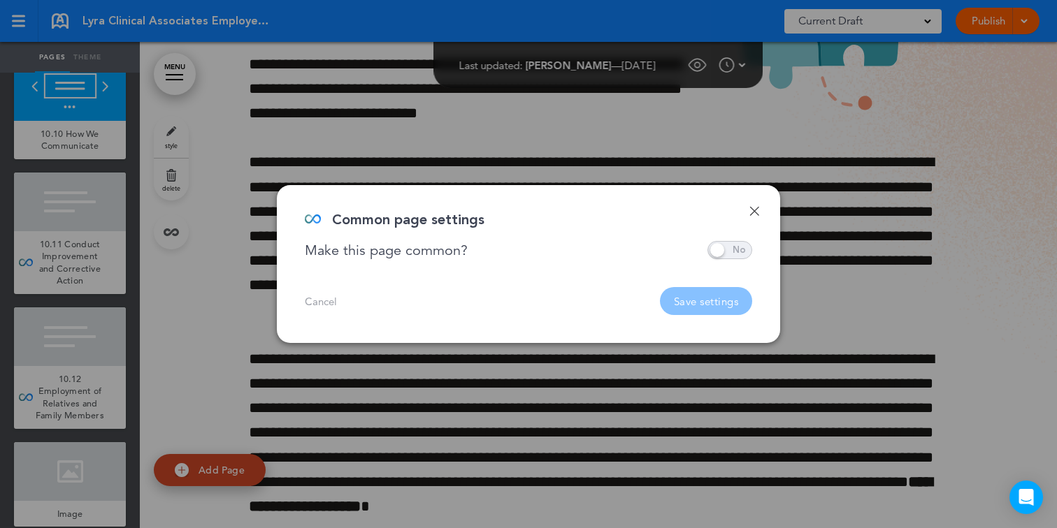
click at [738, 258] on span at bounding box center [729, 250] width 45 height 18
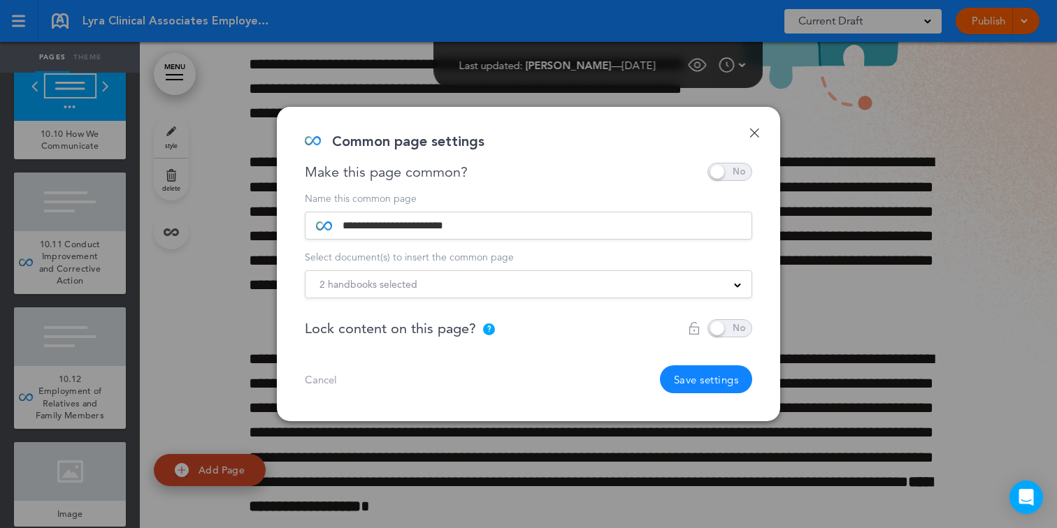
click at [711, 289] on div "2 handbooks selected" at bounding box center [528, 284] width 446 height 15
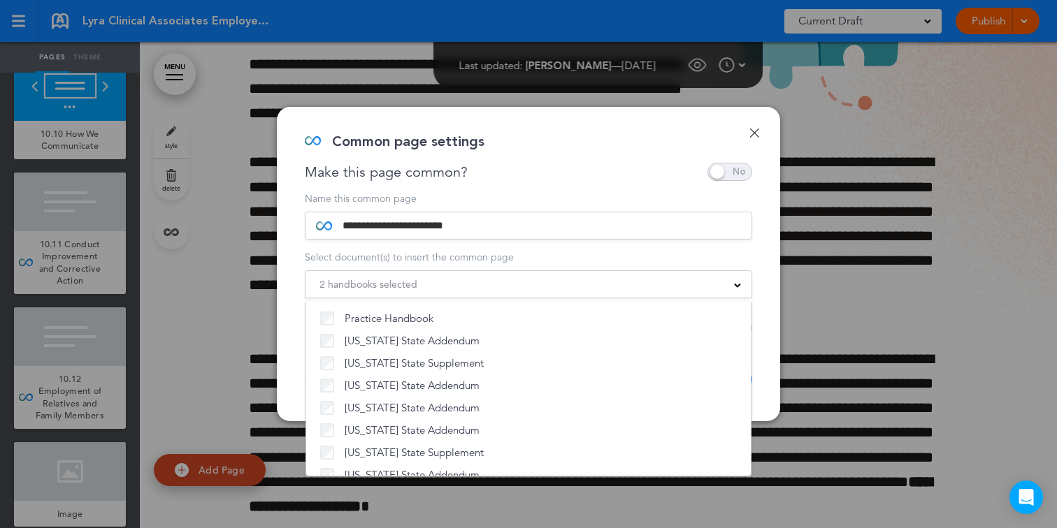
click at [612, 282] on div "2 handbooks selected" at bounding box center [528, 284] width 446 height 15
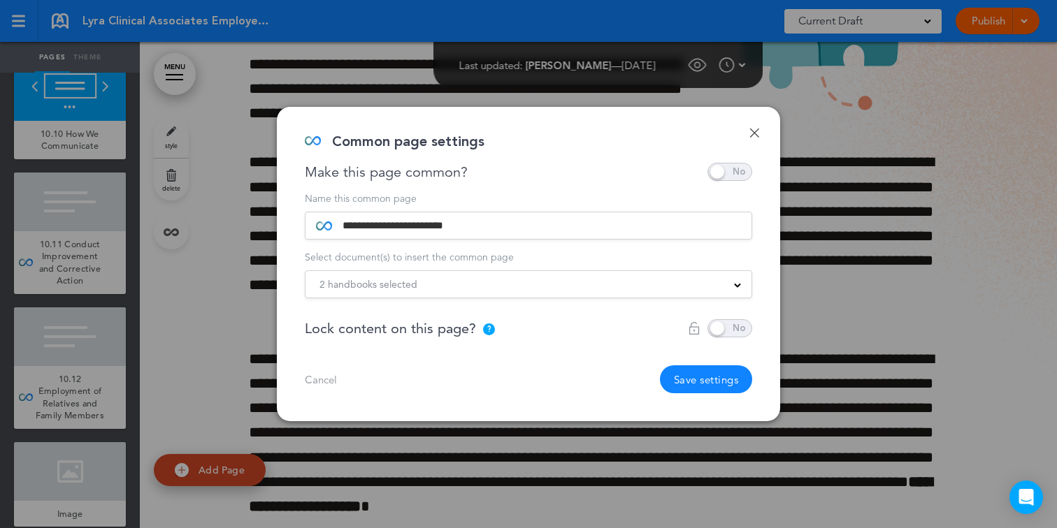
click at [673, 388] on button "Save settings" at bounding box center [706, 380] width 93 height 28
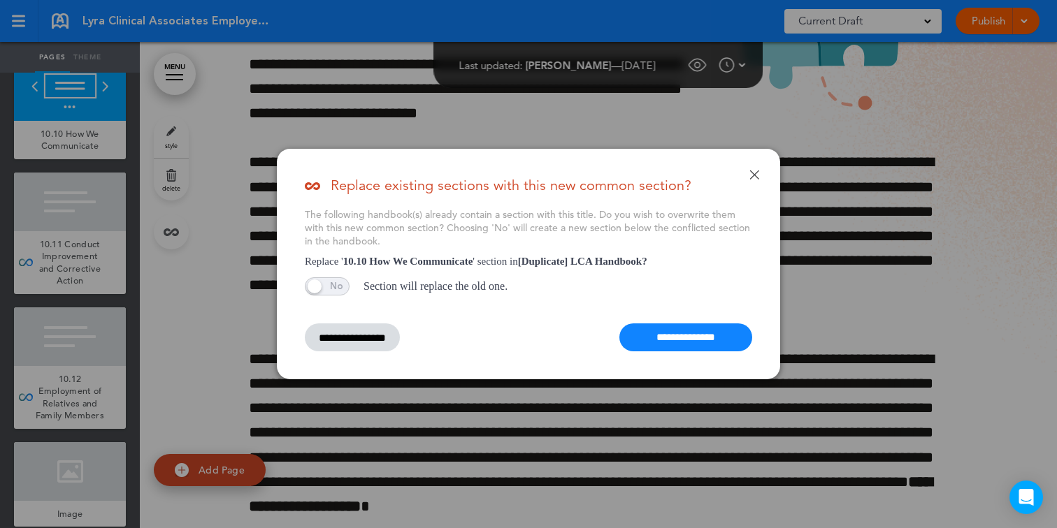
click at [688, 340] on input "**********" at bounding box center [685, 338] width 133 height 28
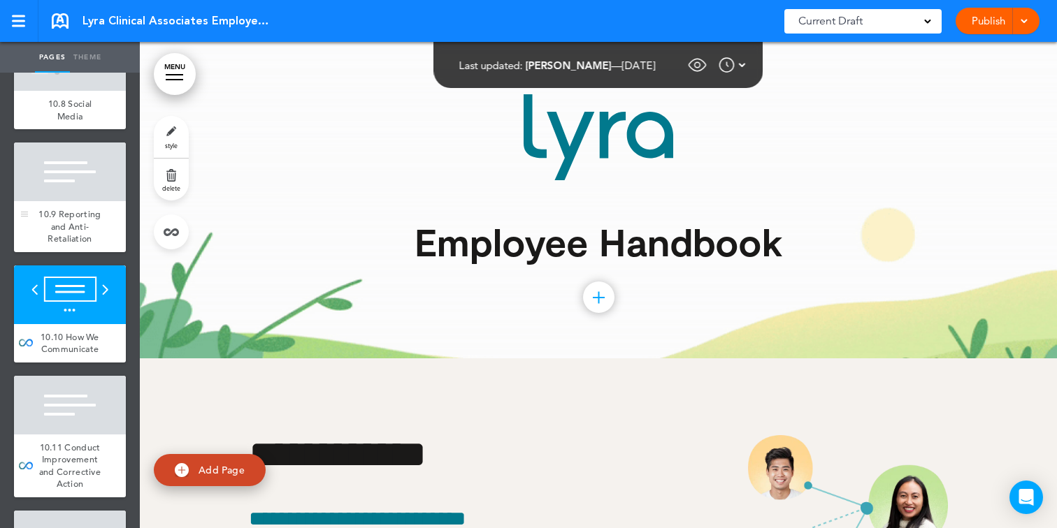
scroll to position [54436, 0]
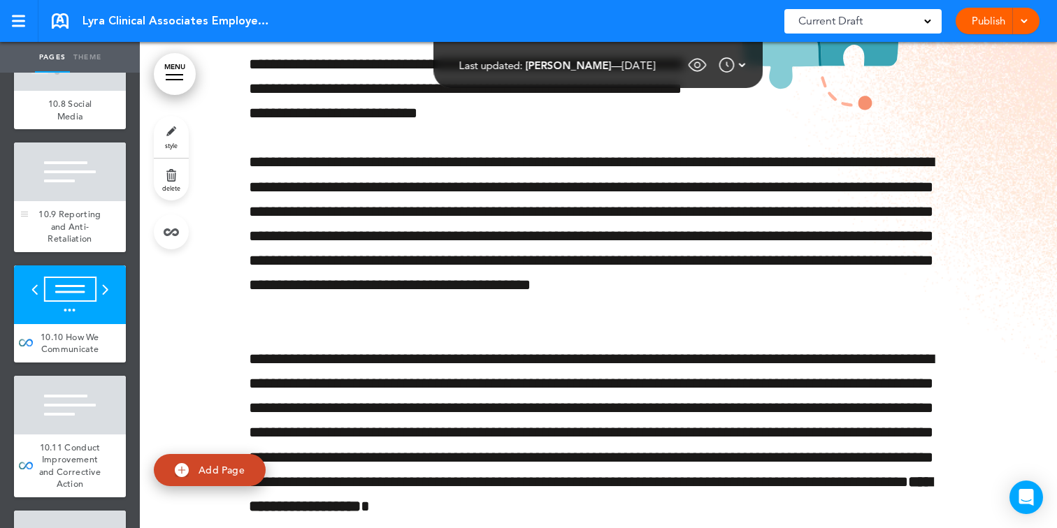
click at [73, 217] on div "10.9 Reporting and Anti-Retaliation" at bounding box center [70, 226] width 112 height 51
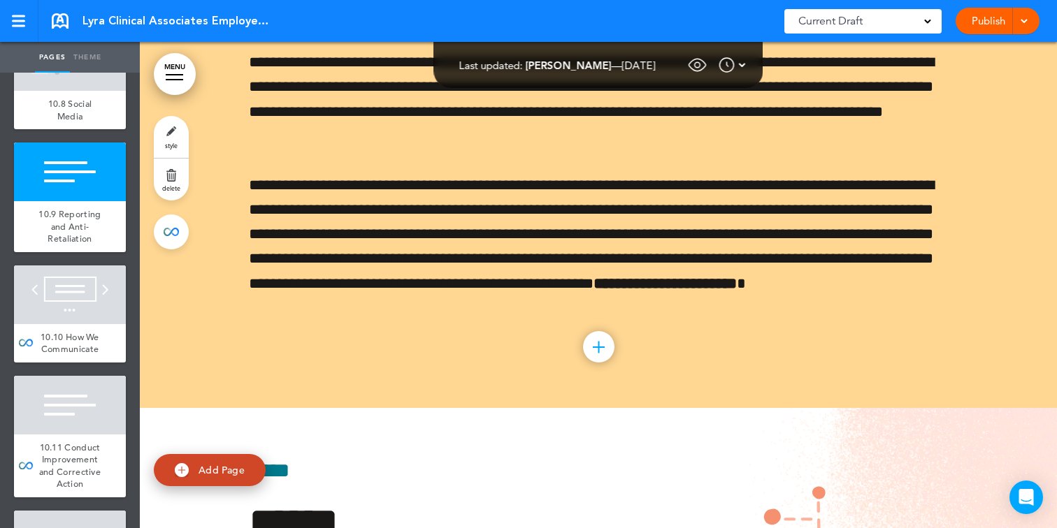
scroll to position [53788, 0]
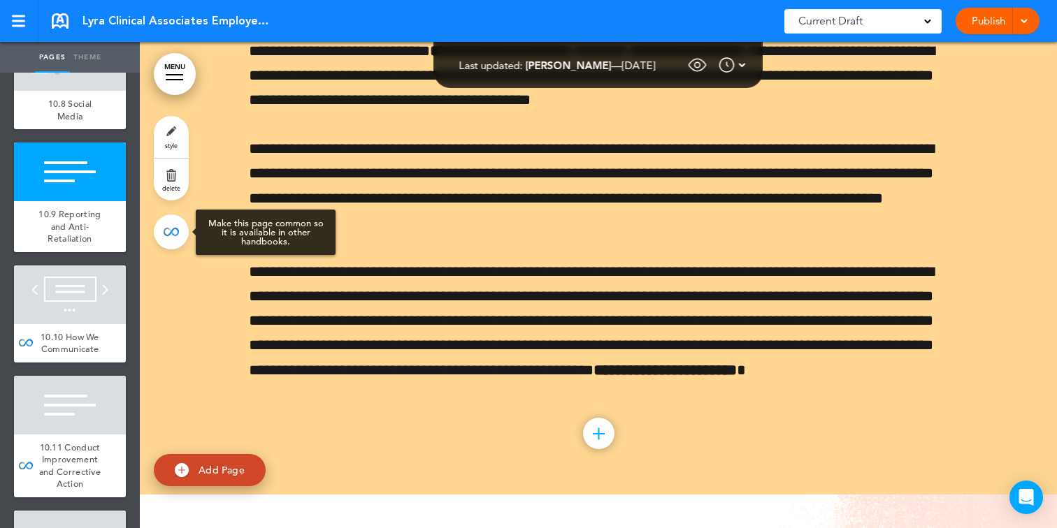
click at [166, 243] on link at bounding box center [171, 232] width 35 height 35
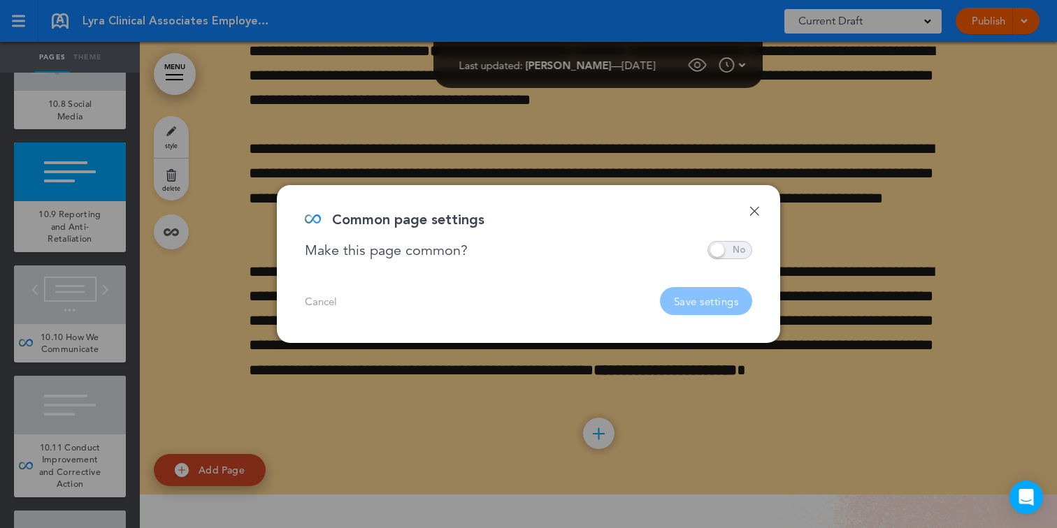
click at [737, 250] on span at bounding box center [729, 250] width 45 height 18
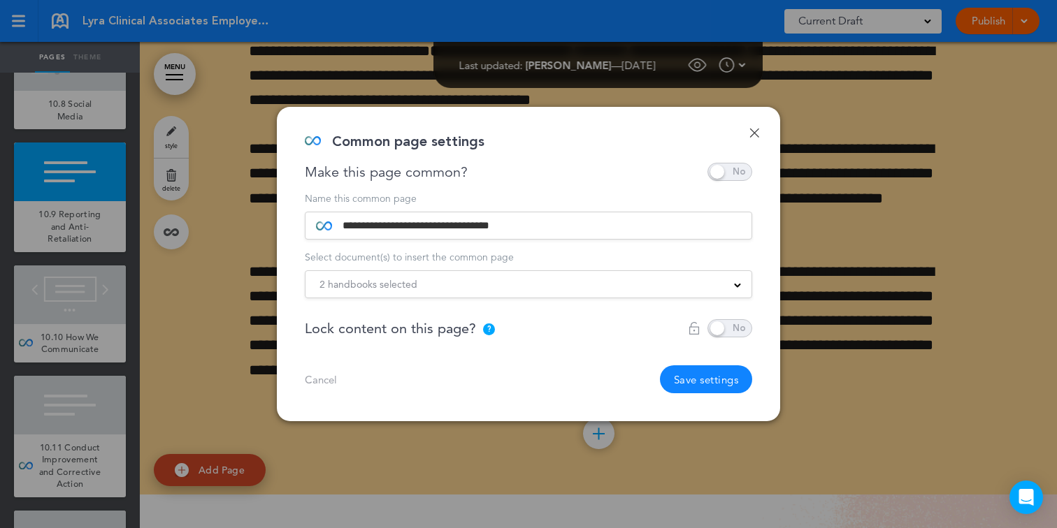
click at [582, 298] on div "2 handbooks selected Practice Handbook Indiana State Addendum New York State Su…" at bounding box center [528, 284] width 447 height 28
click at [589, 284] on div "2 handbooks selected" at bounding box center [528, 284] width 446 height 15
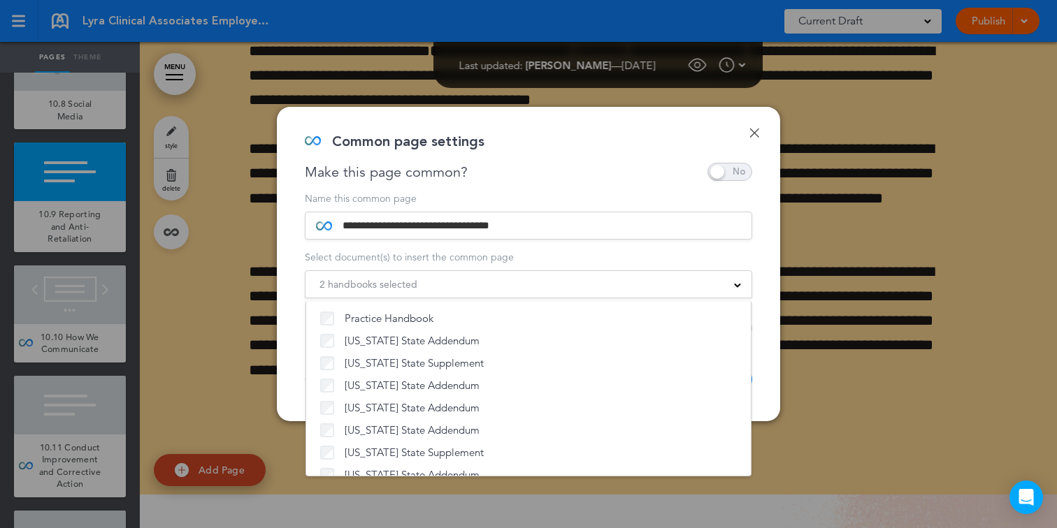
click at [611, 290] on div "2 handbooks selected" at bounding box center [528, 284] width 446 height 15
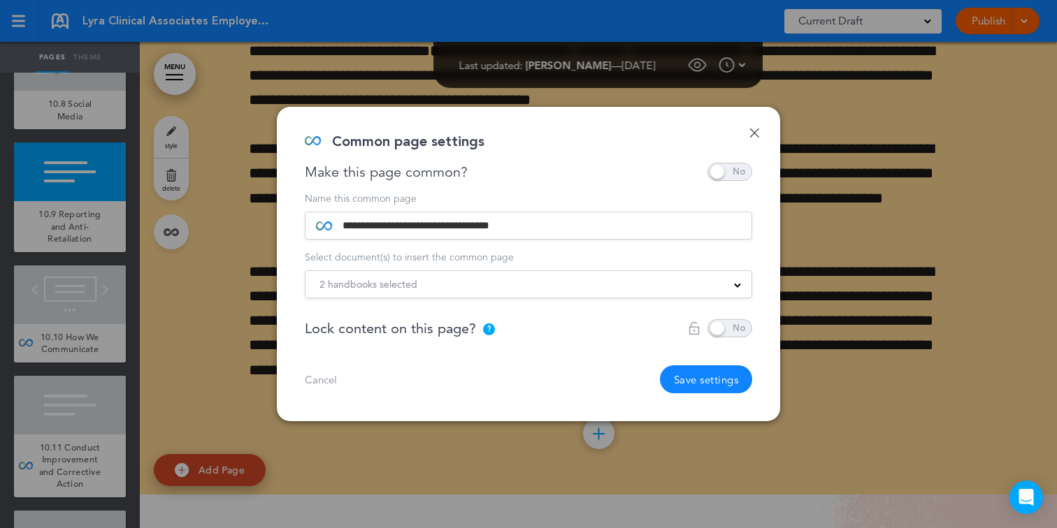
click at [636, 289] on div "2 handbooks selected" at bounding box center [528, 284] width 446 height 15
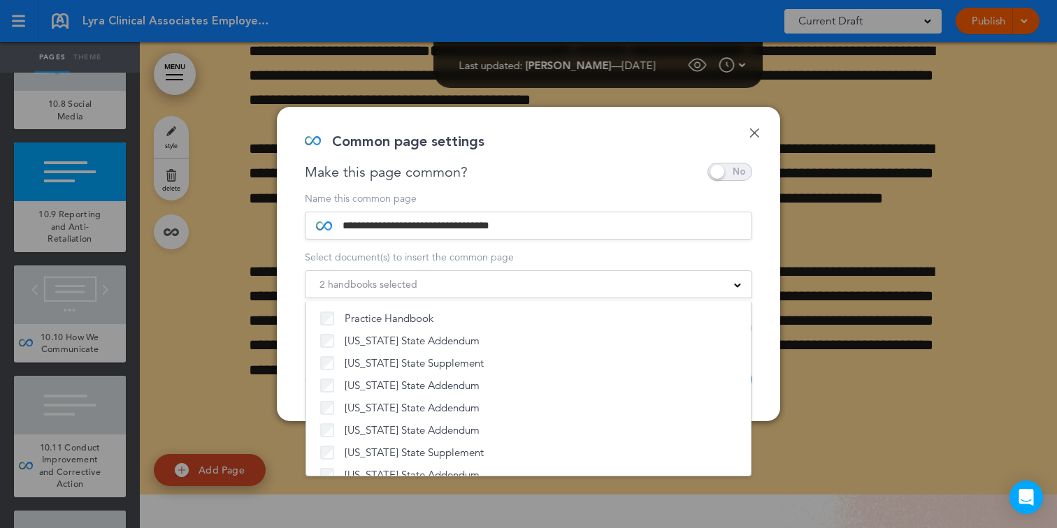
click at [692, 273] on div "2 handbooks selected Practice Handbook Indiana State Addendum New York State Su…" at bounding box center [528, 284] width 447 height 28
click at [692, 277] on div "2 handbooks selected" at bounding box center [528, 284] width 446 height 15
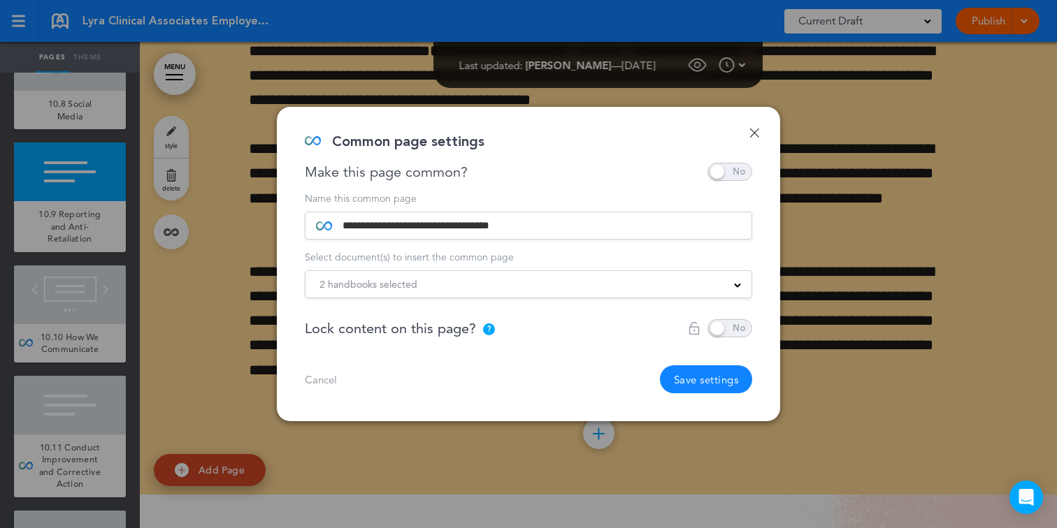
click at [706, 380] on button "Save settings" at bounding box center [706, 380] width 93 height 28
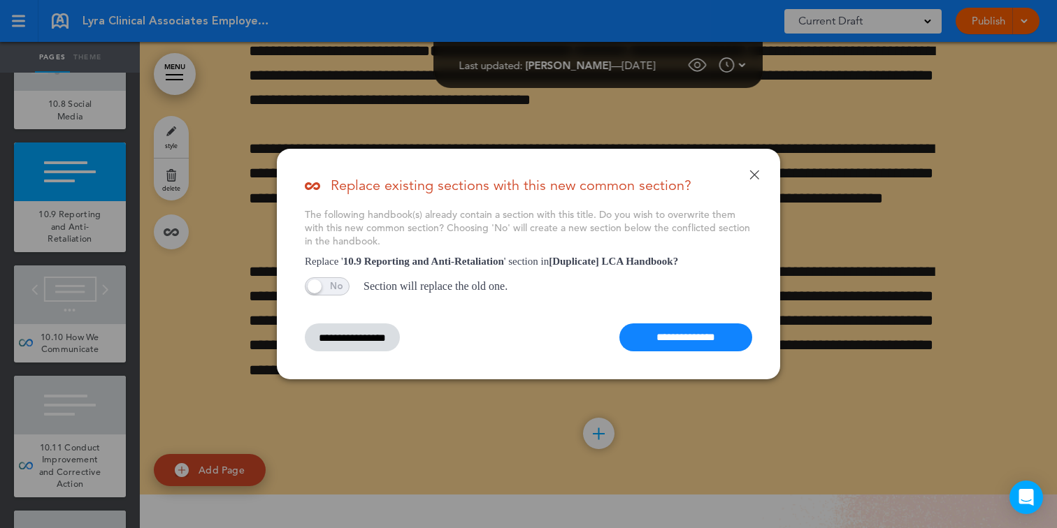
click at [695, 330] on input "**********" at bounding box center [685, 338] width 133 height 28
click at [84, 131] on div at bounding box center [528, 264] width 1057 height 528
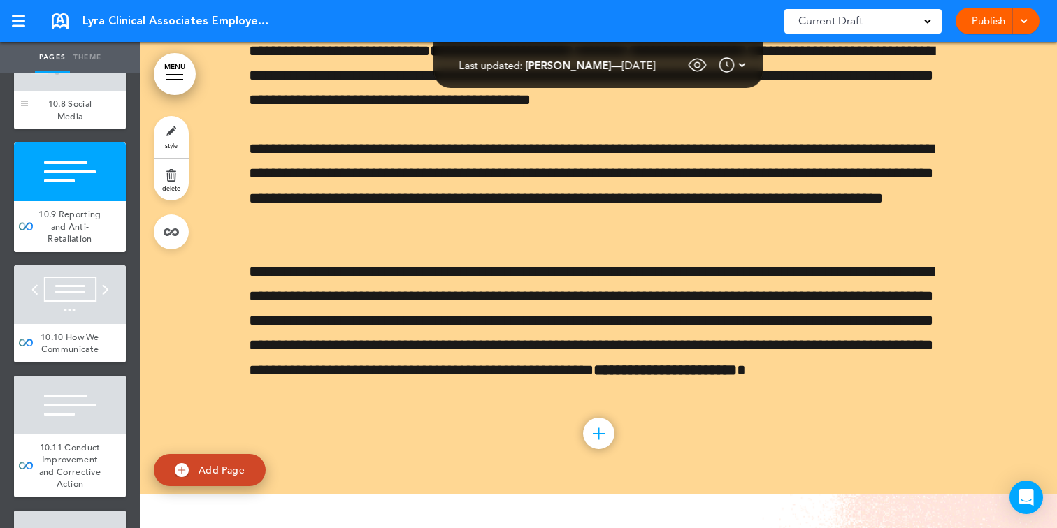
click at [84, 124] on div "10.8 Social Media" at bounding box center [70, 110] width 112 height 38
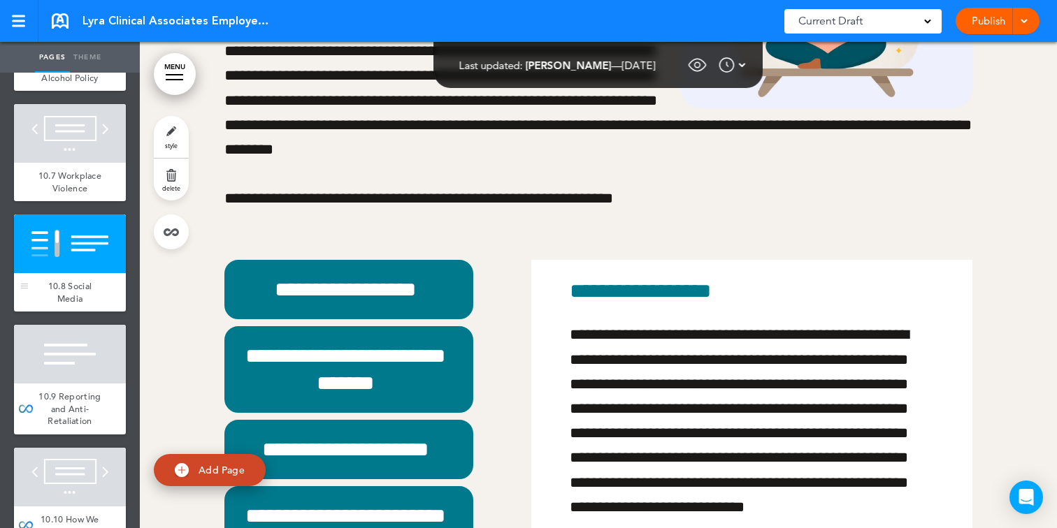
scroll to position [8137, 0]
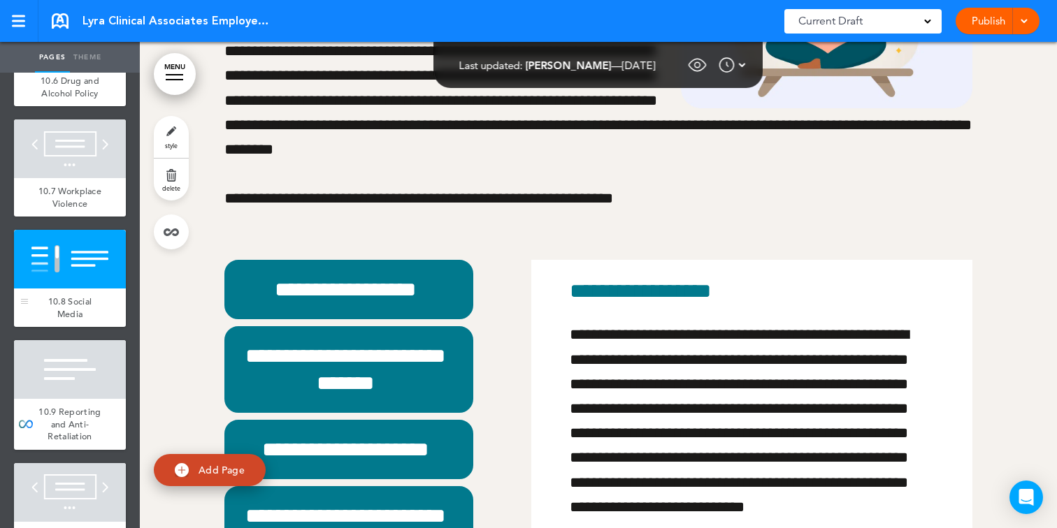
click at [49, 256] on div at bounding box center [70, 259] width 112 height 59
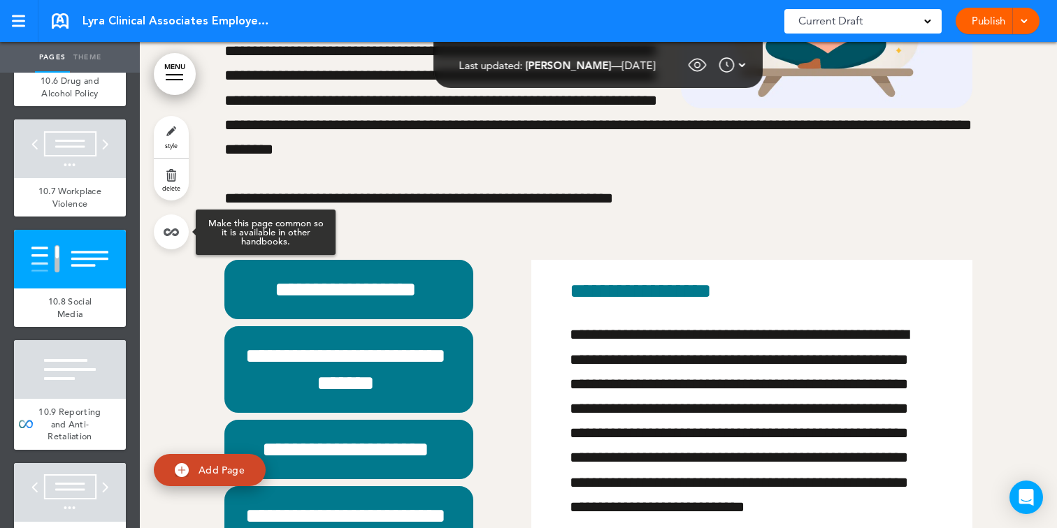
click at [159, 233] on link at bounding box center [171, 232] width 35 height 35
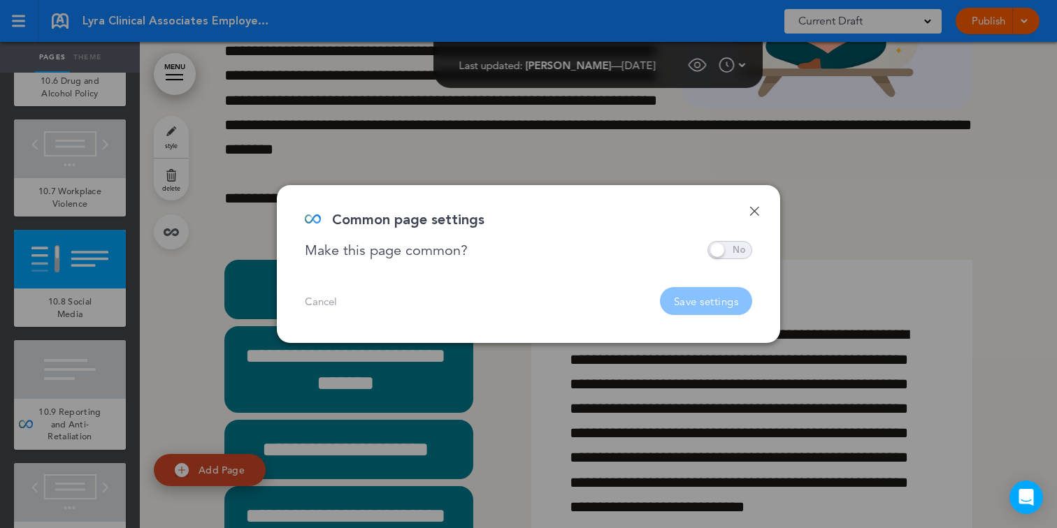
click at [711, 250] on span at bounding box center [729, 250] width 45 height 18
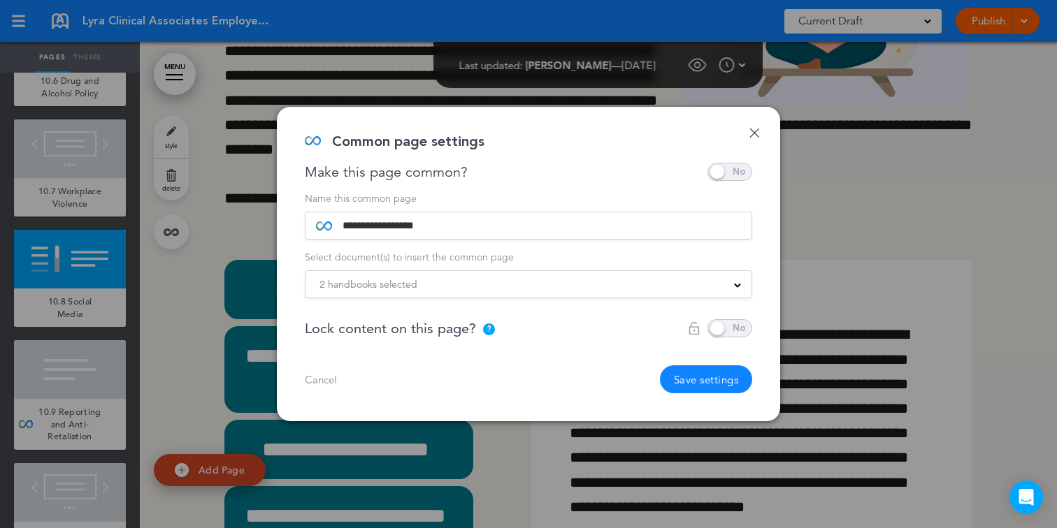
click at [576, 289] on div "2 handbooks selected" at bounding box center [528, 284] width 446 height 15
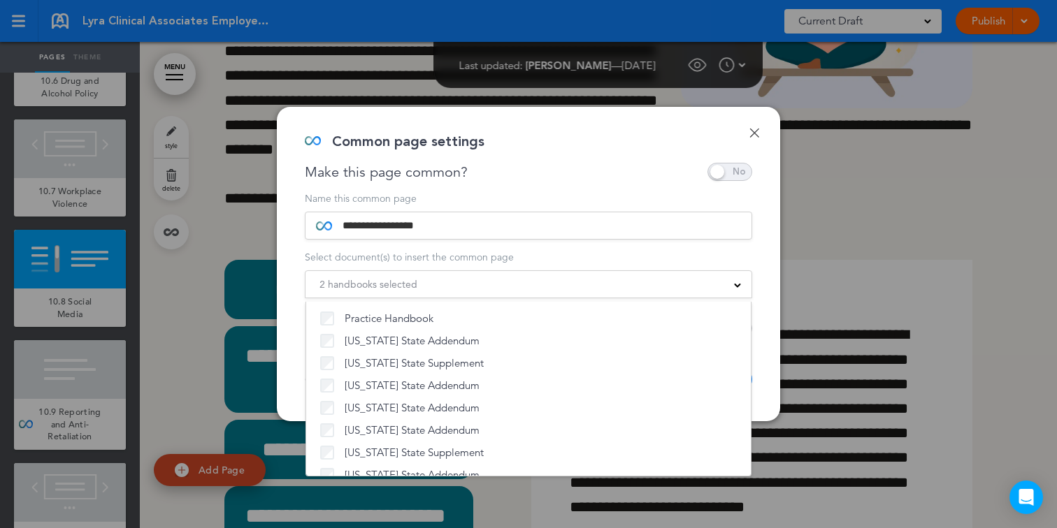
click at [637, 284] on div "2 handbooks selected" at bounding box center [528, 284] width 446 height 15
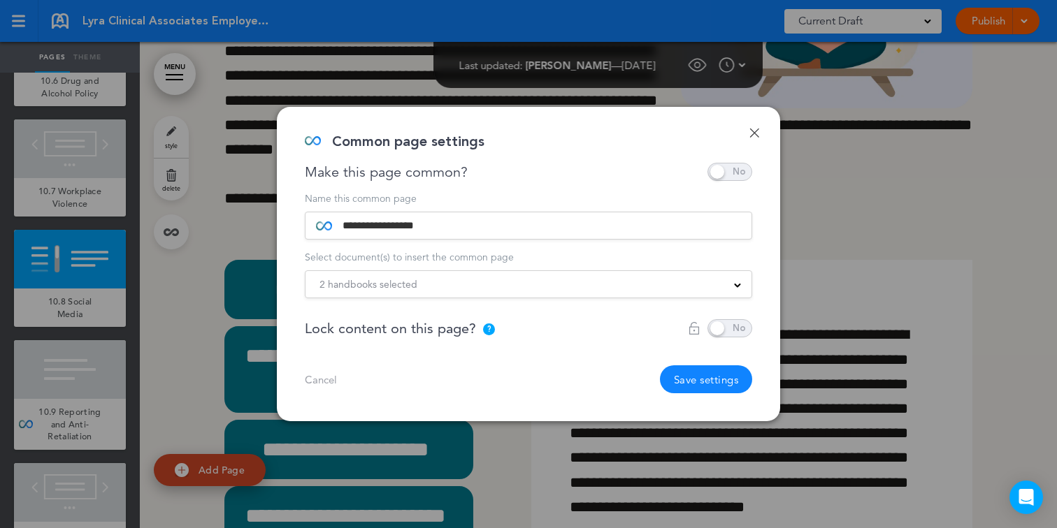
click at [737, 385] on button "Save settings" at bounding box center [706, 380] width 93 height 28
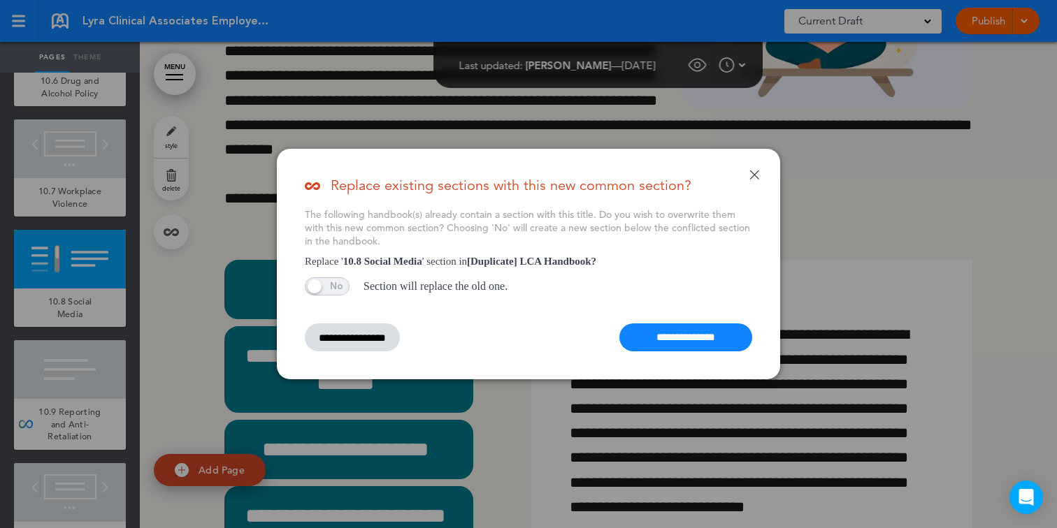
click at [692, 329] on input "**********" at bounding box center [685, 338] width 133 height 28
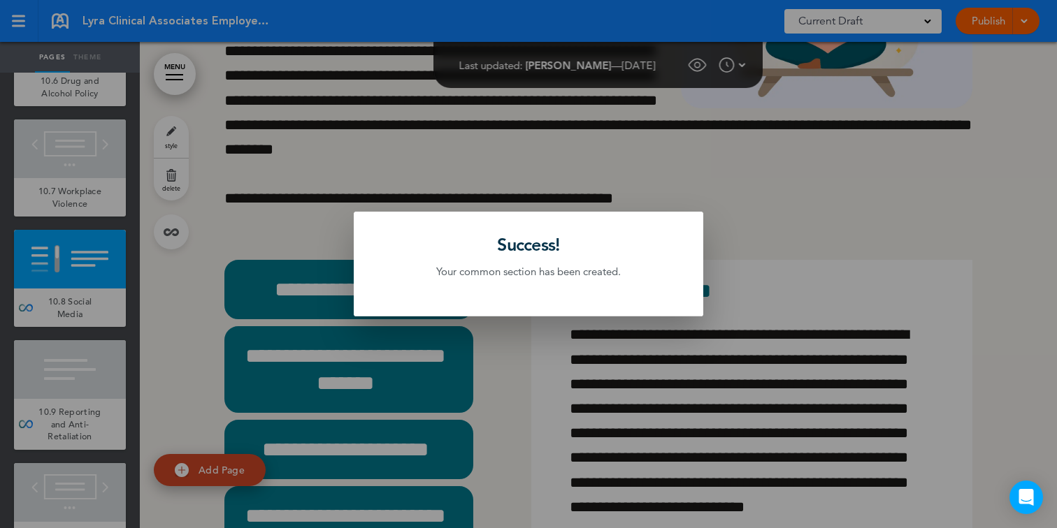
click at [620, 145] on div at bounding box center [528, 264] width 1057 height 528
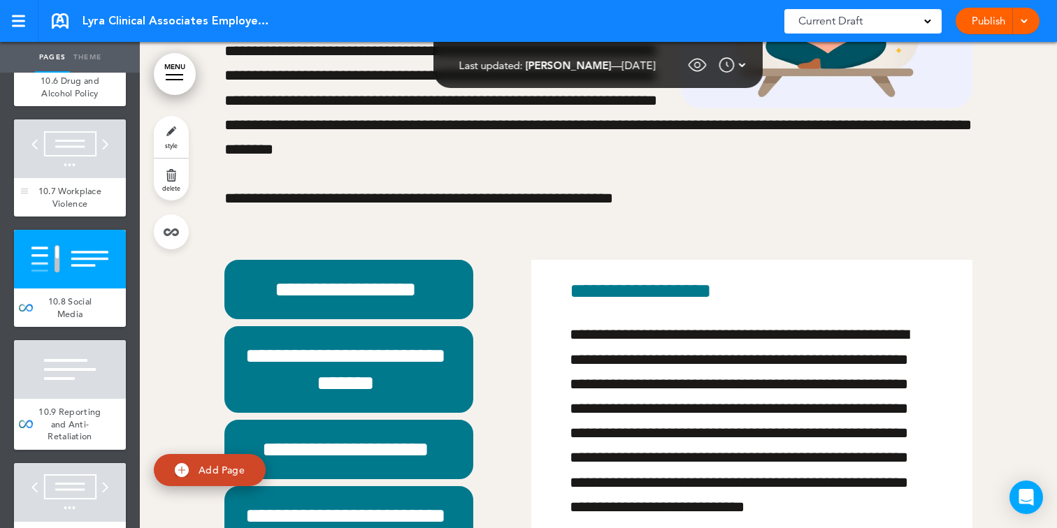
click at [94, 178] on div at bounding box center [70, 149] width 112 height 59
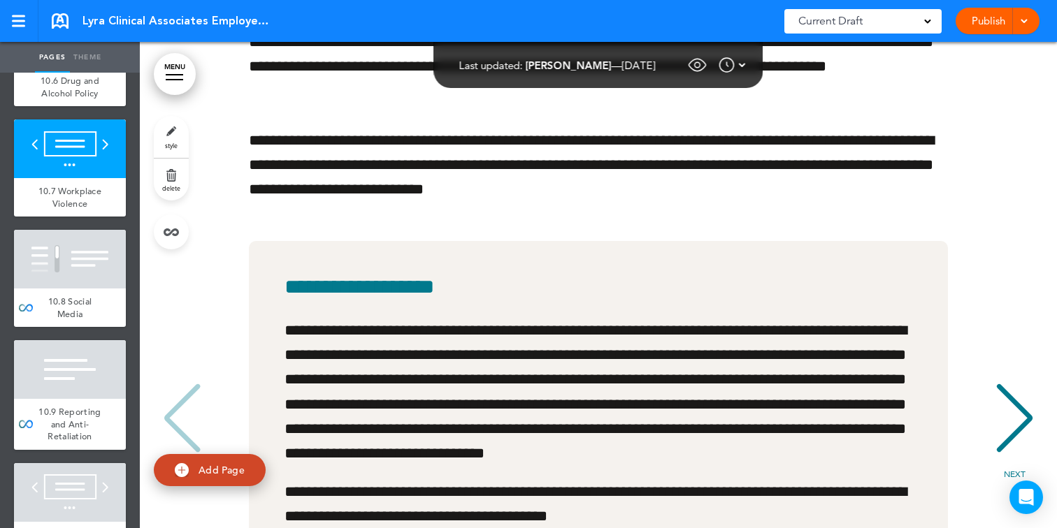
scroll to position [51614, 0]
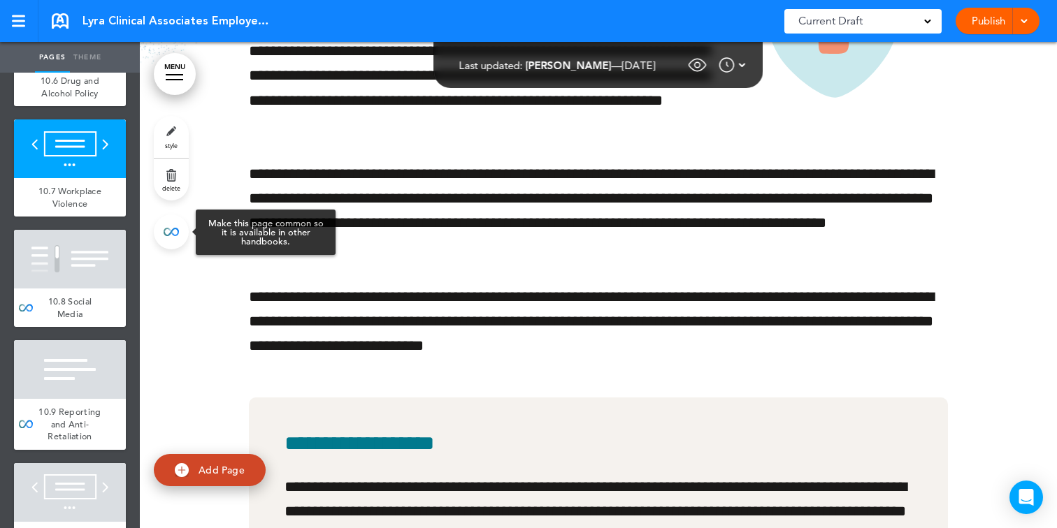
click at [180, 221] on link at bounding box center [171, 232] width 35 height 35
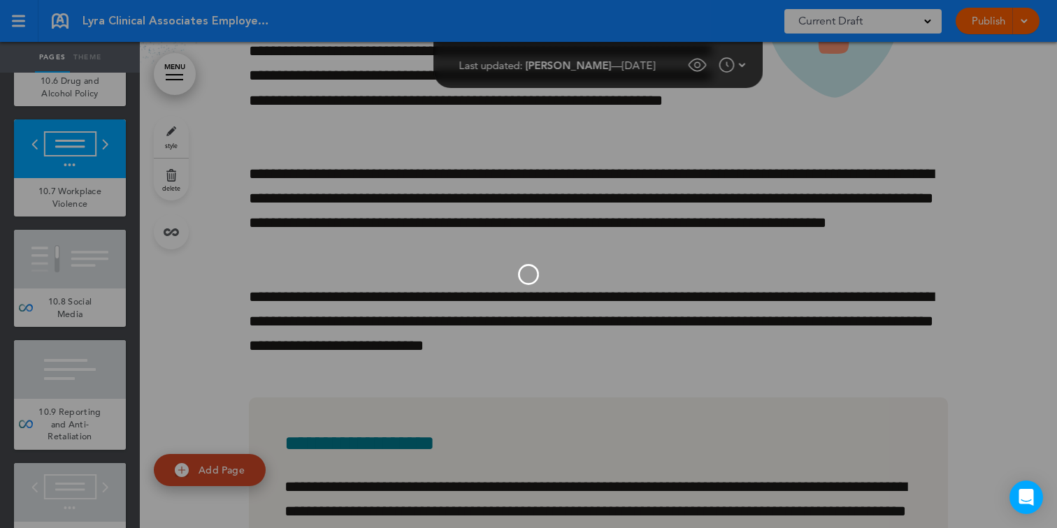
type input "**********"
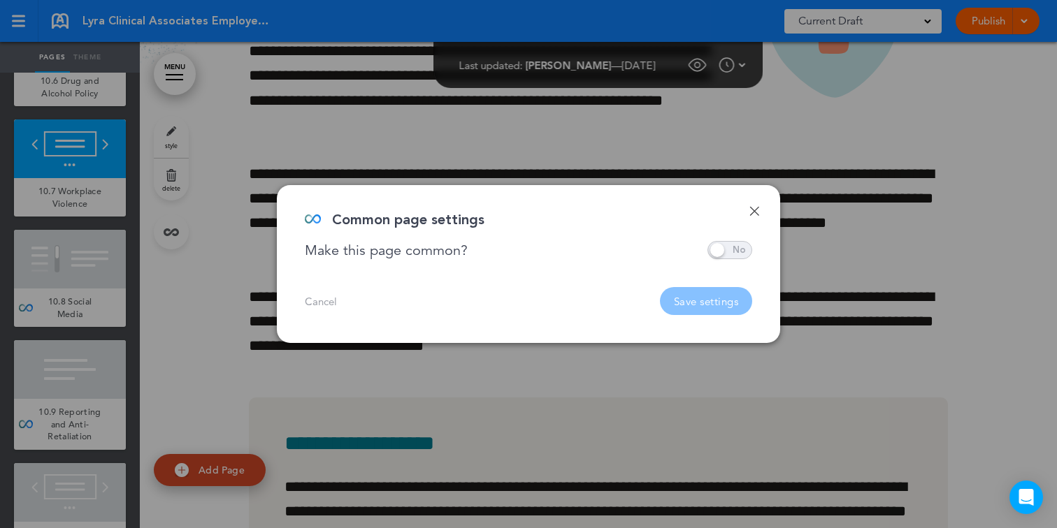
click at [729, 254] on span at bounding box center [729, 250] width 45 height 18
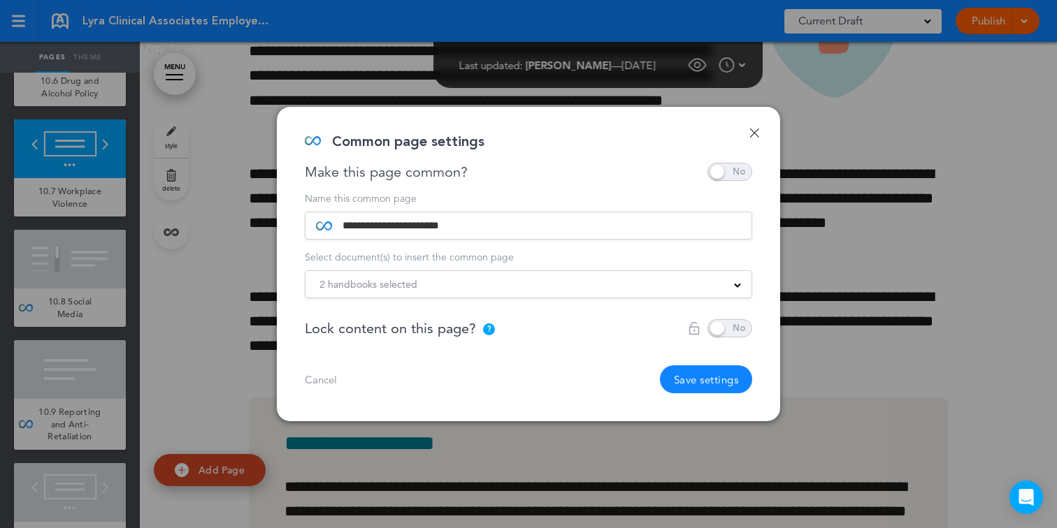
click at [658, 285] on div "2 handbooks selected" at bounding box center [528, 284] width 446 height 15
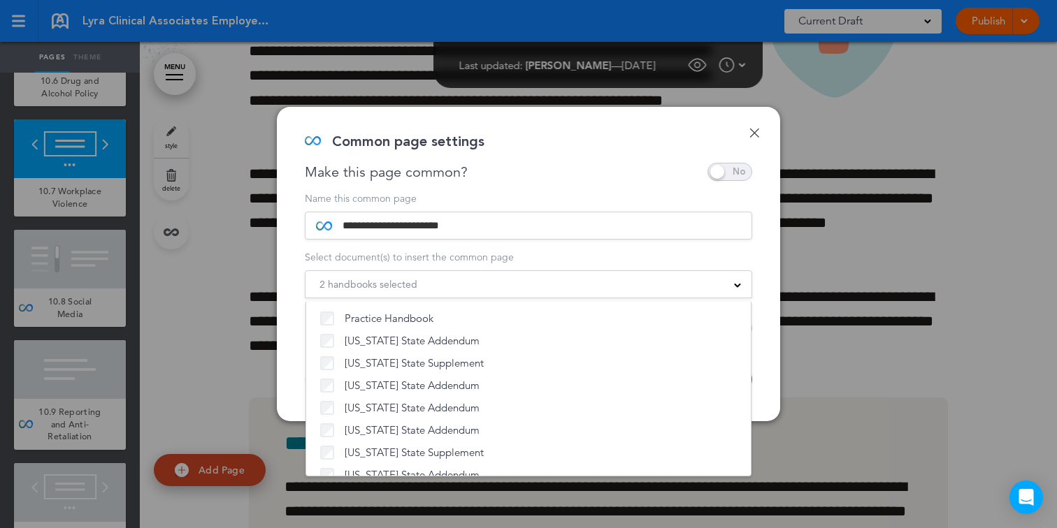
click at [646, 291] on div "2 handbooks selected" at bounding box center [528, 284] width 446 height 15
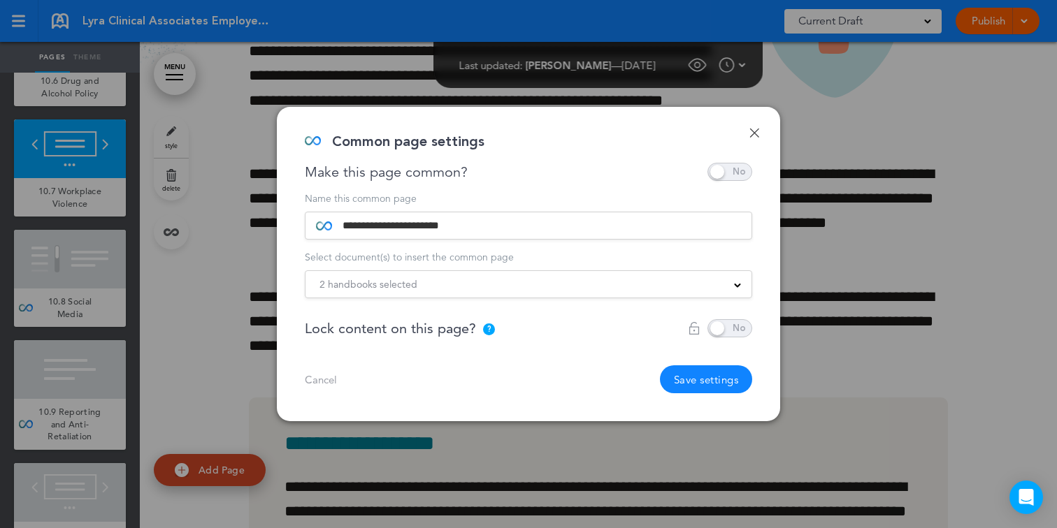
click at [680, 377] on button "Save settings" at bounding box center [706, 380] width 93 height 28
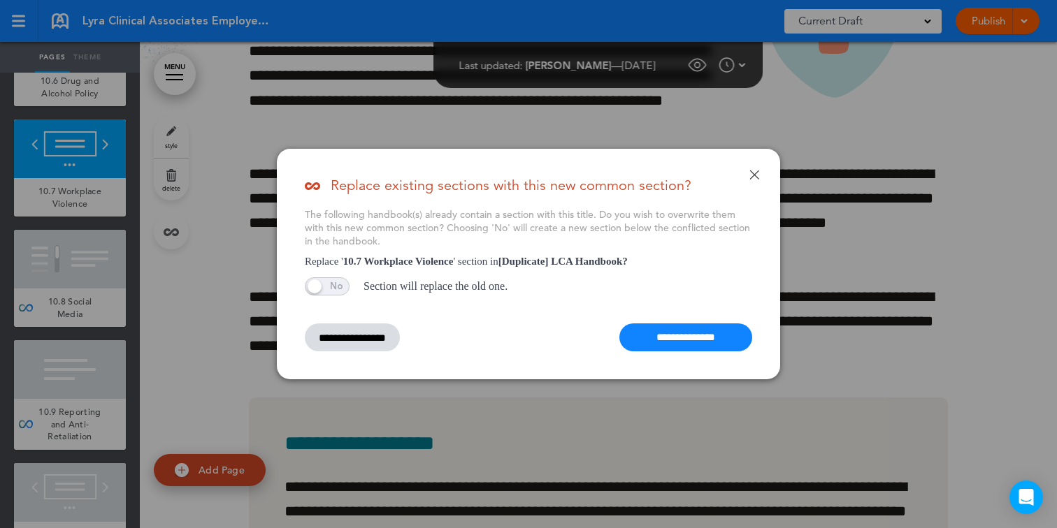
click at [650, 345] on input "**********" at bounding box center [685, 338] width 133 height 28
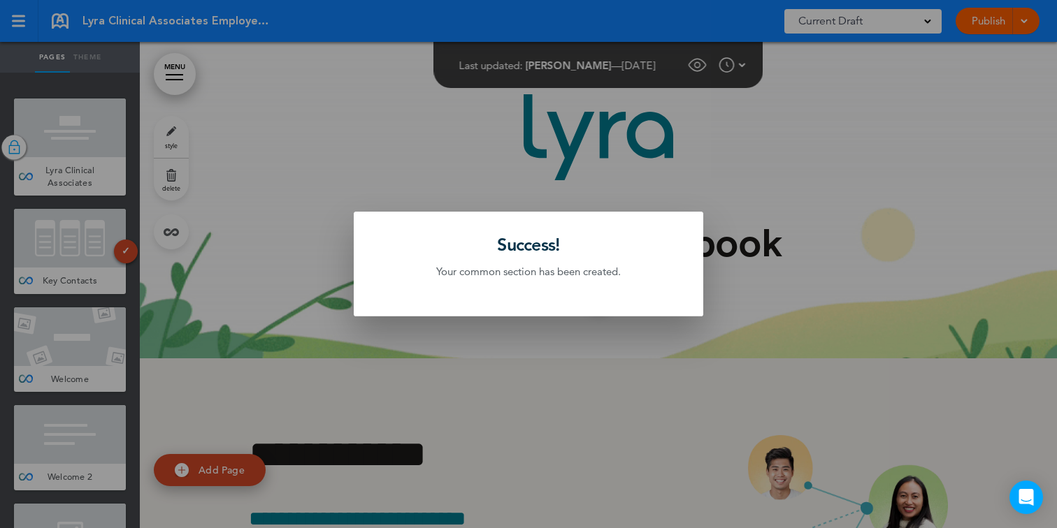
scroll to position [51614, 0]
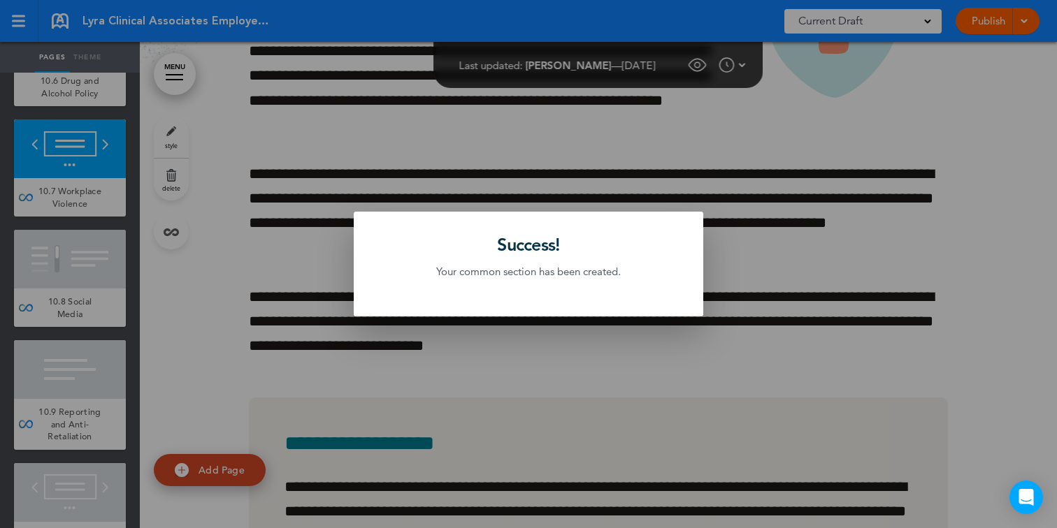
click at [282, 272] on div at bounding box center [528, 264] width 1057 height 528
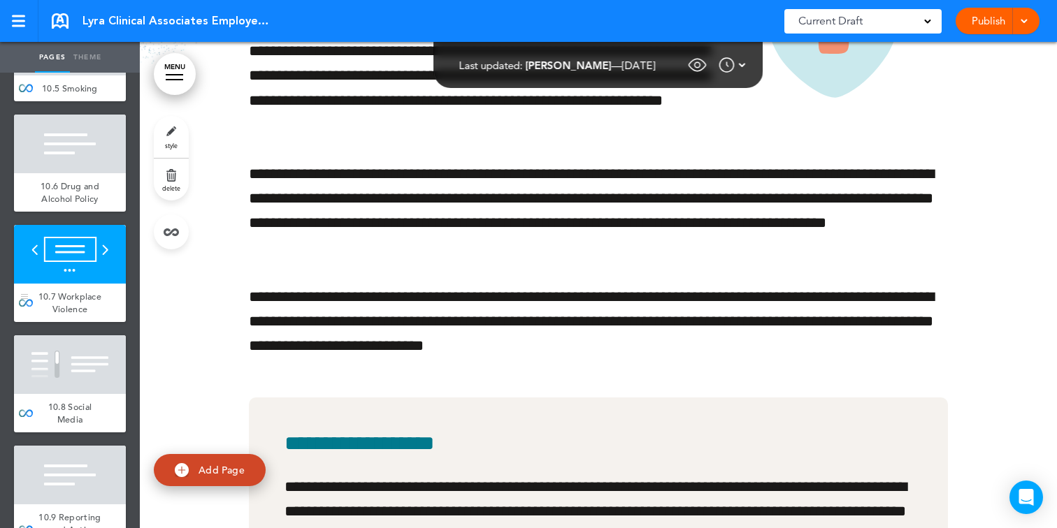
scroll to position [7934, 0]
